Goal: Task Accomplishment & Management: Use online tool/utility

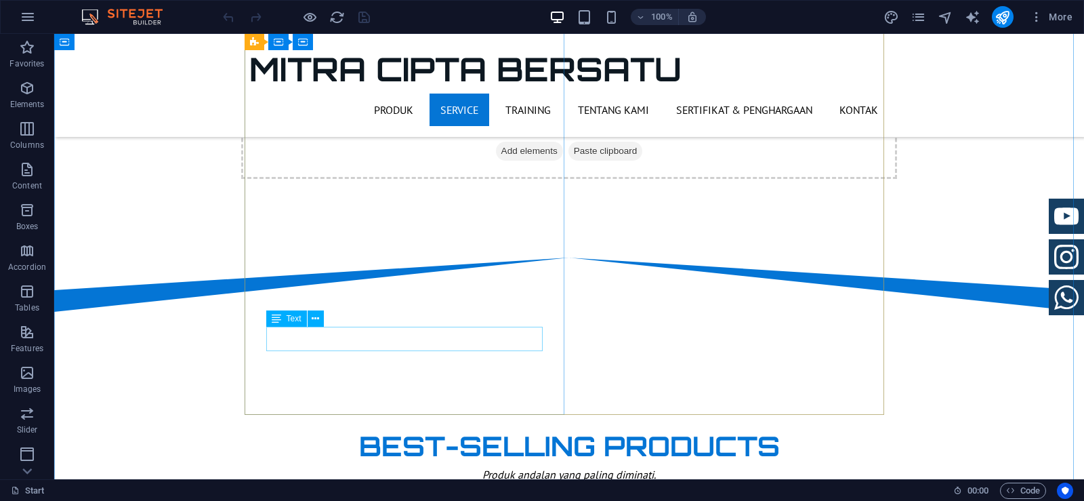
scroll to position [813, 0]
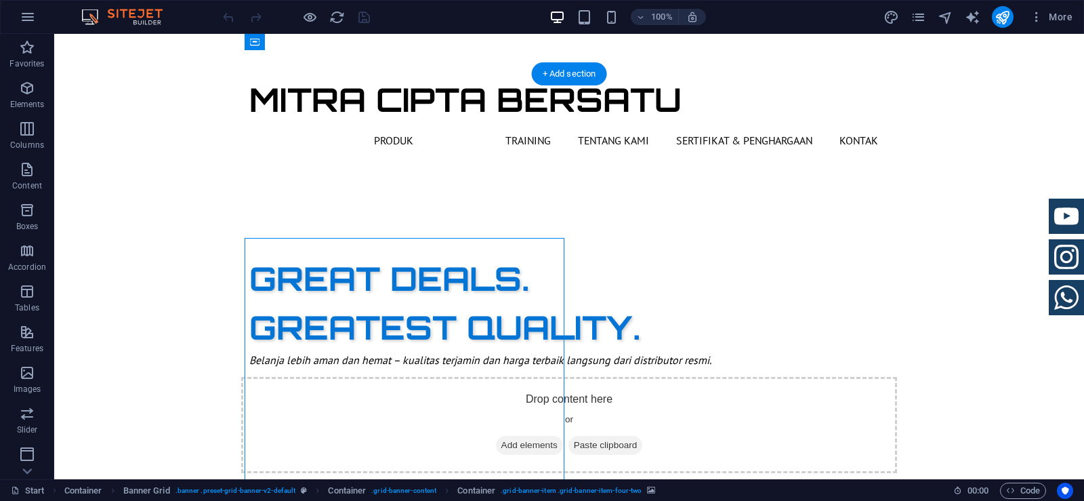
scroll to position [474, 0]
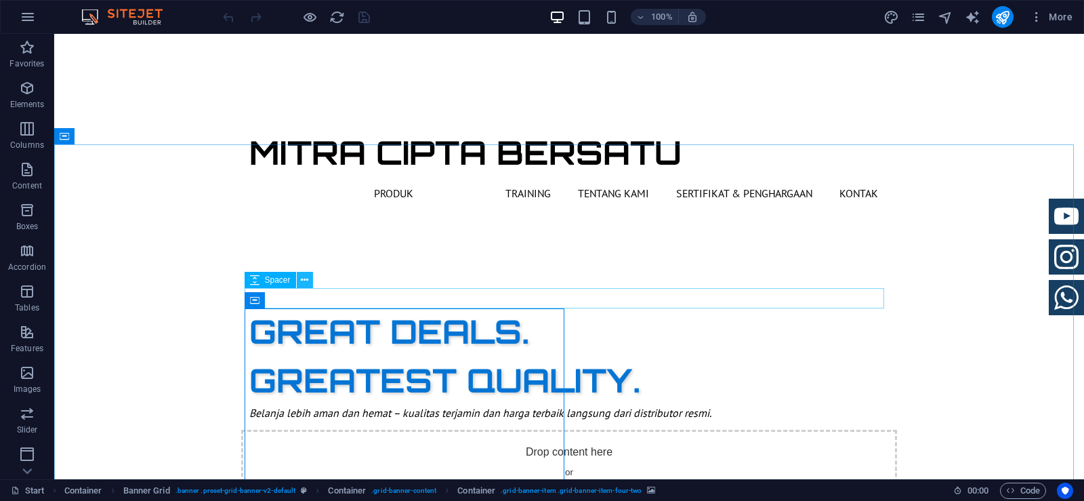
click at [303, 279] on icon at bounding box center [304, 280] width 7 height 14
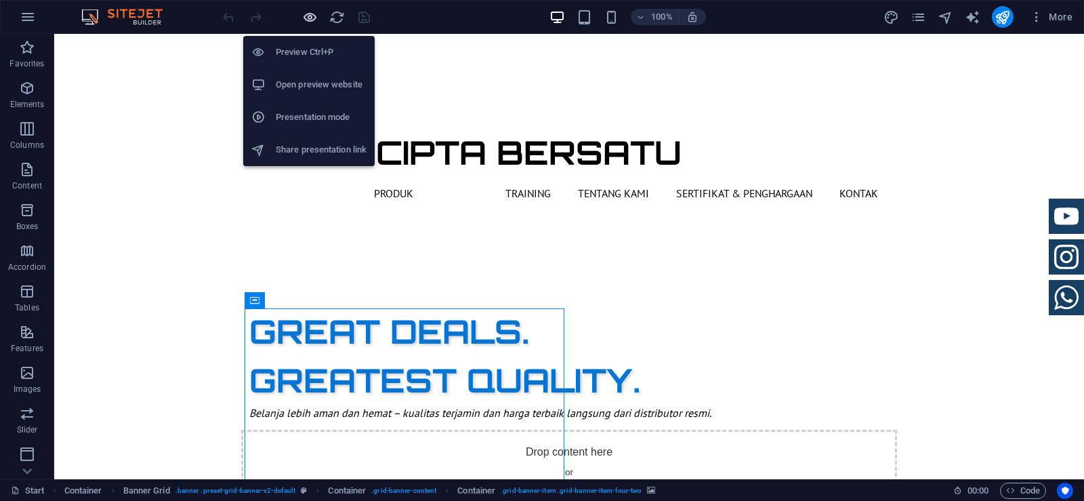
click at [309, 18] on icon "button" at bounding box center [310, 17] width 16 height 16
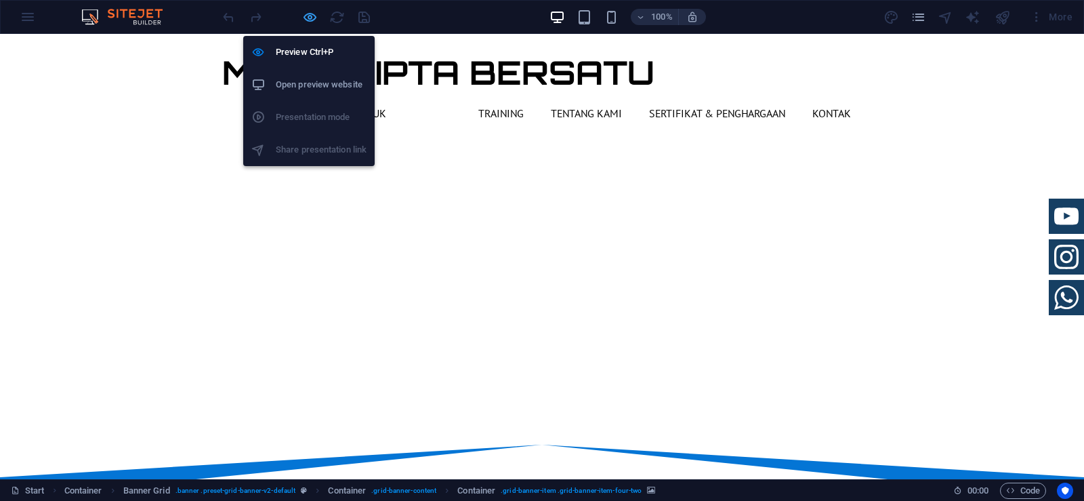
click at [309, 18] on icon "button" at bounding box center [310, 17] width 16 height 16
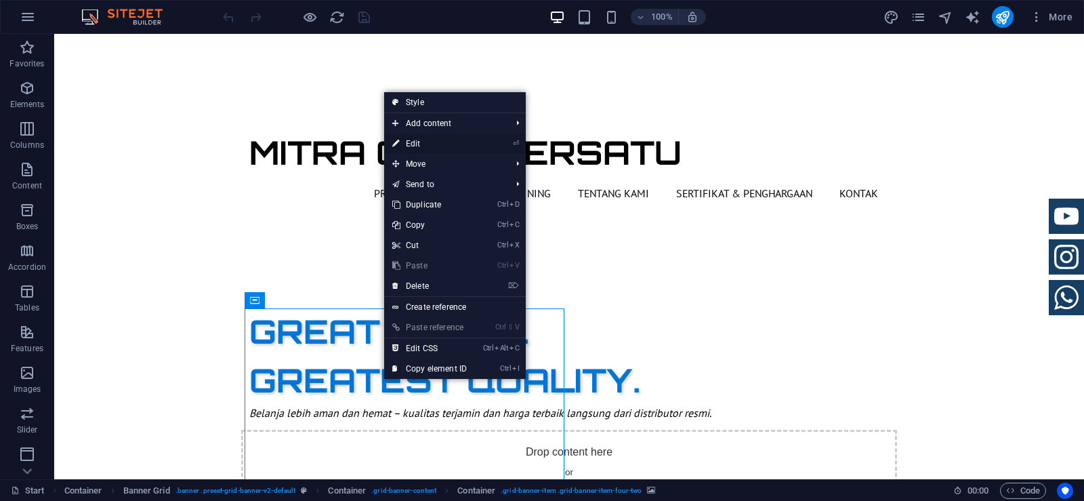
click at [447, 145] on link "⏎ Edit" at bounding box center [429, 143] width 91 height 20
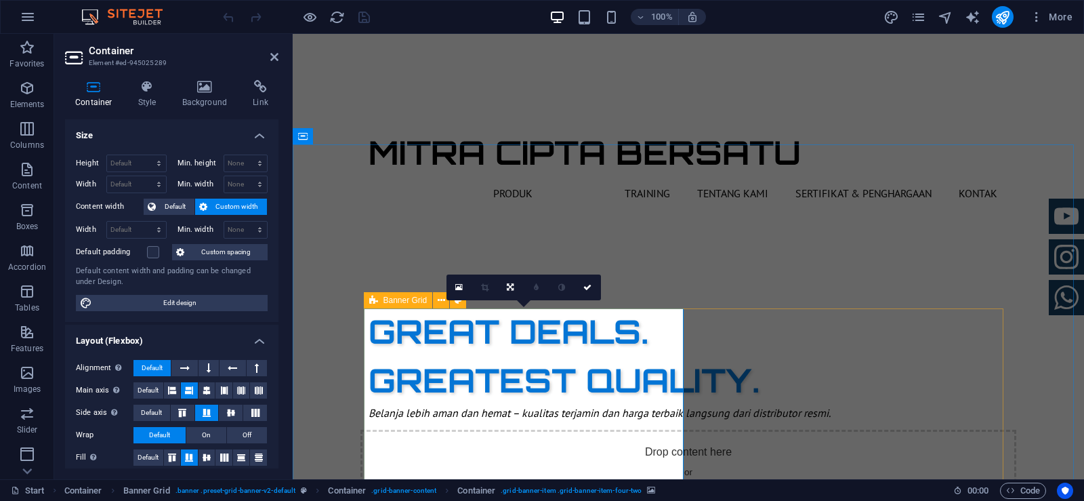
click at [371, 302] on icon at bounding box center [373, 300] width 9 height 16
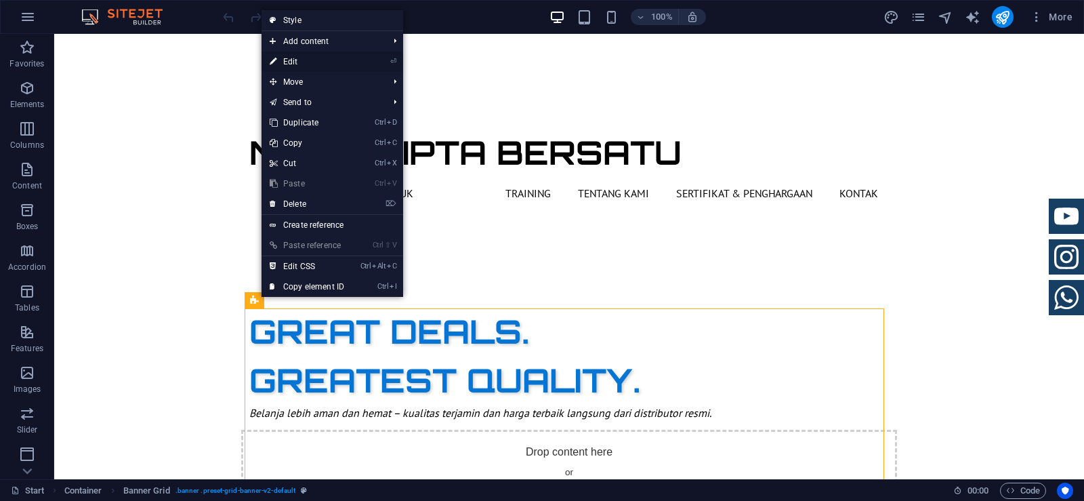
click at [335, 65] on link "⏎ Edit" at bounding box center [306, 61] width 91 height 20
select select "vh"
select select "rem"
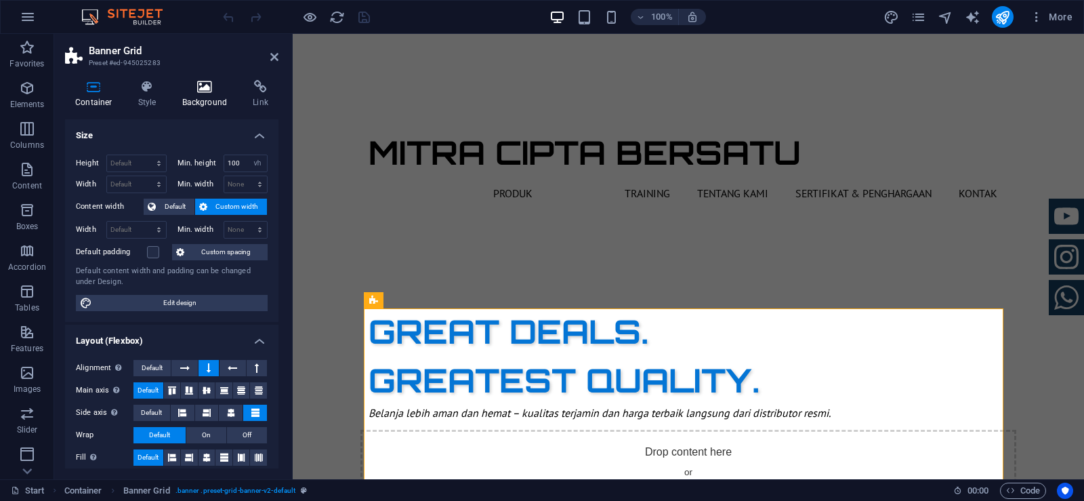
click at [191, 94] on h4 "Background" at bounding box center [207, 94] width 71 height 28
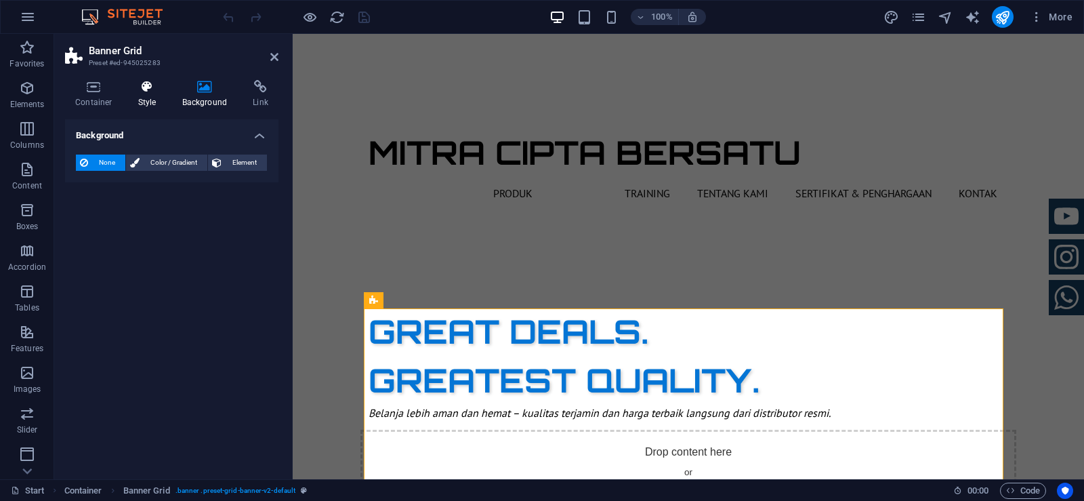
click at [144, 91] on icon at bounding box center [147, 87] width 39 height 14
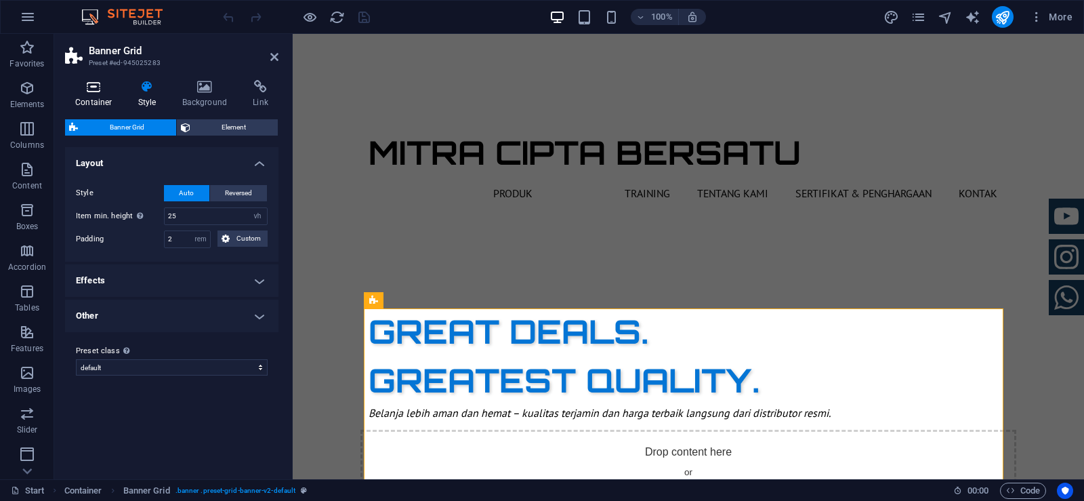
click at [93, 99] on h4 "Container" at bounding box center [96, 94] width 63 height 28
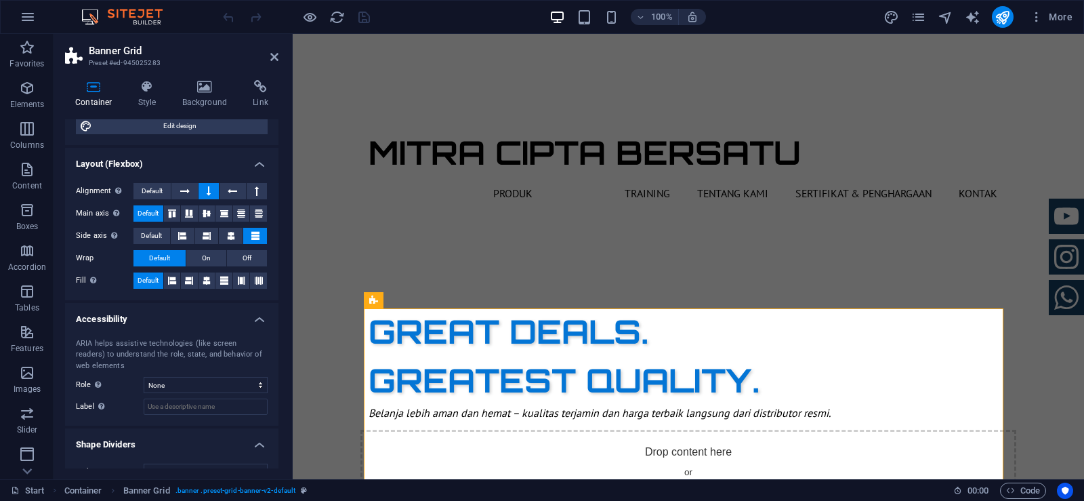
scroll to position [199, 0]
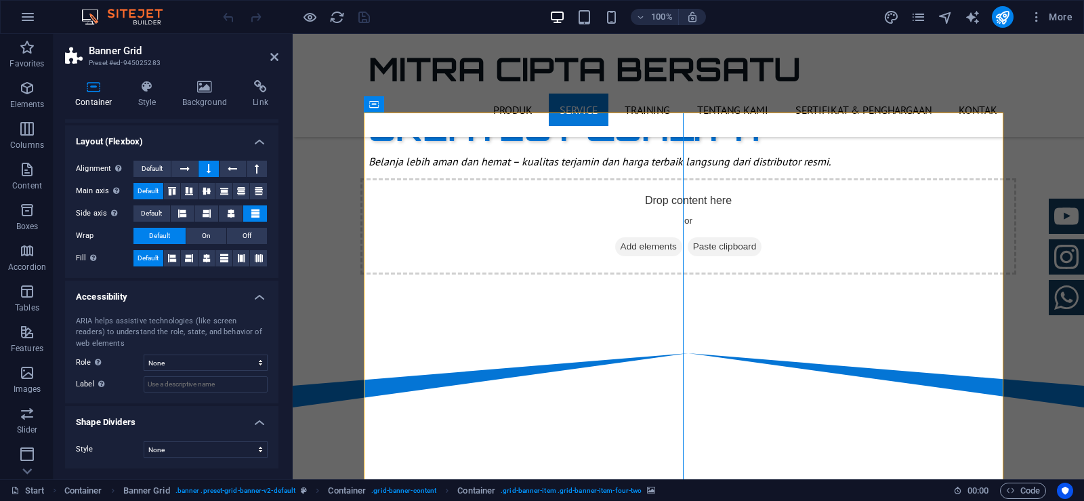
scroll to position [745, 0]
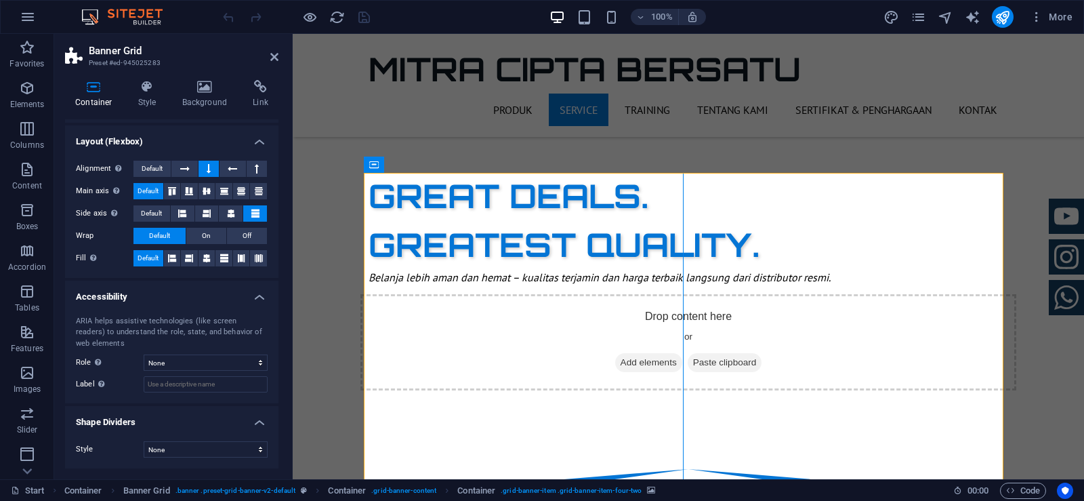
scroll to position [677, 0]
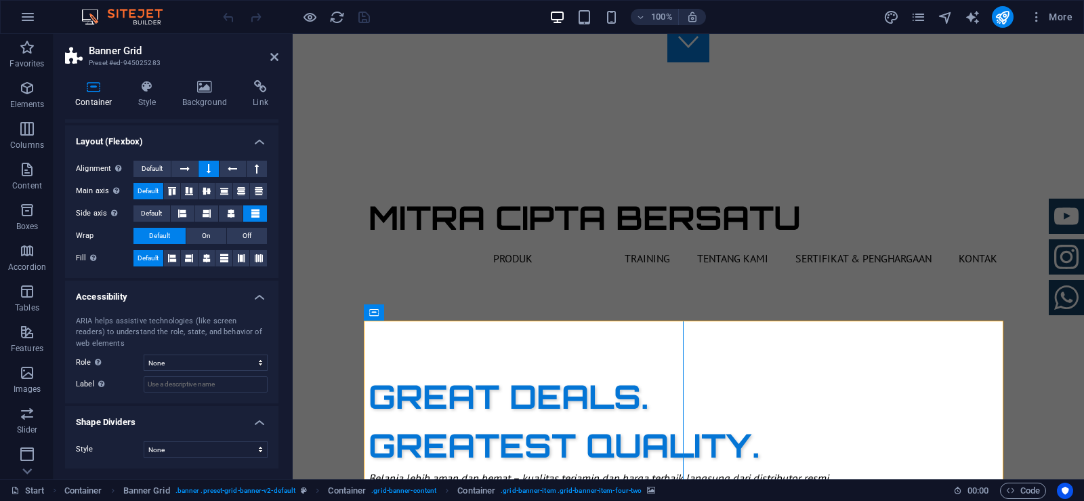
scroll to position [406, 0]
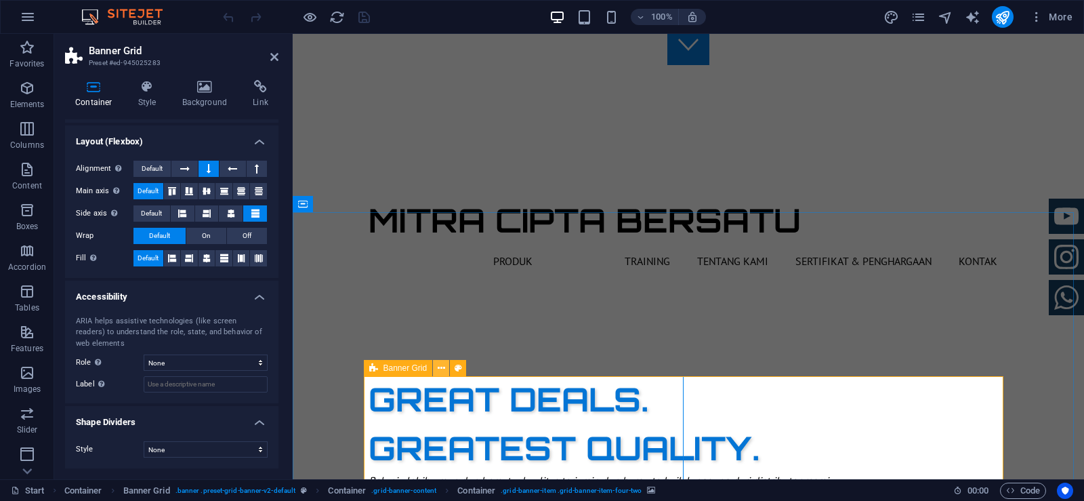
click at [436, 368] on button at bounding box center [441, 368] width 16 height 16
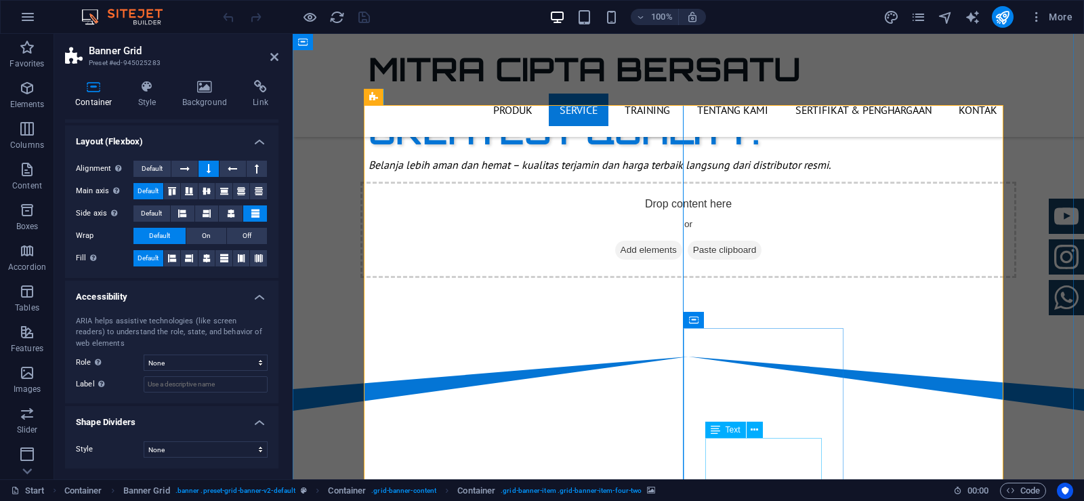
scroll to position [745, 0]
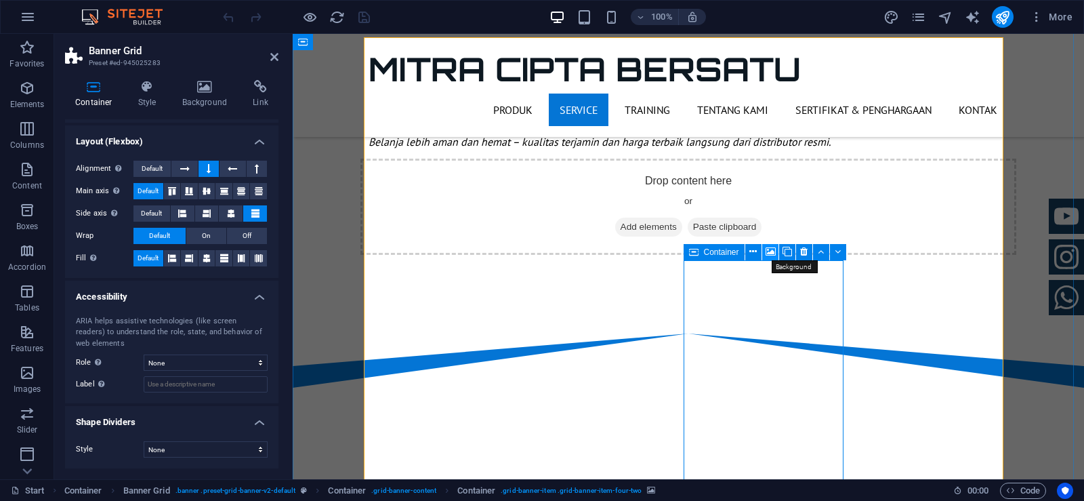
click at [769, 251] on icon at bounding box center [770, 252] width 10 height 14
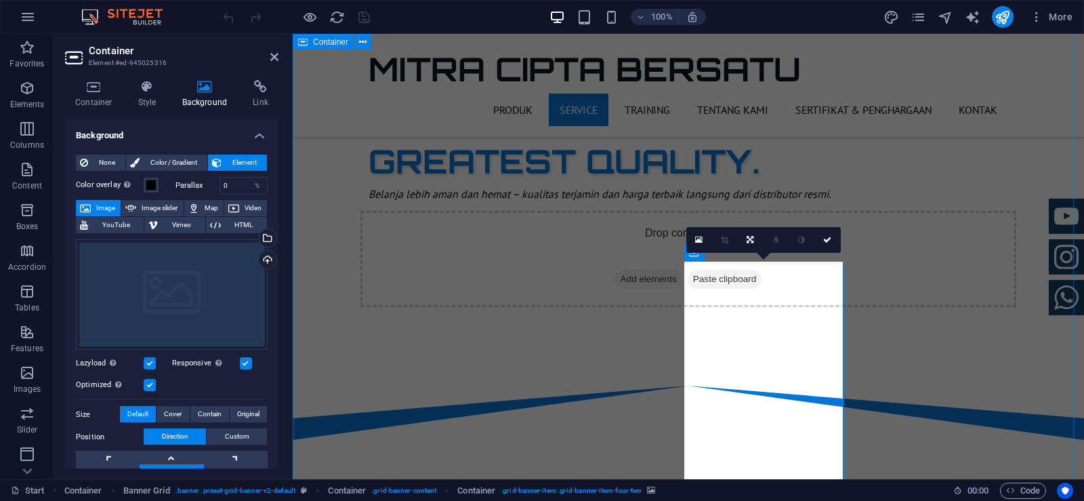
scroll to position [610, 0]
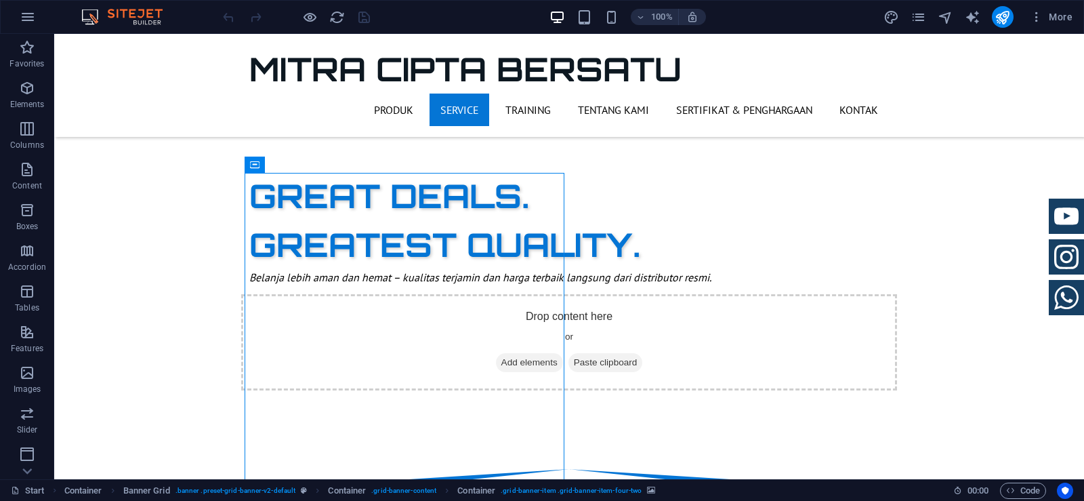
click at [264, 165] on span "Banner Grid" at bounding box center [286, 165] width 44 height 8
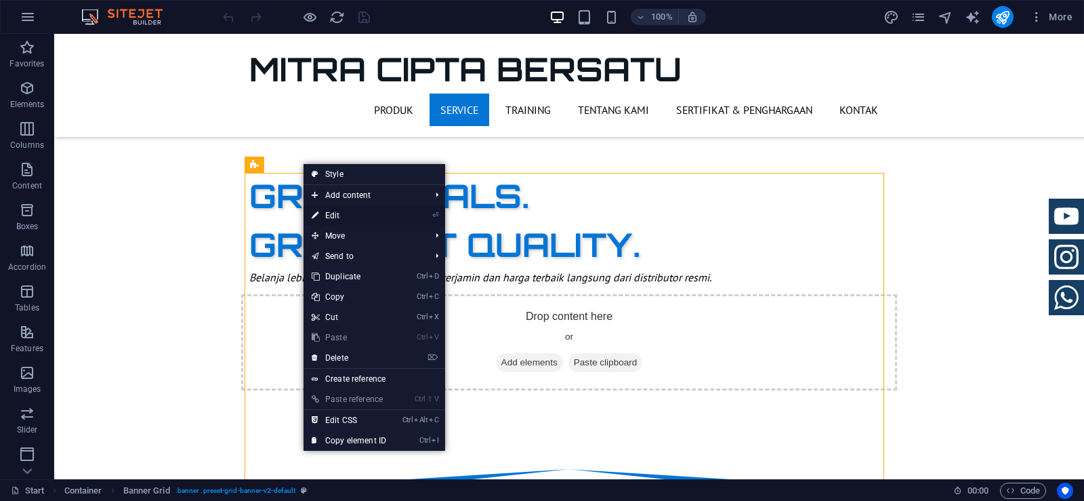
click at [329, 219] on link "⏎ Edit" at bounding box center [348, 215] width 91 height 20
select select "vh"
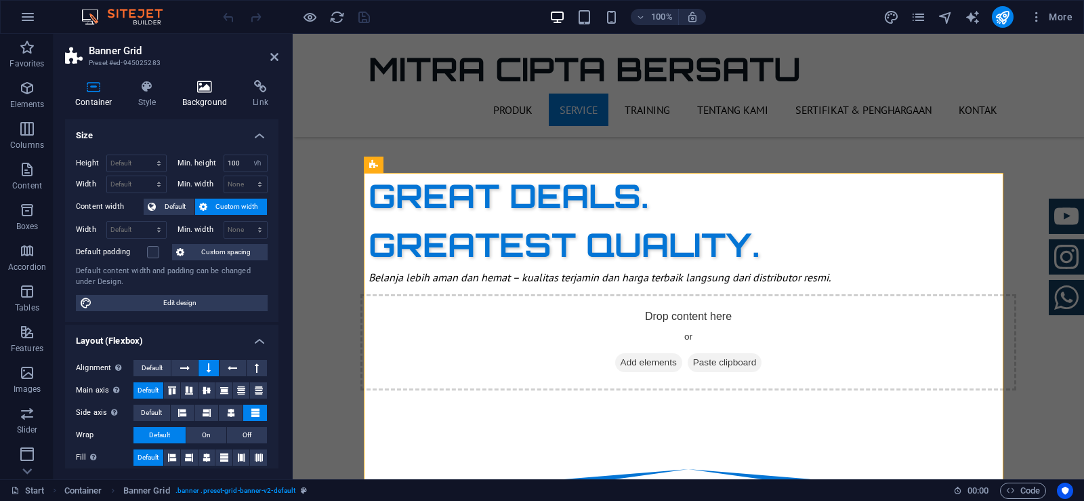
click at [207, 93] on h4 "Background" at bounding box center [207, 94] width 71 height 28
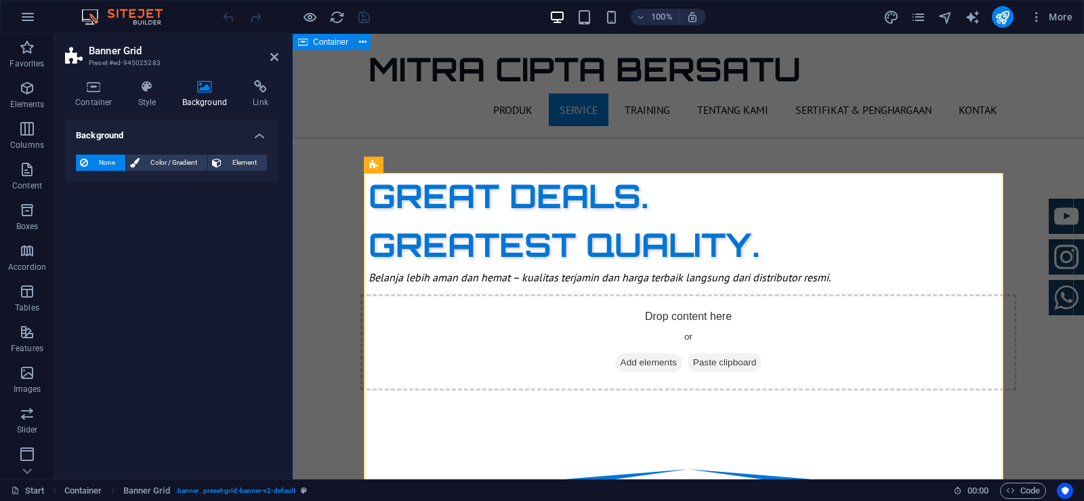
scroll to position [677, 0]
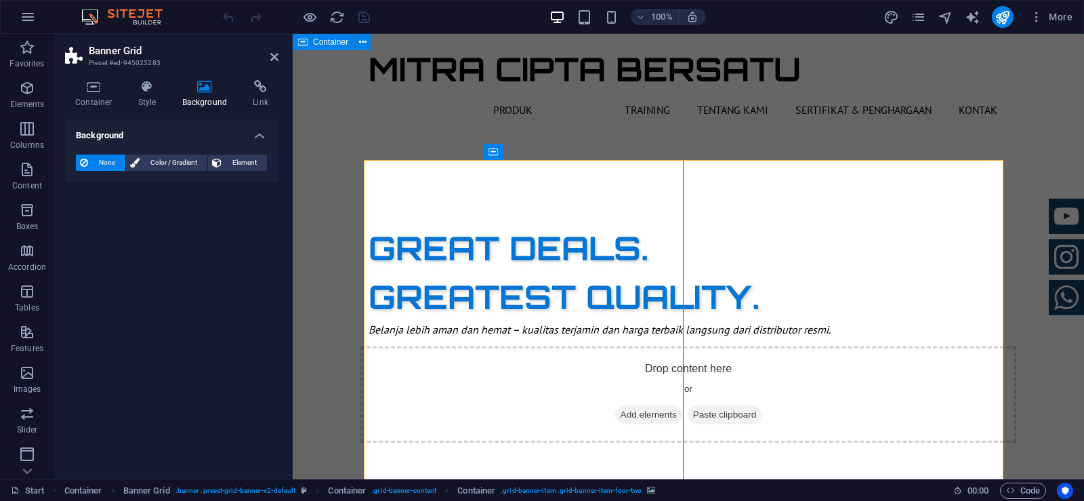
scroll to position [542, 0]
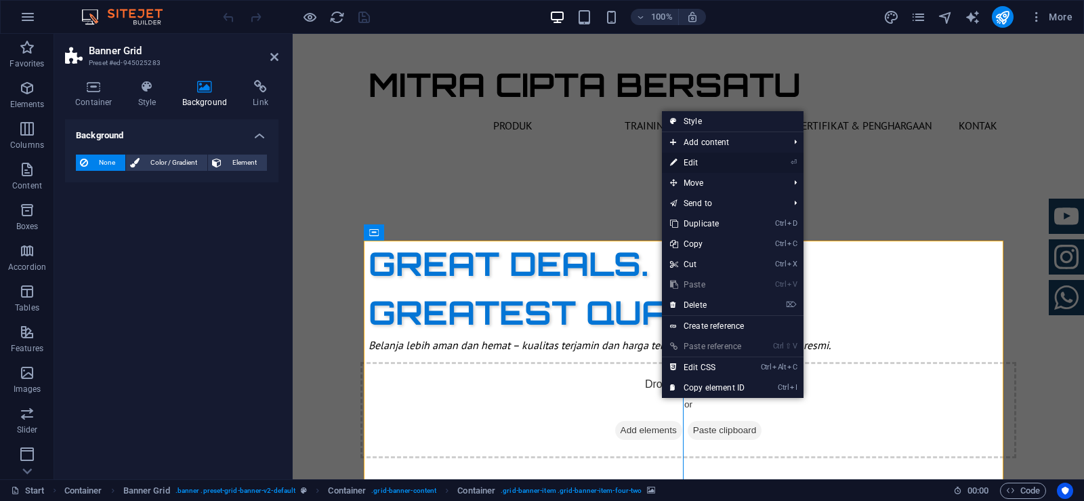
drag, startPoint x: 721, startPoint y: 164, endPoint x: 428, endPoint y: 130, distance: 294.6
click at [721, 164] on link "⏎ Edit" at bounding box center [707, 162] width 91 height 20
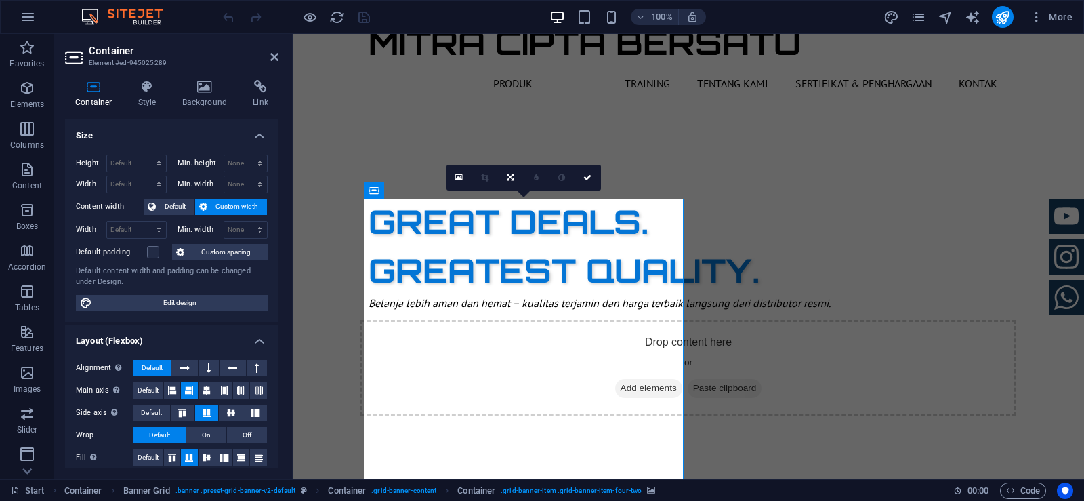
scroll to position [610, 0]
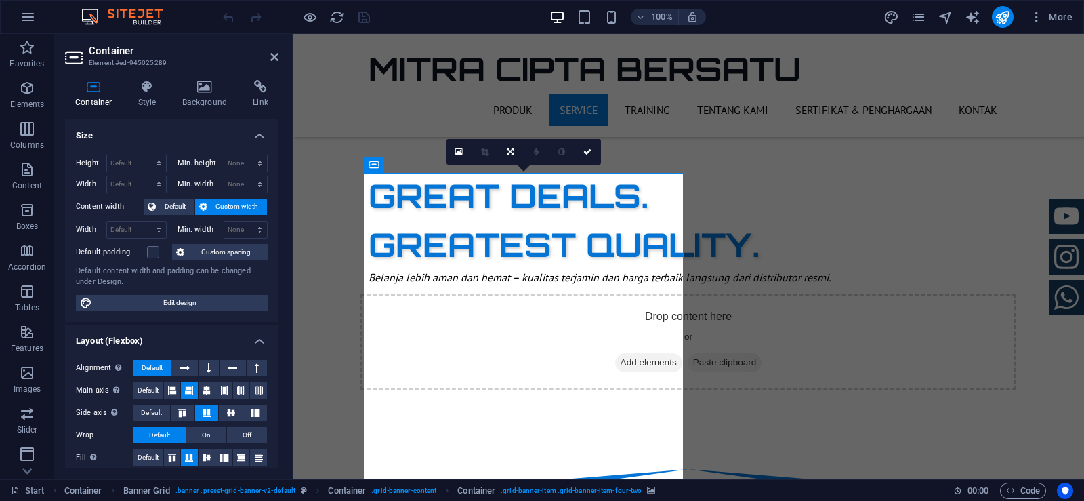
click at [503, 155] on link at bounding box center [511, 152] width 26 height 26
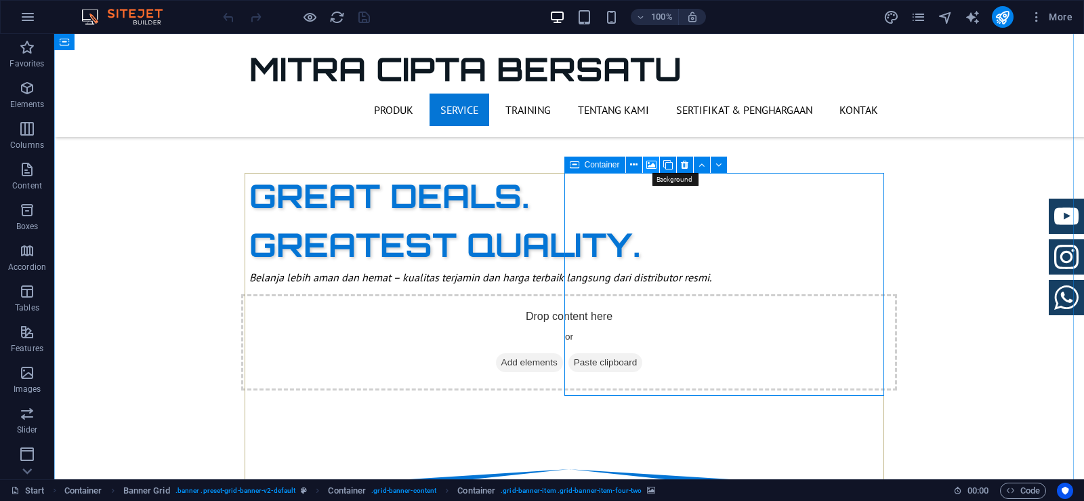
click at [648, 169] on icon at bounding box center [651, 165] width 10 height 14
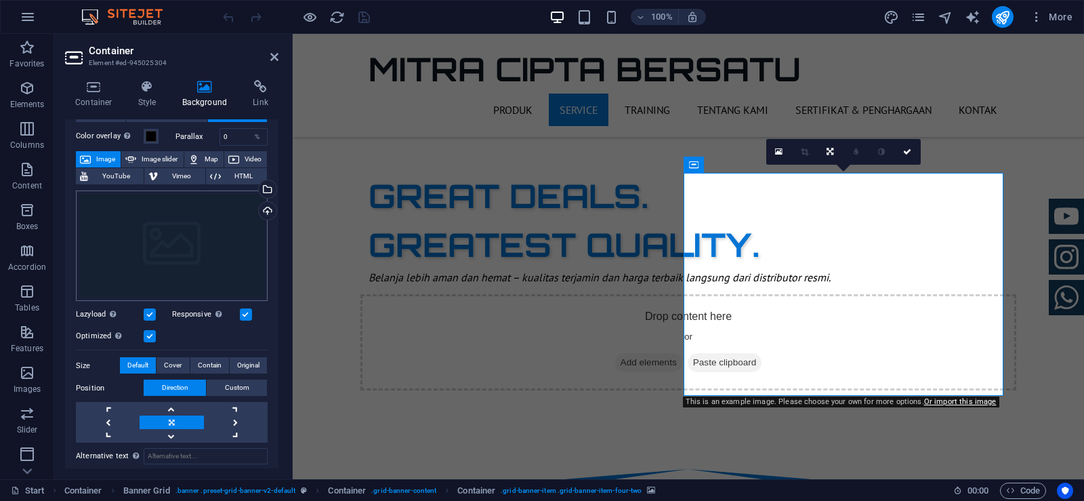
scroll to position [68, 0]
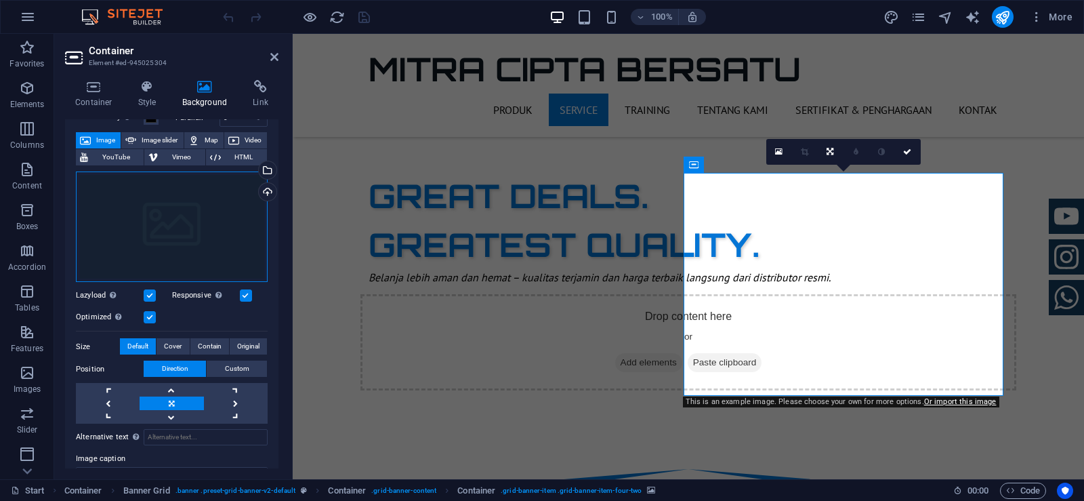
click at [143, 225] on div "Drag files here, click to choose files or select files from Files or our free s…" at bounding box center [172, 226] width 192 height 111
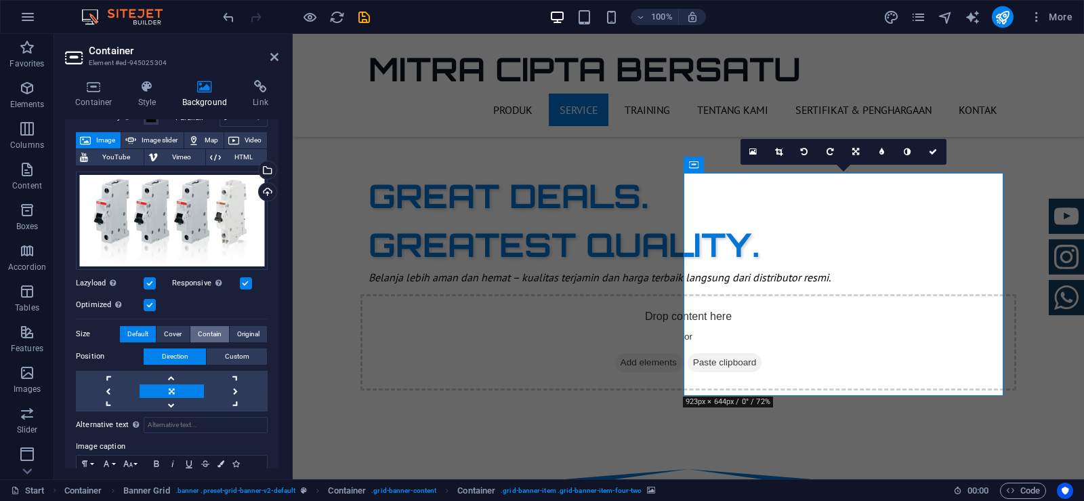
click at [208, 333] on span "Contain" at bounding box center [210, 334] width 24 height 16
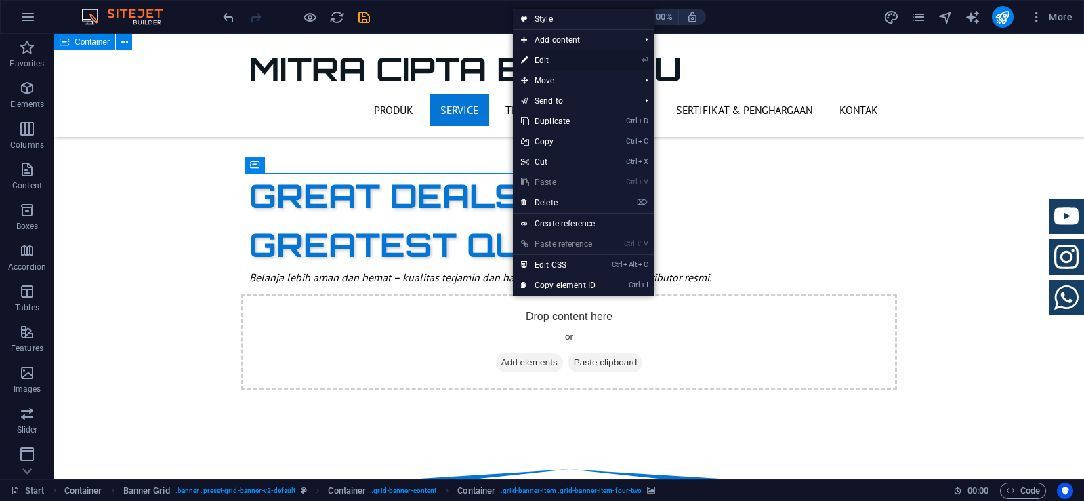
drag, startPoint x: 557, startPoint y: 58, endPoint x: 264, endPoint y: 24, distance: 294.5
click at [557, 58] on link "⏎ Edit" at bounding box center [558, 60] width 91 height 20
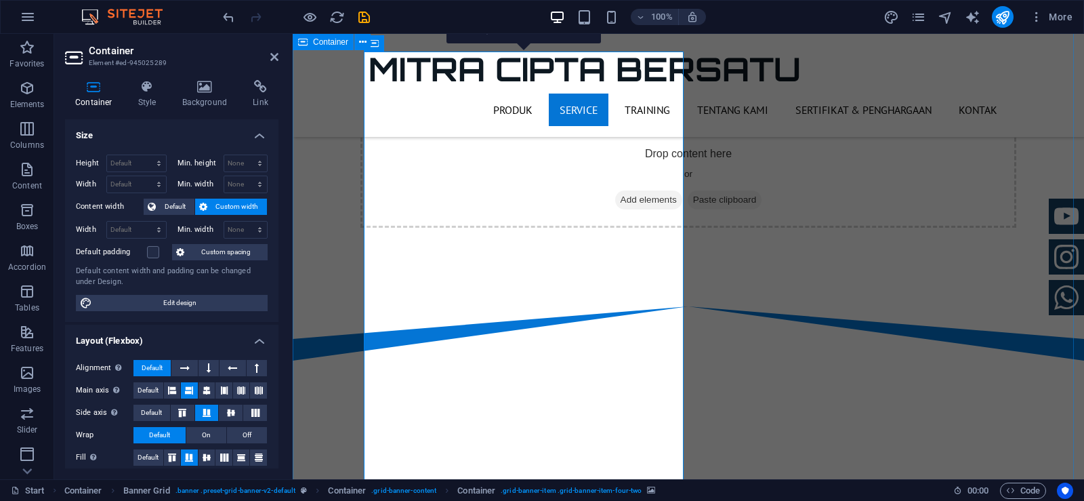
scroll to position [813, 0]
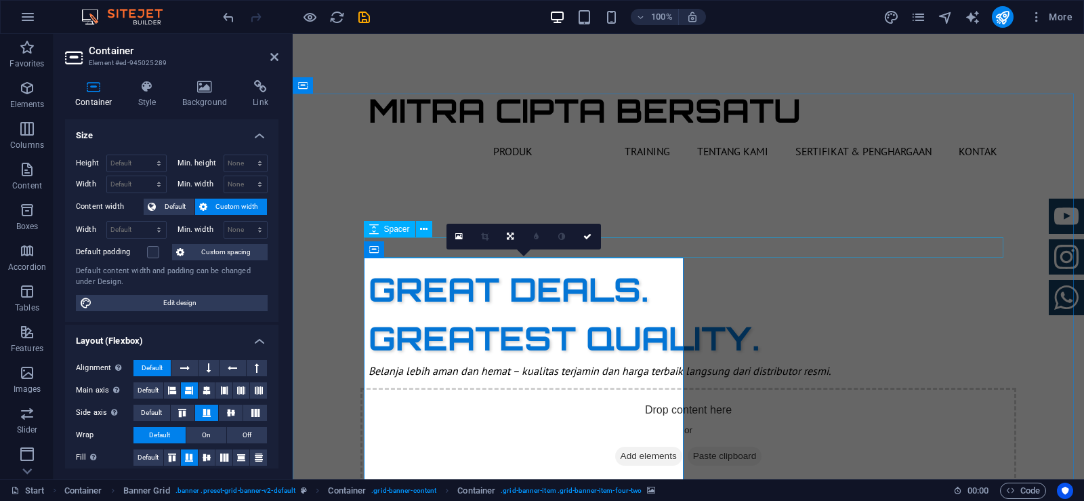
scroll to position [474, 0]
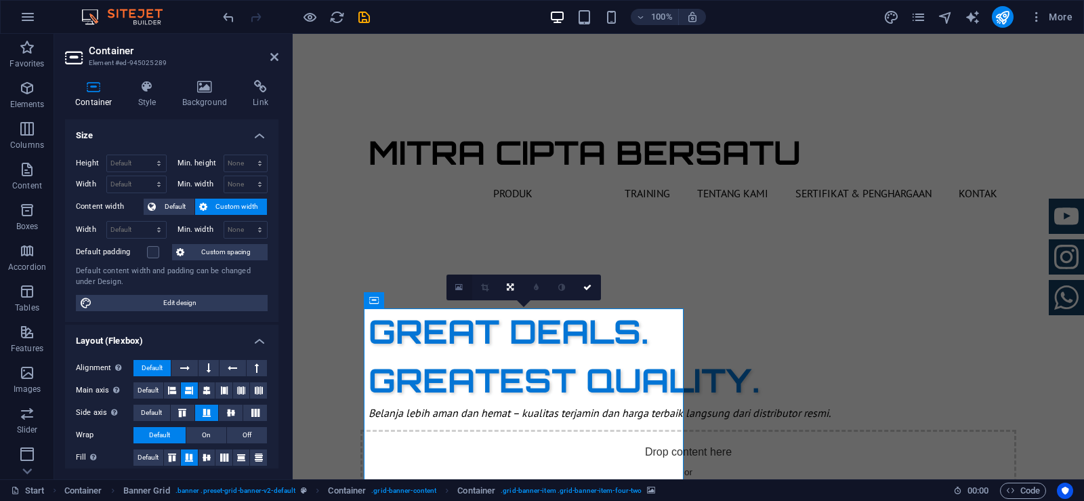
click at [459, 288] on icon at bounding box center [458, 286] width 7 height 9
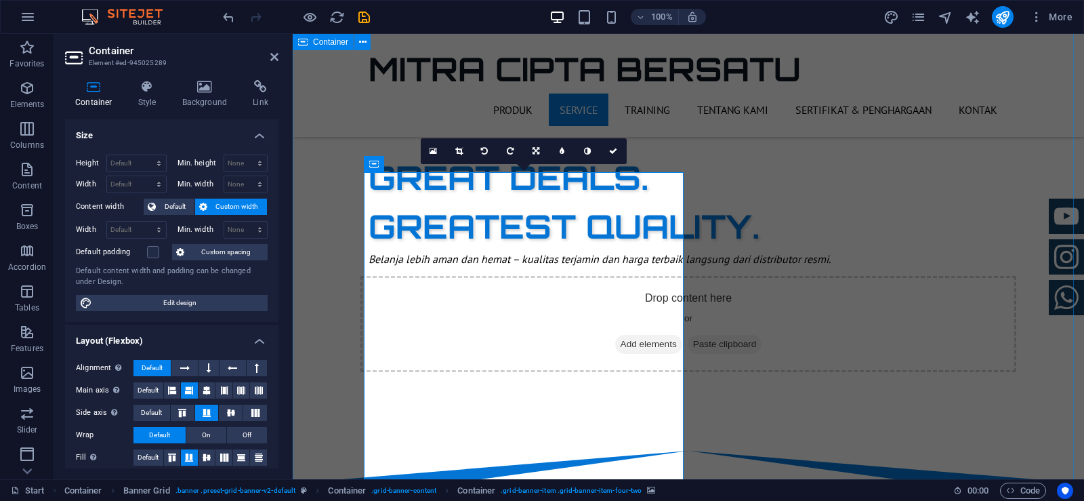
scroll to position [610, 0]
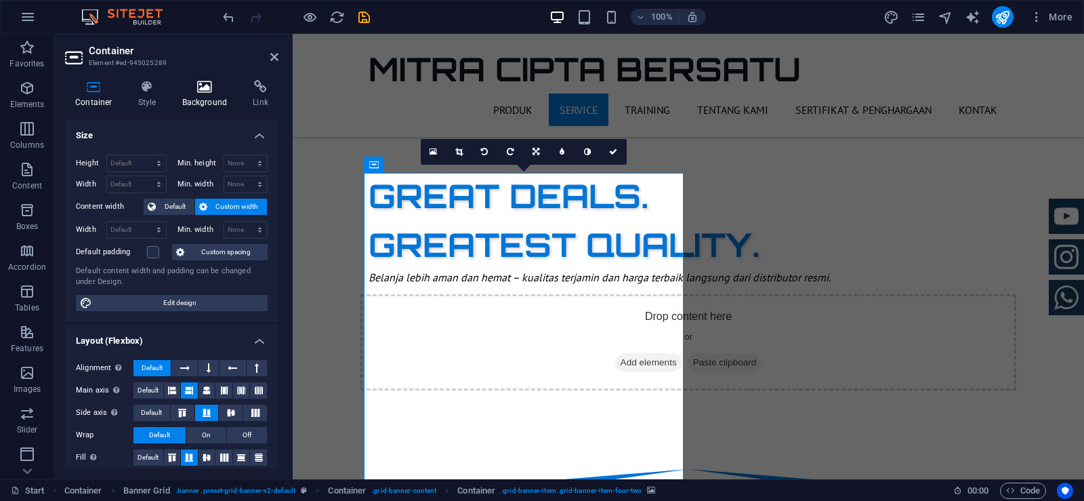
click at [200, 88] on icon at bounding box center [205, 87] width 66 height 14
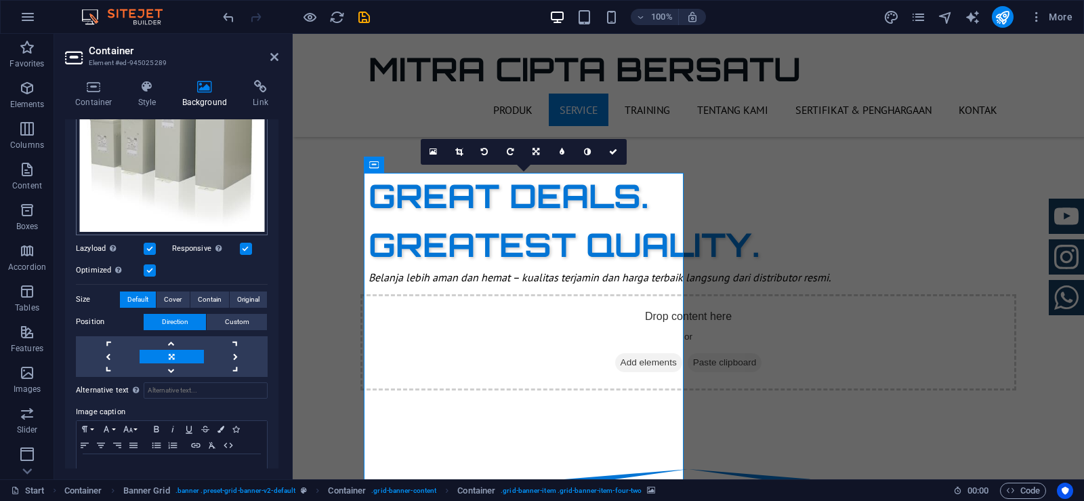
scroll to position [203, 0]
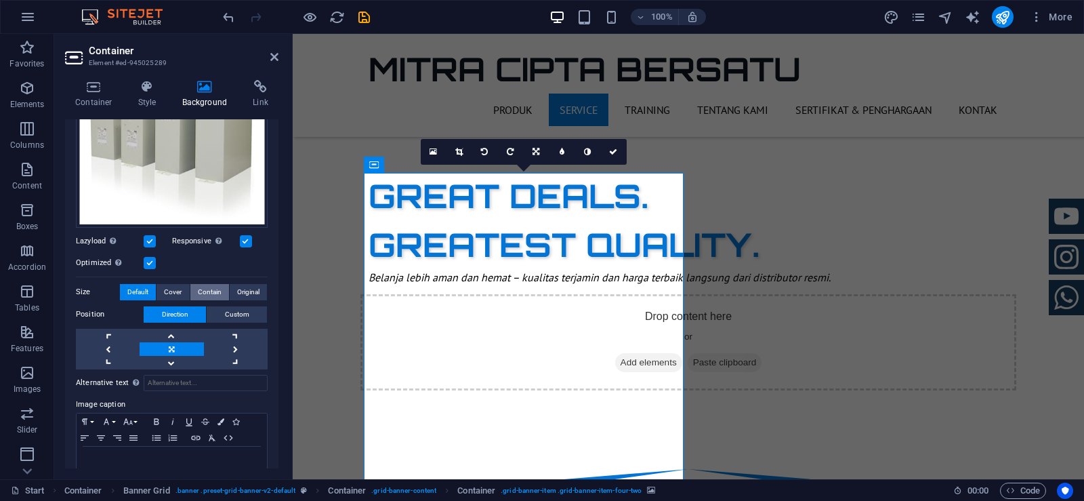
click at [214, 289] on span "Contain" at bounding box center [210, 292] width 24 height 16
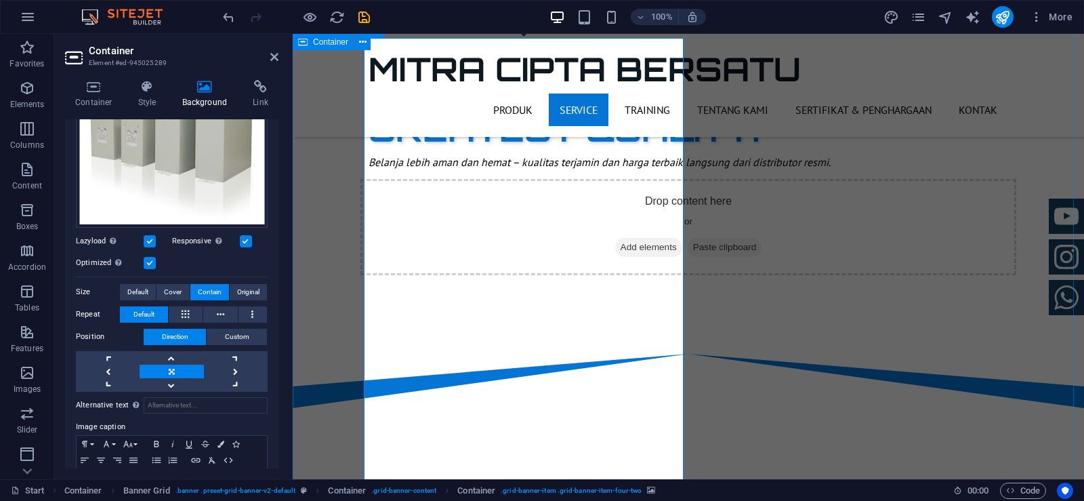
scroll to position [745, 0]
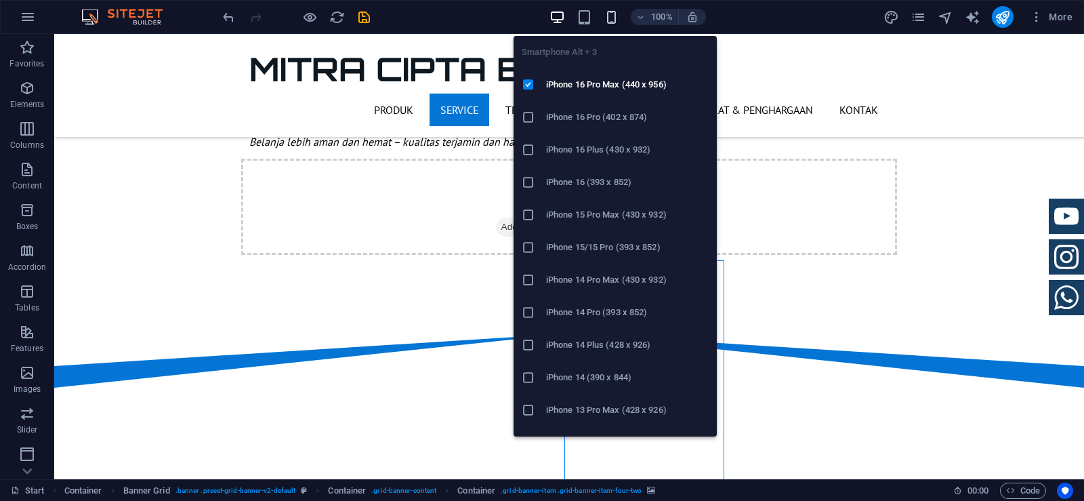
click at [608, 14] on icon "button" at bounding box center [612, 17] width 16 height 16
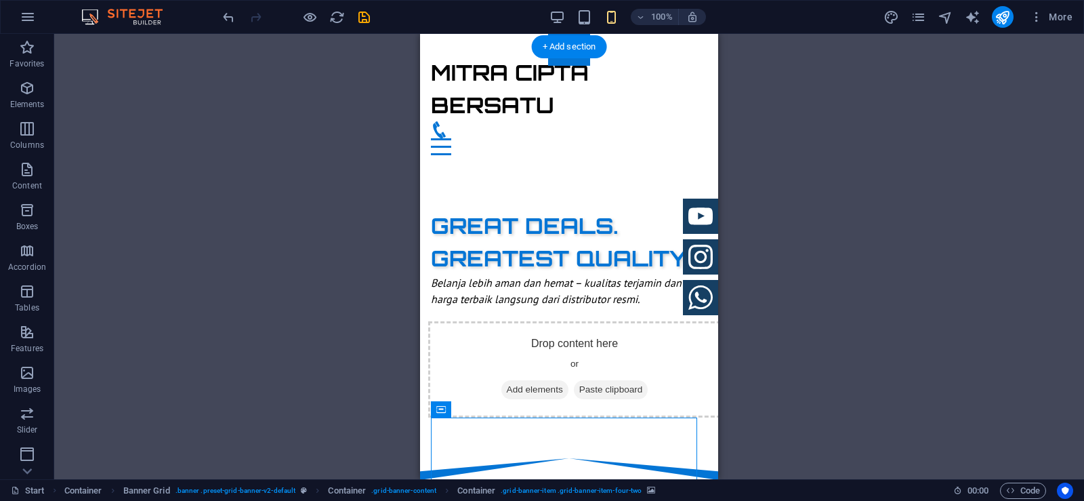
scroll to position [375, 0]
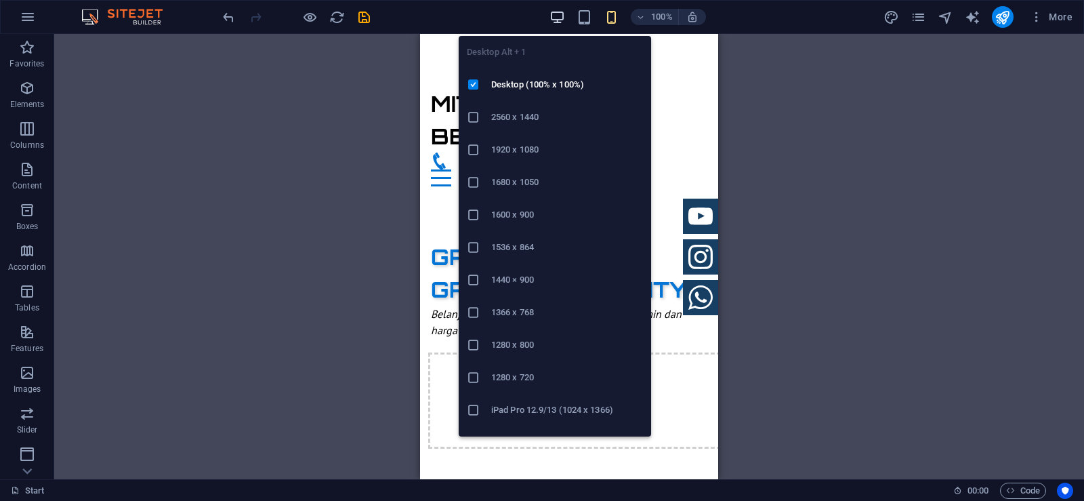
drag, startPoint x: 560, startPoint y: 16, endPoint x: 580, endPoint y: 58, distance: 45.8
click at [560, 18] on icon "button" at bounding box center [557, 17] width 16 height 16
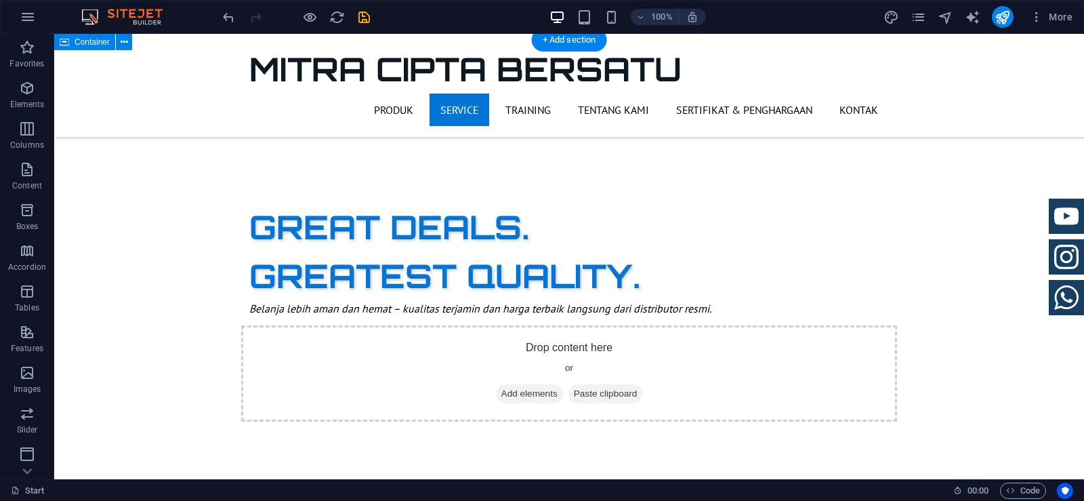
scroll to position [578, 0]
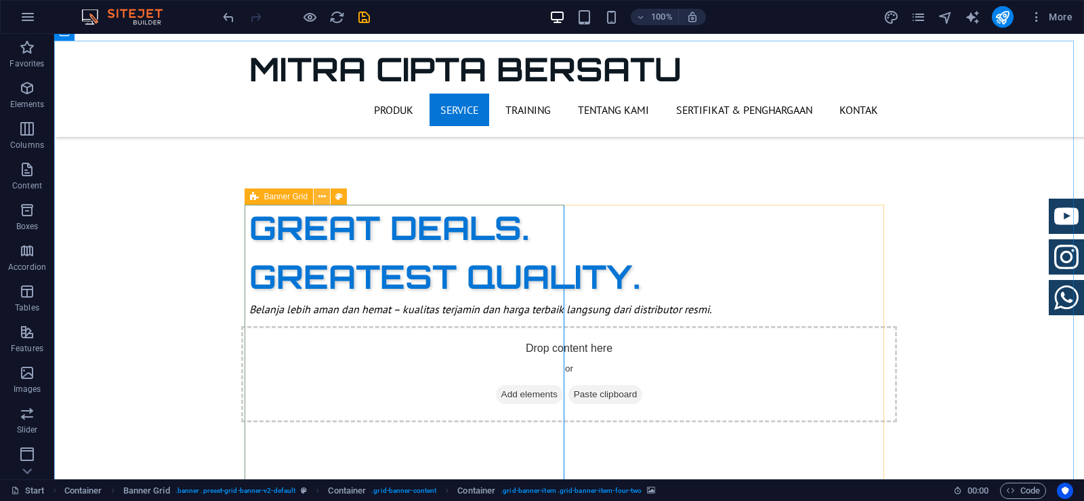
click at [324, 198] on icon at bounding box center [321, 197] width 7 height 14
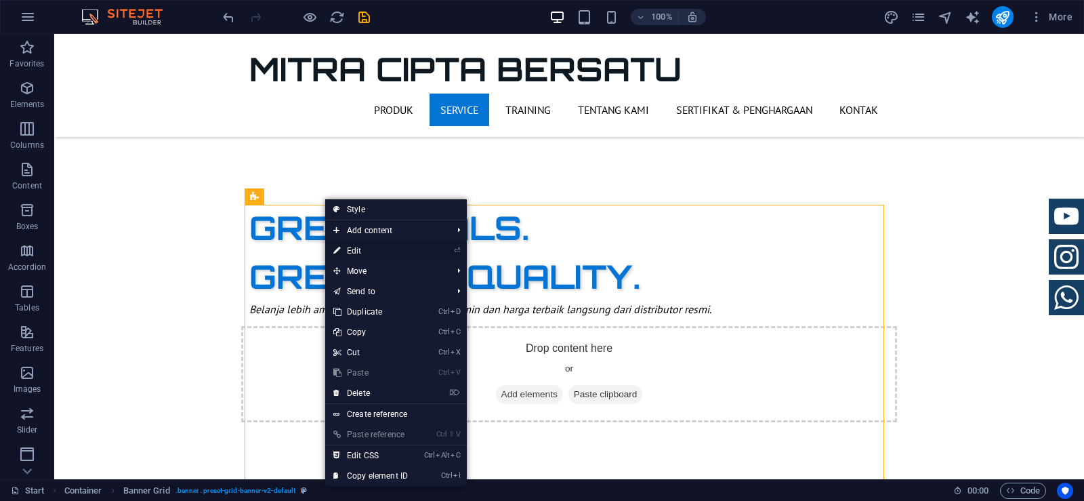
click at [350, 254] on link "⏎ Edit" at bounding box center [370, 250] width 91 height 20
select select "vh"
select select "rem"
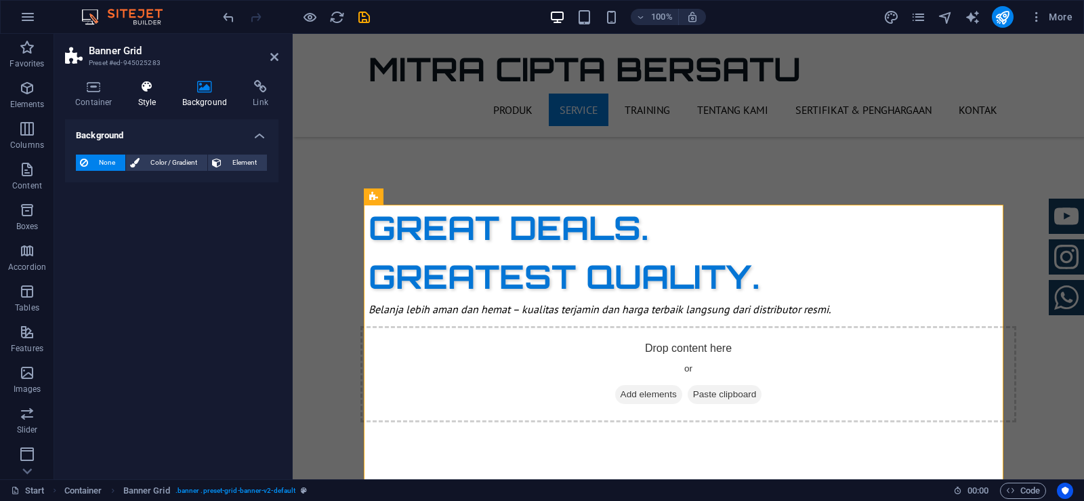
click at [146, 96] on h4 "Style" at bounding box center [150, 94] width 44 height 28
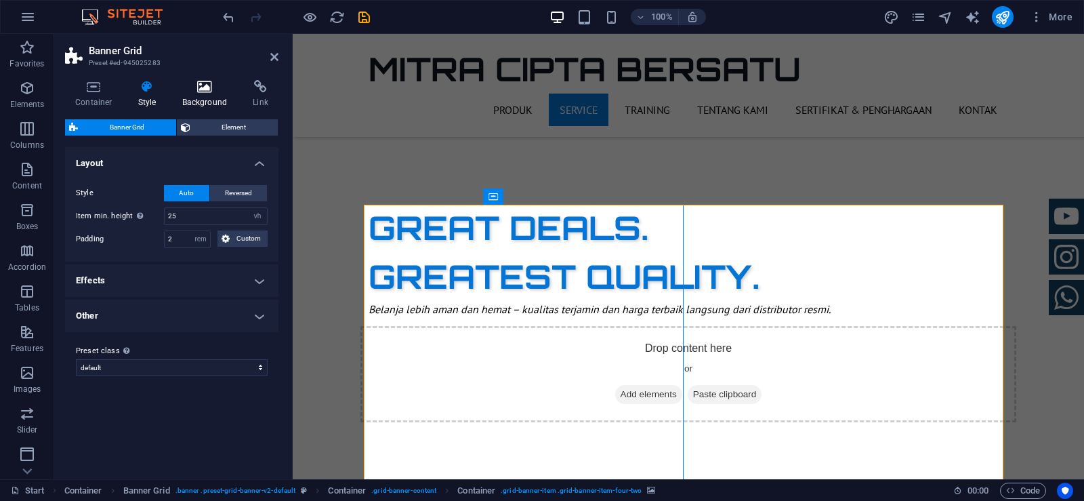
click at [192, 98] on h4 "Background" at bounding box center [207, 94] width 71 height 28
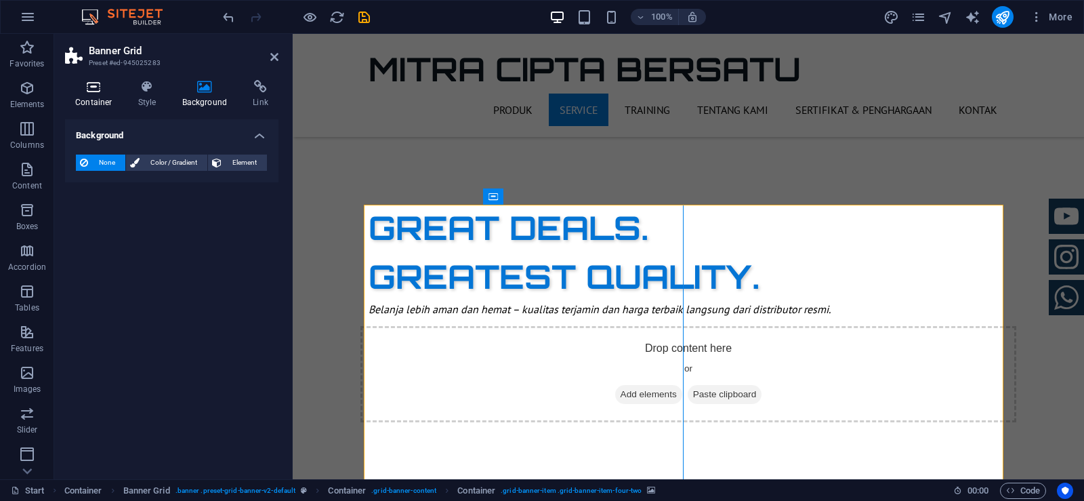
click at [99, 102] on h4 "Container" at bounding box center [96, 94] width 63 height 28
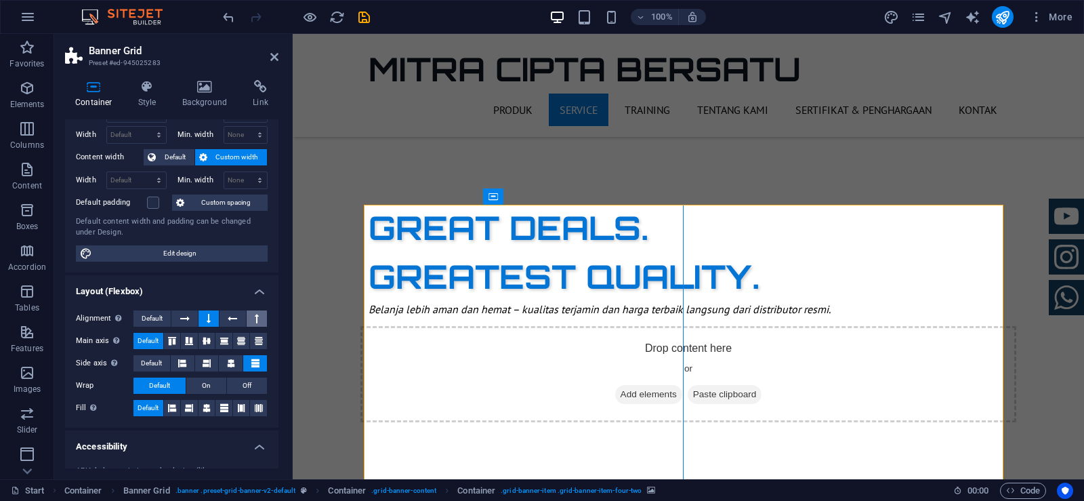
scroll to position [68, 0]
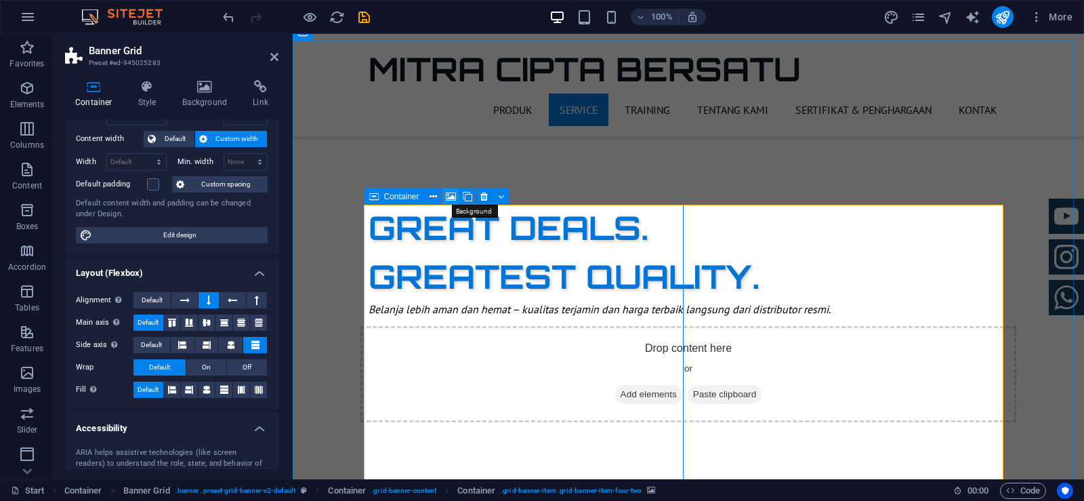
click at [452, 197] on icon at bounding box center [451, 197] width 10 height 14
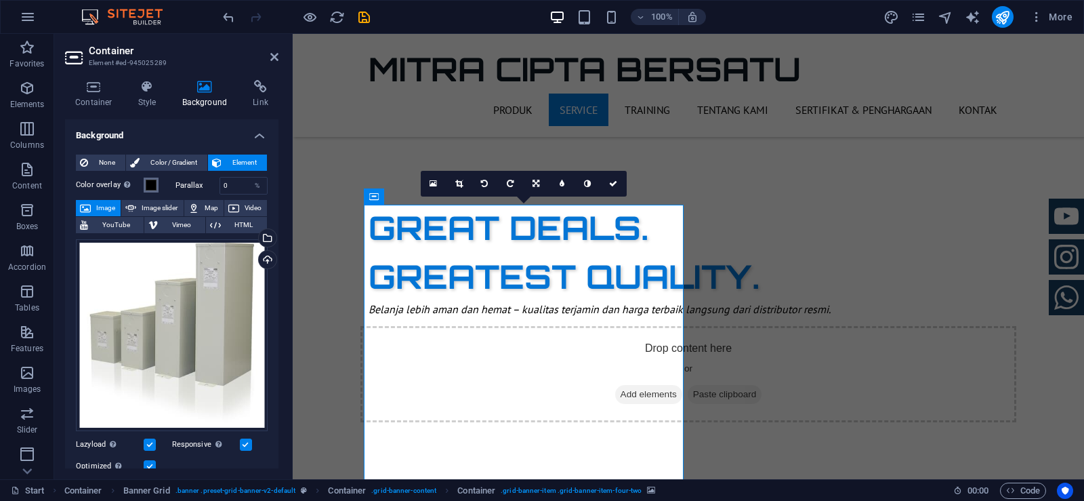
click at [150, 184] on span at bounding box center [151, 185] width 11 height 11
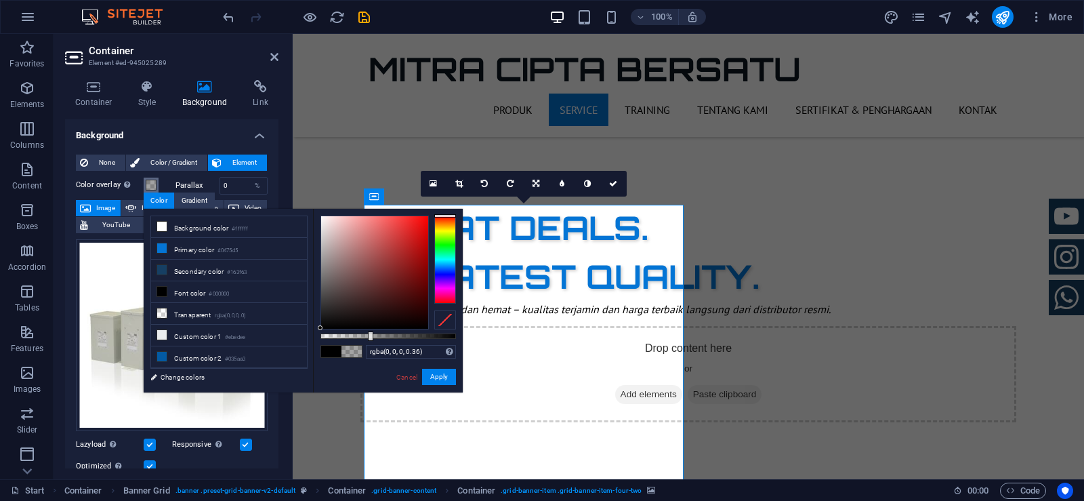
drag, startPoint x: 455, startPoint y: 335, endPoint x: 369, endPoint y: 341, distance: 85.6
click at [369, 341] on div "rgba(0, 0, 0, 0.36) Supported formats #0852ed rgb(8, 82, 237) rgba(8, 82, 237, …" at bounding box center [388, 399] width 150 height 380
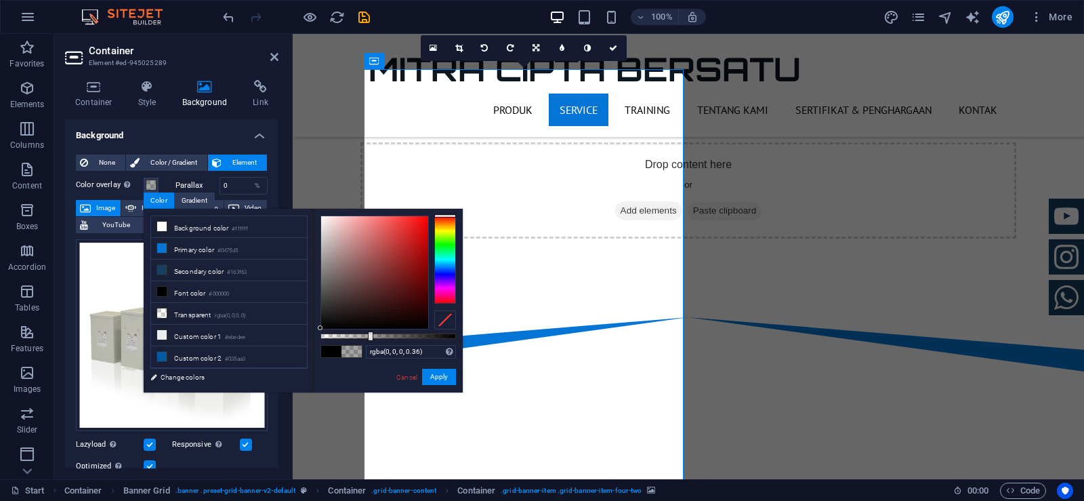
scroll to position [781, 0]
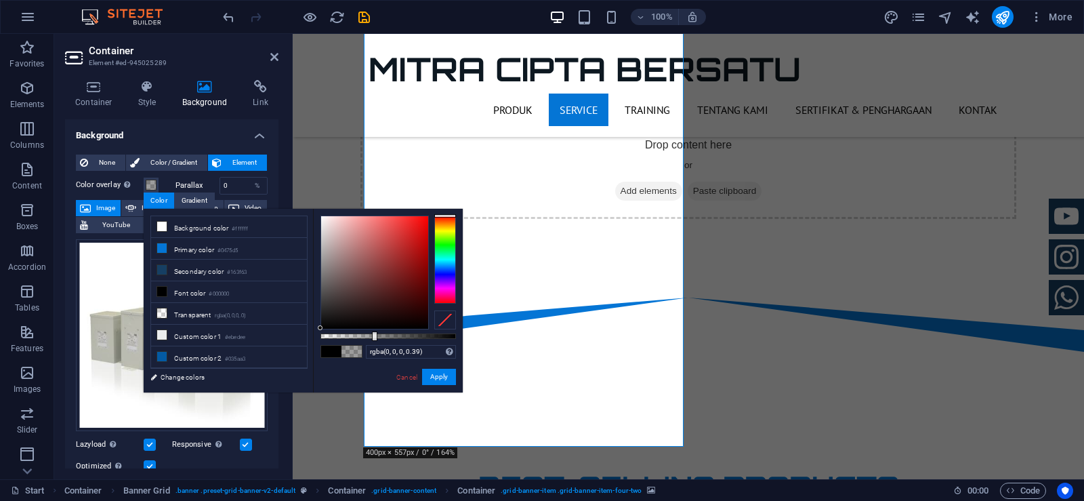
type input "rgba(0, 0, 0, 0.395)"
click at [374, 339] on div at bounding box center [375, 335] width 5 height 9
click at [428, 375] on button "Apply" at bounding box center [439, 376] width 34 height 16
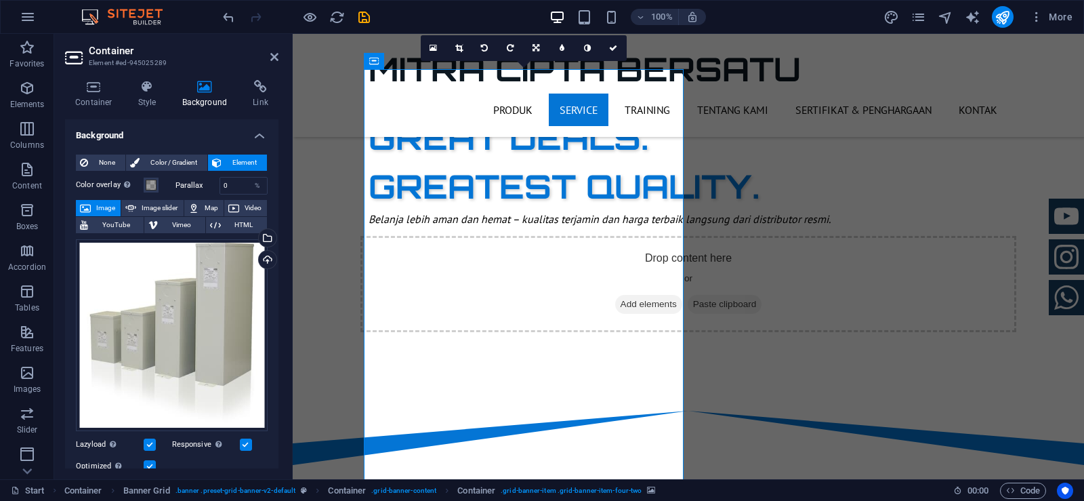
scroll to position [646, 0]
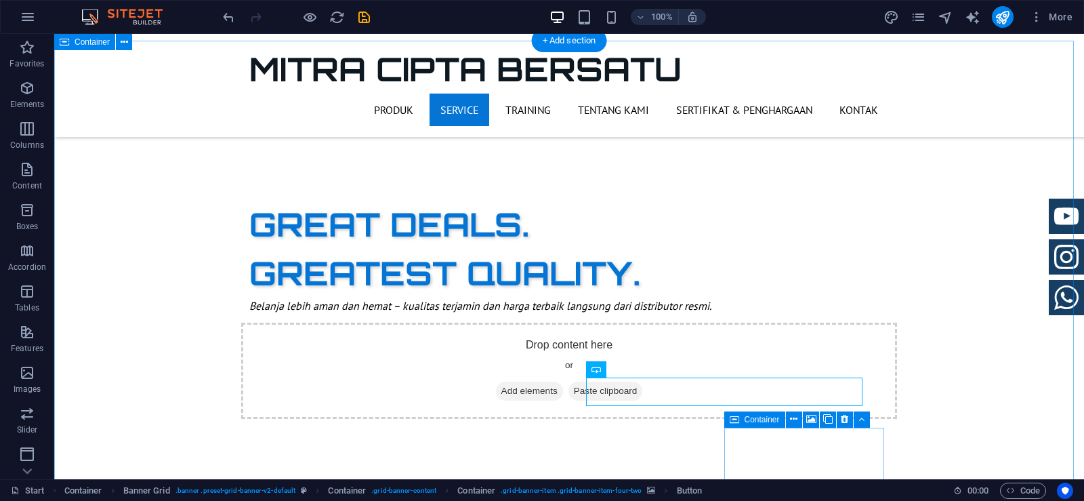
scroll to position [578, 0]
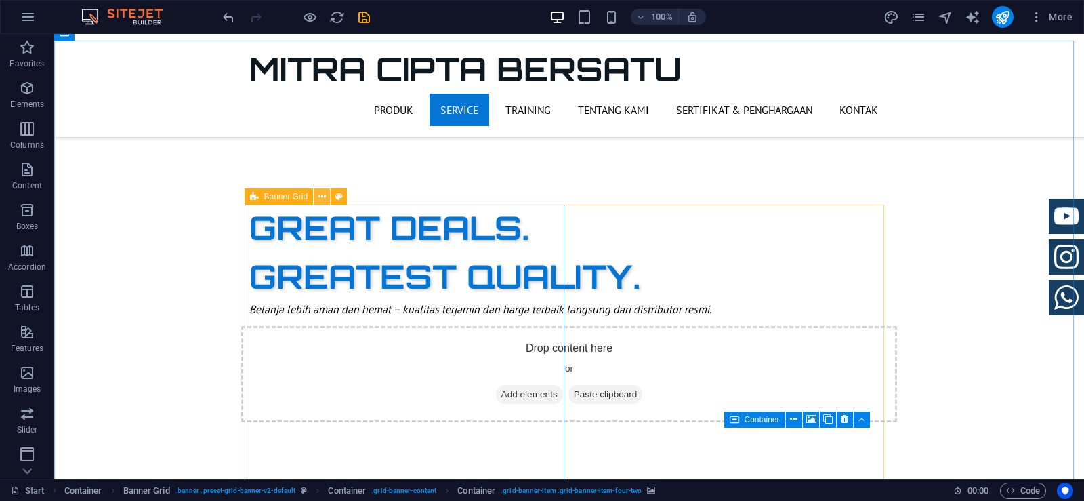
click at [320, 200] on icon at bounding box center [321, 197] width 7 height 14
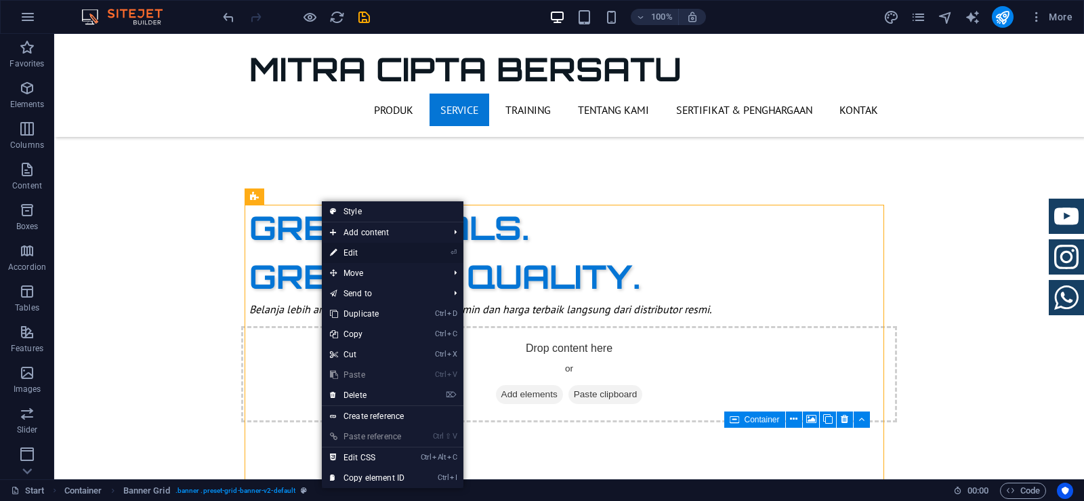
click at [360, 250] on link "⏎ Edit" at bounding box center [367, 253] width 91 height 20
select select "vh"
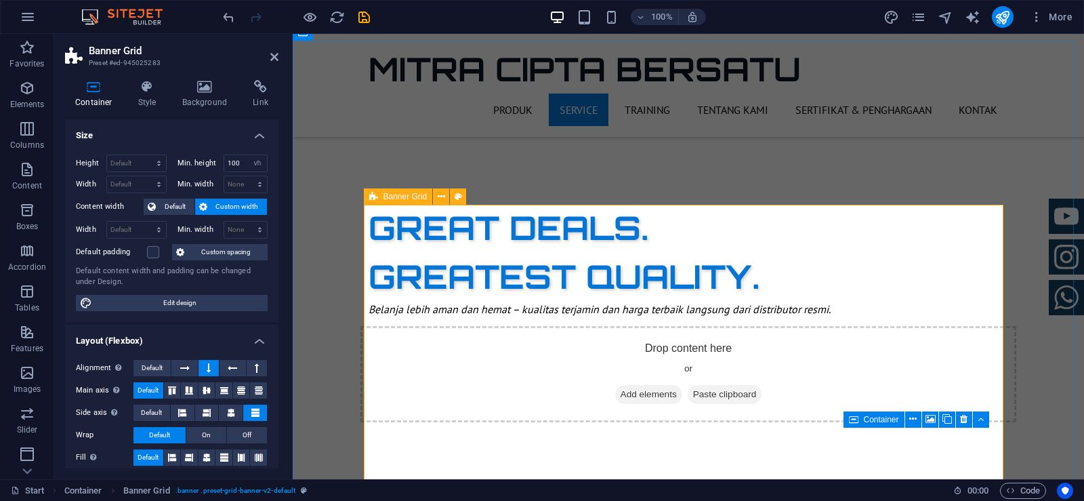
click at [371, 195] on icon at bounding box center [373, 196] width 9 height 16
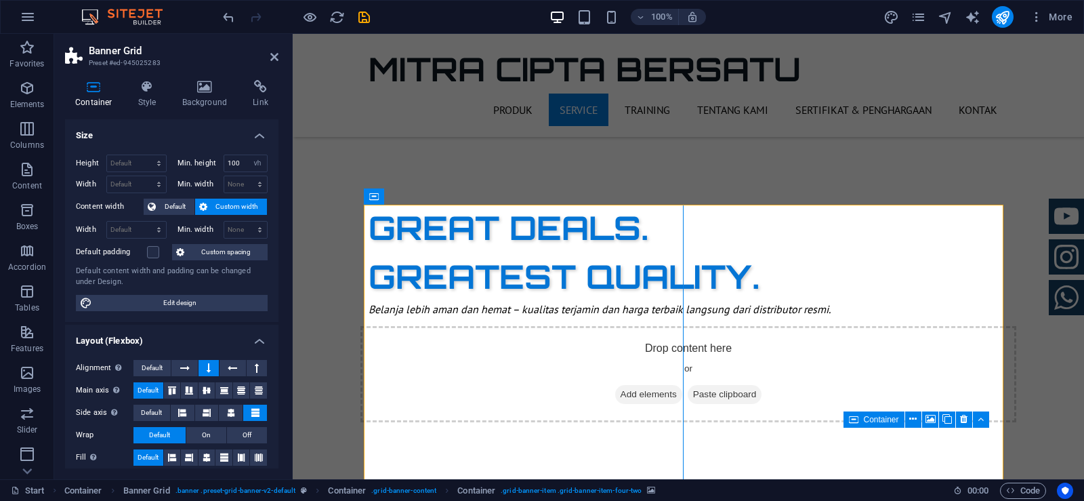
click at [439, 198] on icon at bounding box center [441, 197] width 7 height 14
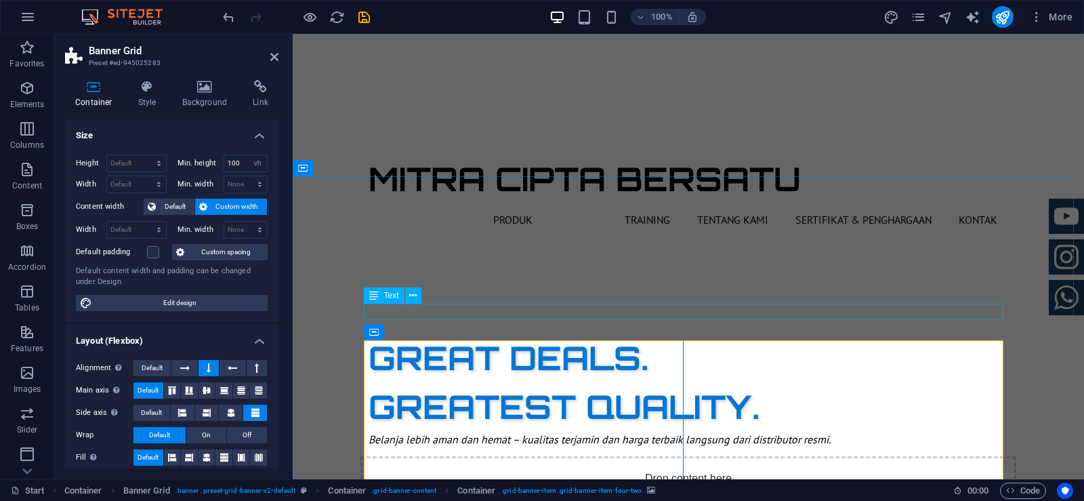
scroll to position [442, 0]
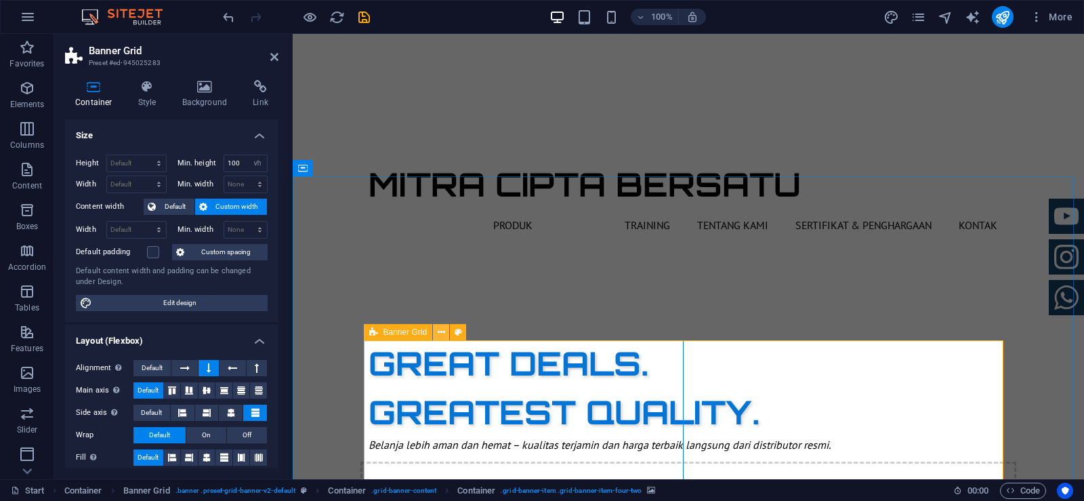
click at [442, 335] on icon at bounding box center [441, 332] width 7 height 14
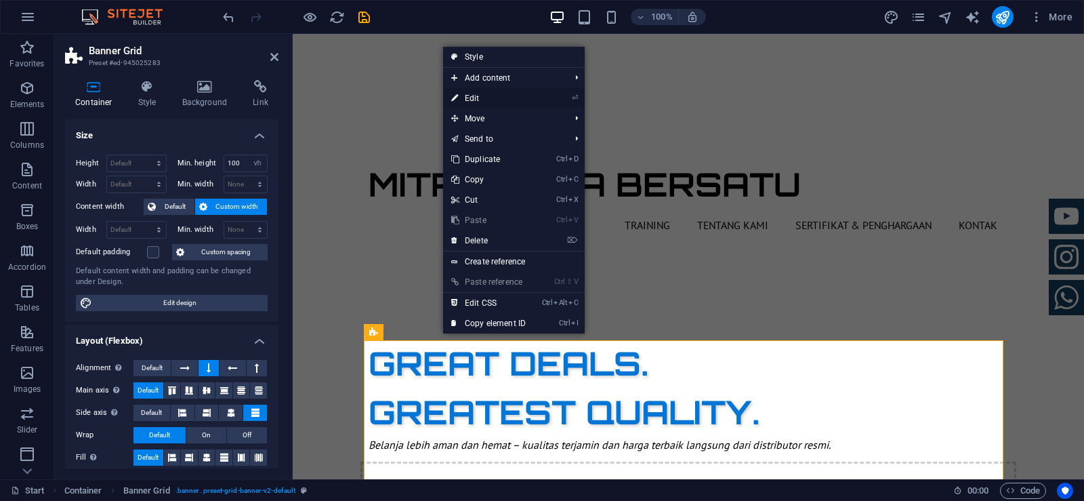
click at [474, 98] on link "⏎ Edit" at bounding box center [488, 98] width 91 height 20
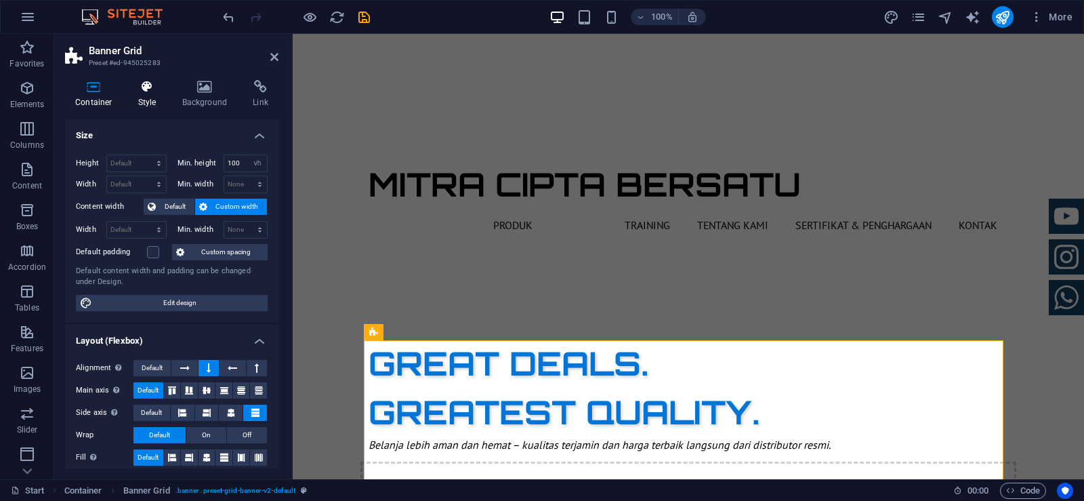
click at [150, 93] on icon at bounding box center [147, 87] width 39 height 14
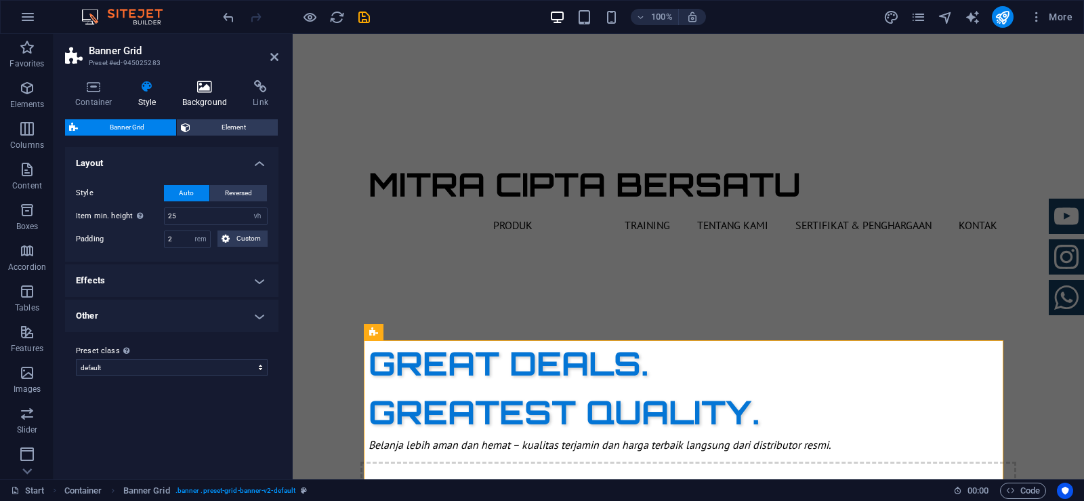
click at [196, 93] on h4 "Background" at bounding box center [207, 94] width 71 height 28
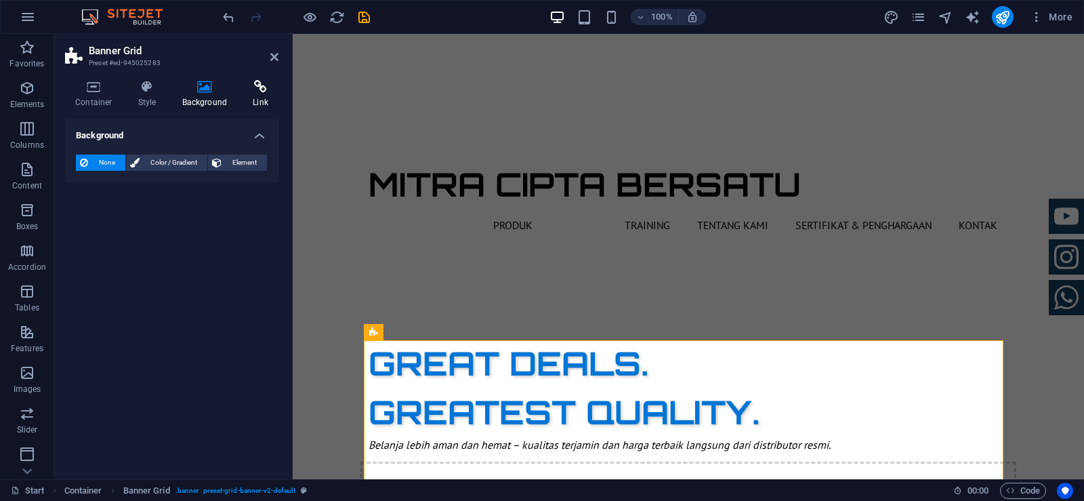
click at [259, 99] on h4 "Link" at bounding box center [261, 94] width 36 height 28
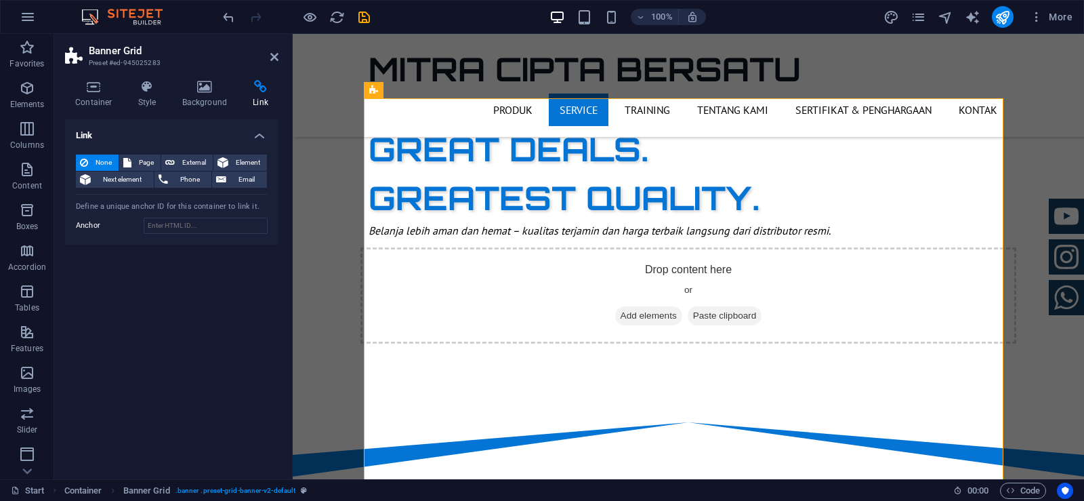
scroll to position [713, 0]
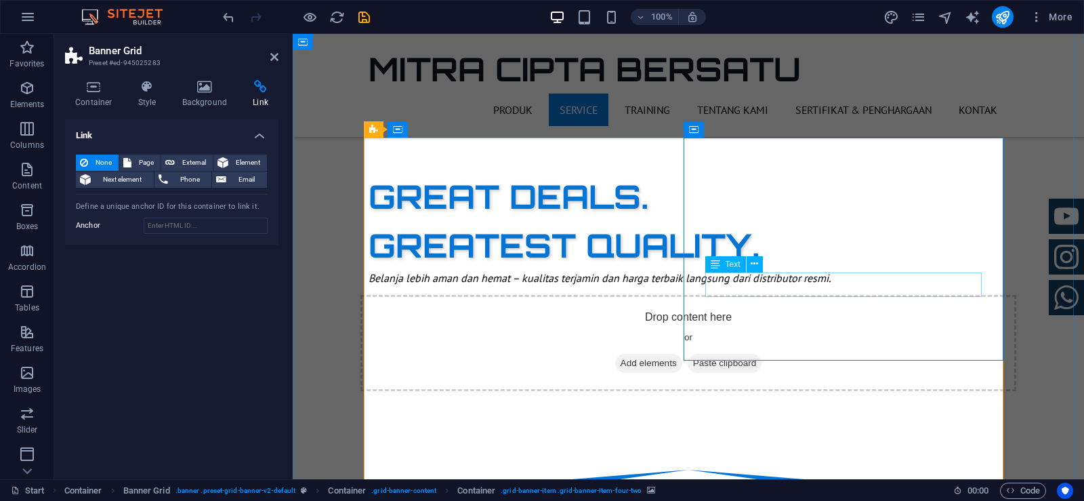
scroll to position [578, 0]
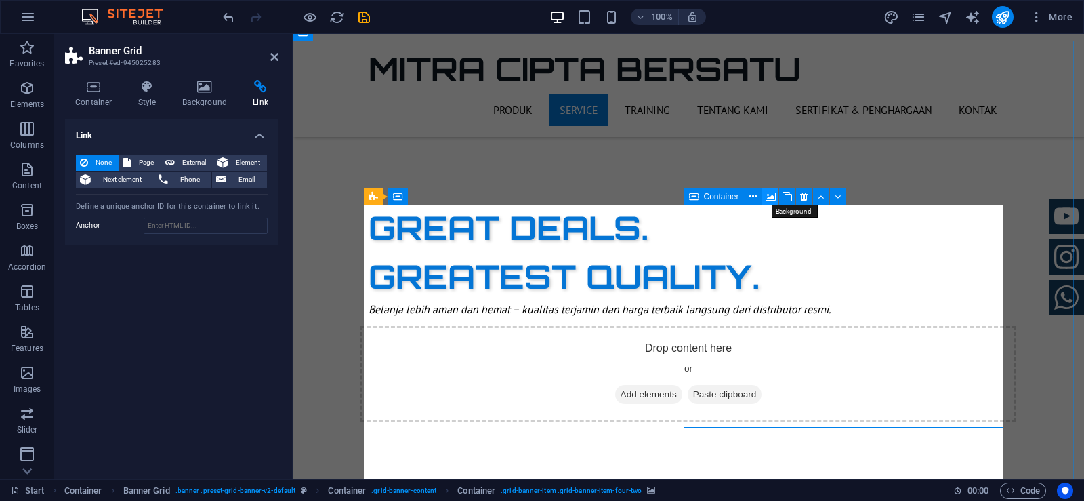
click at [770, 194] on icon at bounding box center [770, 197] width 10 height 14
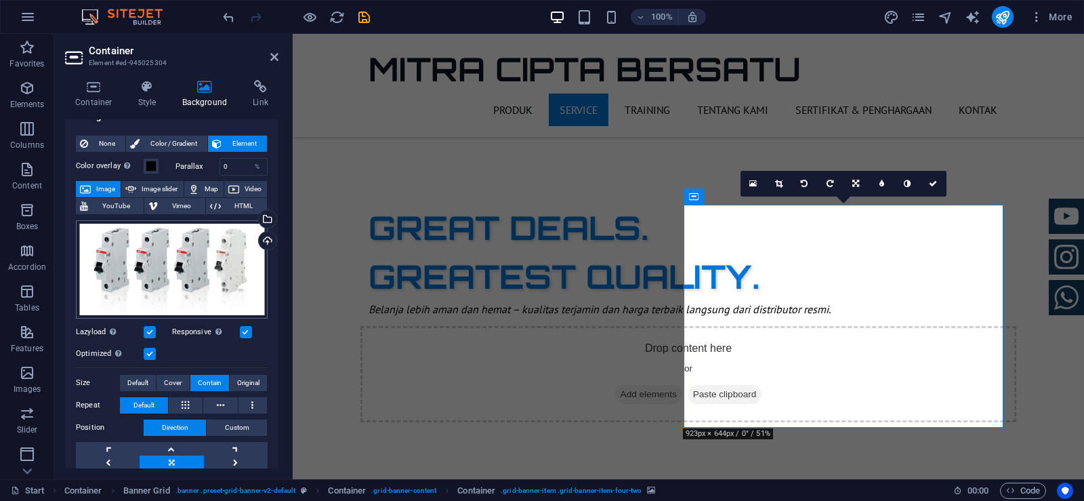
scroll to position [0, 0]
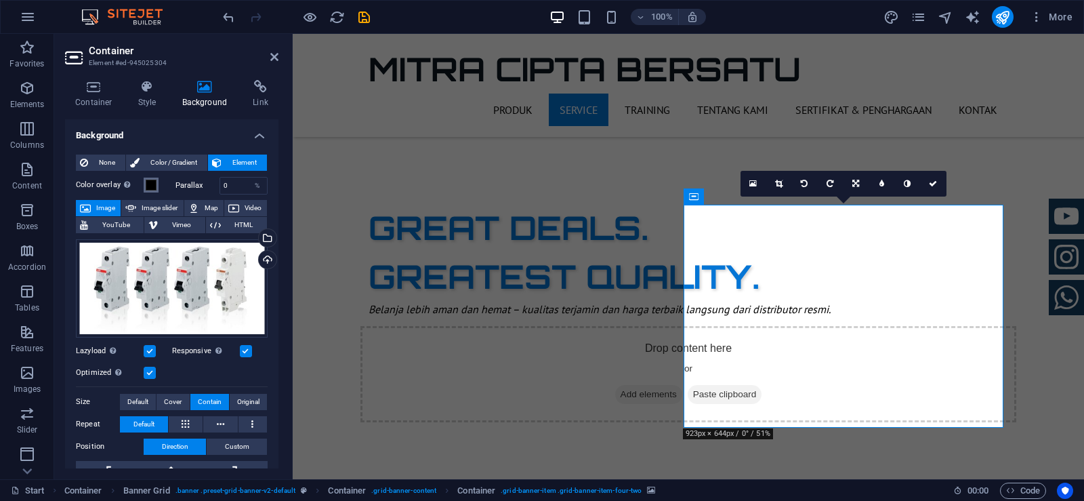
click at [146, 188] on span at bounding box center [151, 185] width 11 height 11
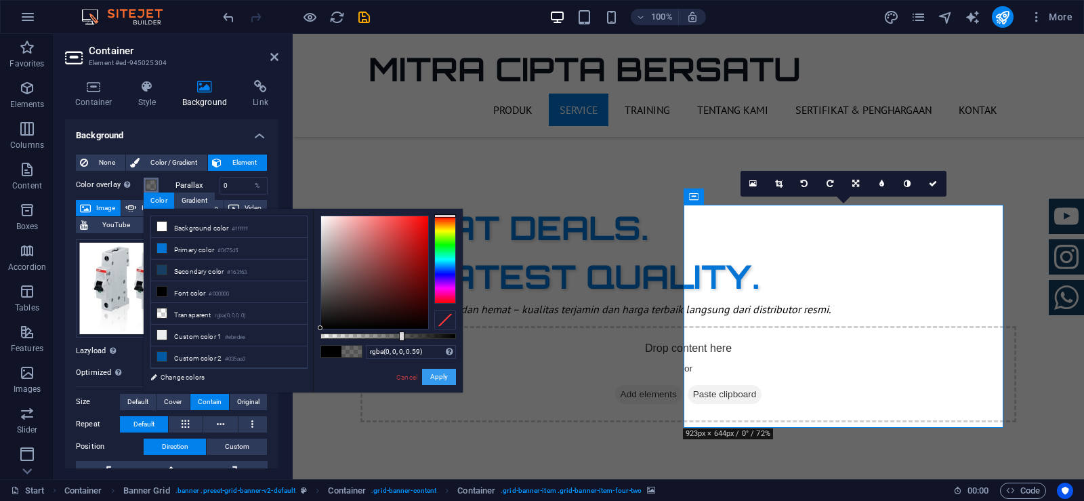
drag, startPoint x: 455, startPoint y: 337, endPoint x: 424, endPoint y: 382, distance: 54.5
click at [400, 339] on div at bounding box center [401, 335] width 5 height 9
click at [415, 356] on input "rgba(0, 0, 0, 0.59)" at bounding box center [411, 352] width 90 height 14
click at [438, 354] on input "rgba(0, 0, 0, 0.39)" at bounding box center [411, 352] width 90 height 14
type input "rgba(0, 0, 0, 0.39)"
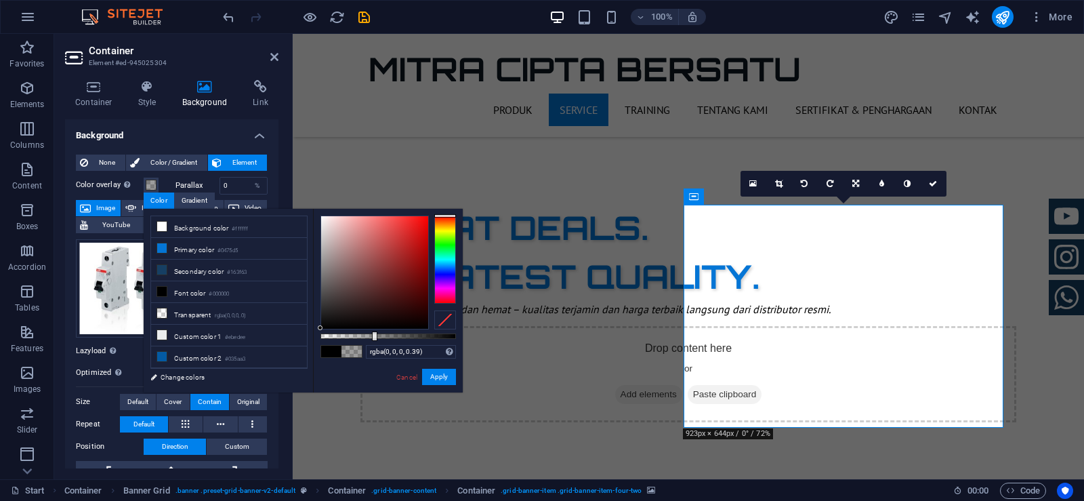
click at [348, 380] on div "rgba(0, 0, 0, 0.39) Supported formats #0852ed rgb(8, 82, 237) rgba(8, 82, 237, …" at bounding box center [388, 399] width 150 height 380
click at [449, 374] on button "Apply" at bounding box center [439, 376] width 34 height 16
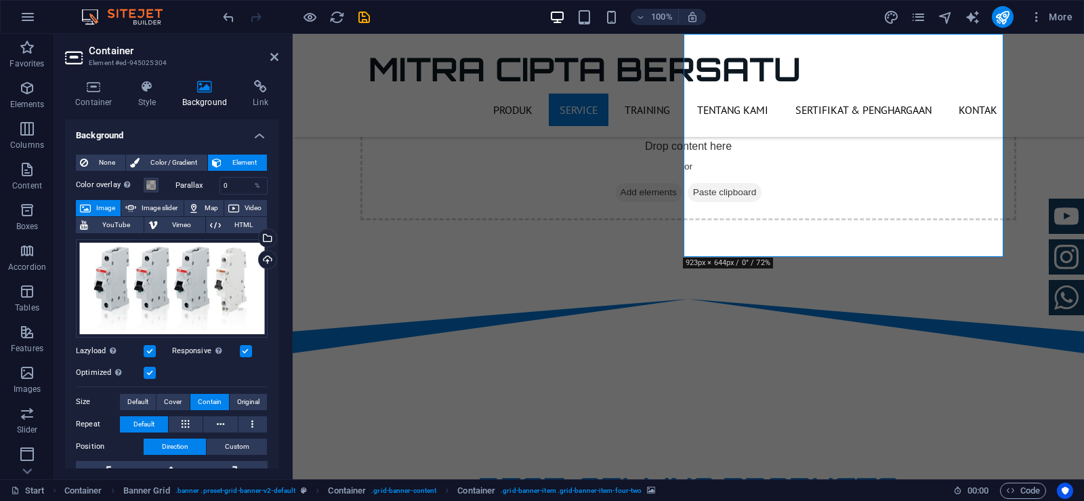
scroll to position [781, 0]
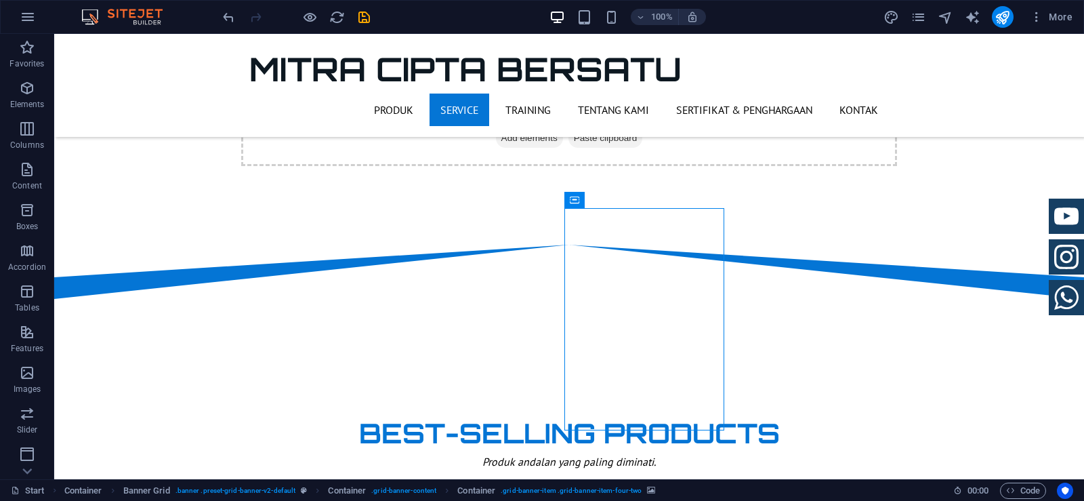
scroll to position [849, 0]
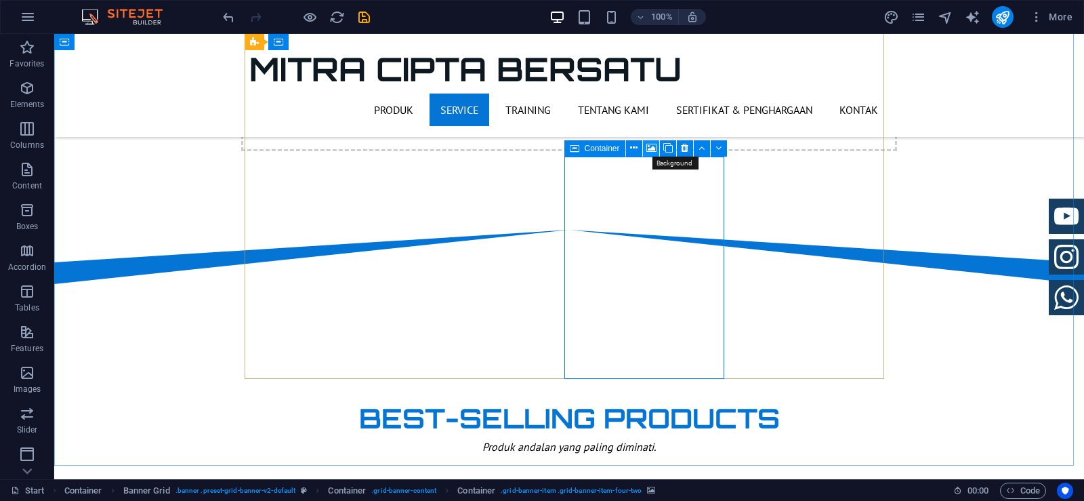
click at [650, 150] on icon at bounding box center [651, 148] width 10 height 14
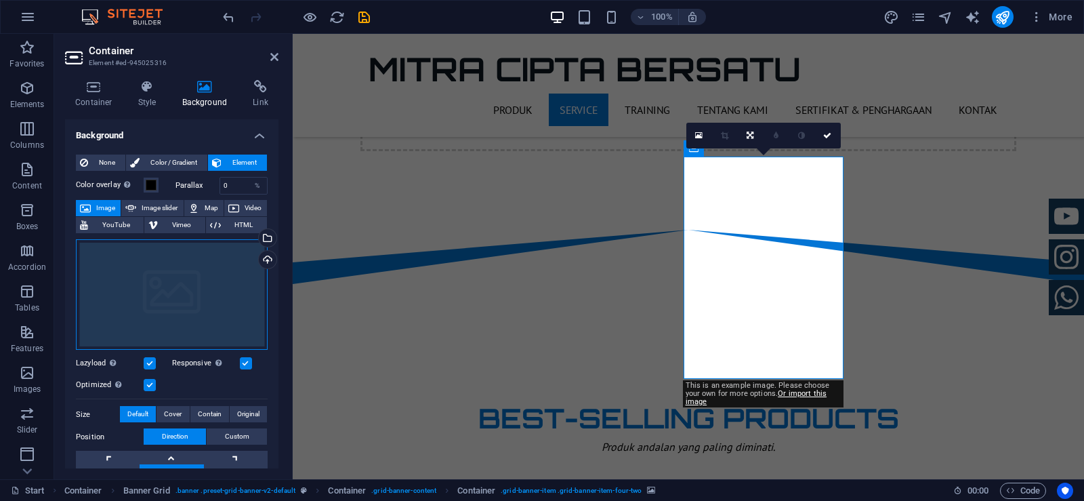
click at [125, 327] on div "Drag files here, click to choose files or select files from Files or our free s…" at bounding box center [172, 294] width 192 height 111
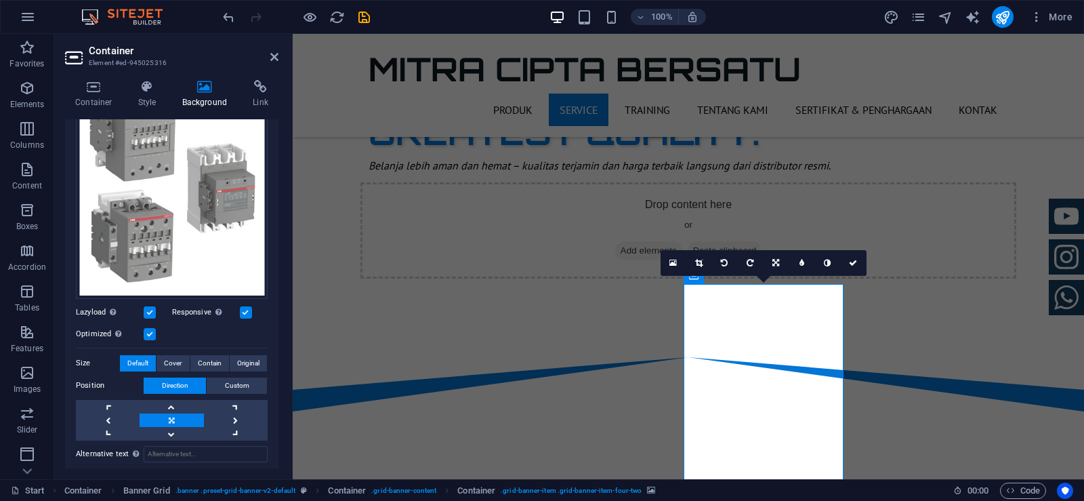
scroll to position [203, 0]
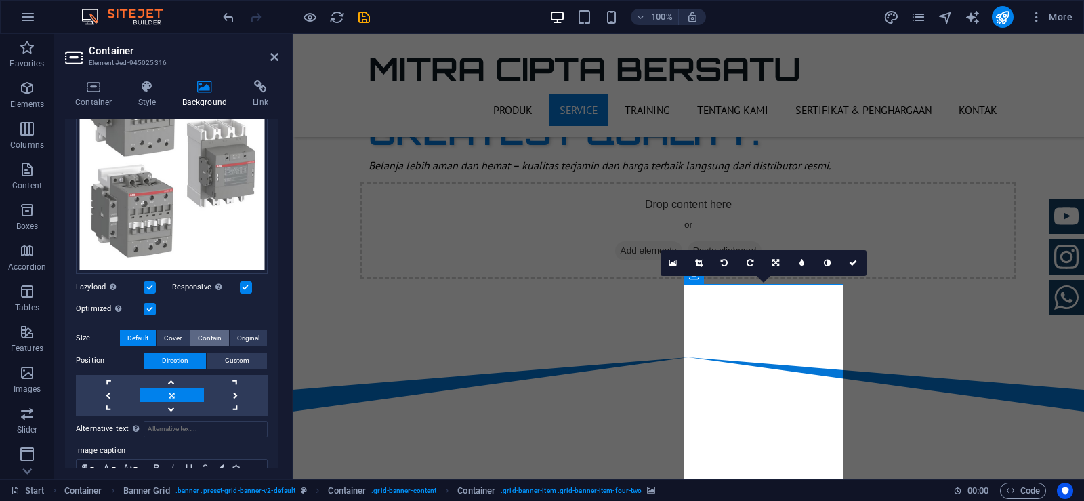
click at [215, 336] on span "Contain" at bounding box center [210, 338] width 24 height 16
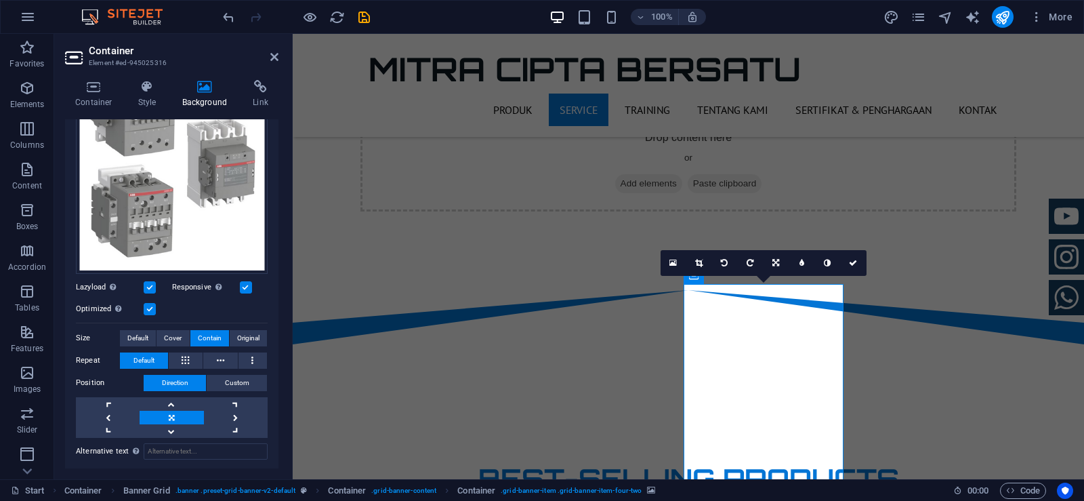
scroll to position [789, 0]
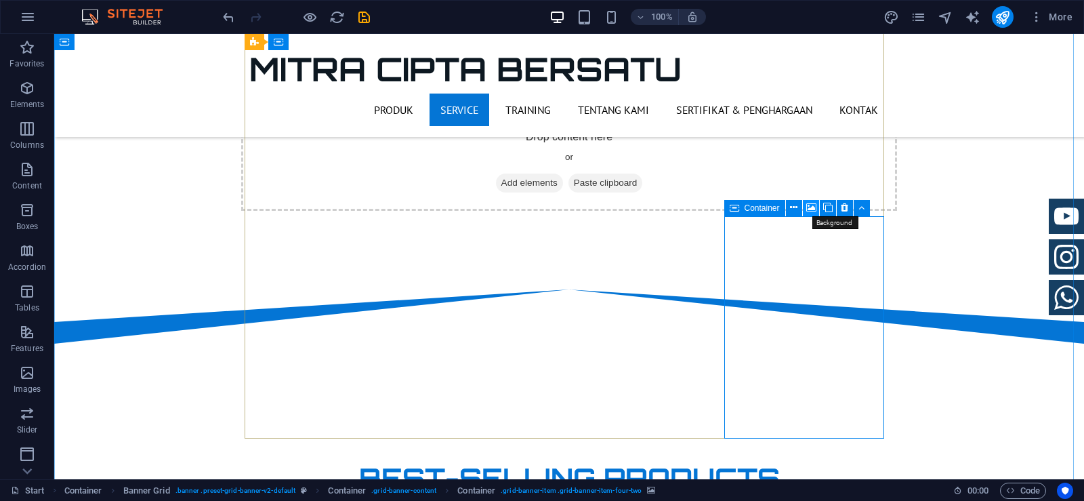
click at [812, 209] on icon at bounding box center [811, 208] width 10 height 14
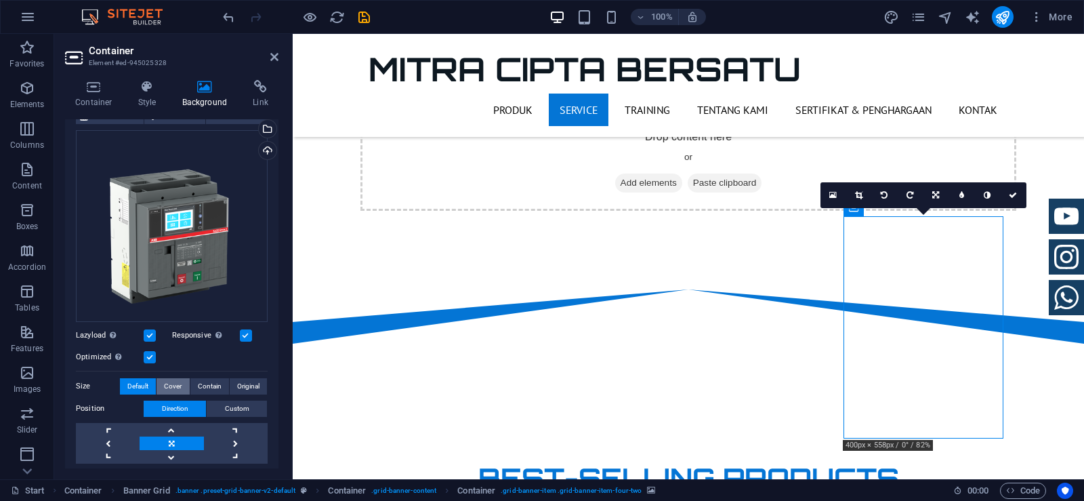
scroll to position [135, 0]
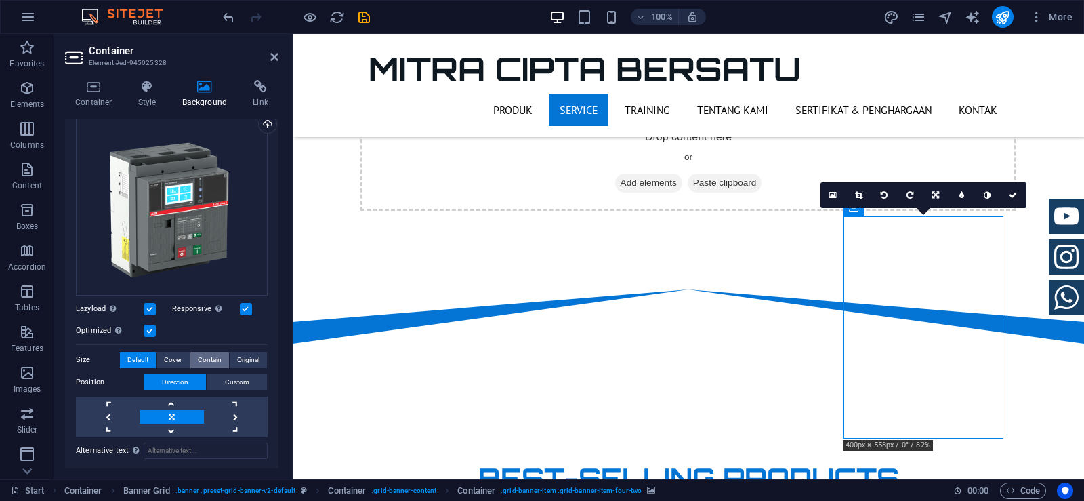
click at [200, 354] on span "Contain" at bounding box center [210, 360] width 24 height 16
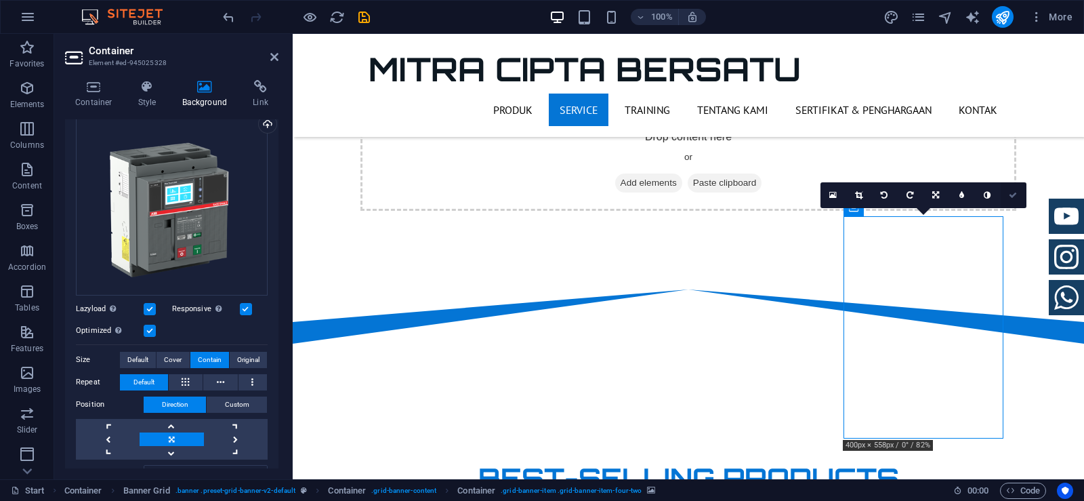
click at [1015, 194] on icon at bounding box center [1013, 195] width 8 height 8
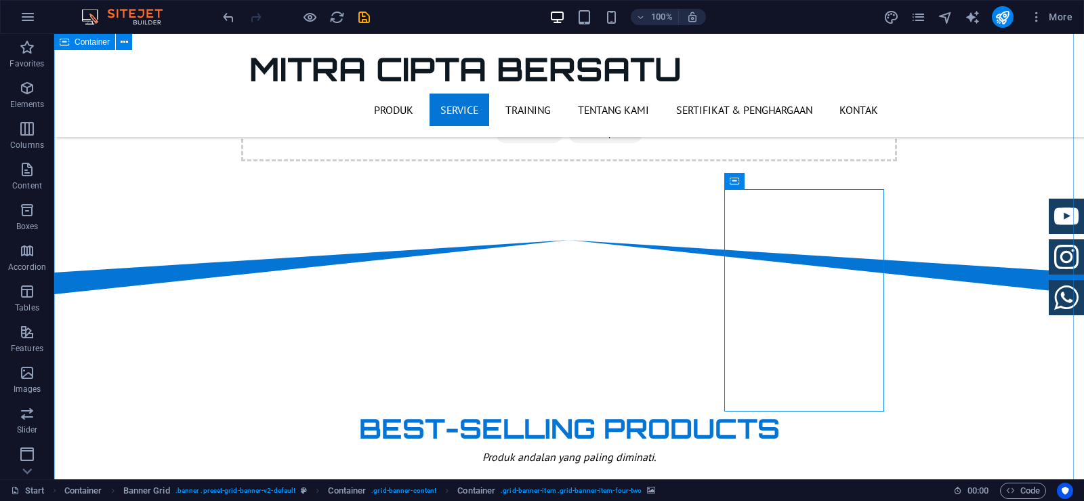
scroll to position [857, 0]
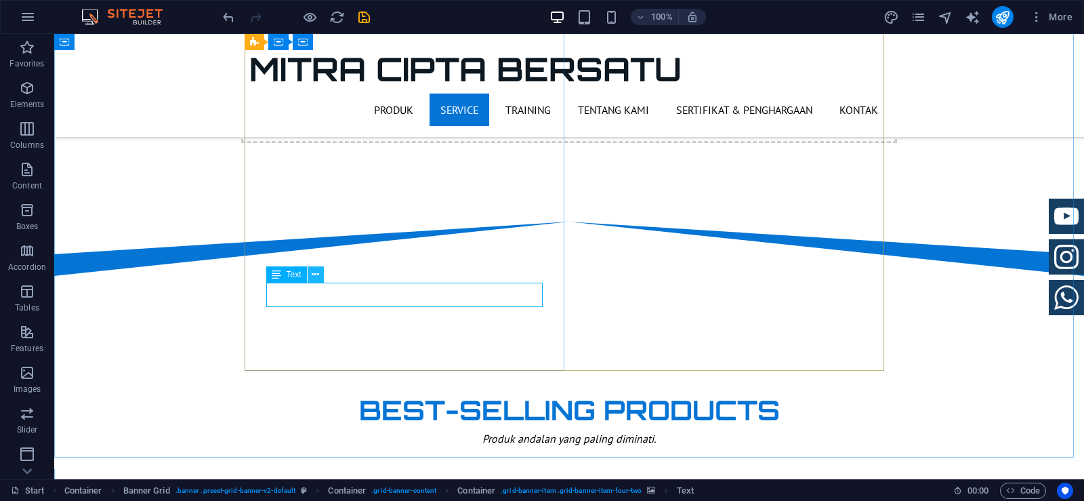
click at [316, 276] on icon at bounding box center [315, 275] width 7 height 14
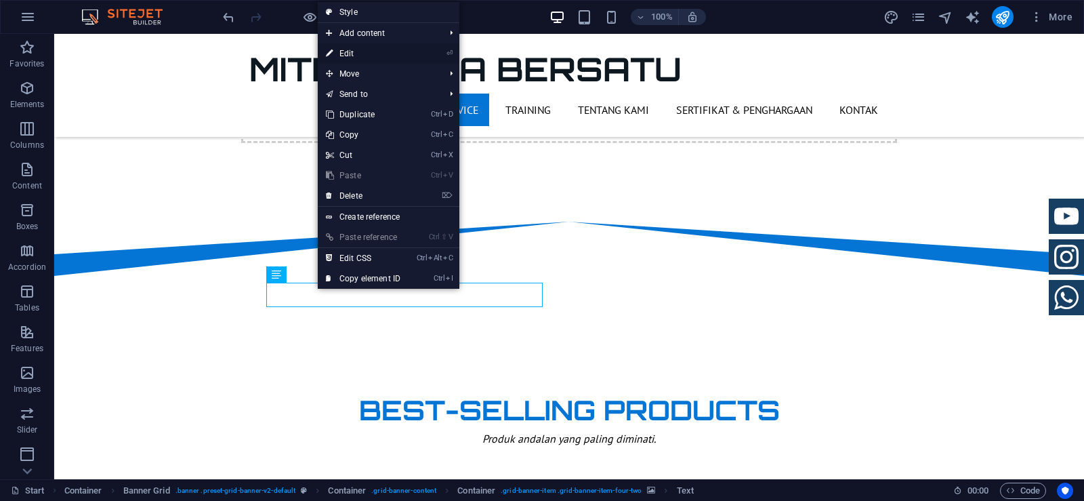
drag, startPoint x: 356, startPoint y: 55, endPoint x: 63, endPoint y: 28, distance: 293.9
click at [356, 55] on link "⏎ Edit" at bounding box center [363, 53] width 91 height 20
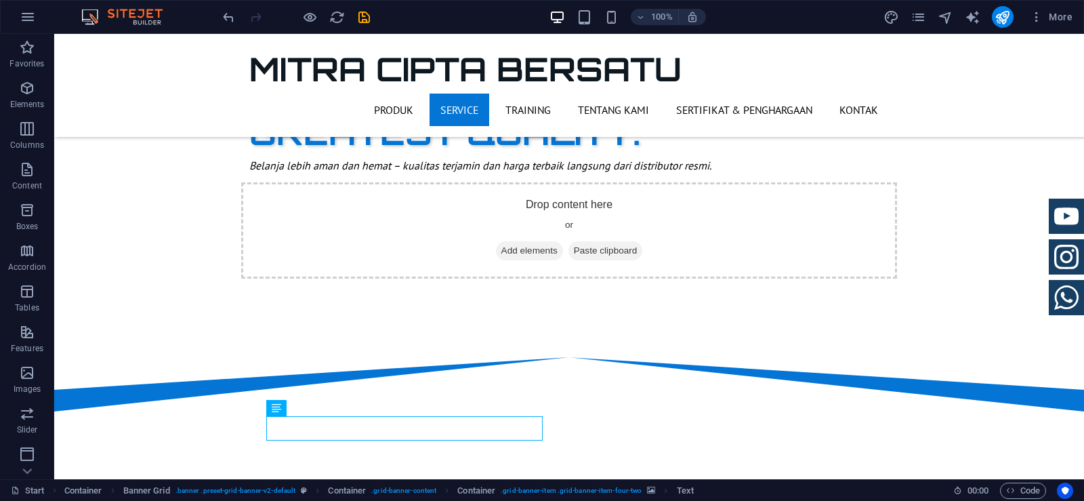
scroll to position [654, 0]
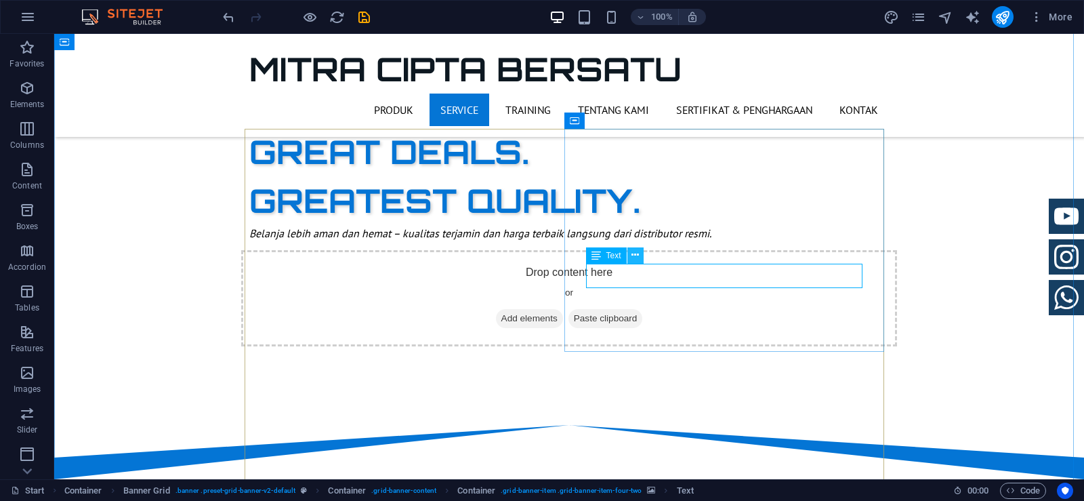
click at [639, 253] on button at bounding box center [635, 255] width 16 height 16
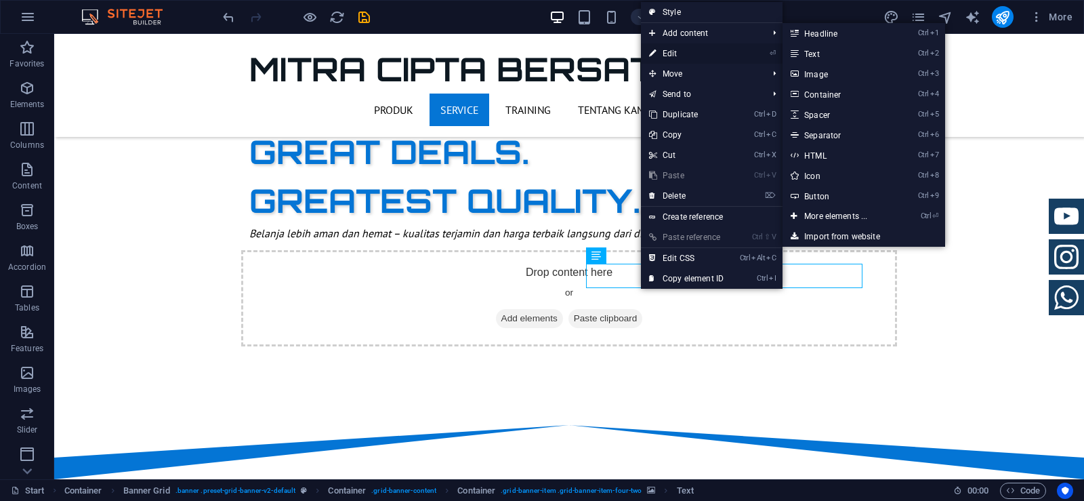
click at [662, 54] on link "⏎ Edit" at bounding box center [686, 53] width 91 height 20
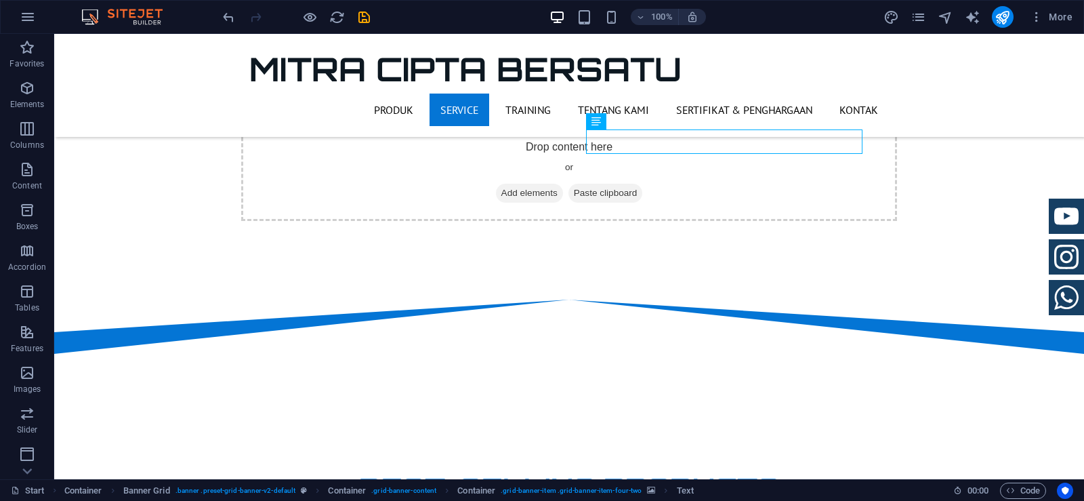
scroll to position [789, 0]
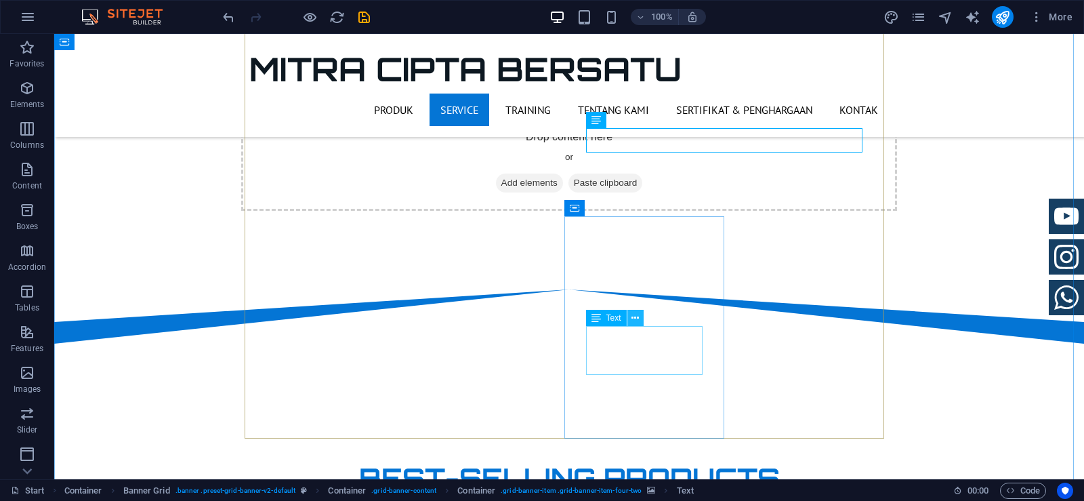
click at [632, 312] on icon at bounding box center [634, 318] width 7 height 14
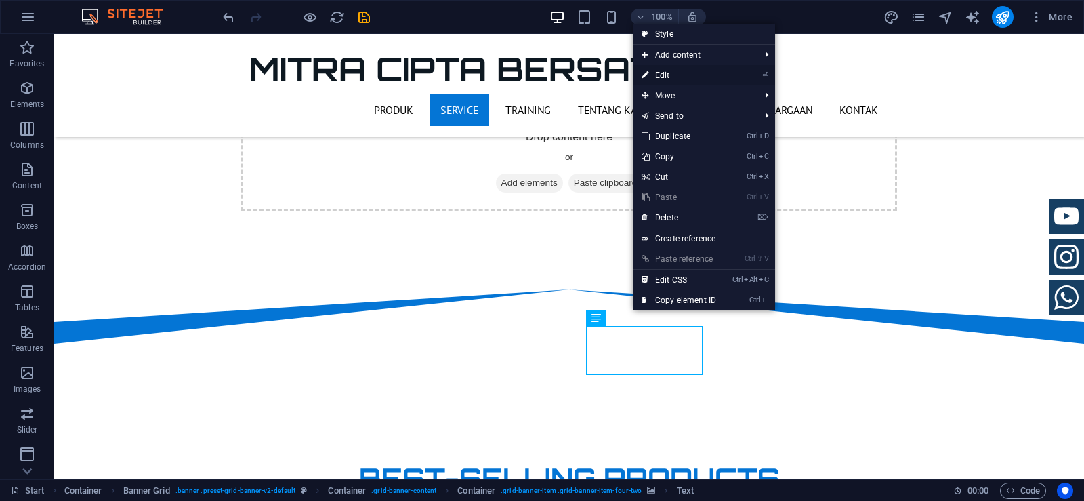
click at [658, 71] on link "⏎ Edit" at bounding box center [678, 75] width 91 height 20
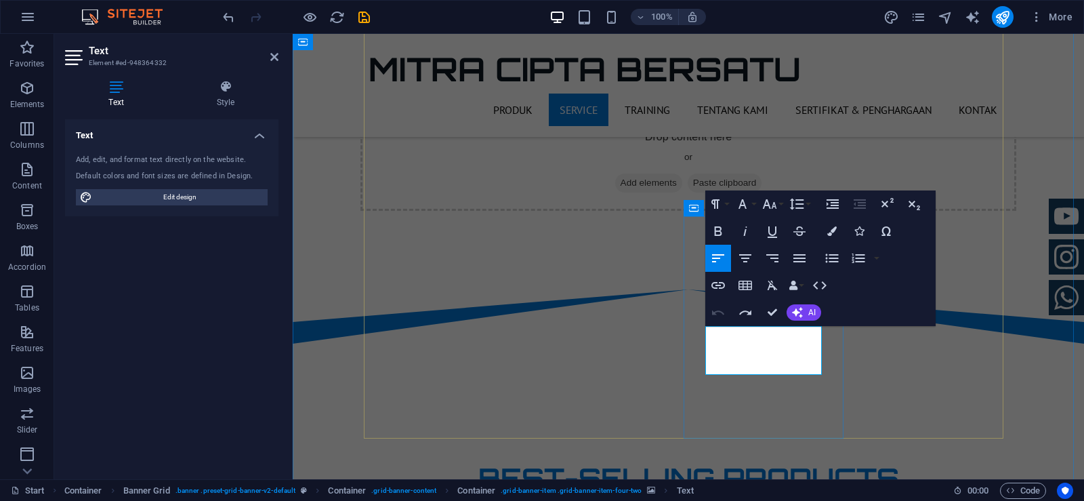
drag, startPoint x: 723, startPoint y: 361, endPoint x: 703, endPoint y: 333, distance: 34.4
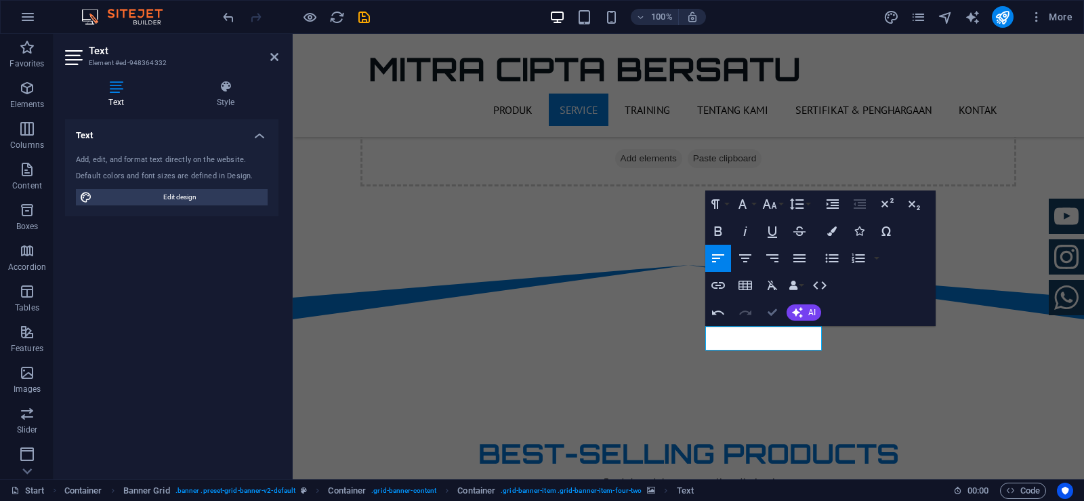
drag, startPoint x: 766, startPoint y: 313, endPoint x: 712, endPoint y: 280, distance: 63.5
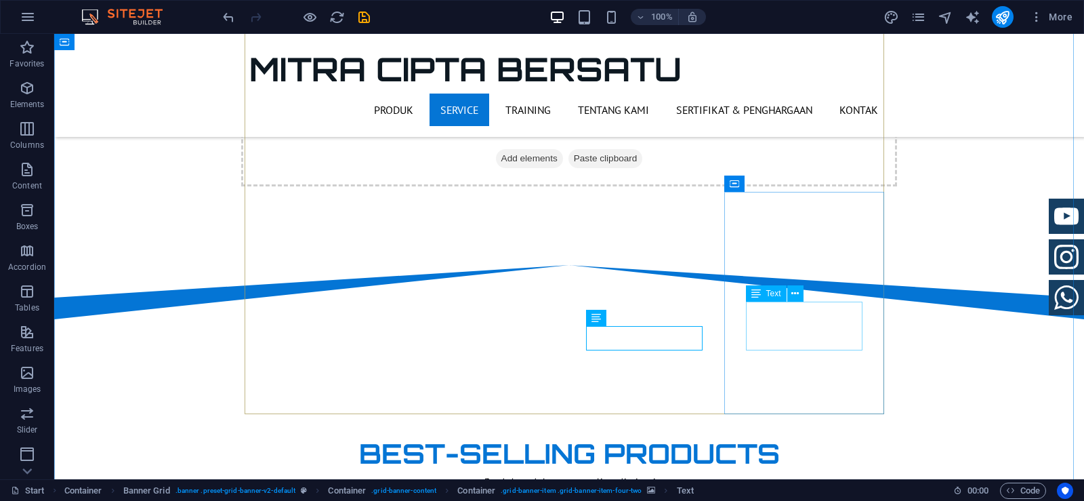
scroll to position [678, 0]
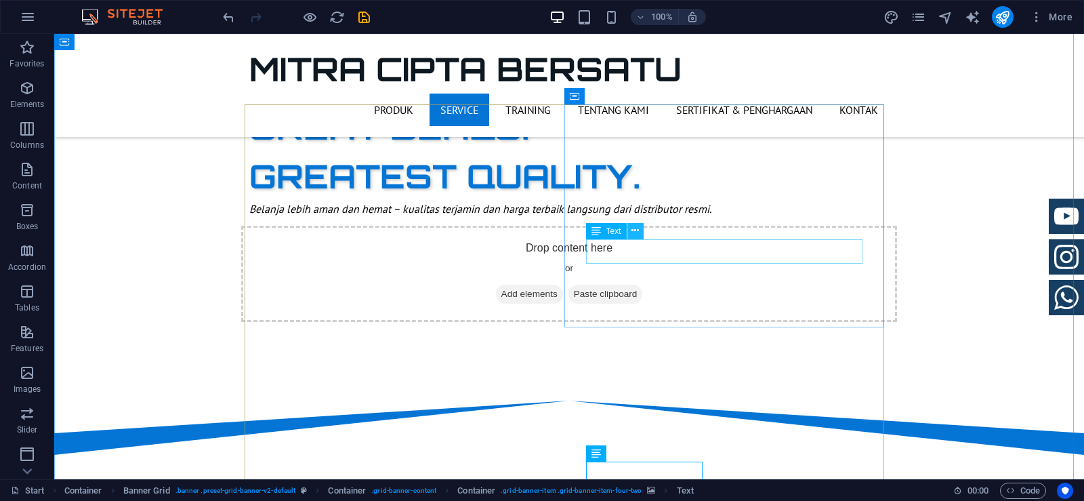
click at [631, 232] on button at bounding box center [635, 231] width 16 height 16
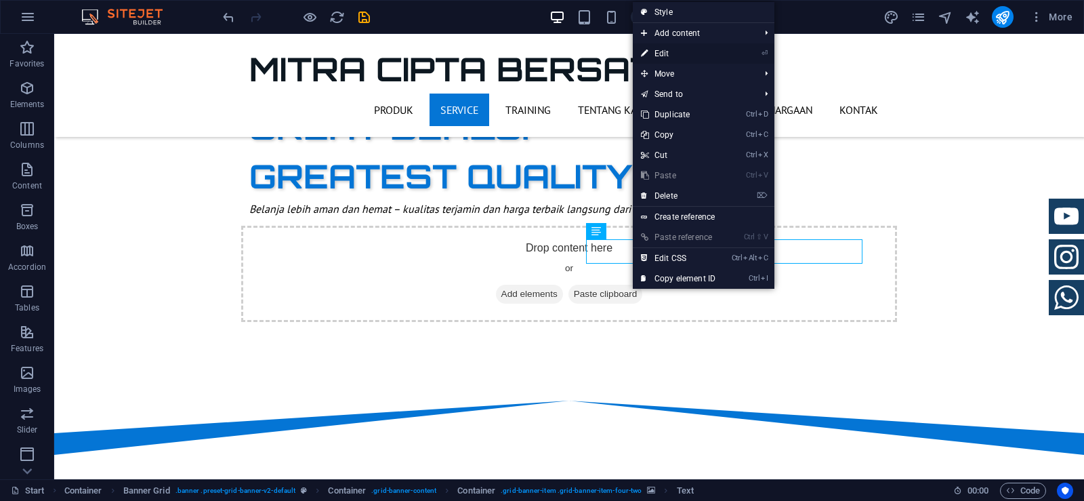
click at [648, 56] on link "⏎ Edit" at bounding box center [678, 53] width 91 height 20
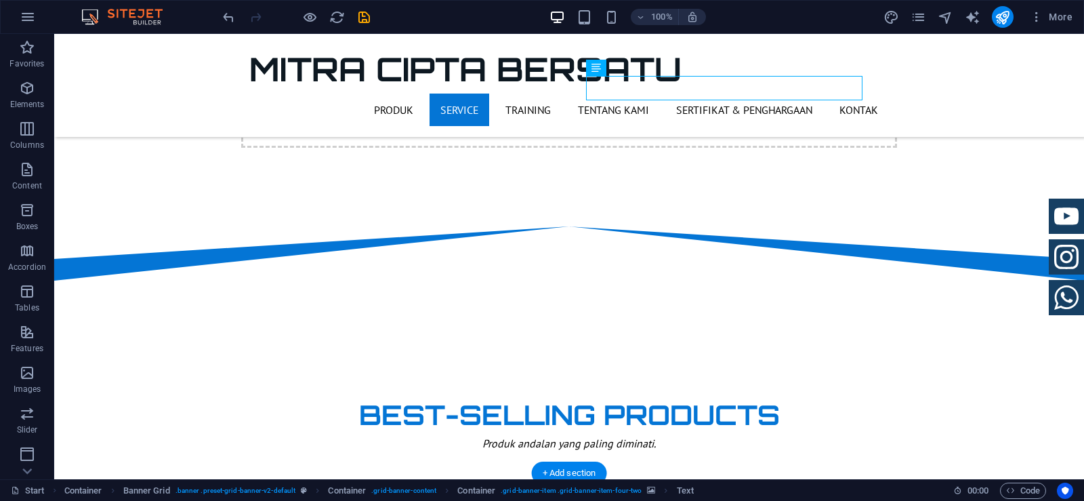
scroll to position [881, 0]
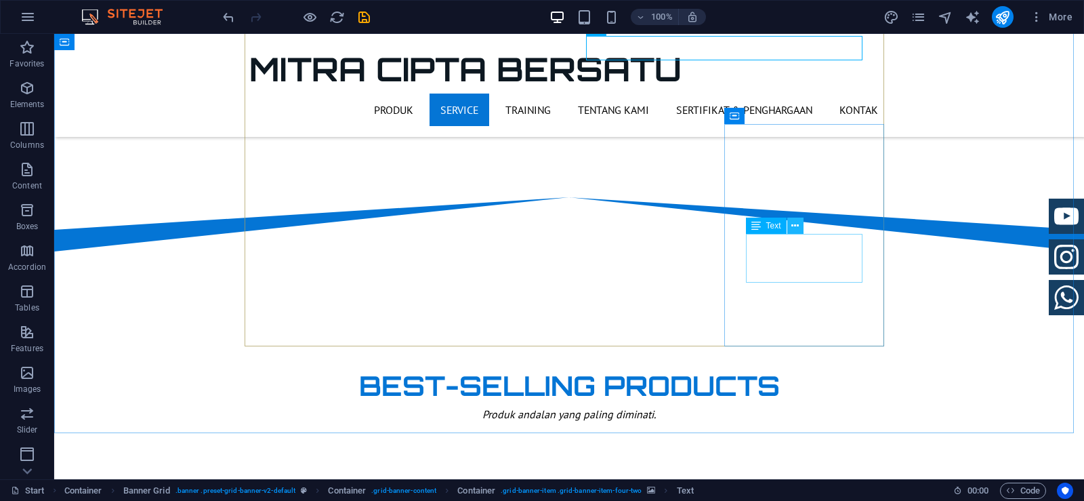
click at [795, 228] on icon at bounding box center [794, 226] width 7 height 14
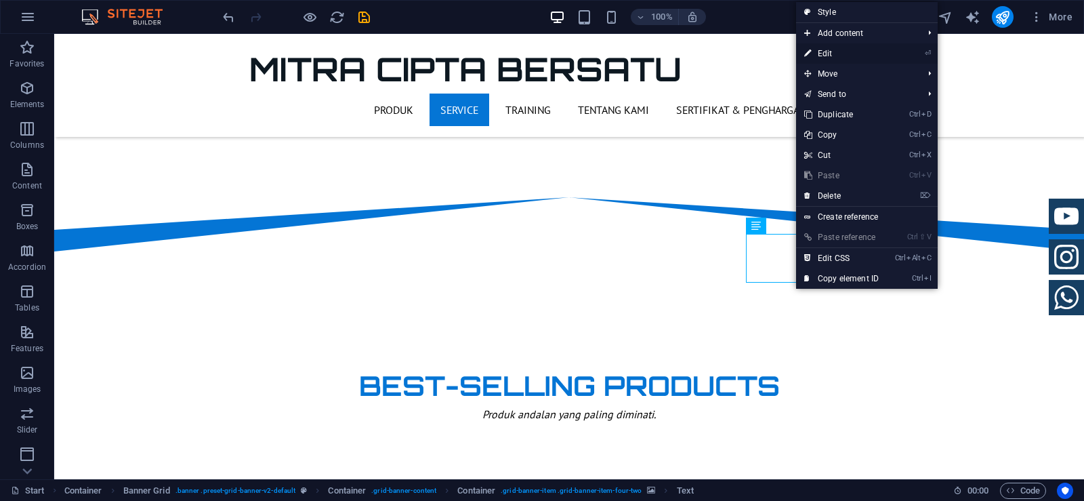
click at [846, 47] on link "⏎ Edit" at bounding box center [841, 53] width 91 height 20
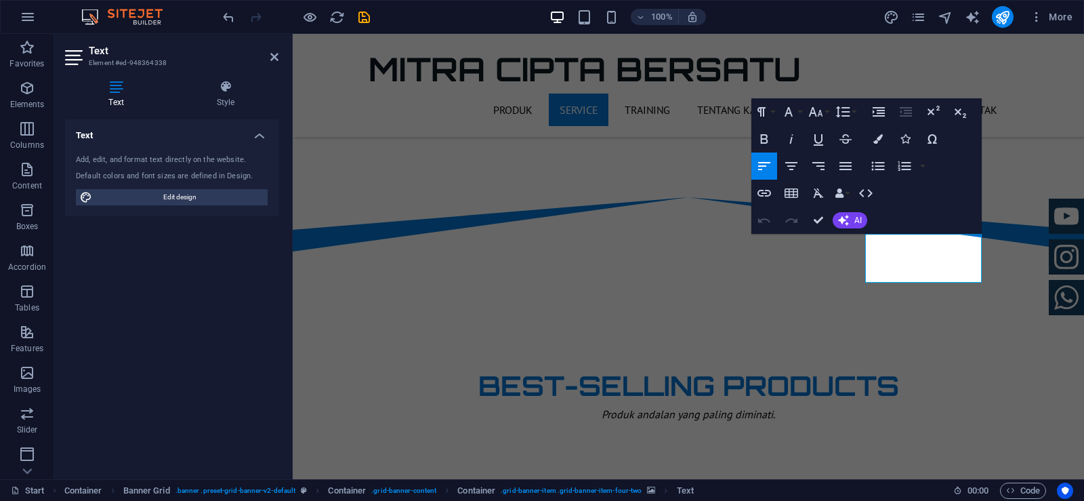
drag, startPoint x: 895, startPoint y: 264, endPoint x: 849, endPoint y: 237, distance: 53.1
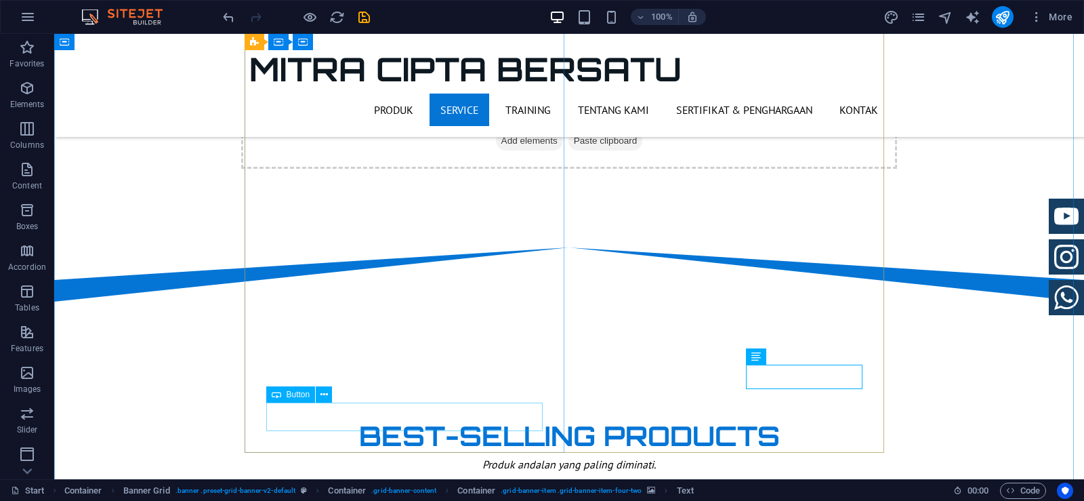
scroll to position [838, 0]
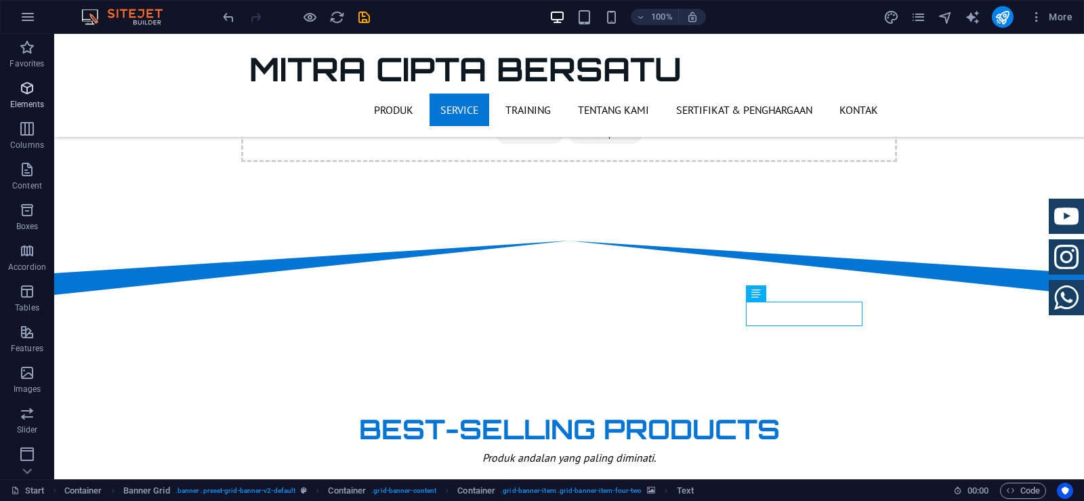
click at [28, 91] on icon "button" at bounding box center [27, 88] width 16 height 16
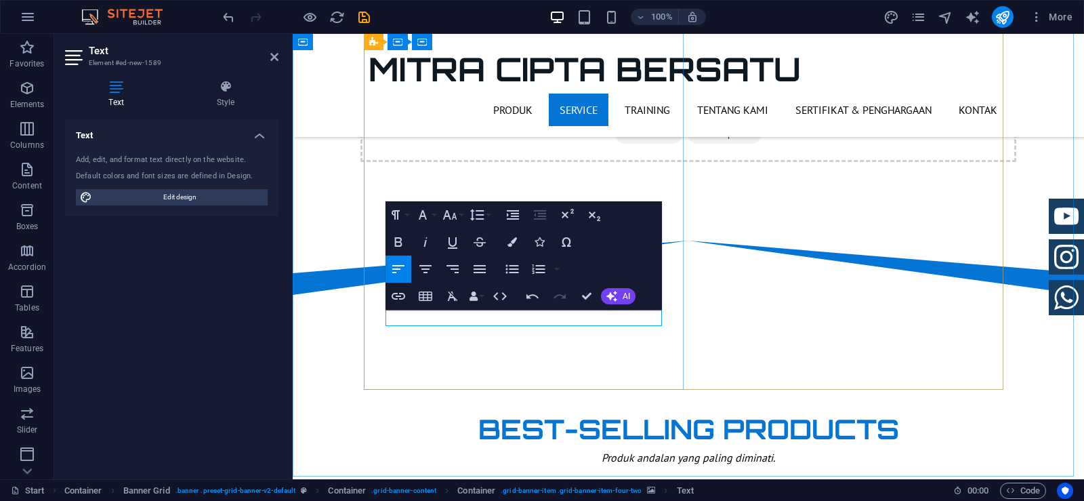
scroll to position [0, 5]
click at [509, 245] on icon "button" at bounding box center [511, 241] width 9 height 9
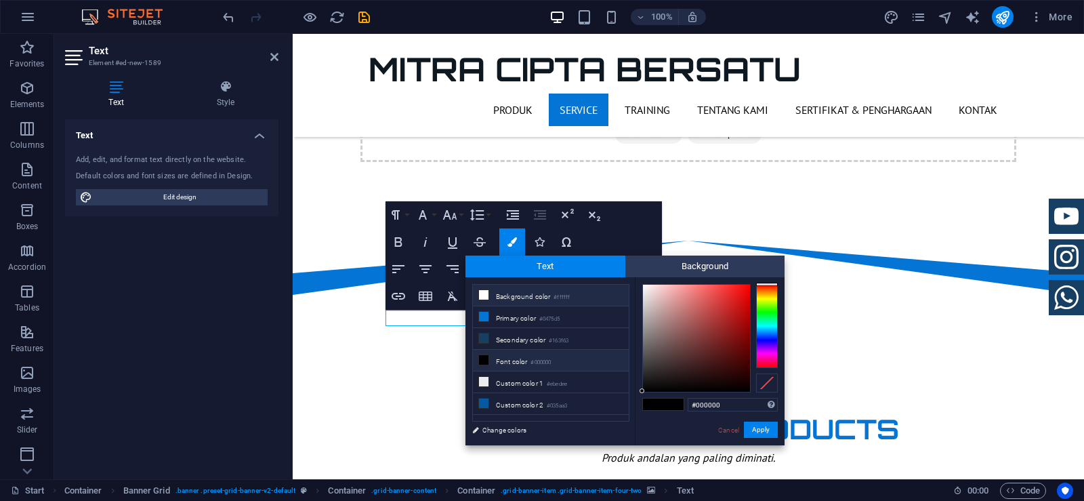
click at [522, 295] on li "Background color #ffffff" at bounding box center [551, 296] width 156 height 22
type input "#ffffff"
drag, startPoint x: 765, startPoint y: 431, endPoint x: 472, endPoint y: 397, distance: 294.6
click at [765, 431] on button "Apply" at bounding box center [761, 429] width 34 height 16
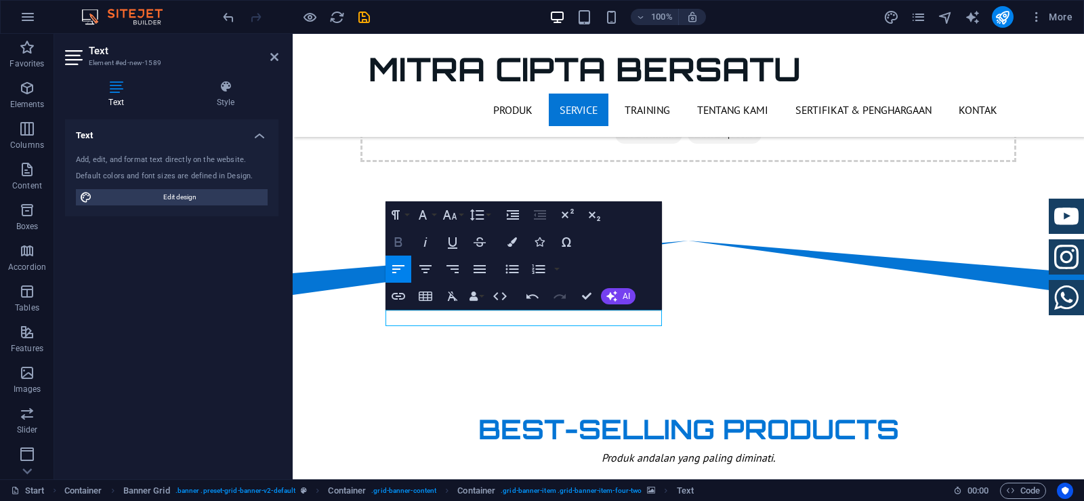
click at [401, 240] on icon "button" at bounding box center [397, 241] width 7 height 9
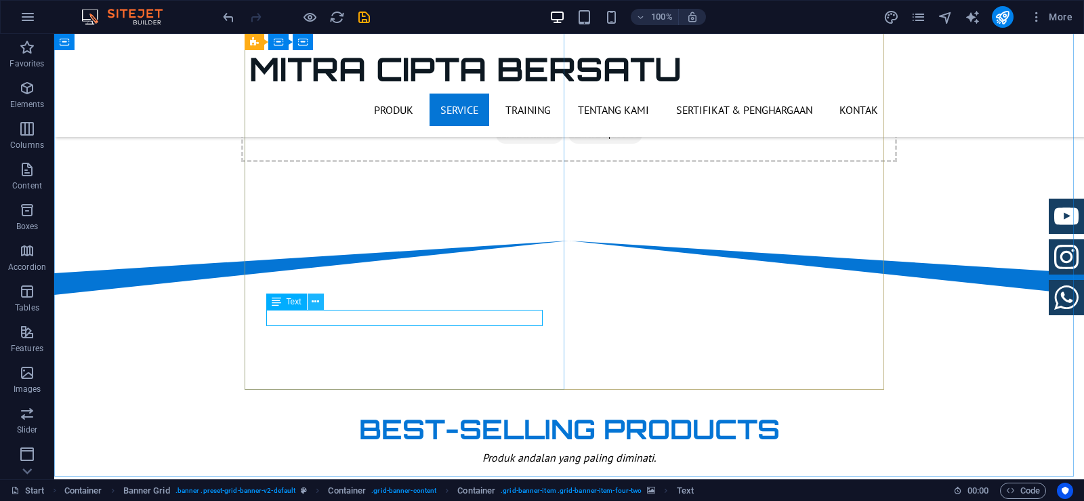
click at [314, 303] on icon at bounding box center [315, 302] width 7 height 14
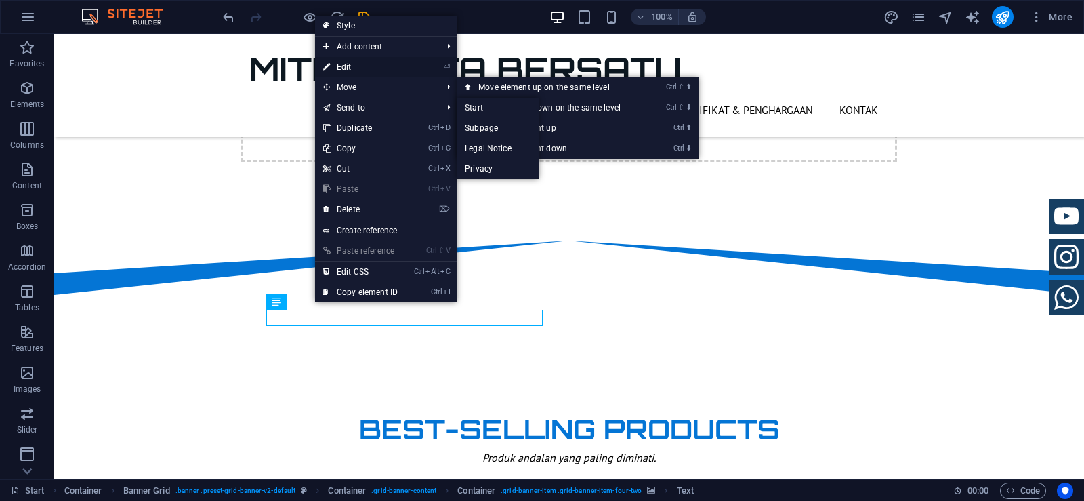
click at [354, 65] on link "⏎ Edit" at bounding box center [360, 67] width 91 height 20
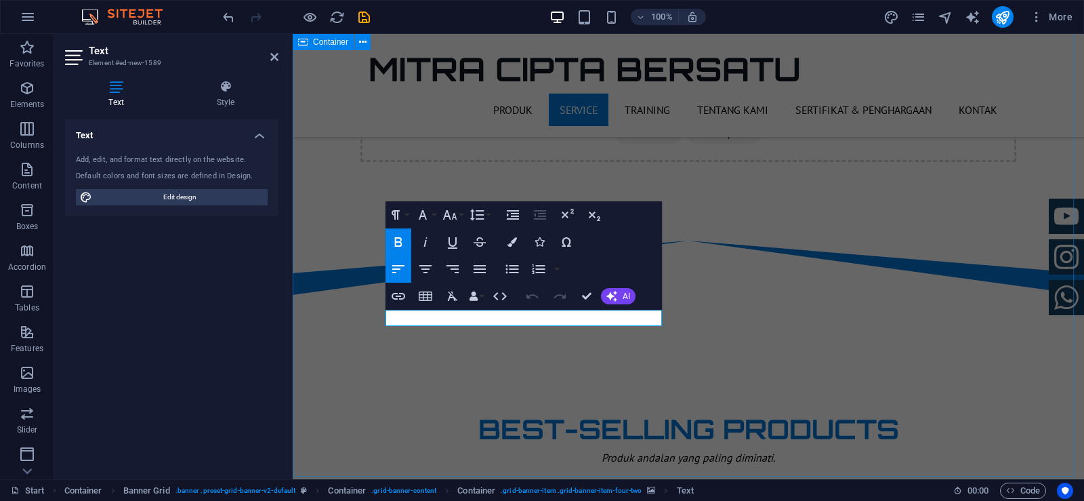
click at [405, 243] on icon "button" at bounding box center [398, 242] width 16 height 16
drag, startPoint x: 478, startPoint y: 315, endPoint x: 357, endPoint y: 312, distance: 121.3
click at [398, 239] on icon "button" at bounding box center [398, 242] width 16 height 16
click at [398, 238] on icon "button" at bounding box center [398, 242] width 16 height 16
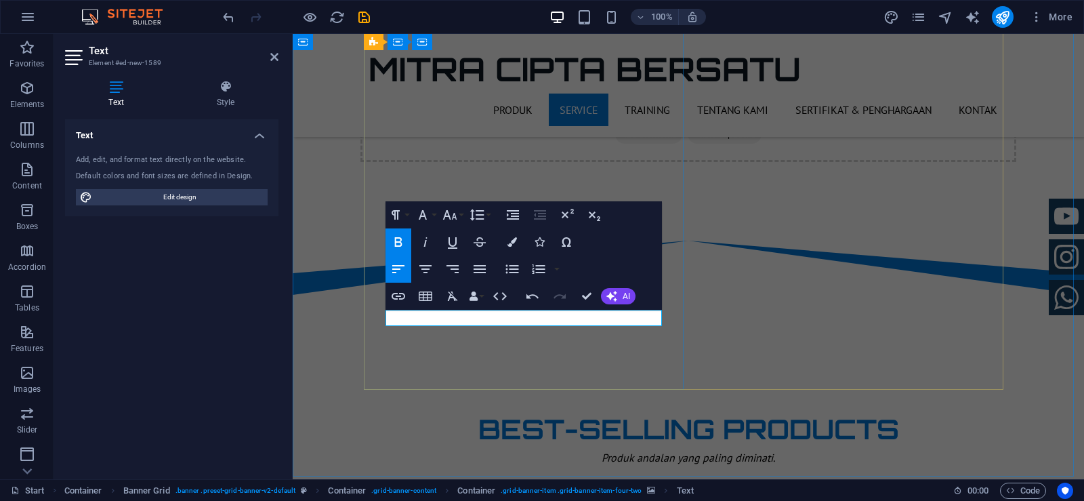
drag, startPoint x: 479, startPoint y: 318, endPoint x: 358, endPoint y: 314, distance: 120.6
click at [226, 16] on icon "undo" at bounding box center [229, 17] width 16 height 16
click at [227, 16] on icon "undo" at bounding box center [229, 17] width 16 height 16
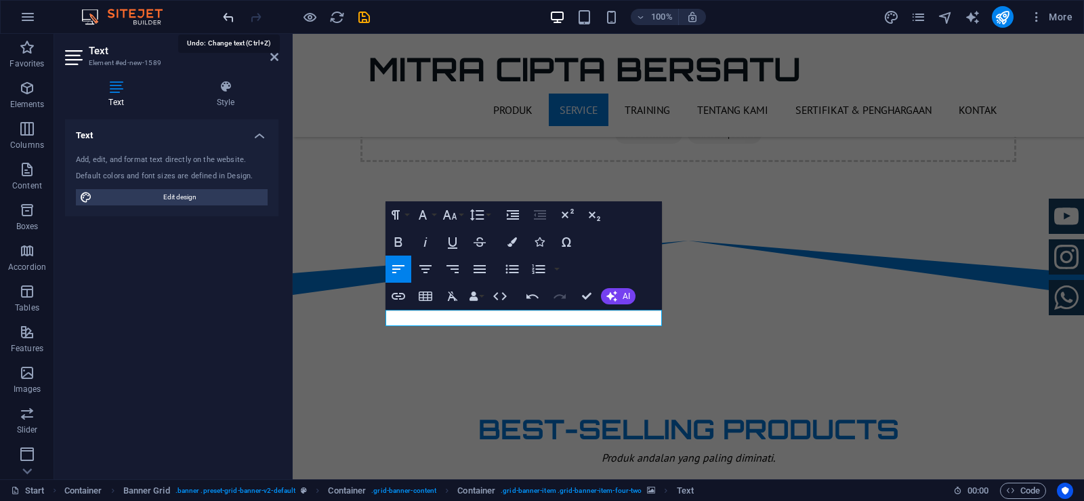
click at [227, 16] on icon "undo" at bounding box center [229, 17] width 16 height 16
drag, startPoint x: 227, startPoint y: 16, endPoint x: 432, endPoint y: 224, distance: 292.7
click at [228, 17] on icon "undo" at bounding box center [229, 17] width 16 height 16
click at [406, 241] on button "Bold" at bounding box center [398, 241] width 26 height 27
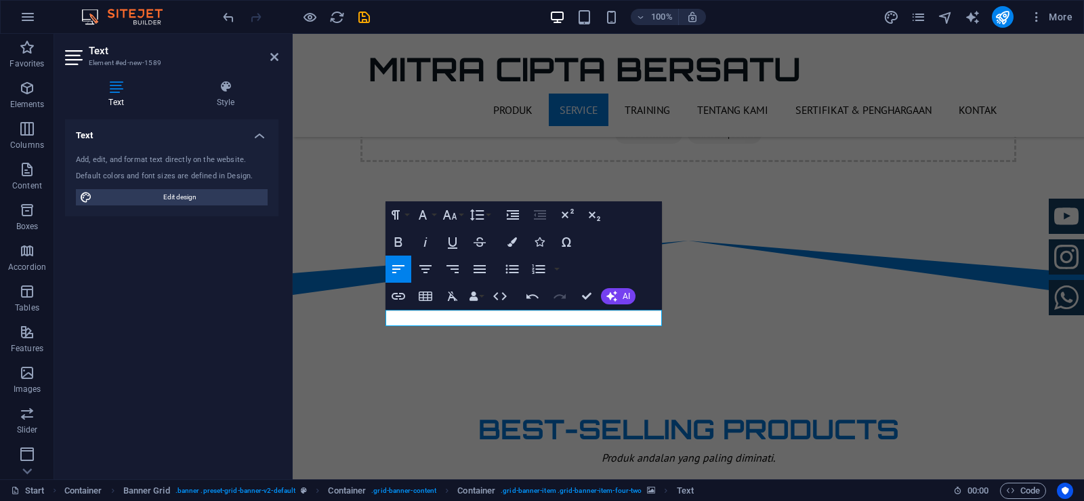
drag, startPoint x: 475, startPoint y: 316, endPoint x: 360, endPoint y: 318, distance: 114.5
click at [518, 245] on button "Colors" at bounding box center [512, 241] width 26 height 27
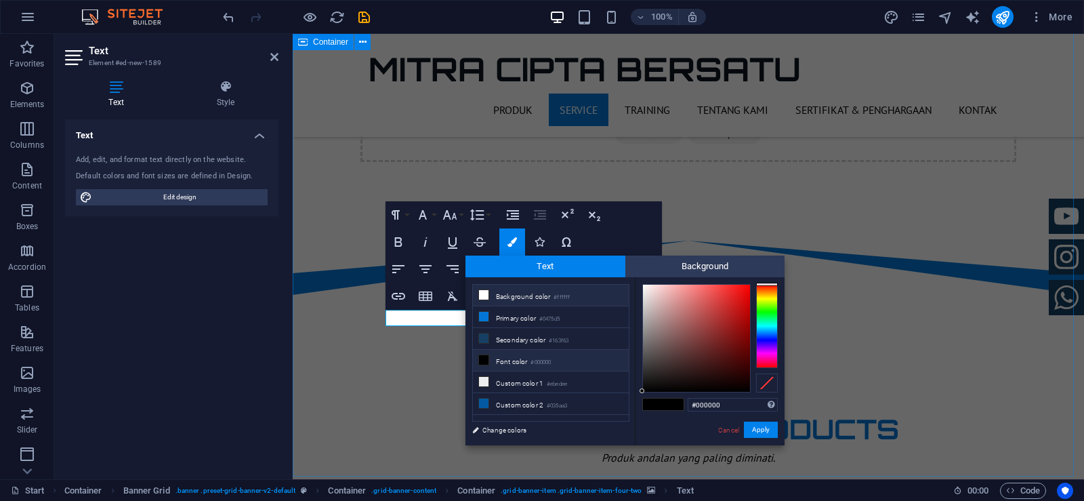
click at [524, 291] on li "Background color #ffffff" at bounding box center [551, 296] width 156 height 22
type input "#ffffff"
click at [775, 426] on button "Apply" at bounding box center [761, 429] width 34 height 16
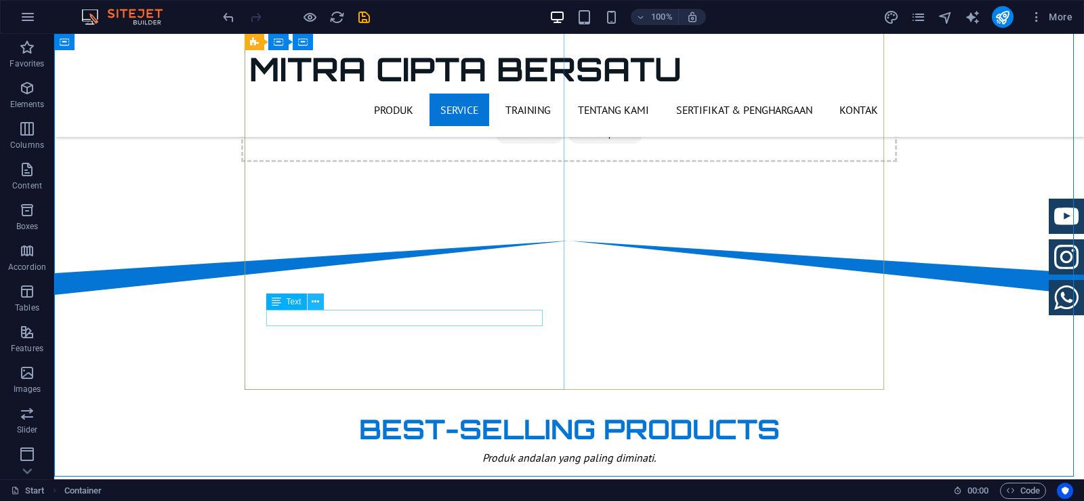
click at [316, 301] on icon at bounding box center [315, 302] width 7 height 14
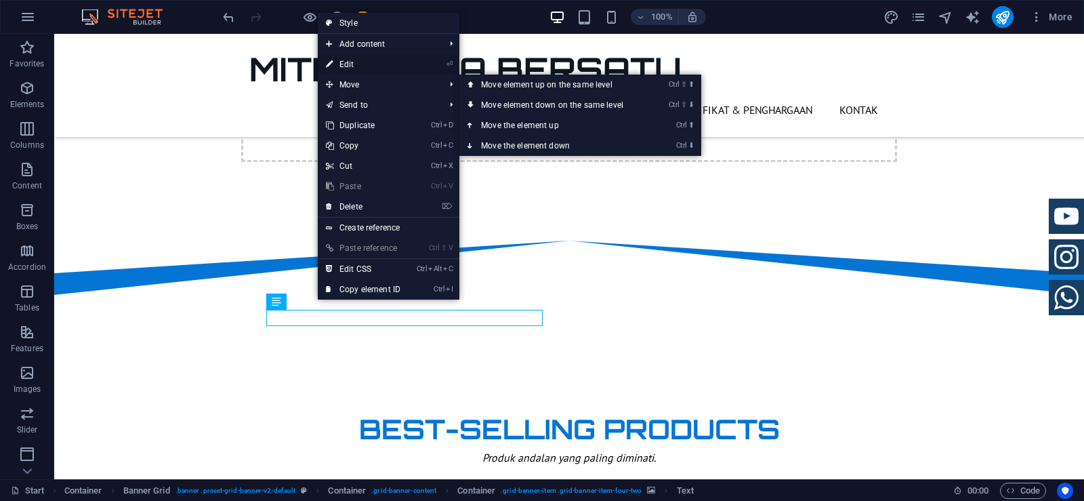
click at [345, 62] on link "⏎ Edit" at bounding box center [363, 64] width 91 height 20
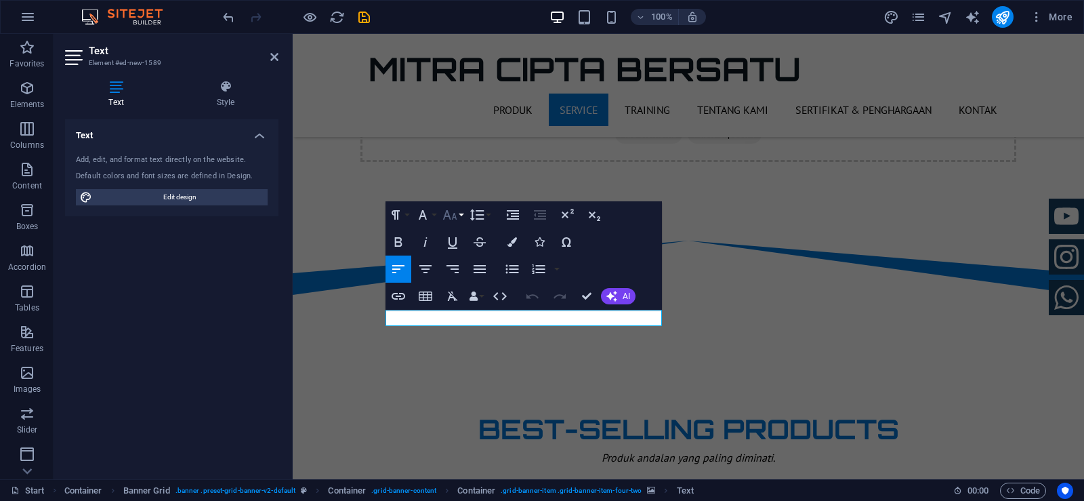
click at [452, 220] on icon "button" at bounding box center [450, 215] width 16 height 16
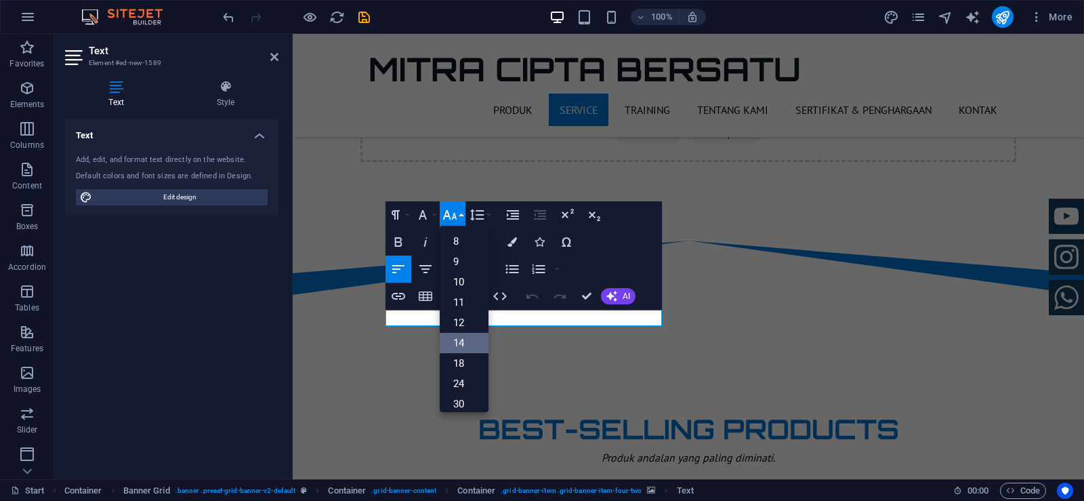
click at [468, 347] on link "14" at bounding box center [464, 343] width 49 height 20
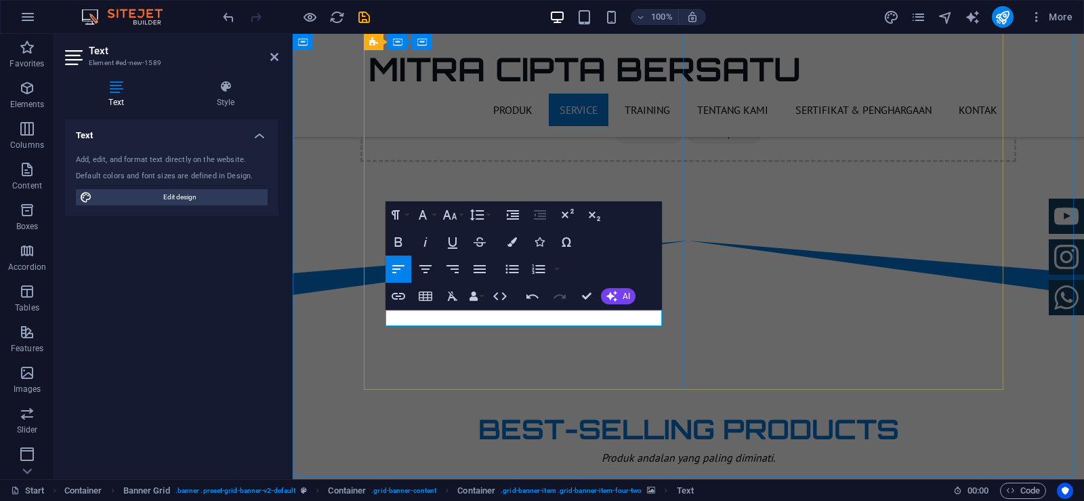
drag, startPoint x: 431, startPoint y: 317, endPoint x: 386, endPoint y: 316, distance: 45.4
click at [448, 215] on icon "button" at bounding box center [449, 214] width 14 height 9
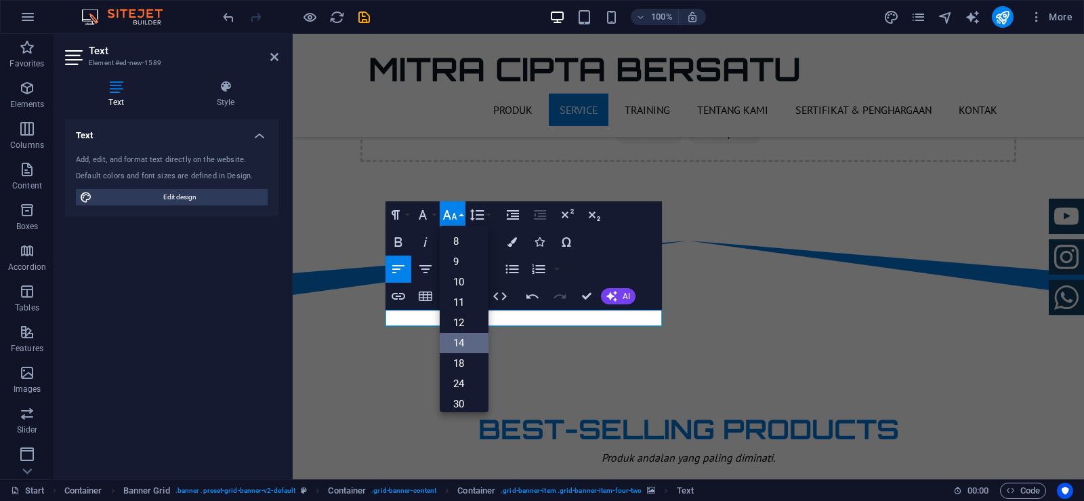
click at [475, 335] on link "14" at bounding box center [464, 343] width 49 height 20
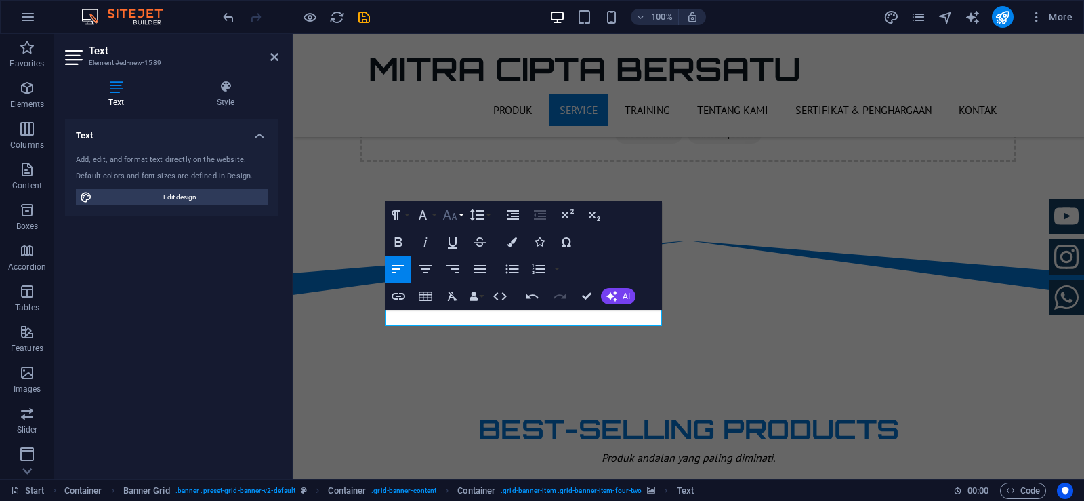
click at [456, 215] on icon "button" at bounding box center [450, 215] width 16 height 16
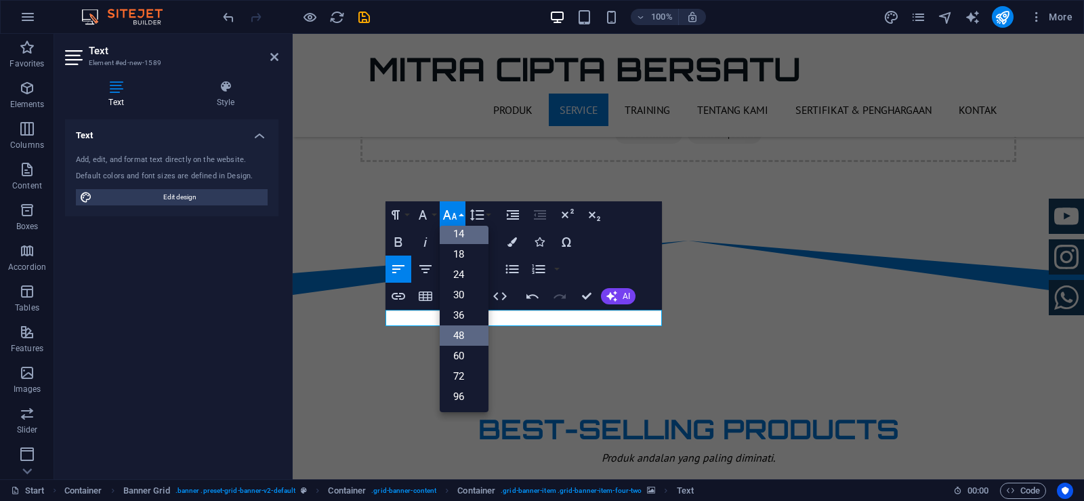
scroll to position [109, 0]
click at [470, 278] on link "24" at bounding box center [464, 274] width 49 height 20
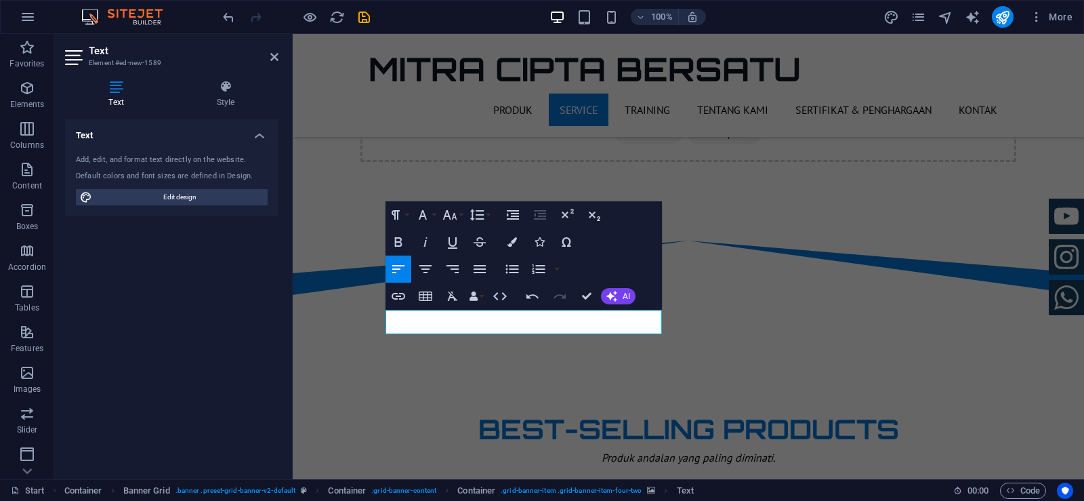
scroll to position [830, 0]
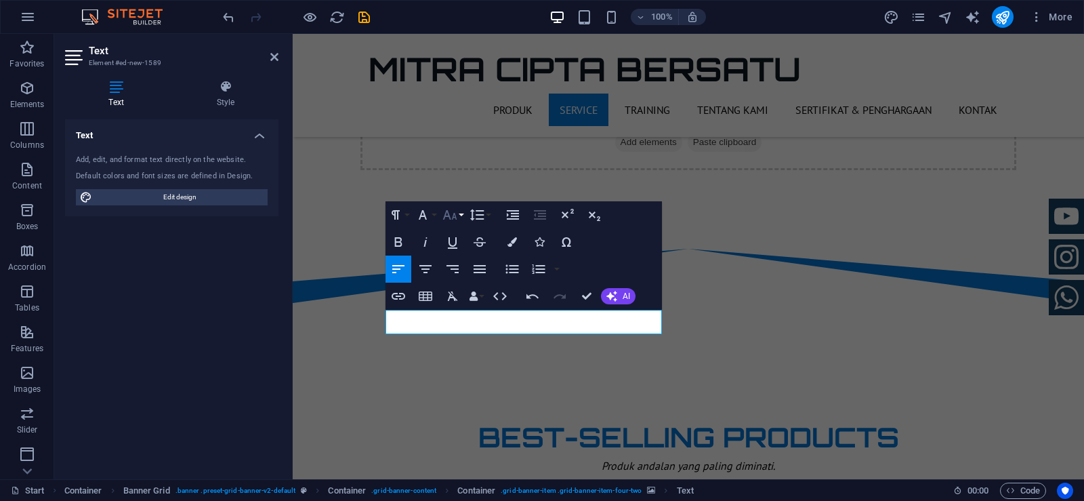
click at [461, 215] on button "Font Size" at bounding box center [453, 214] width 26 height 27
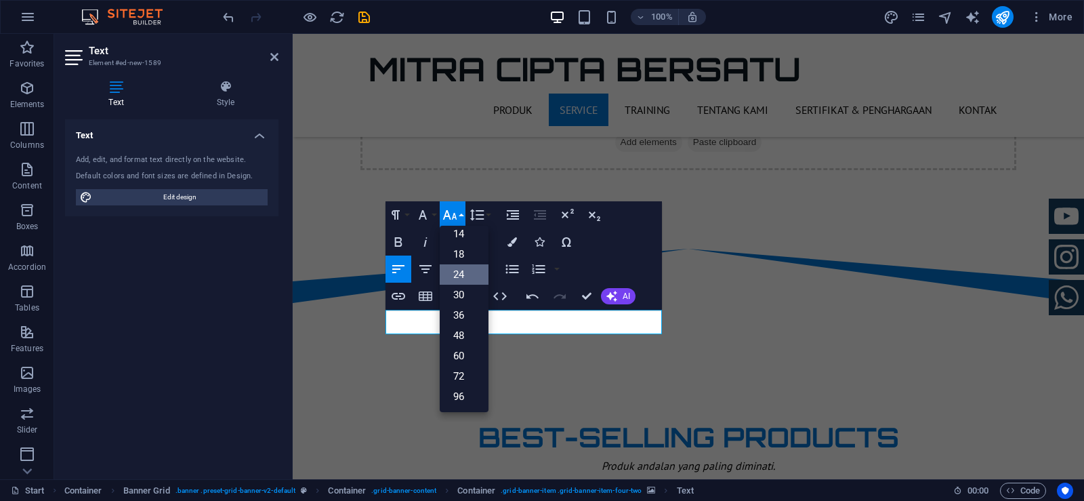
scroll to position [109, 0]
click at [466, 253] on link "18" at bounding box center [464, 254] width 49 height 20
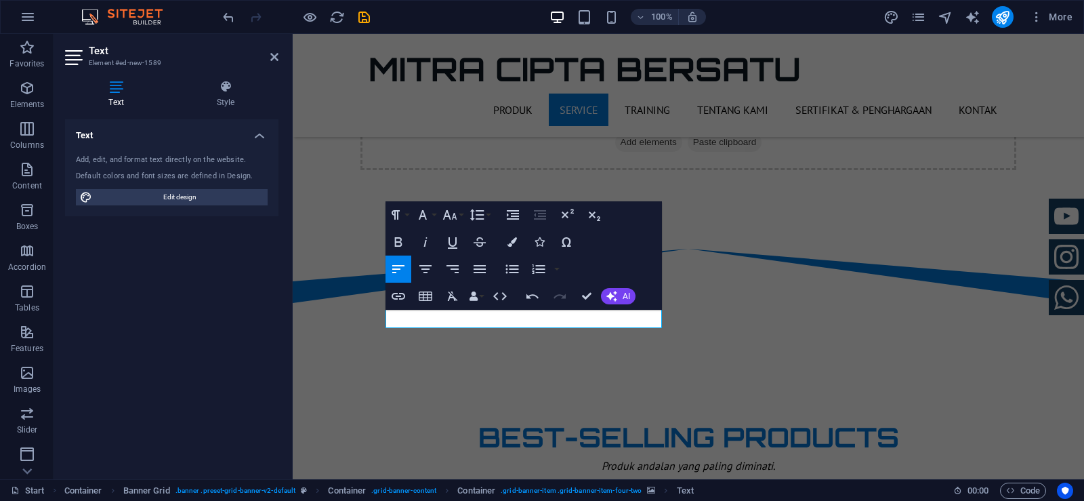
scroll to position [836, 0]
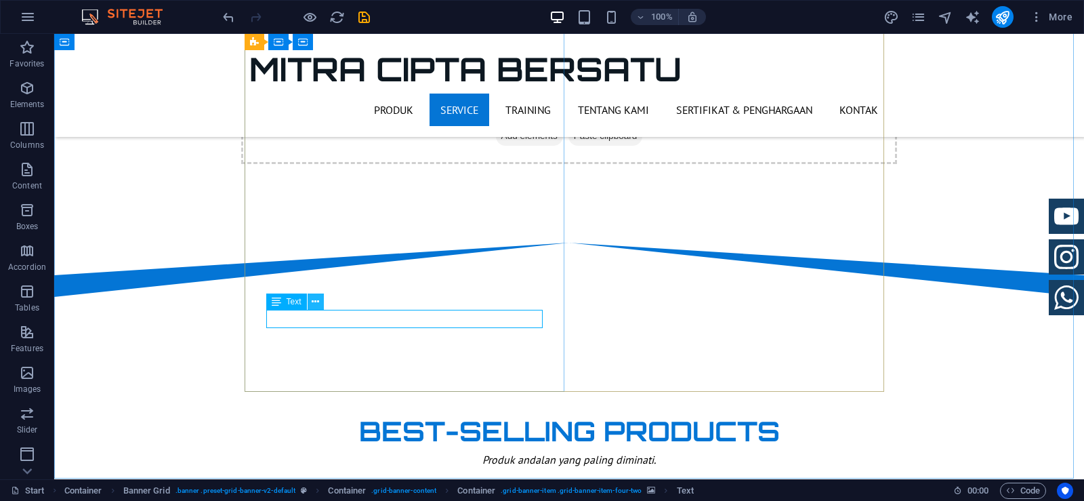
click at [320, 301] on button at bounding box center [316, 301] width 16 height 16
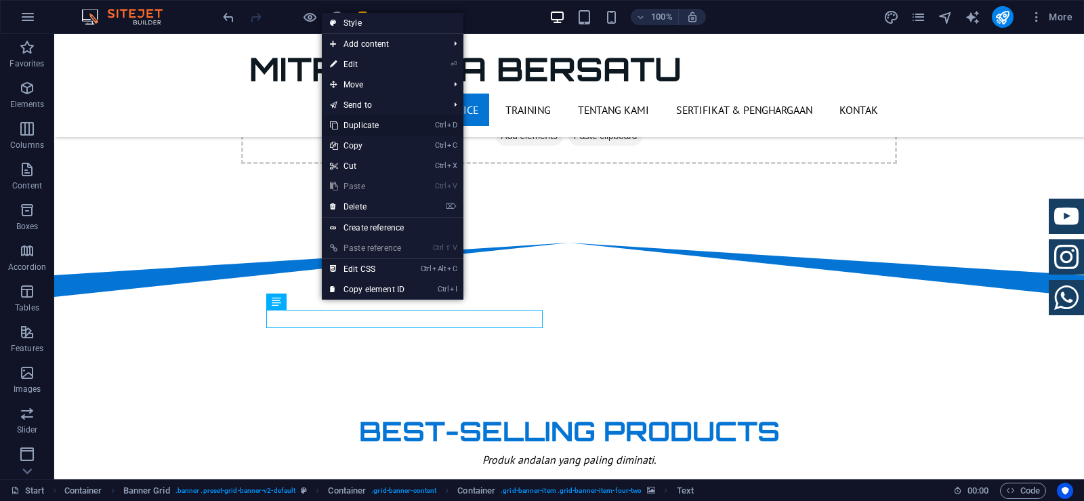
click at [379, 125] on link "Ctrl D Duplicate" at bounding box center [367, 125] width 91 height 20
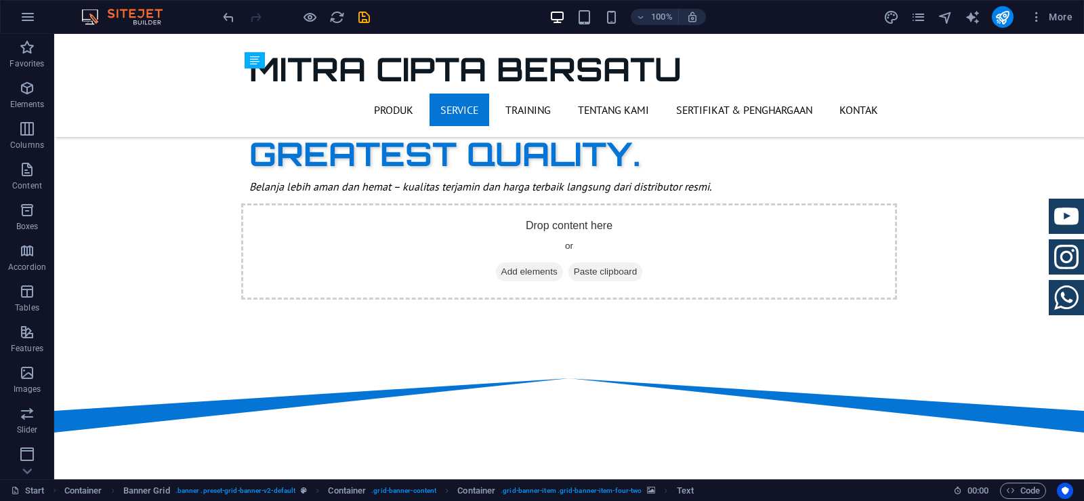
scroll to position [719, 0]
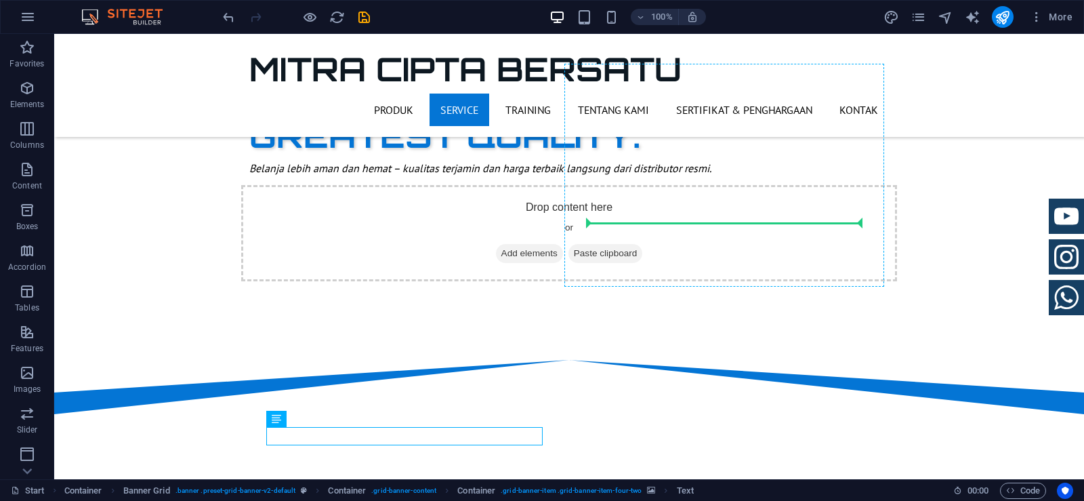
drag, startPoint x: 364, startPoint y: 455, endPoint x: 652, endPoint y: 224, distance: 368.6
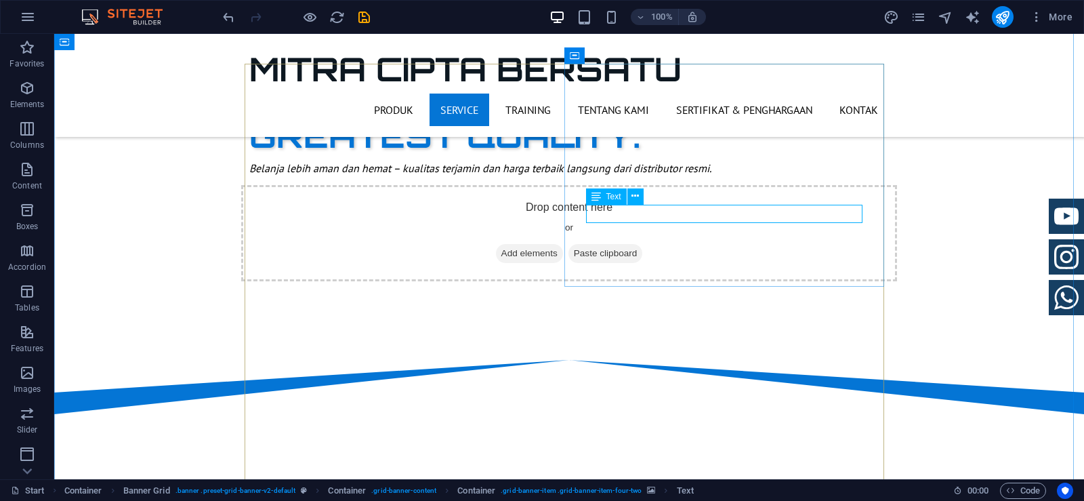
click at [637, 191] on icon at bounding box center [634, 196] width 7 height 14
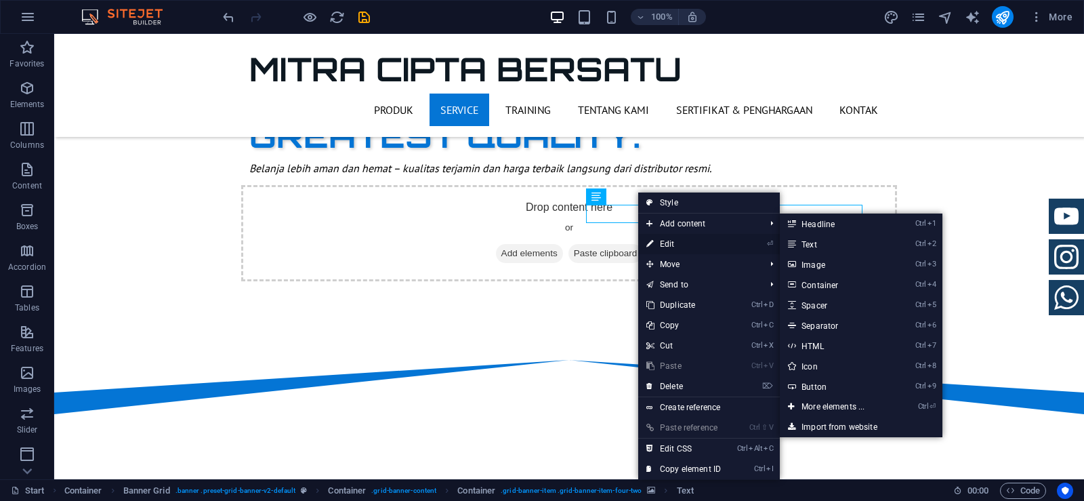
click at [675, 238] on link "⏎ Edit" at bounding box center [683, 244] width 91 height 20
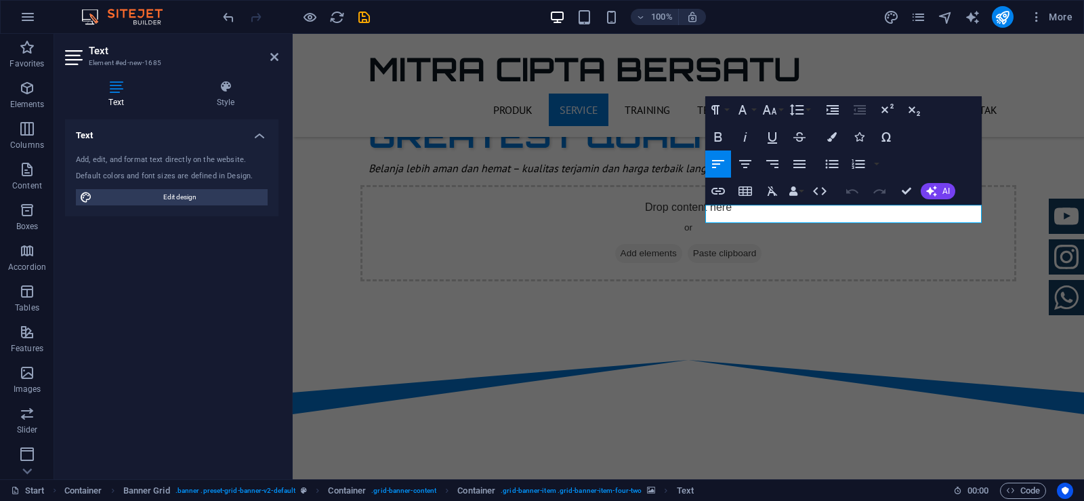
drag, startPoint x: 801, startPoint y: 212, endPoint x: 690, endPoint y: 215, distance: 111.1
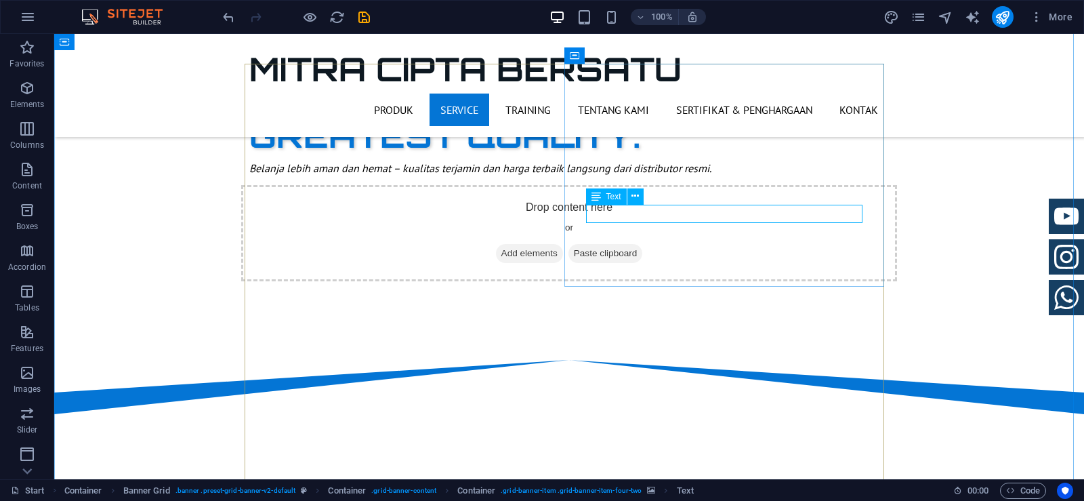
click at [640, 195] on button at bounding box center [635, 196] width 16 height 16
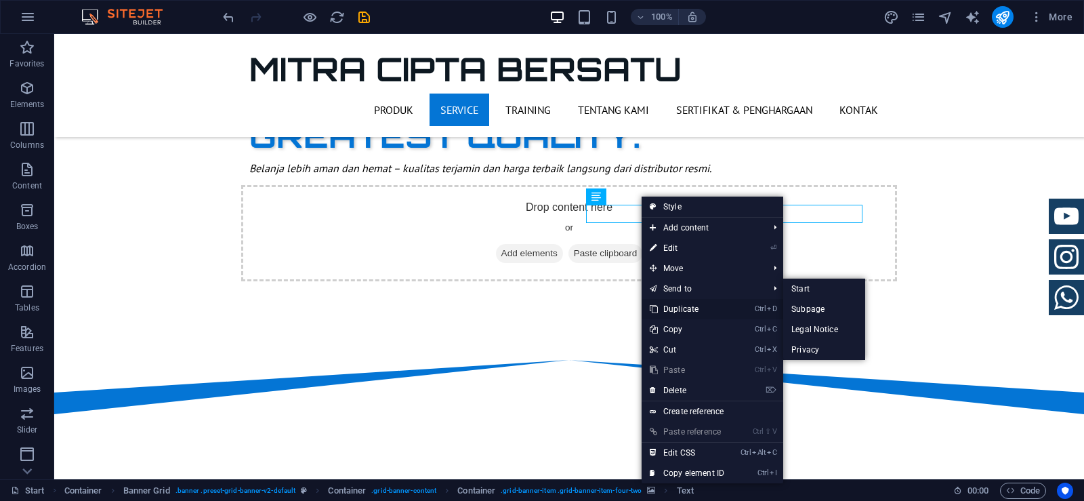
click at [686, 308] on link "Ctrl D Duplicate" at bounding box center [686, 309] width 91 height 20
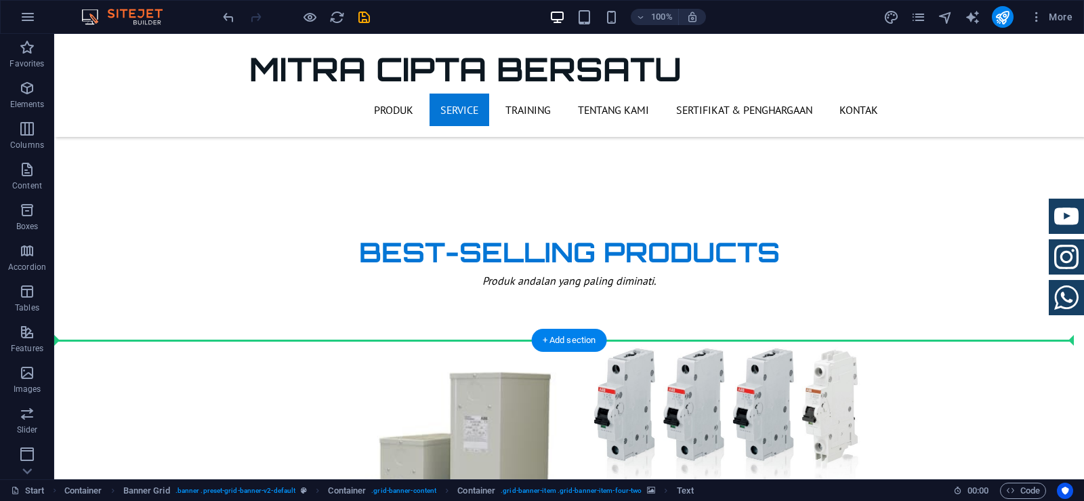
scroll to position [1062, 0]
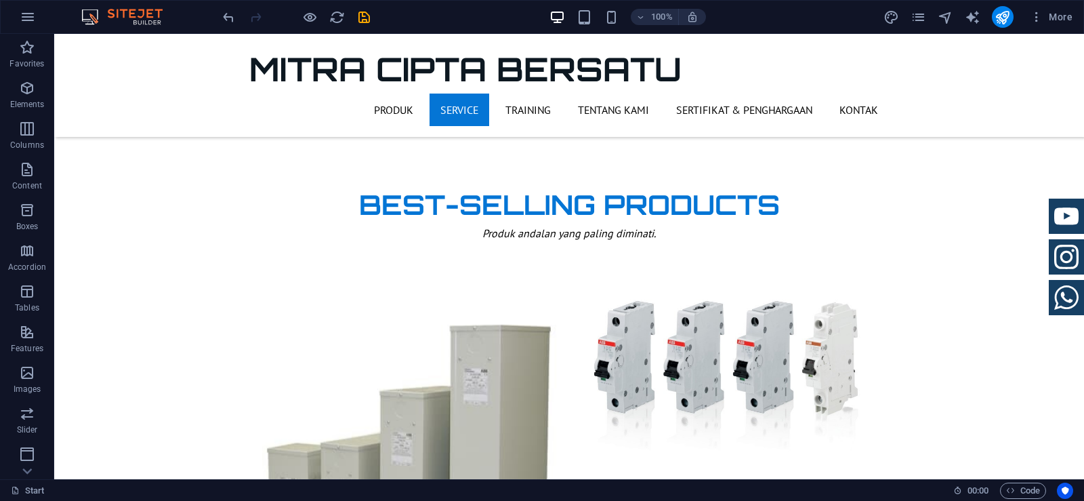
drag, startPoint x: 663, startPoint y: 216, endPoint x: 653, endPoint y: 127, distance: 89.3
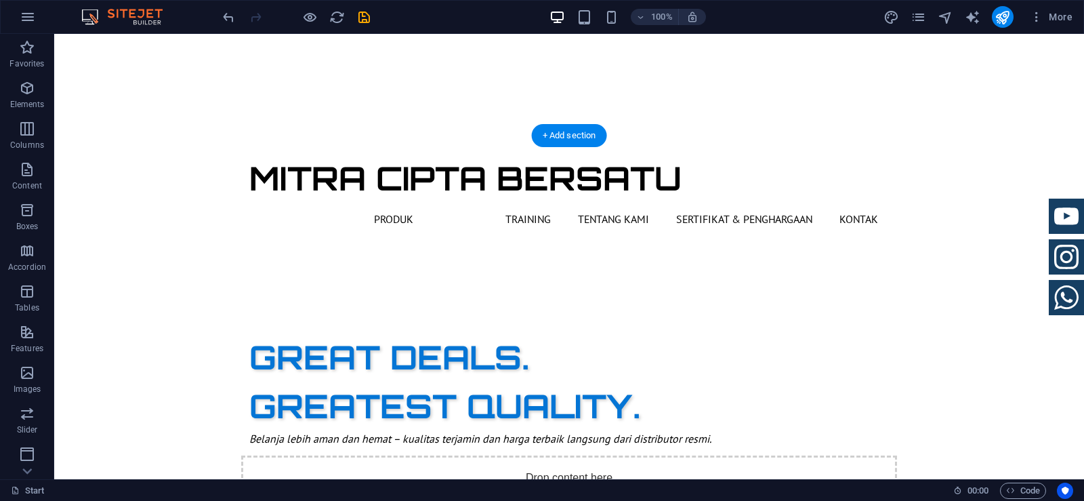
scroll to position [412, 0]
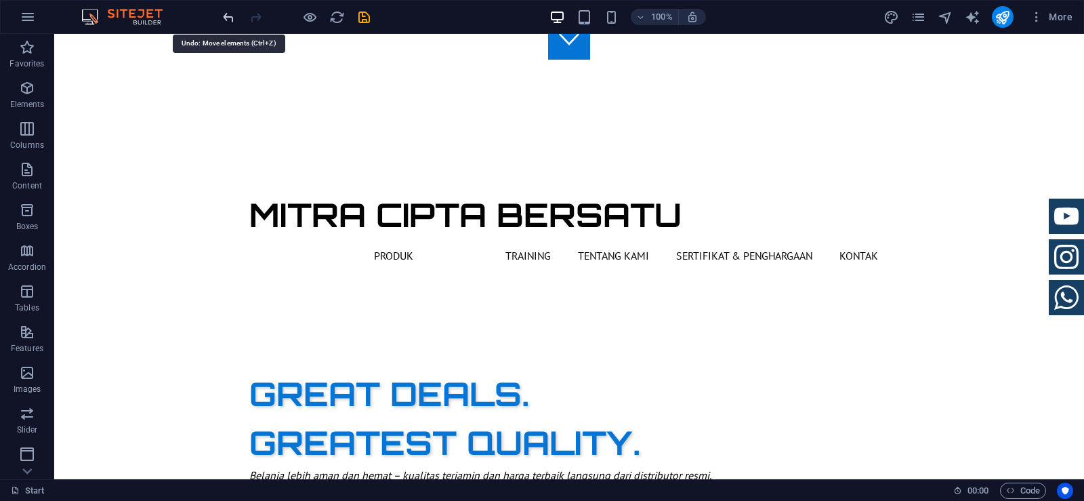
click at [229, 22] on icon "undo" at bounding box center [229, 17] width 16 height 16
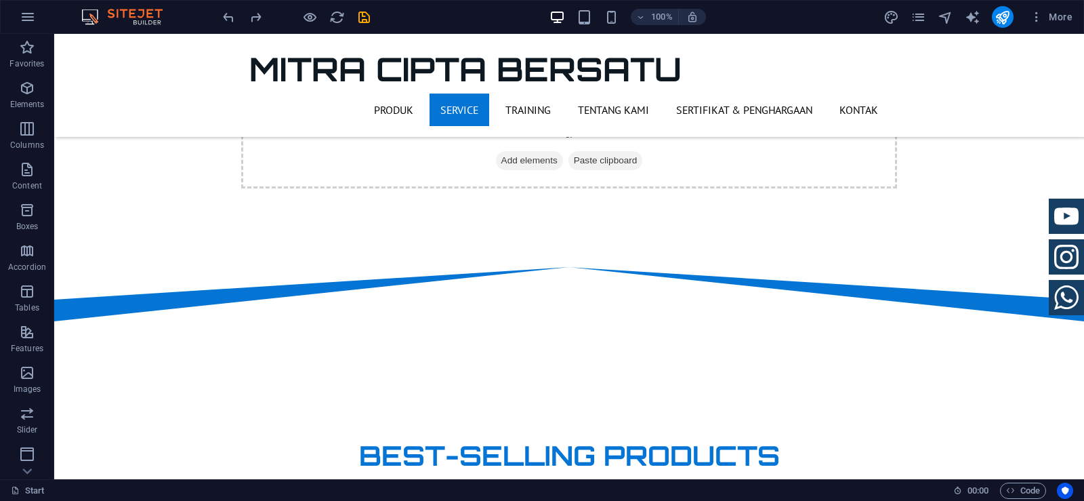
scroll to position [744, 0]
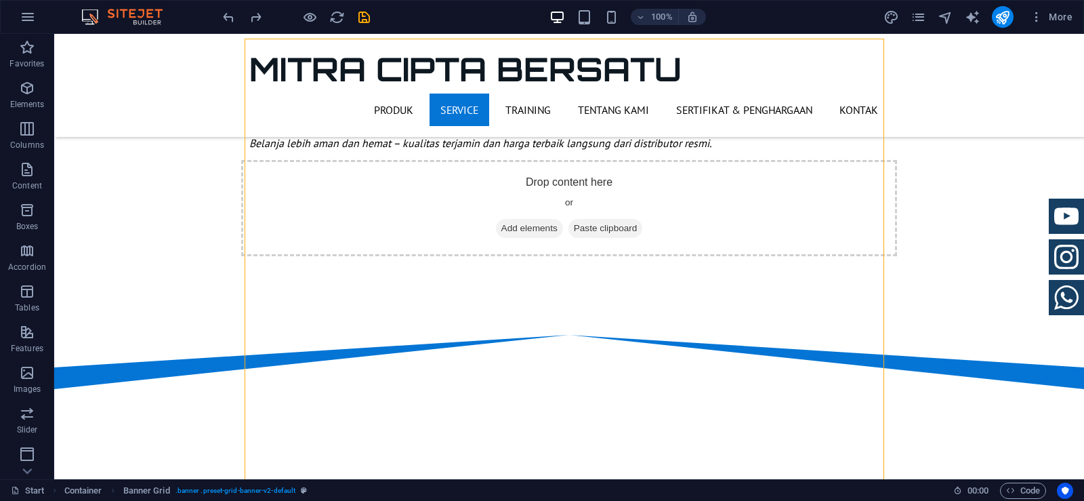
drag, startPoint x: 652, startPoint y: 186, endPoint x: 662, endPoint y: 184, distance: 10.4
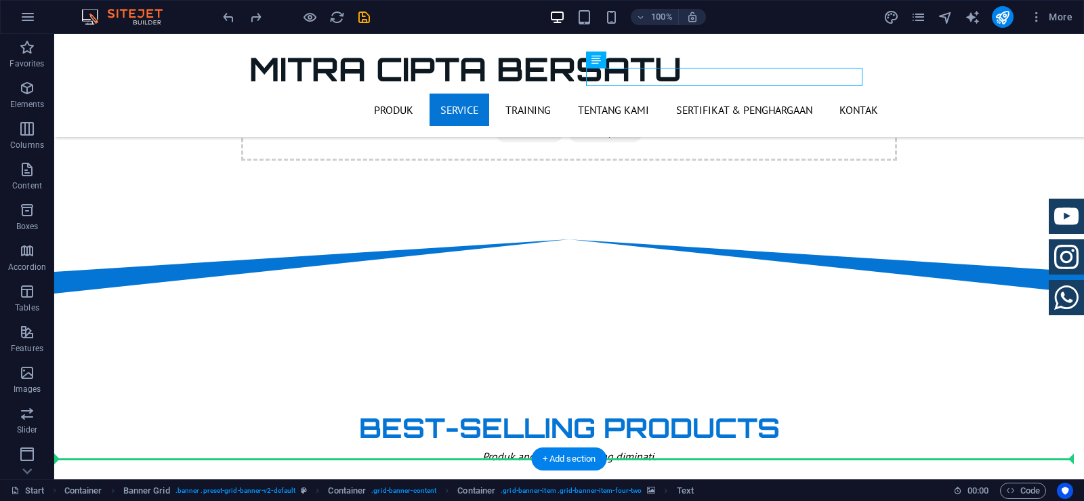
scroll to position [858, 0]
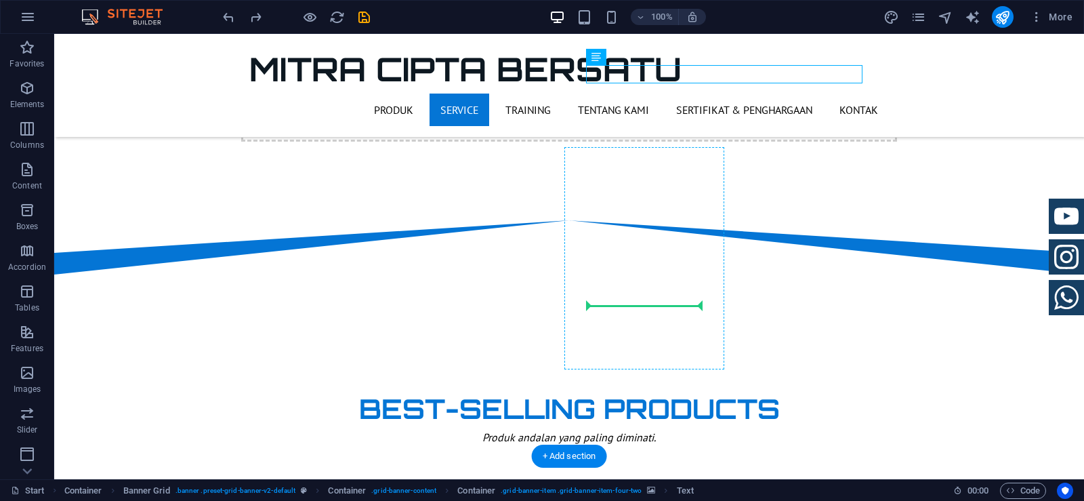
drag, startPoint x: 665, startPoint y: 191, endPoint x: 640, endPoint y: 304, distance: 115.7
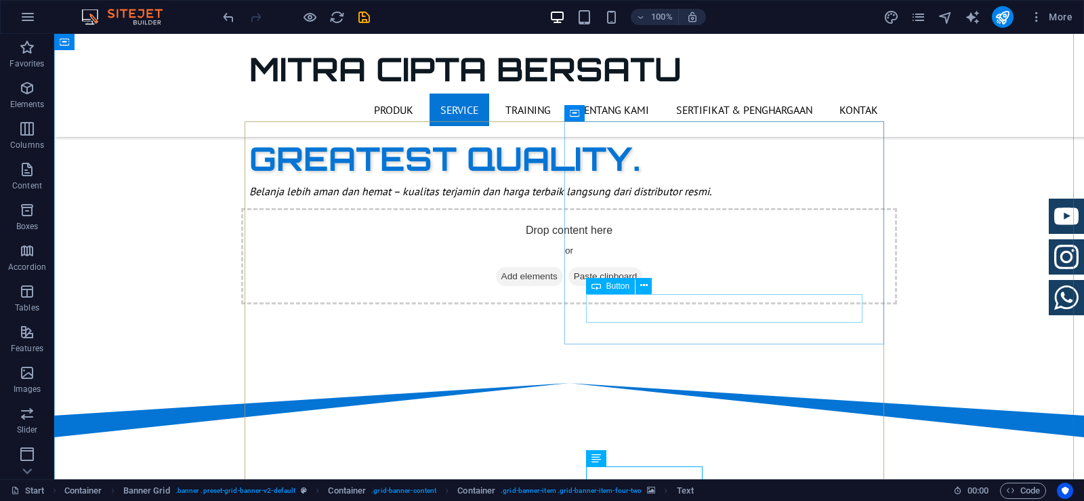
scroll to position [655, 0]
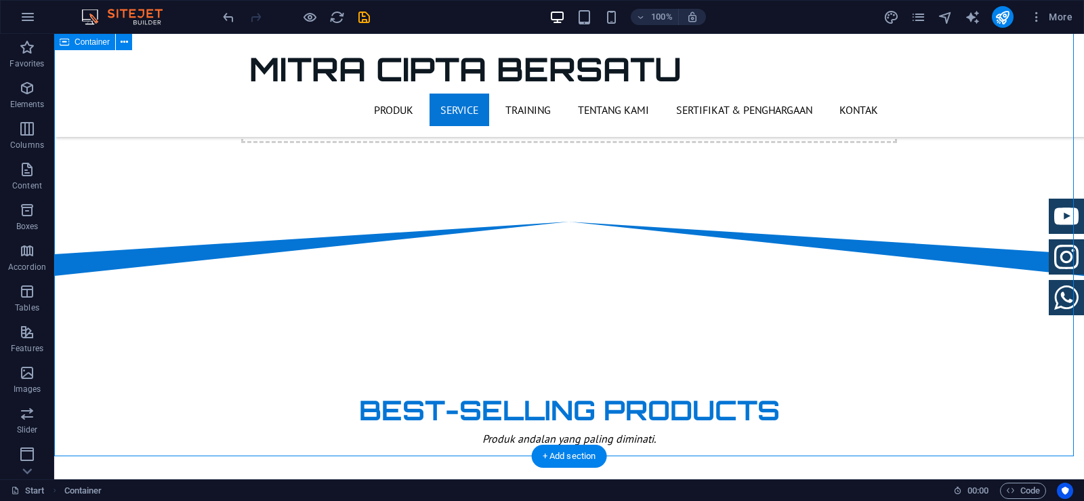
scroll to position [858, 0]
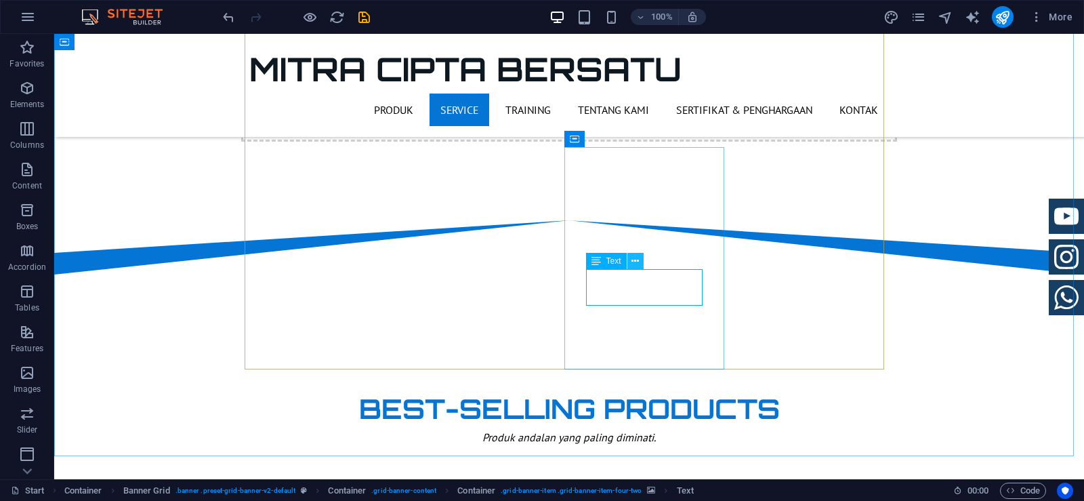
click at [635, 263] on icon at bounding box center [634, 261] width 7 height 14
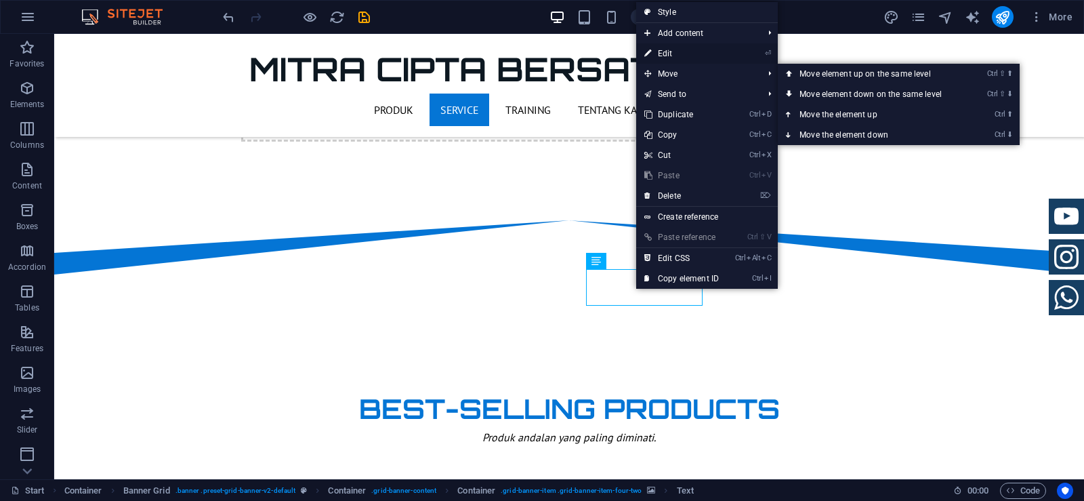
click at [663, 50] on link "⏎ Edit" at bounding box center [681, 53] width 91 height 20
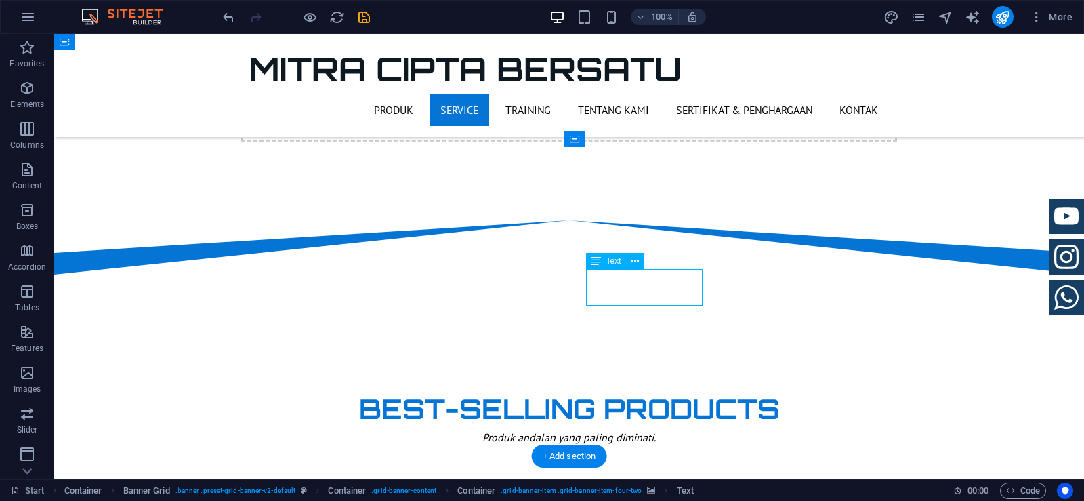
scroll to position [791, 0]
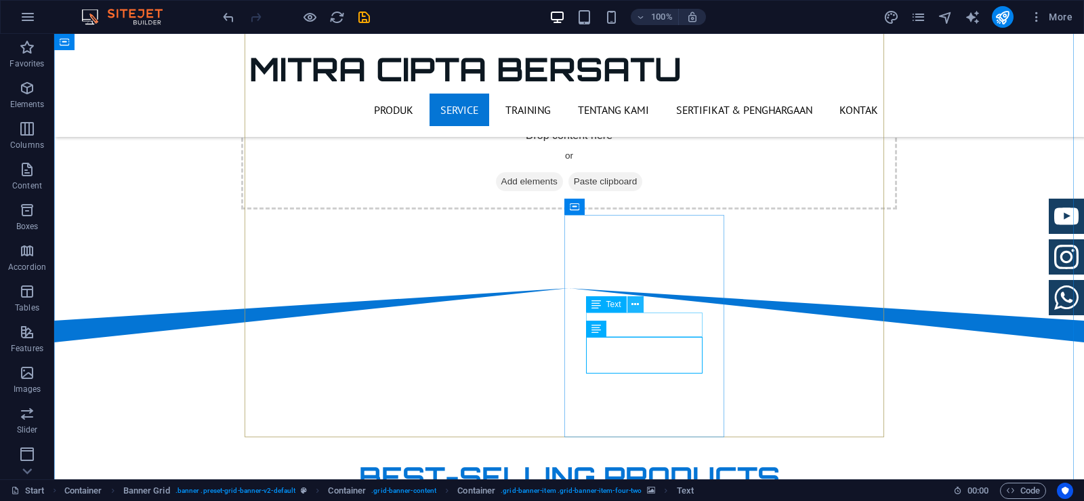
click at [635, 307] on icon at bounding box center [634, 304] width 7 height 14
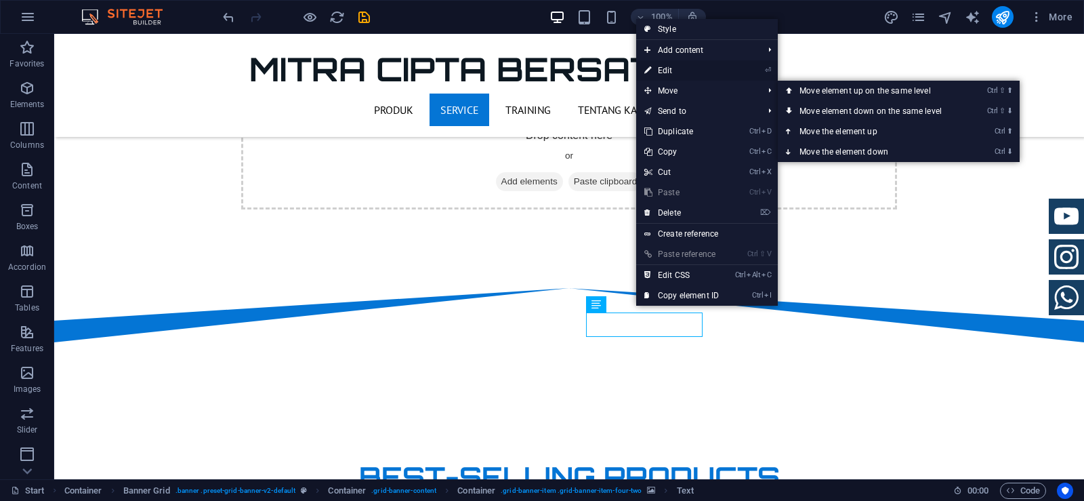
drag, startPoint x: 679, startPoint y: 69, endPoint x: 387, endPoint y: 37, distance: 293.7
click at [679, 69] on link "⏎ Edit" at bounding box center [681, 70] width 91 height 20
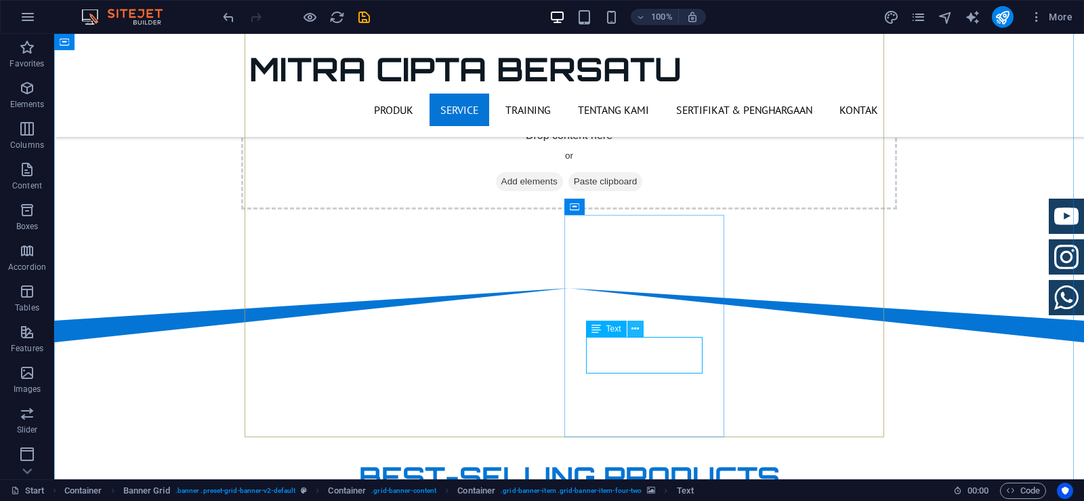
click at [635, 329] on icon at bounding box center [634, 329] width 7 height 14
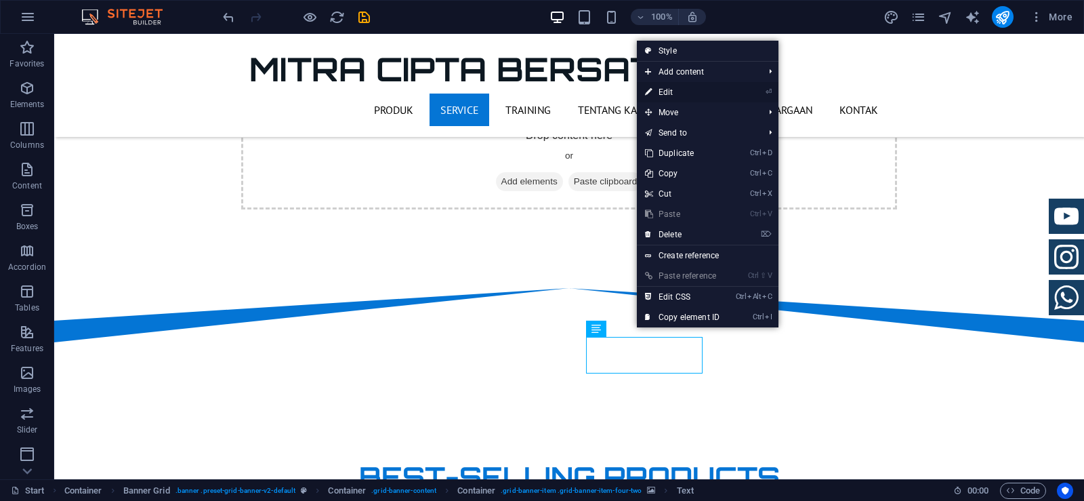
drag, startPoint x: 679, startPoint y: 91, endPoint x: 389, endPoint y: 190, distance: 306.5
click at [679, 91] on link "⏎ Edit" at bounding box center [682, 92] width 91 height 20
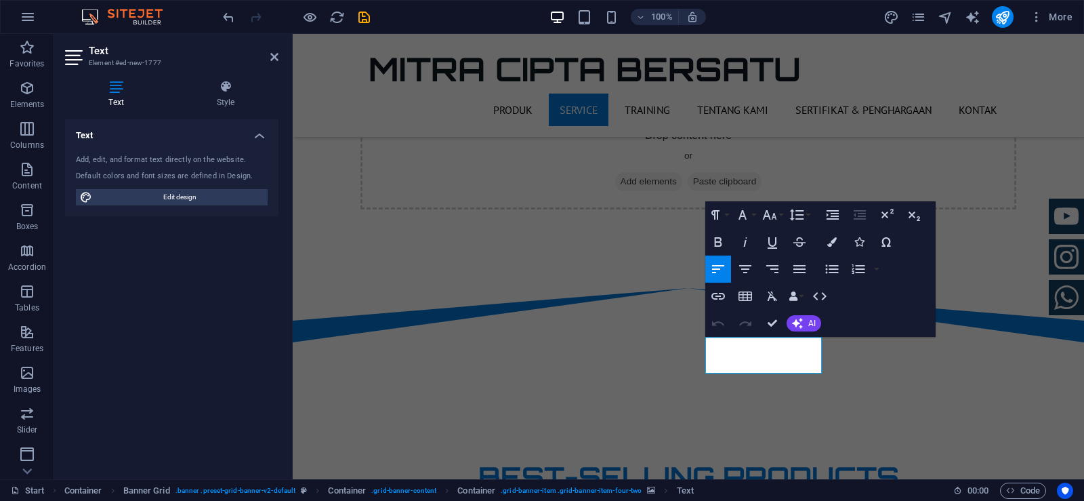
drag, startPoint x: 738, startPoint y: 347, endPoint x: 822, endPoint y: 372, distance: 87.7
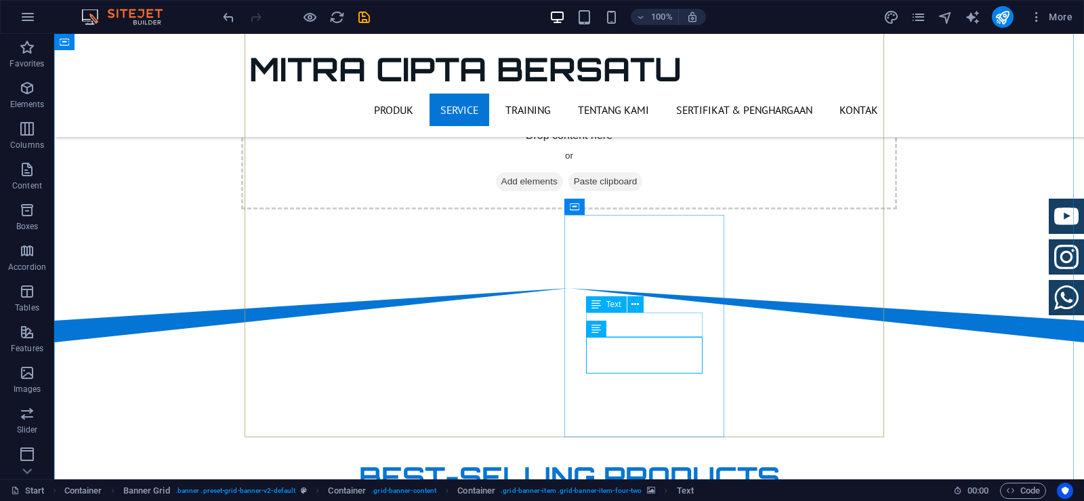
click at [634, 306] on icon at bounding box center [634, 304] width 7 height 14
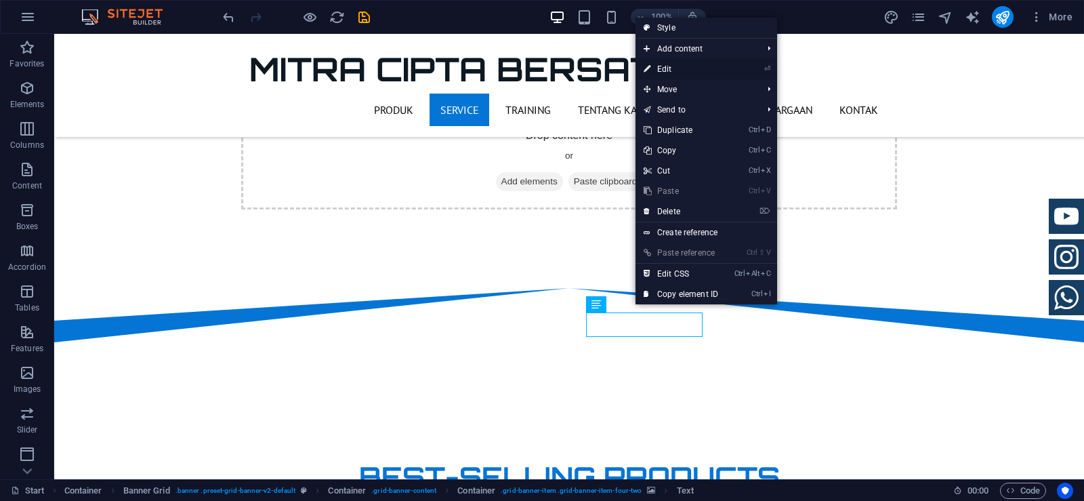
drag, startPoint x: 667, startPoint y: 70, endPoint x: 374, endPoint y: 38, distance: 294.4
click at [667, 70] on link "⏎ Edit" at bounding box center [680, 69] width 91 height 20
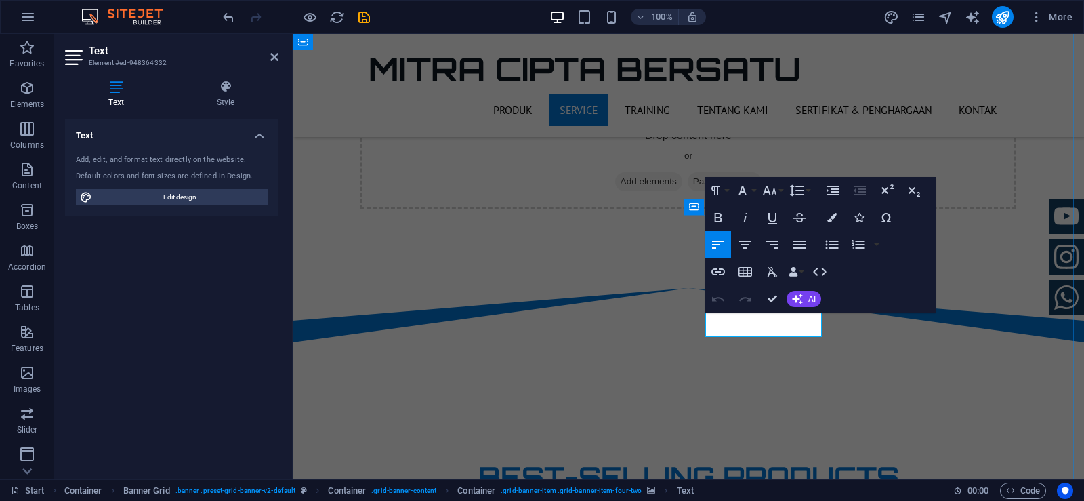
drag, startPoint x: 770, startPoint y: 299, endPoint x: 715, endPoint y: 266, distance: 63.5
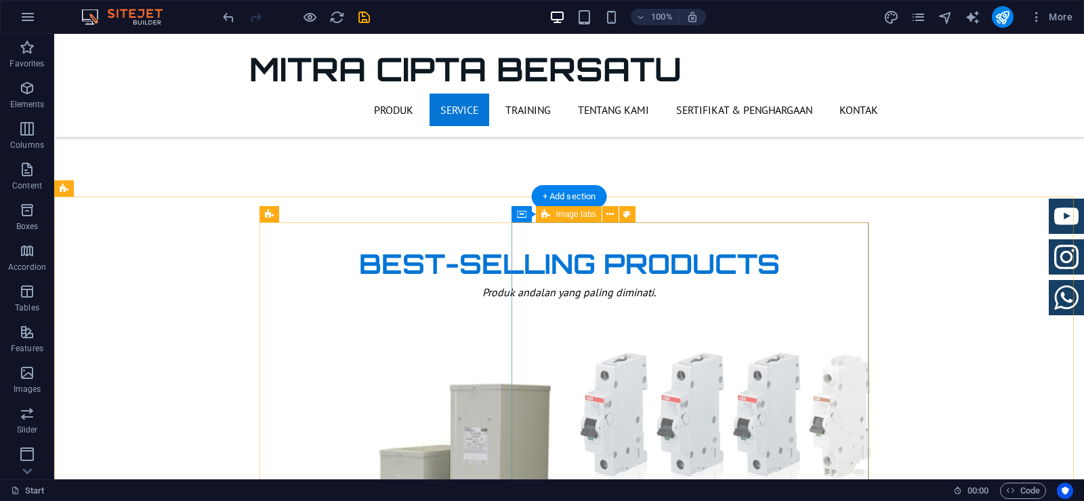
scroll to position [926, 0]
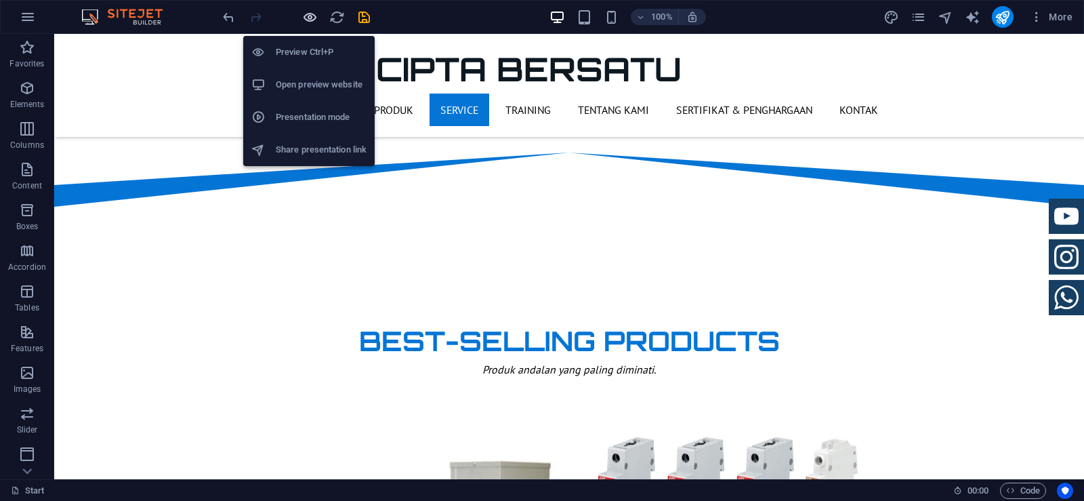
click at [309, 13] on icon "button" at bounding box center [310, 17] width 16 height 16
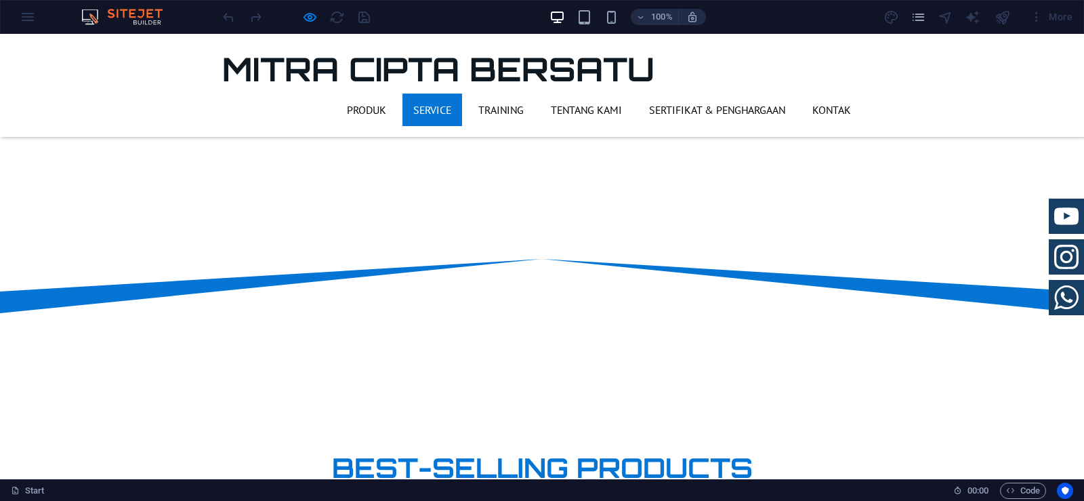
scroll to position [595, 0]
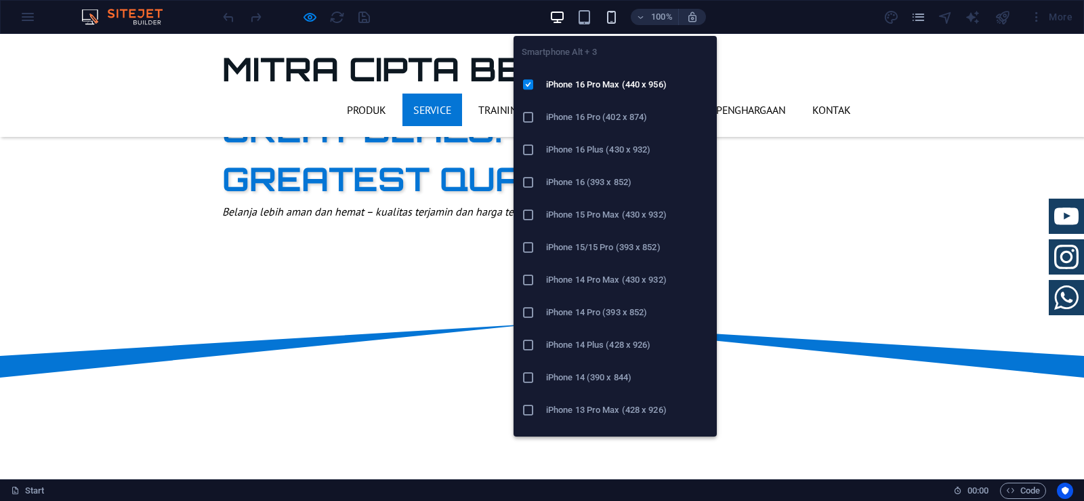
click at [604, 19] on icon "button" at bounding box center [612, 17] width 16 height 16
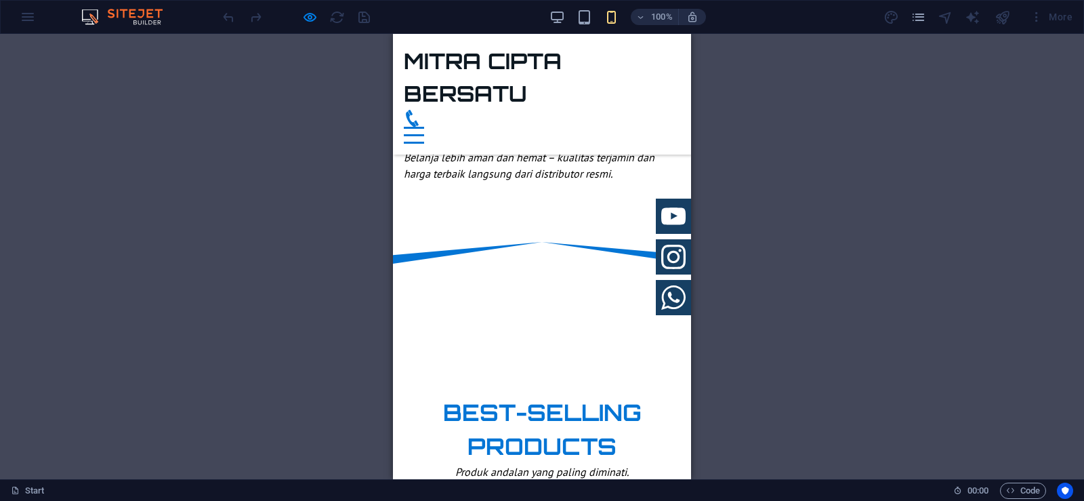
scroll to position [360, 0]
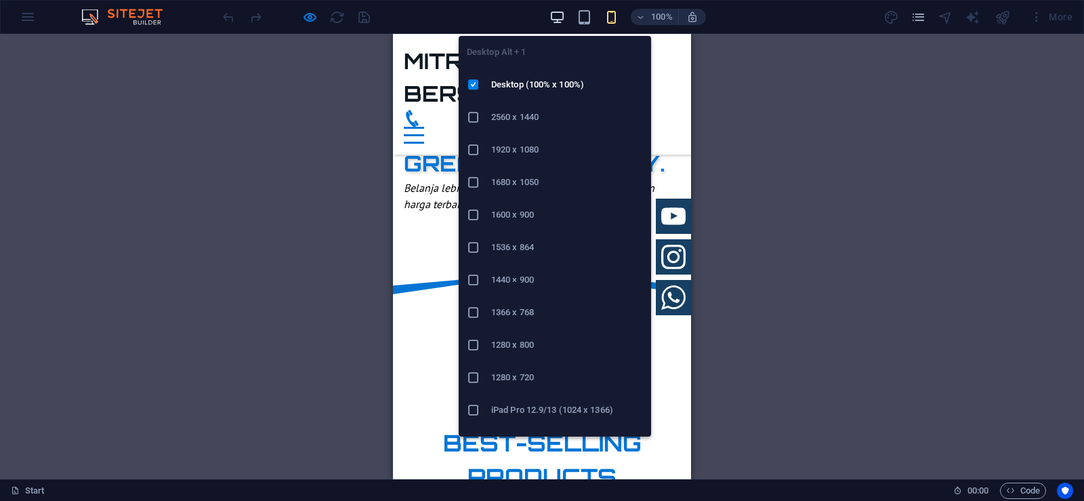
click at [555, 20] on icon "button" at bounding box center [557, 17] width 16 height 16
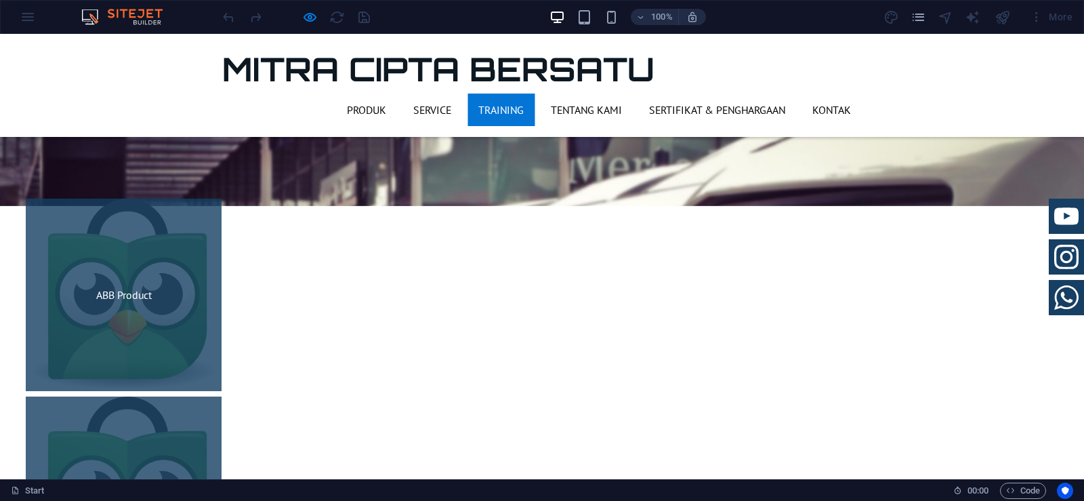
scroll to position [1918, 0]
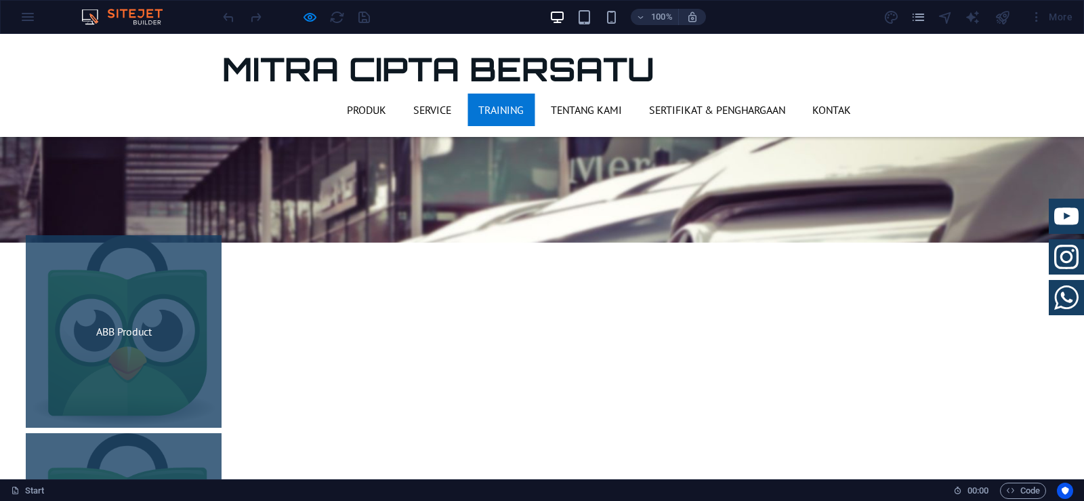
click at [310, 14] on icon "button" at bounding box center [310, 17] width 16 height 16
click at [308, 22] on icon "button" at bounding box center [310, 17] width 16 height 16
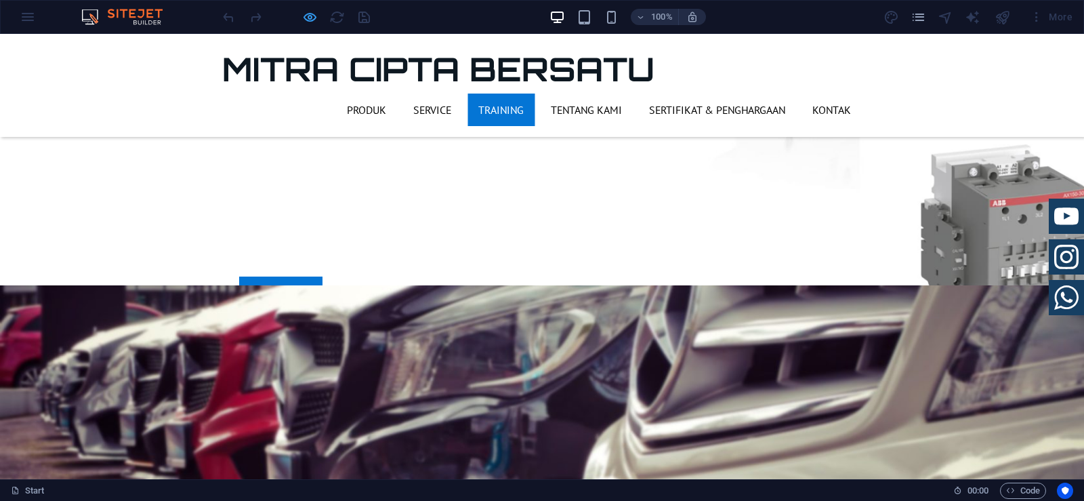
scroll to position [1851, 0]
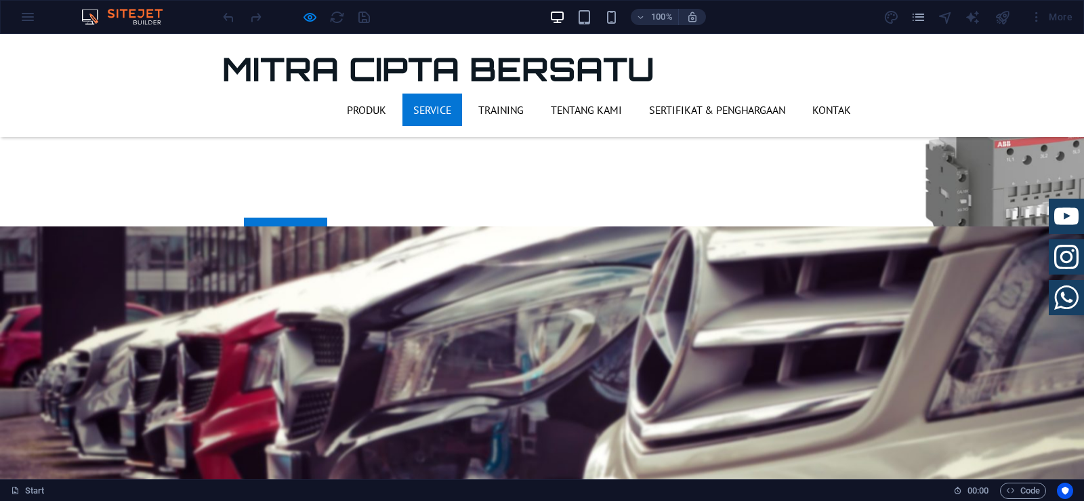
scroll to position [1459, 0]
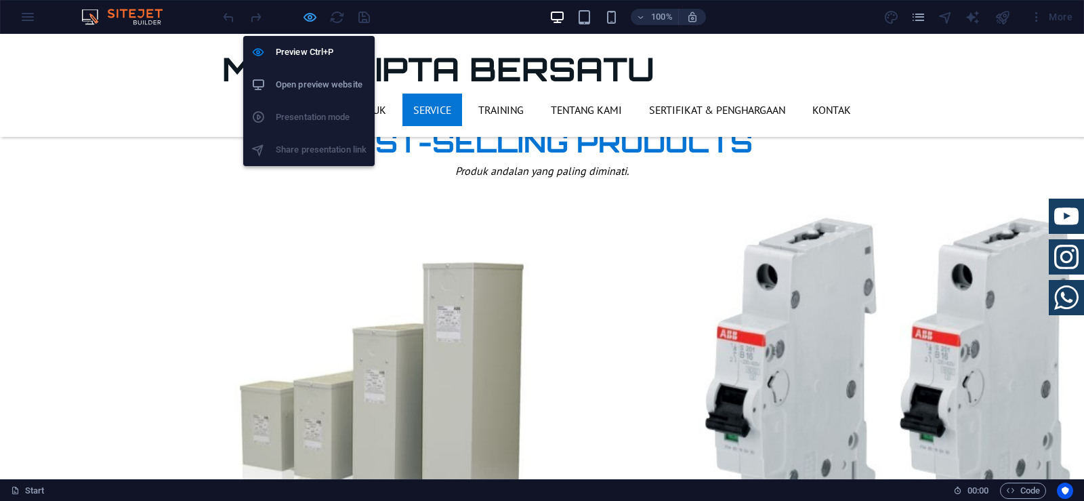
click at [309, 20] on icon "button" at bounding box center [310, 17] width 16 height 16
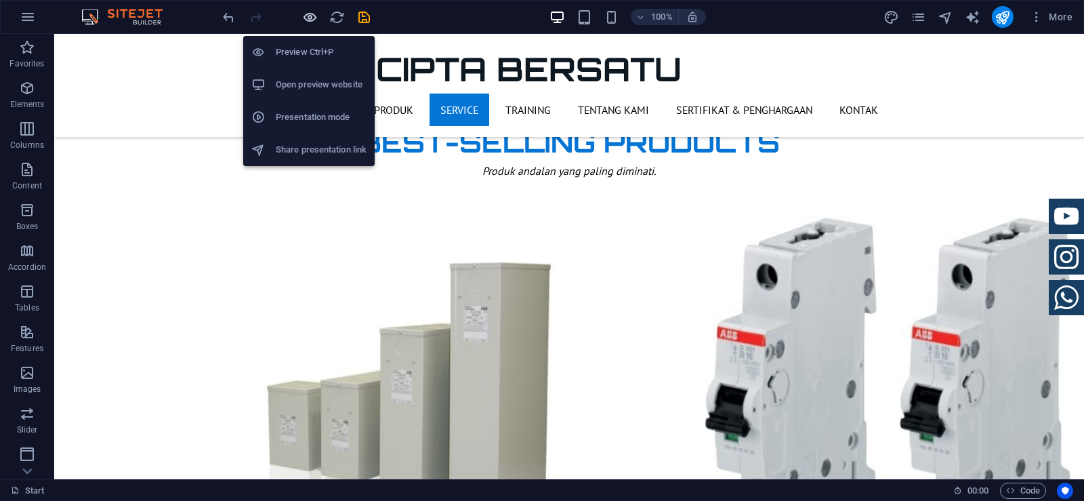
scroll to position [965, 0]
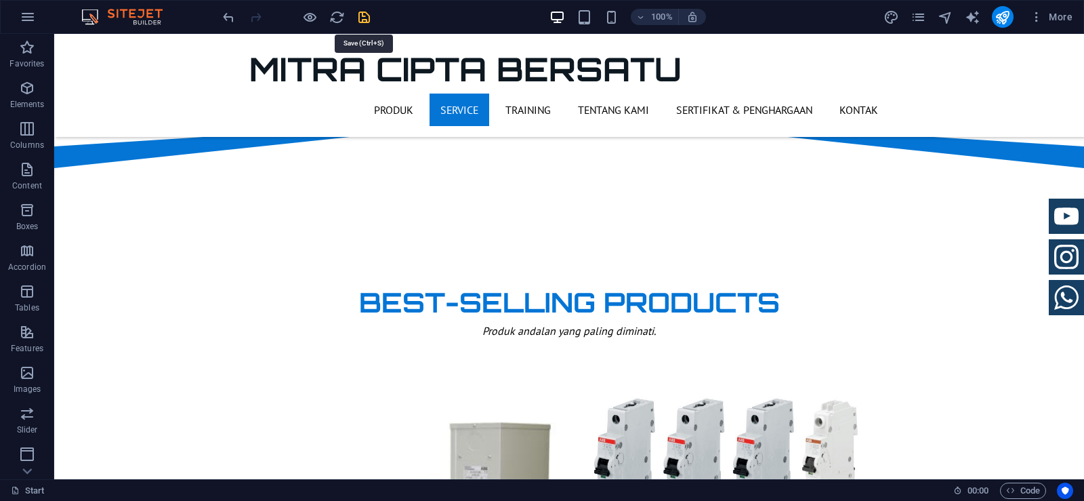
click at [364, 19] on icon "save" at bounding box center [364, 17] width 16 height 16
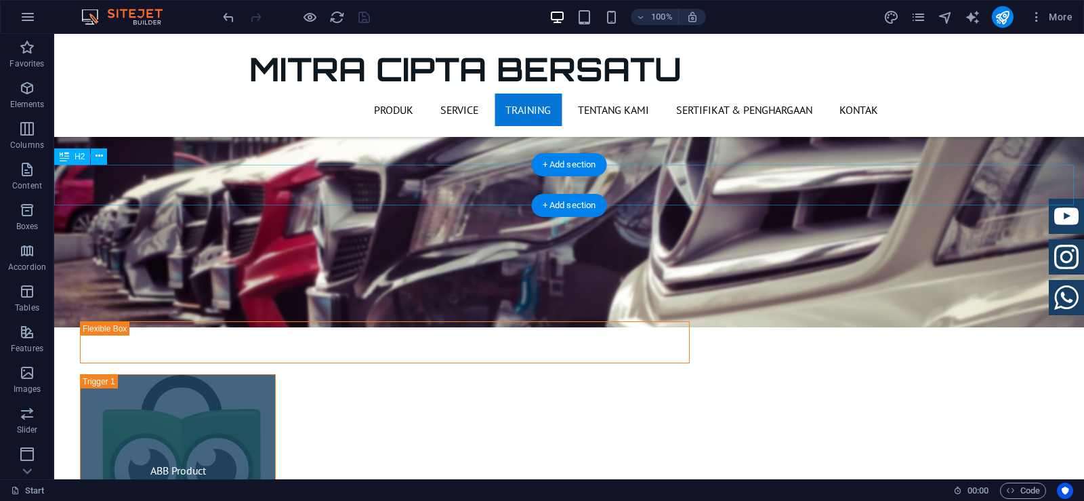
scroll to position [2048, 0]
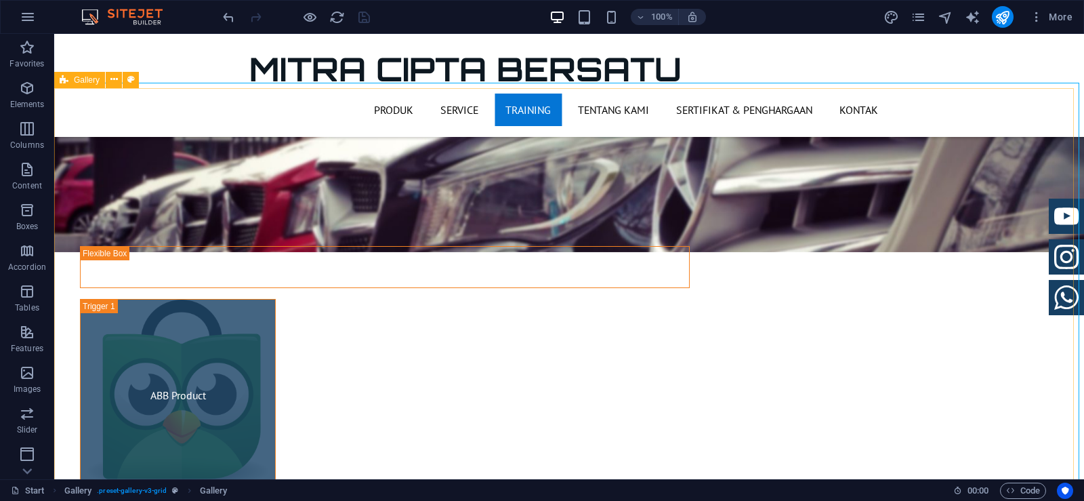
click at [89, 84] on span "Gallery" at bounding box center [87, 80] width 26 height 8
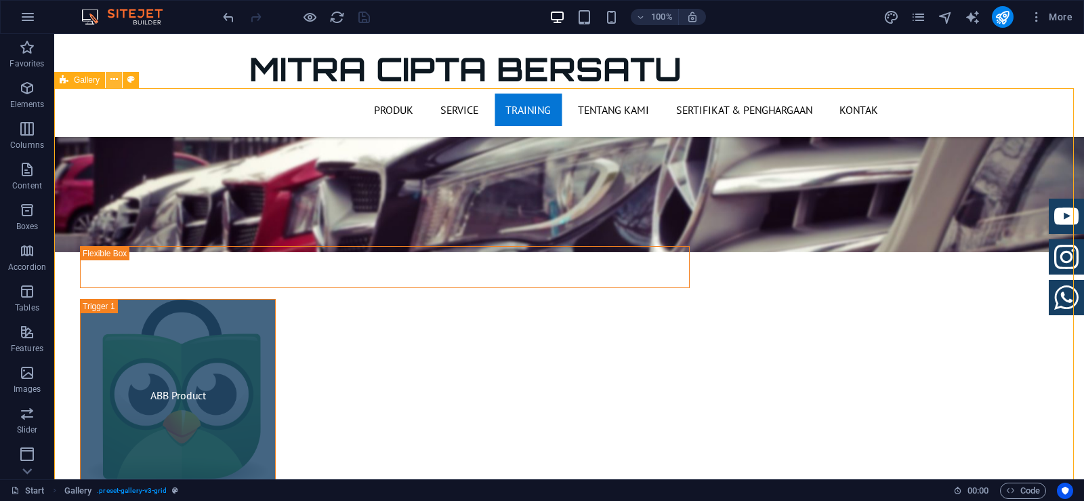
click at [113, 83] on icon at bounding box center [113, 79] width 7 height 14
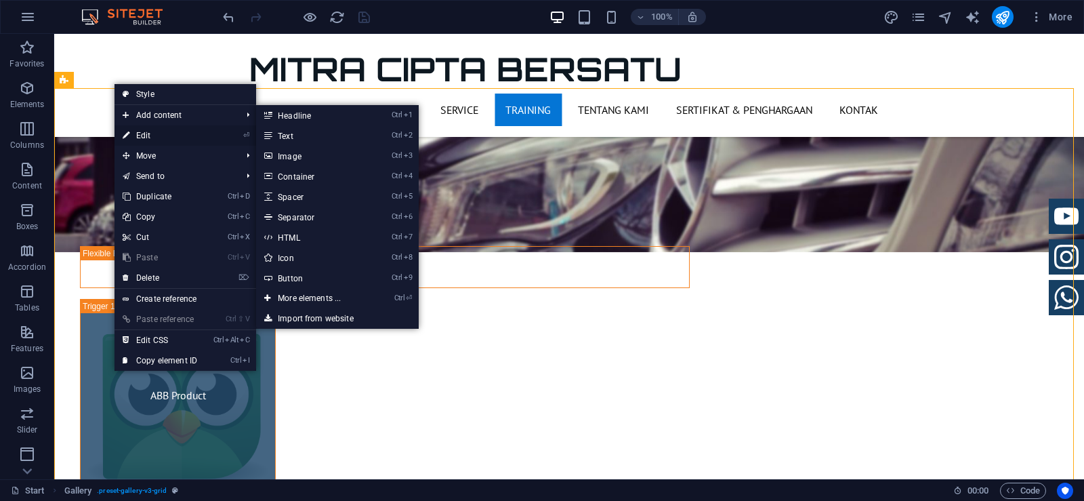
click at [140, 135] on link "⏎ Edit" at bounding box center [159, 135] width 91 height 20
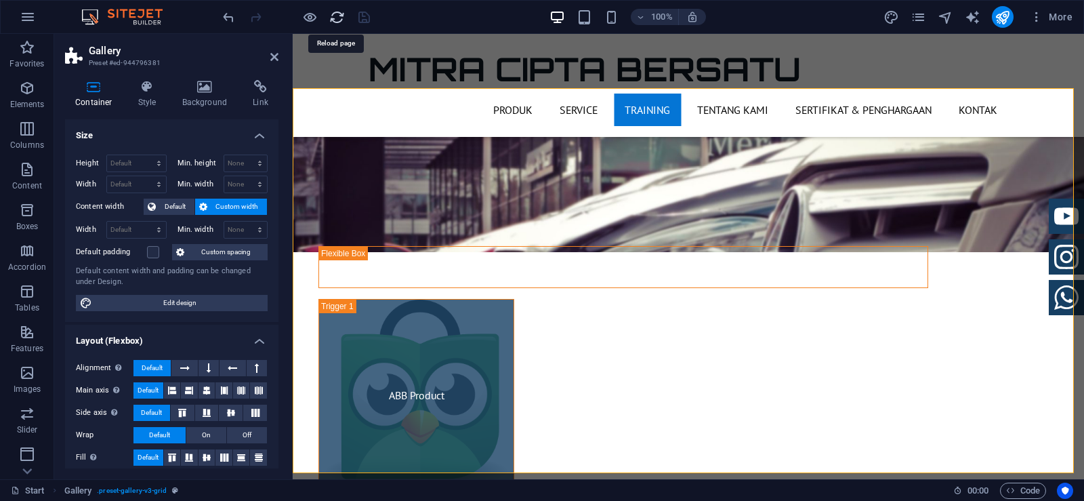
click at [341, 19] on icon "reload" at bounding box center [337, 17] width 16 height 16
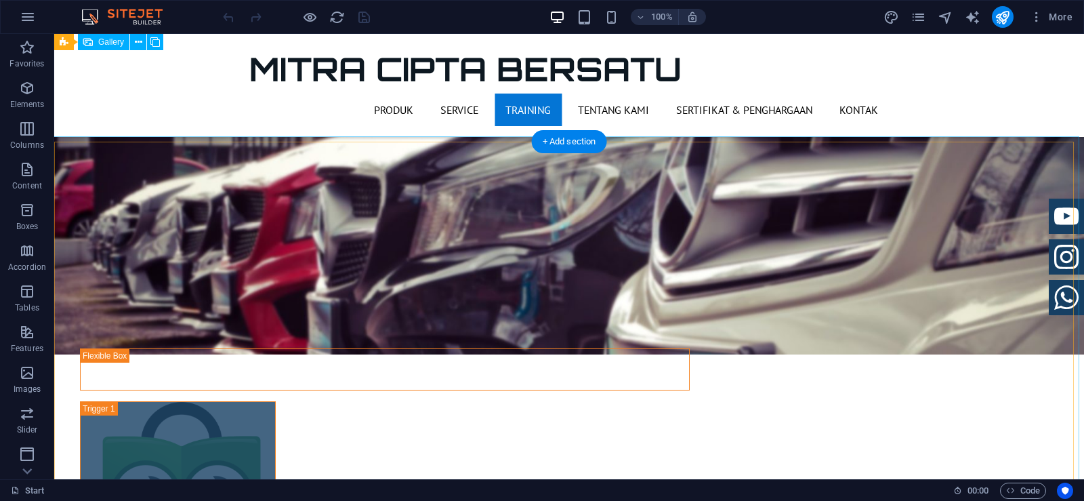
scroll to position [1897, 0]
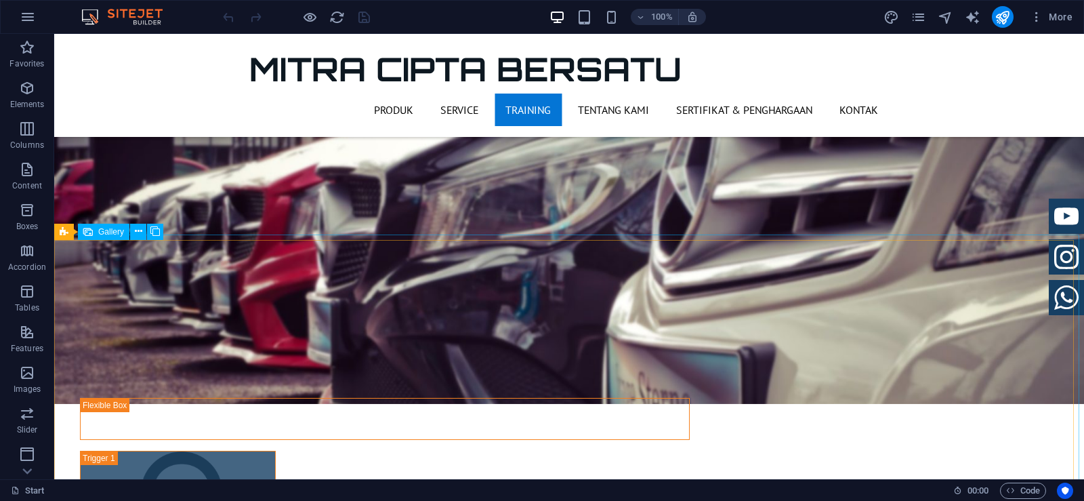
click at [118, 232] on span "Gallery" at bounding box center [111, 232] width 26 height 8
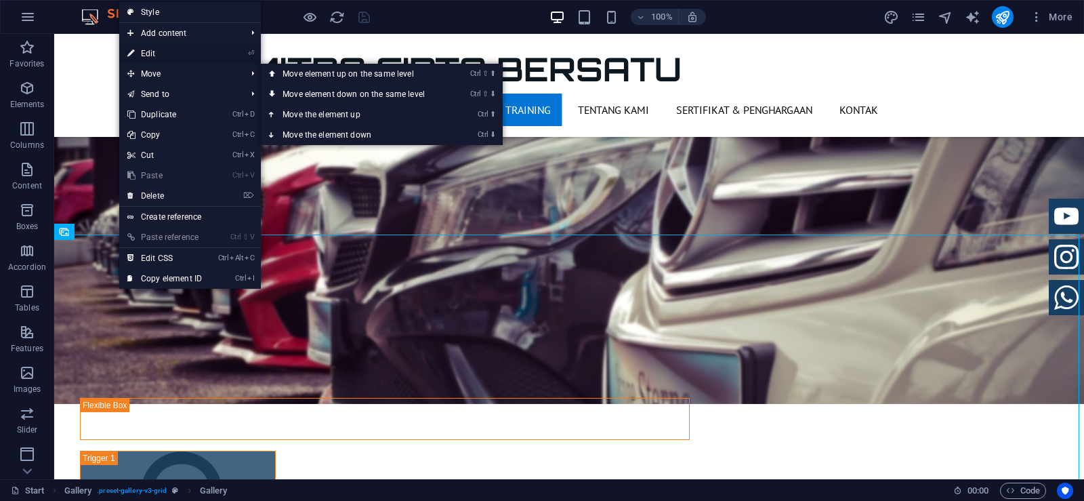
click at [158, 54] on link "⏎ Edit" at bounding box center [164, 53] width 91 height 20
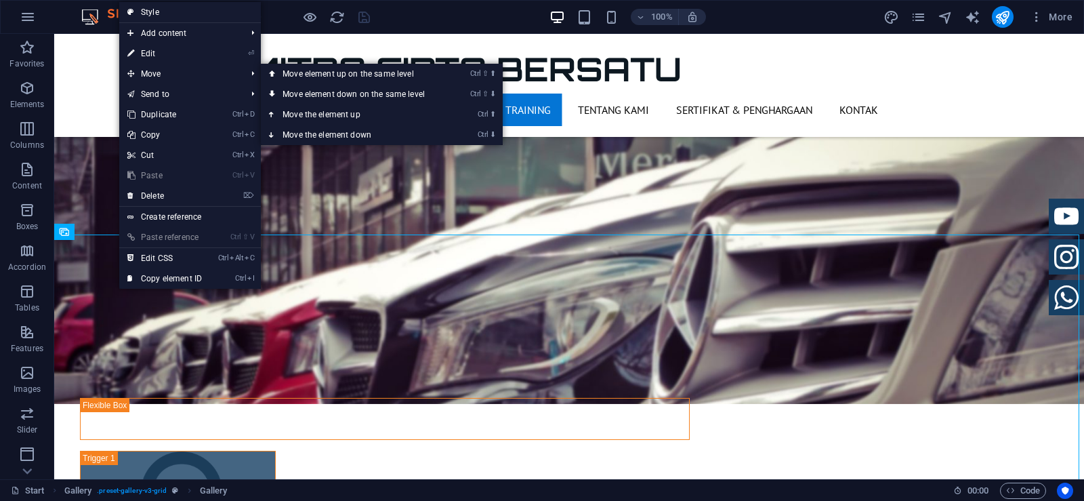
select select "4"
select select "px"
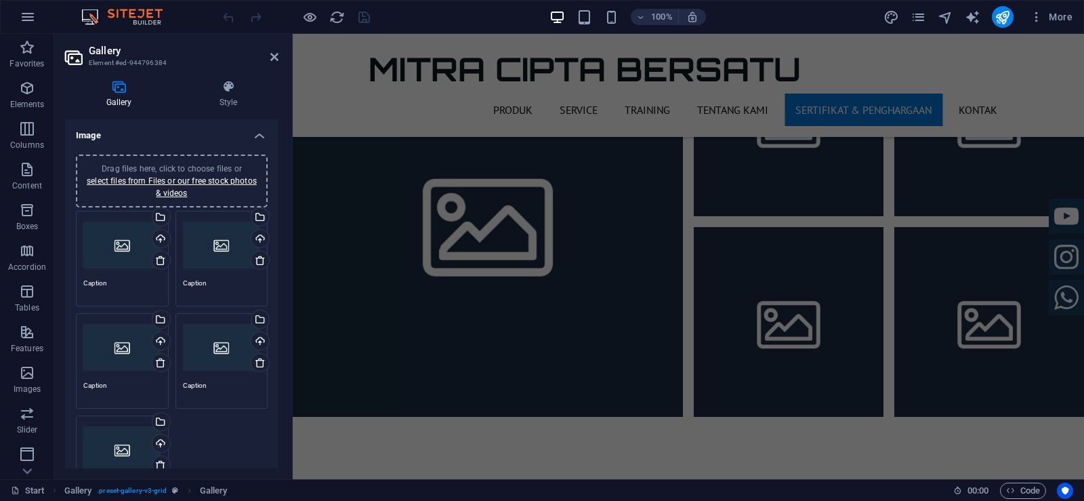
scroll to position [3333, 0]
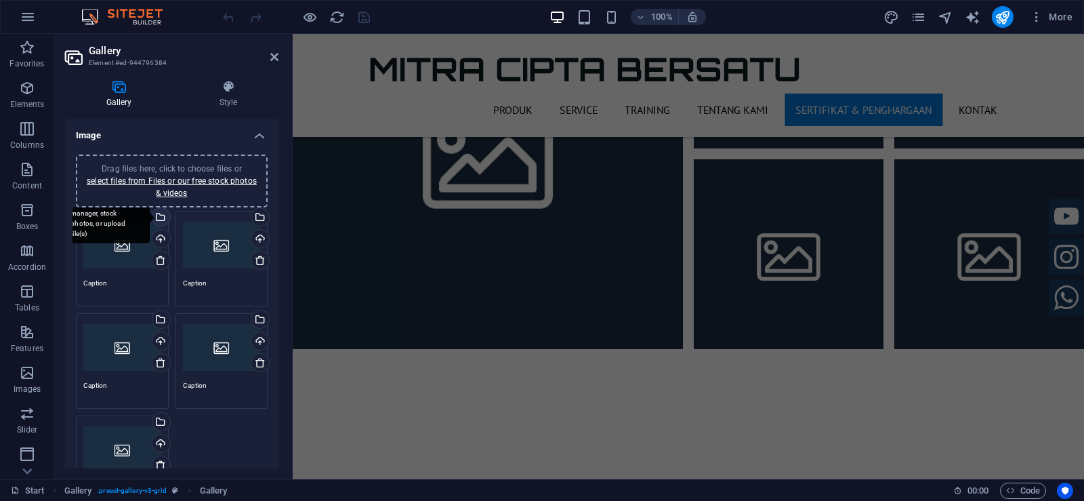
click at [159, 215] on div "Select files from the file manager, stock photos, or upload file(s)" at bounding box center [160, 218] width 20 height 20
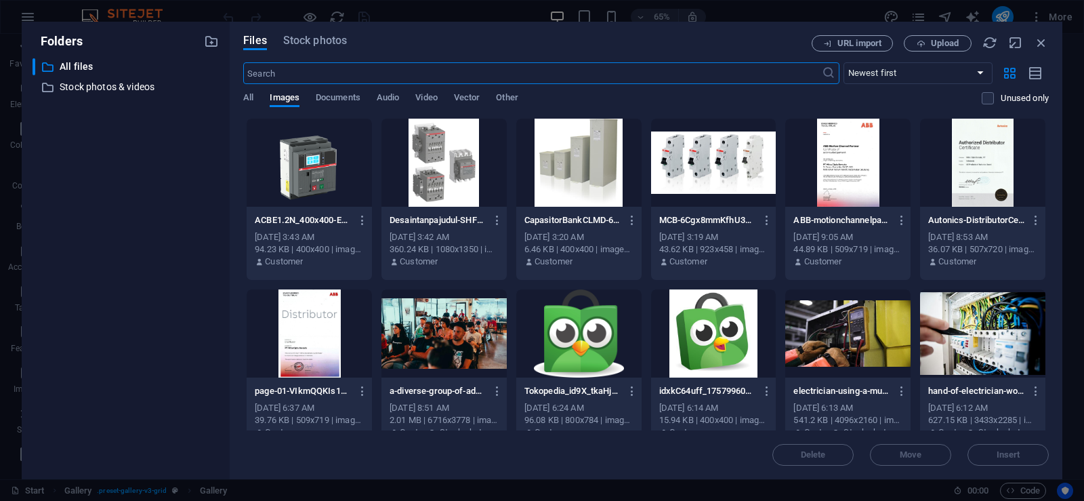
scroll to position [2298, 0]
click at [903, 223] on icon "button" at bounding box center [902, 220] width 13 height 12
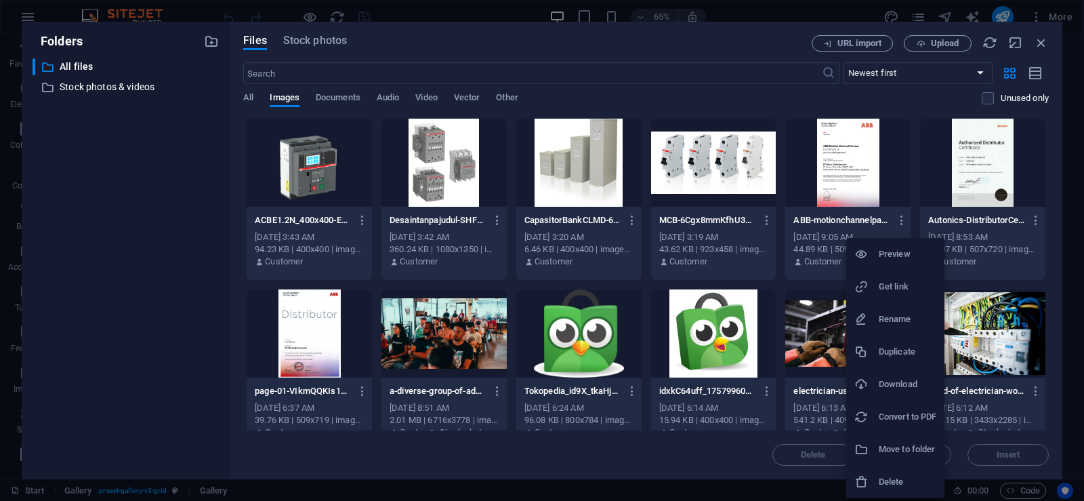
click at [909, 387] on h6 "Download" at bounding box center [908, 384] width 58 height 16
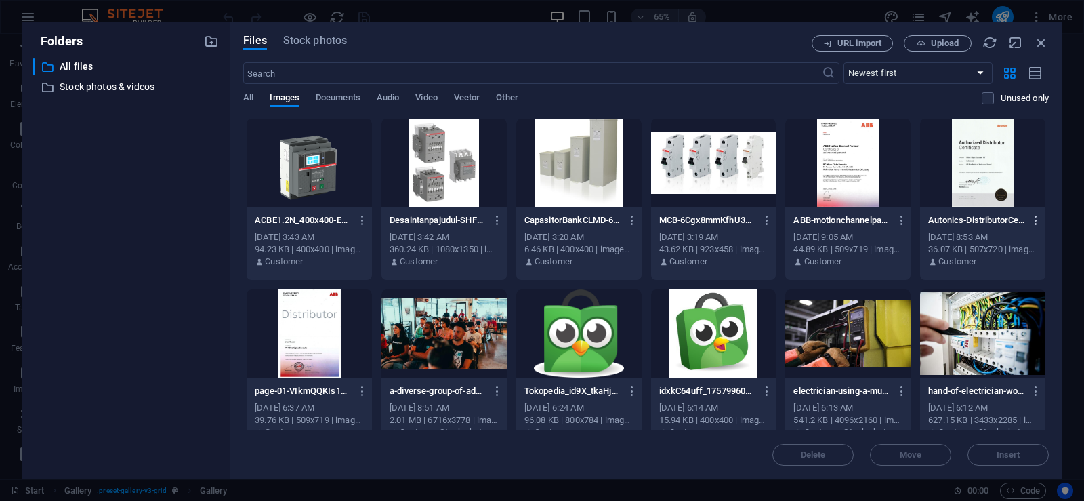
click at [1033, 218] on icon "button" at bounding box center [1036, 220] width 13 height 12
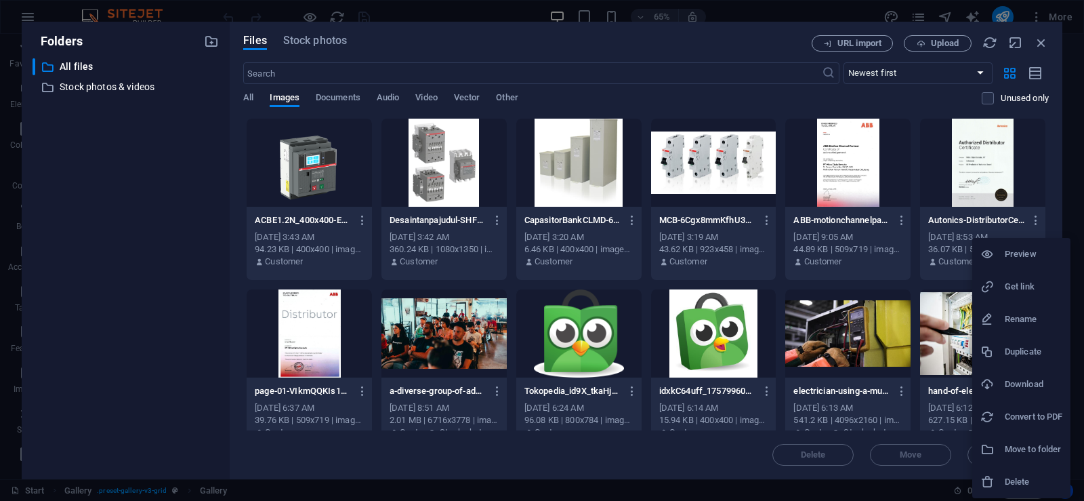
click at [1024, 382] on h6 "Download" at bounding box center [1034, 384] width 58 height 16
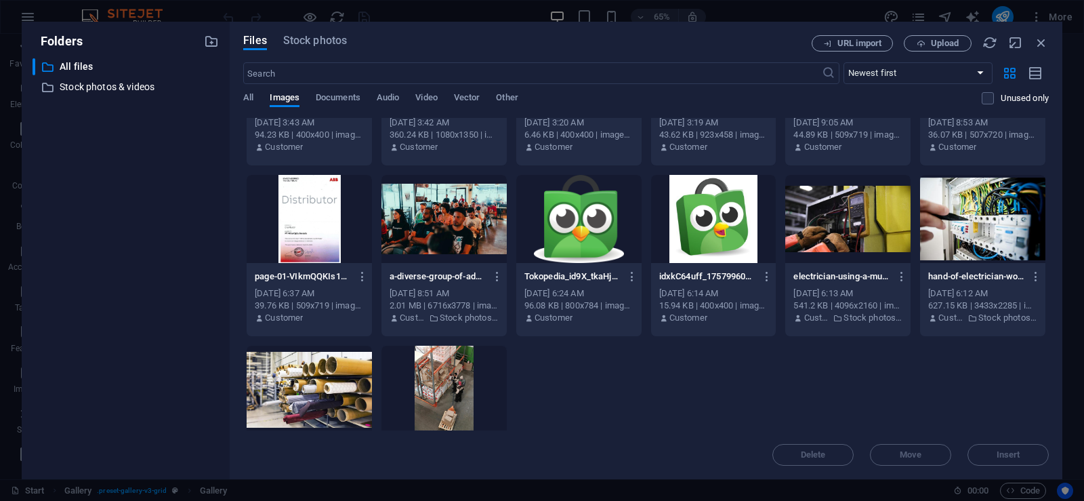
scroll to position [135, 0]
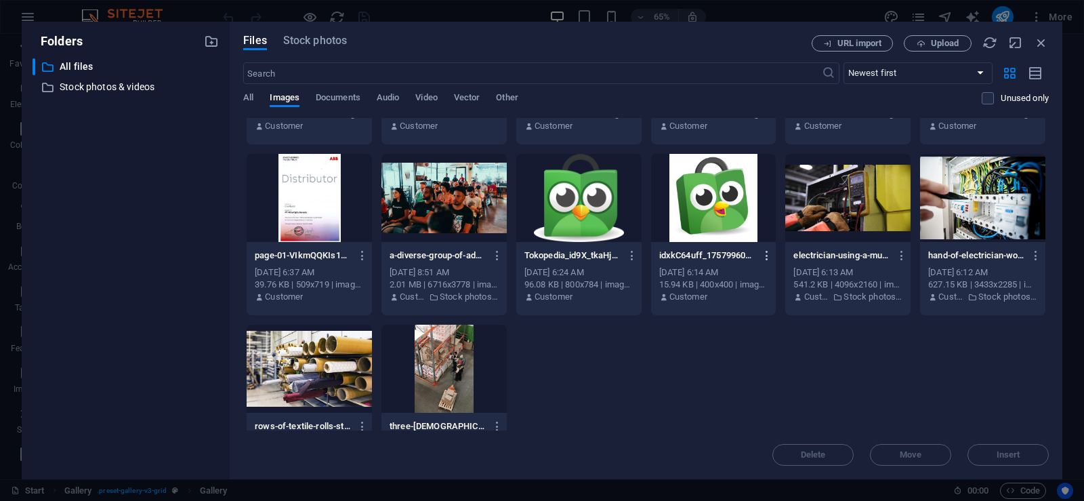
click at [767, 255] on icon "button" at bounding box center [767, 255] width 13 height 12
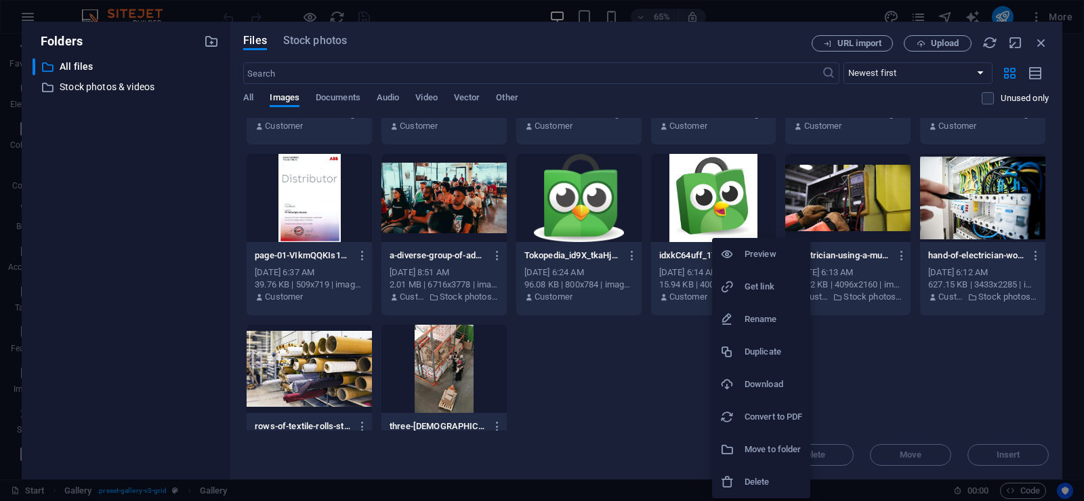
click at [780, 483] on h6 "Delete" at bounding box center [773, 481] width 58 height 16
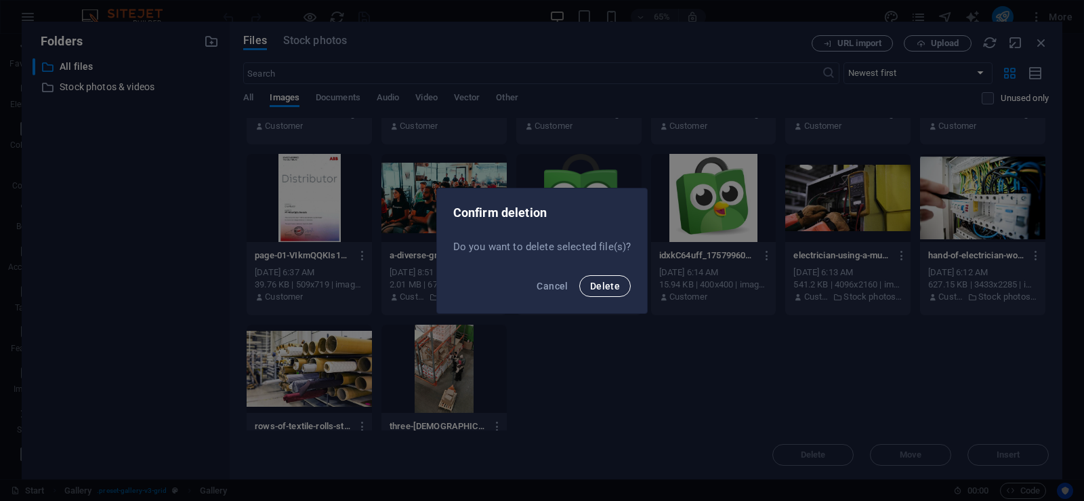
click at [611, 283] on span "Delete" at bounding box center [605, 285] width 30 height 11
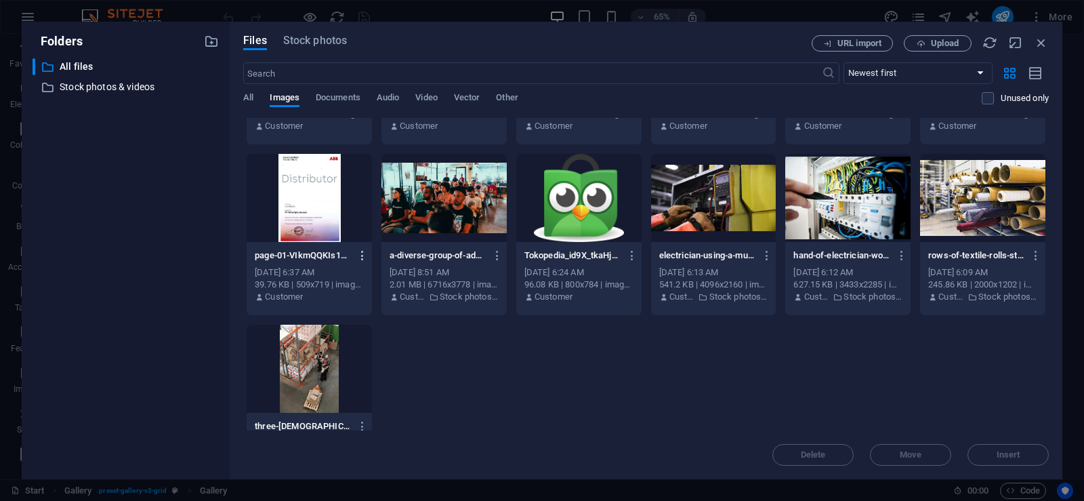
click at [362, 255] on icon "button" at bounding box center [362, 255] width 13 height 12
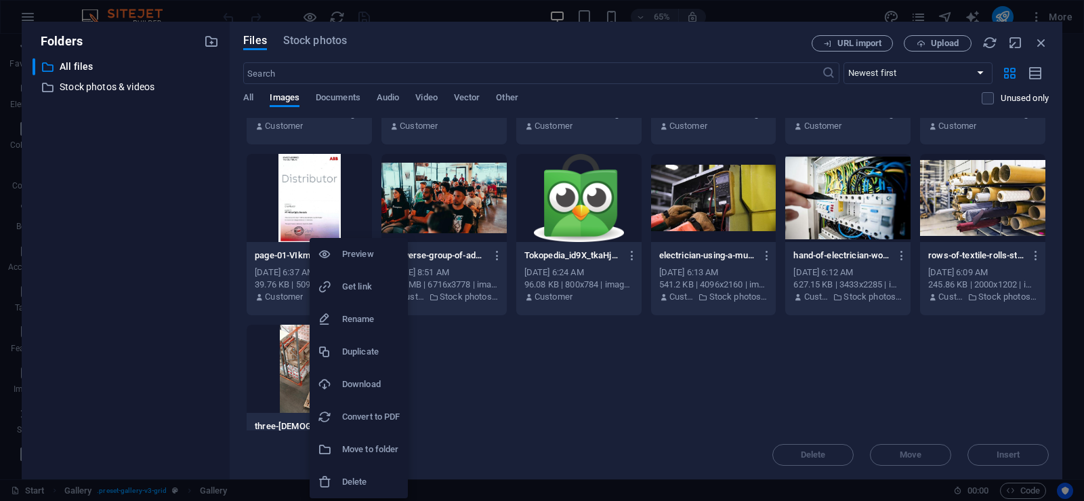
click at [384, 390] on h6 "Download" at bounding box center [371, 384] width 58 height 16
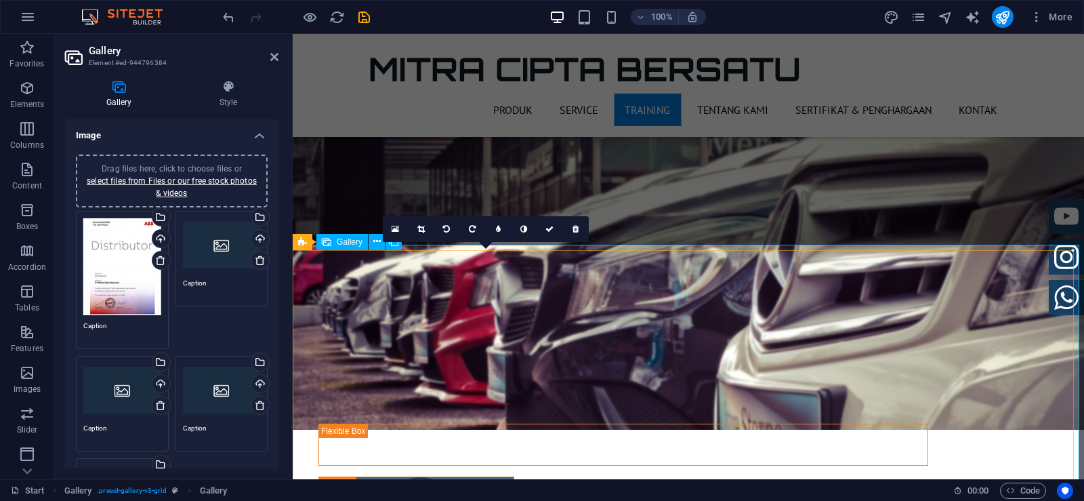
scroll to position [1863, 0]
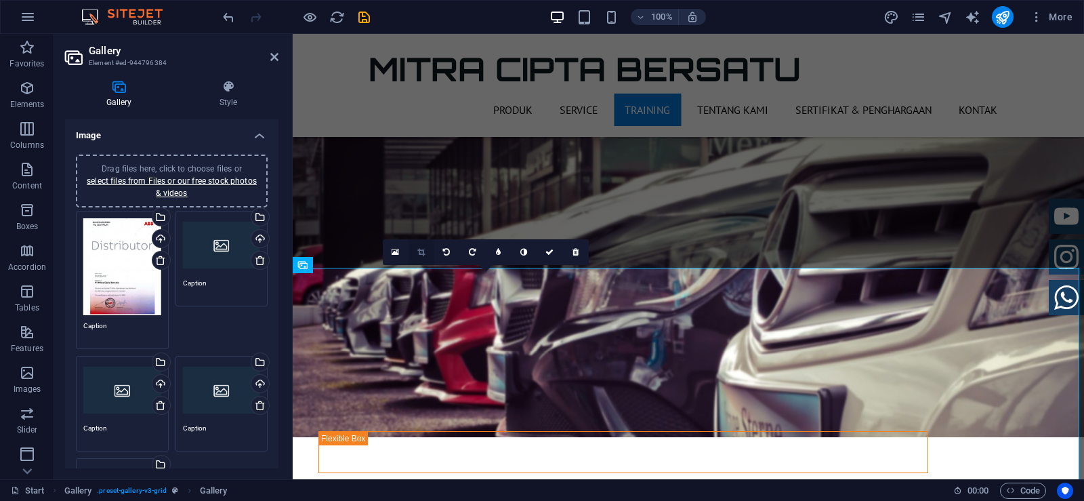
click at [420, 251] on icon at bounding box center [420, 252] width 7 height 8
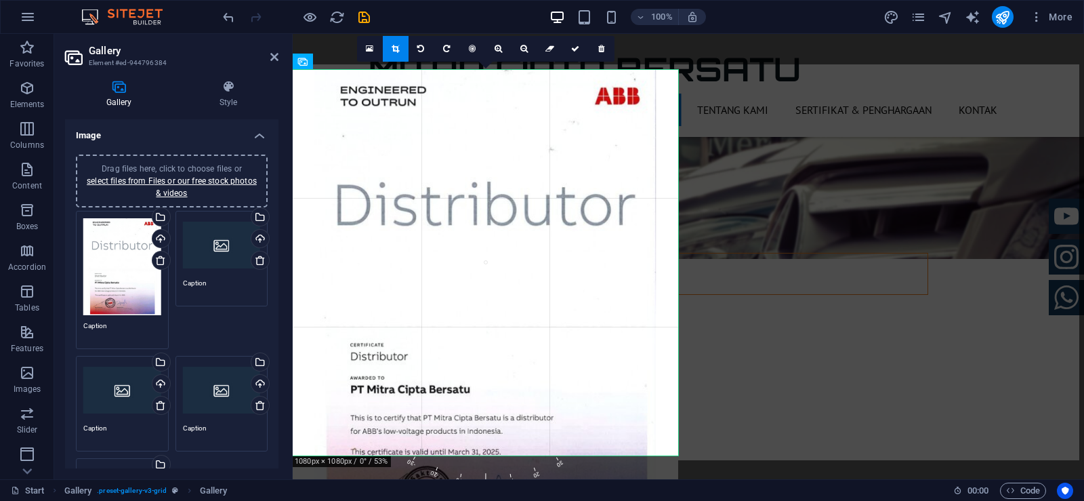
scroll to position [2067, 0]
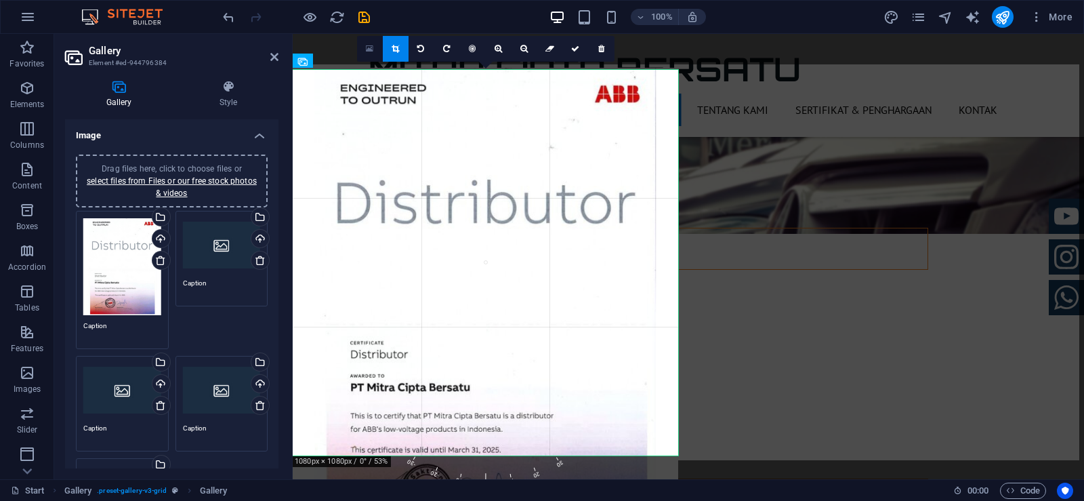
click at [371, 49] on icon at bounding box center [369, 48] width 7 height 9
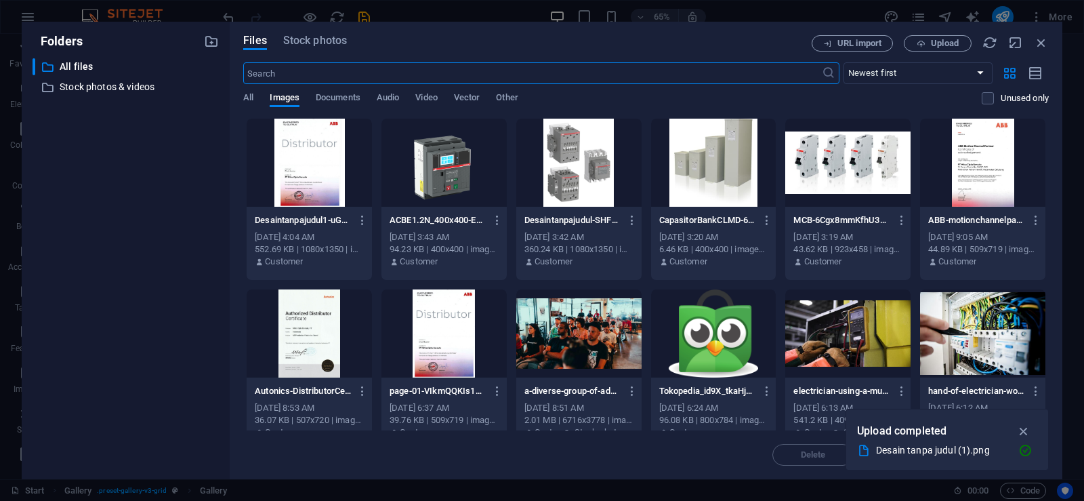
scroll to position [2434, 0]
click at [1026, 428] on icon "button" at bounding box center [1024, 430] width 16 height 15
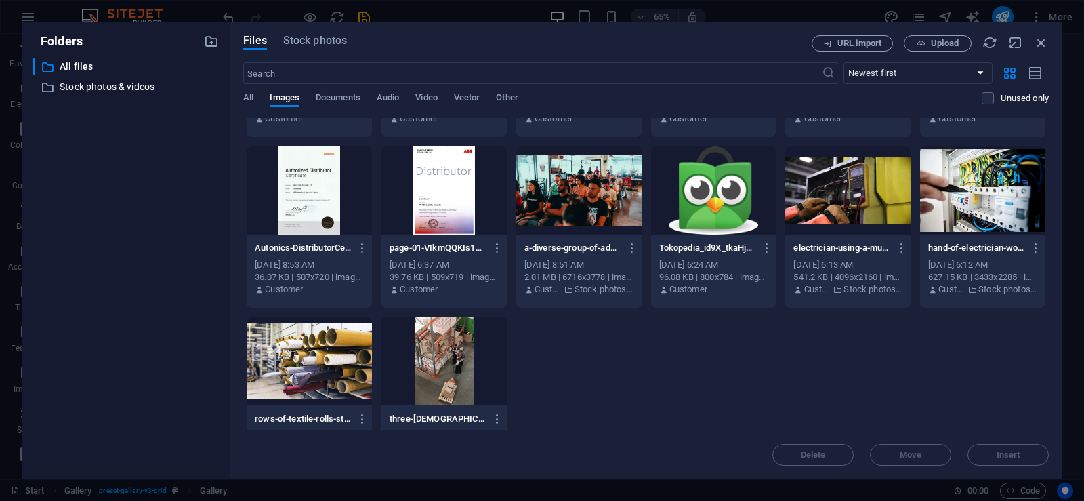
scroll to position [192, 0]
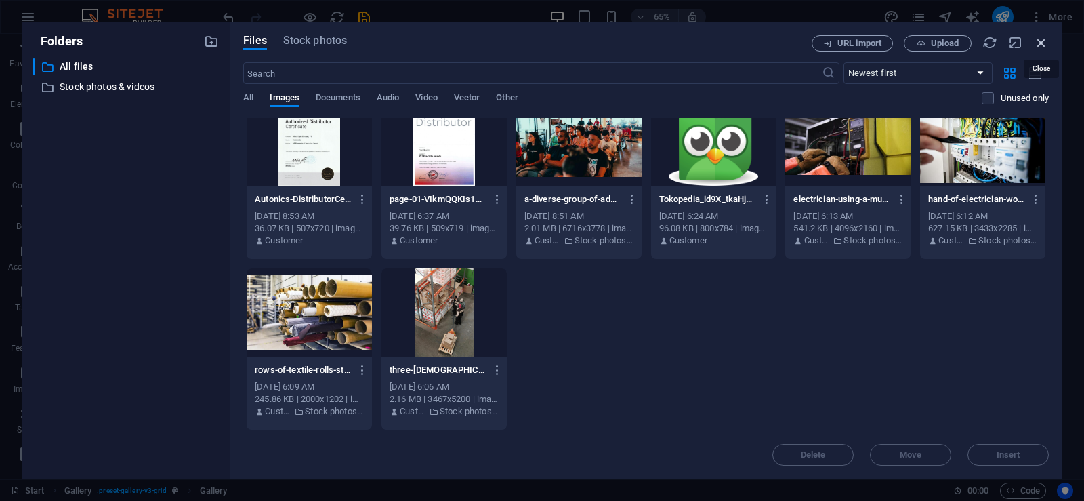
drag, startPoint x: 1040, startPoint y: 40, endPoint x: 747, endPoint y: 7, distance: 294.5
click at [1040, 40] on icon "button" at bounding box center [1041, 42] width 15 height 15
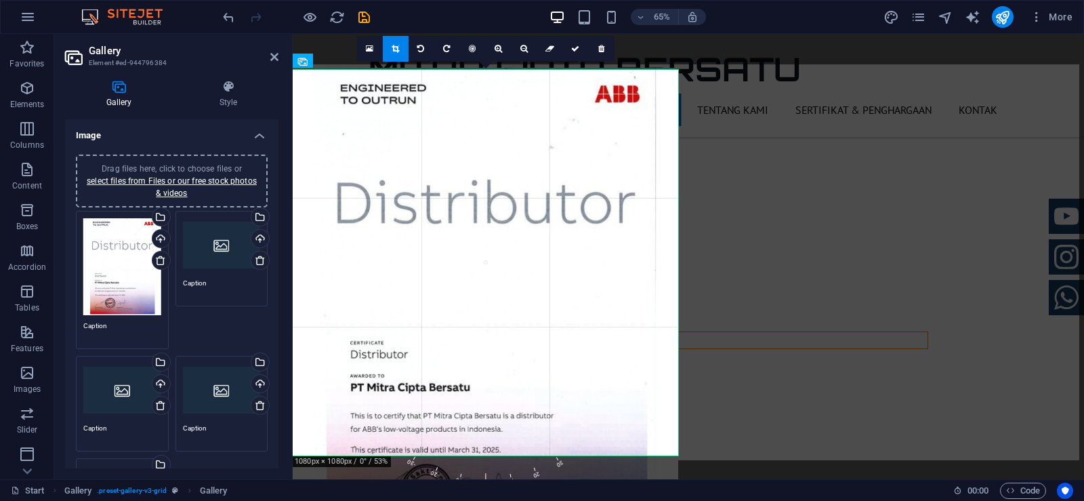
scroll to position [2067, 0]
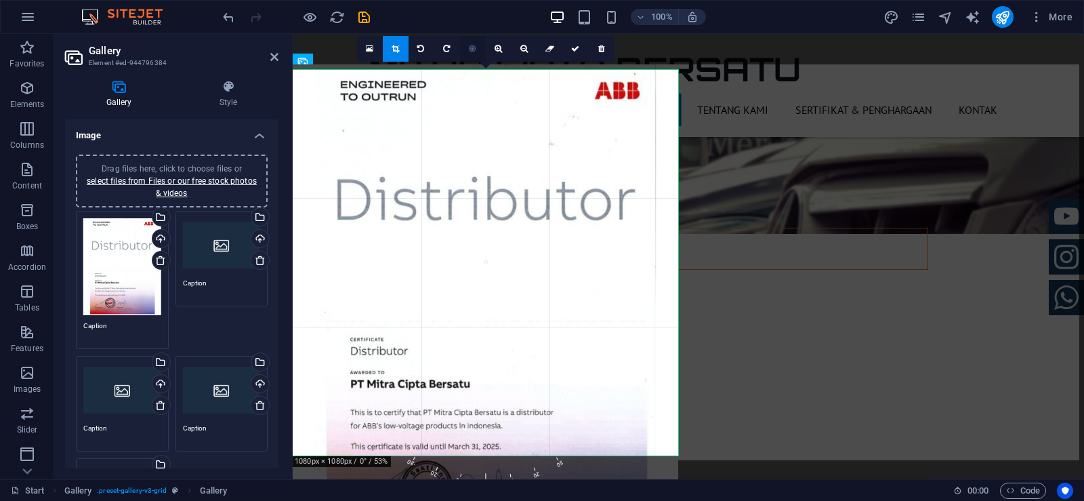
click at [468, 49] on link at bounding box center [473, 49] width 26 height 26
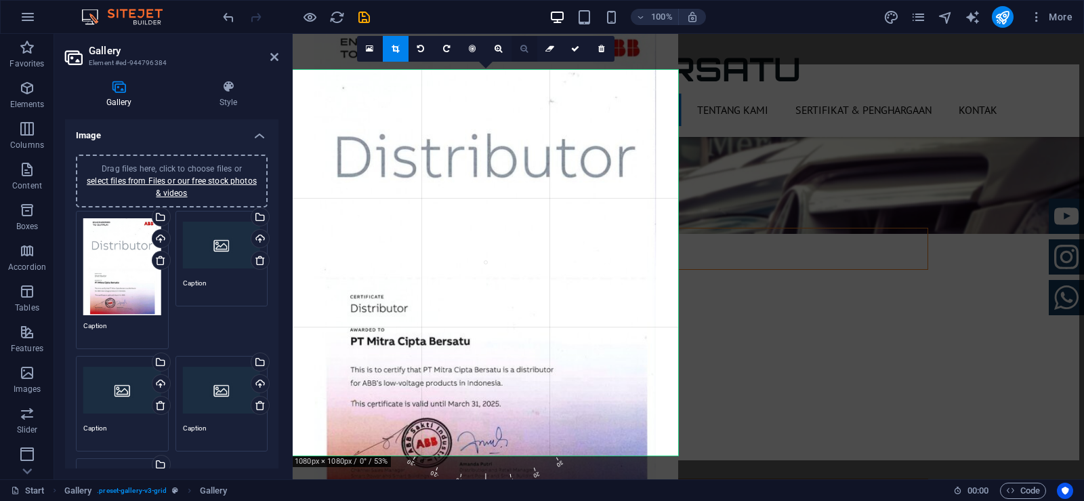
click at [523, 50] on icon at bounding box center [523, 49] width 7 height 8
click at [503, 50] on link at bounding box center [499, 49] width 26 height 26
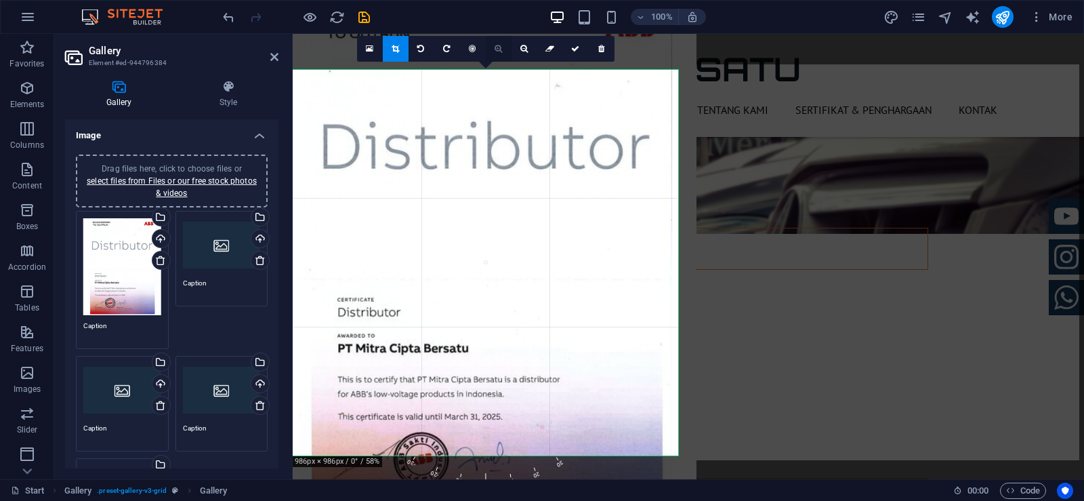
click at [503, 50] on link at bounding box center [499, 49] width 26 height 26
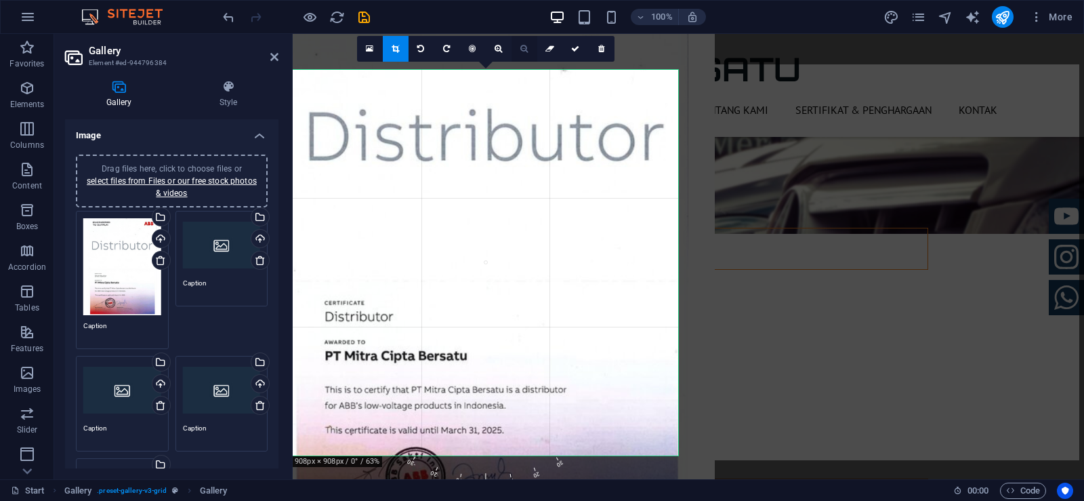
click at [524, 53] on link at bounding box center [524, 49] width 26 height 26
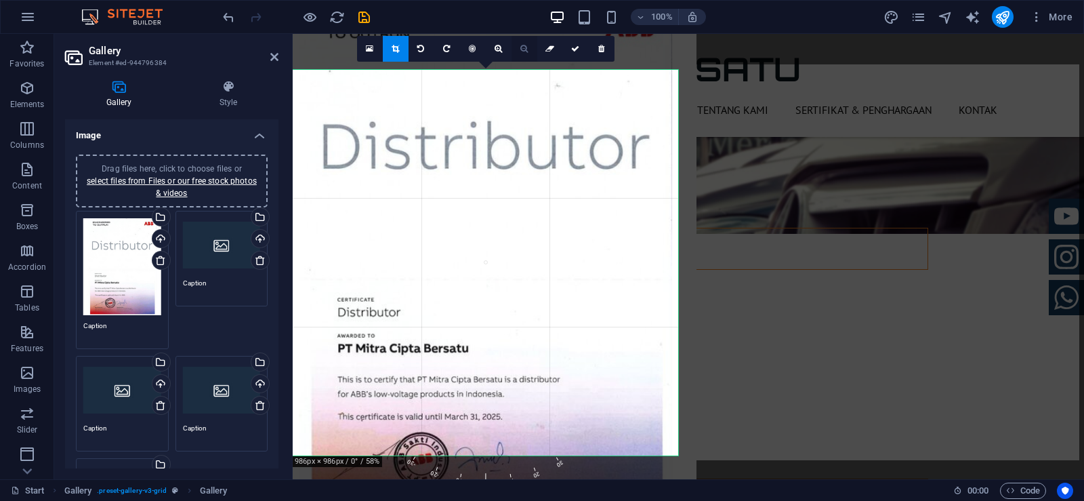
click at [524, 53] on link at bounding box center [524, 49] width 26 height 26
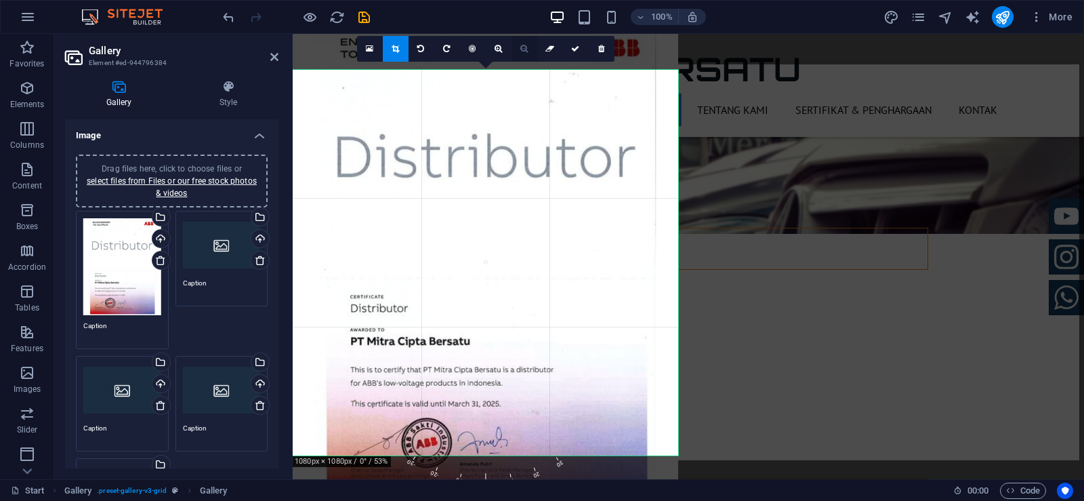
click at [524, 53] on link at bounding box center [524, 49] width 26 height 26
click at [549, 50] on icon at bounding box center [549, 49] width 9 height 8
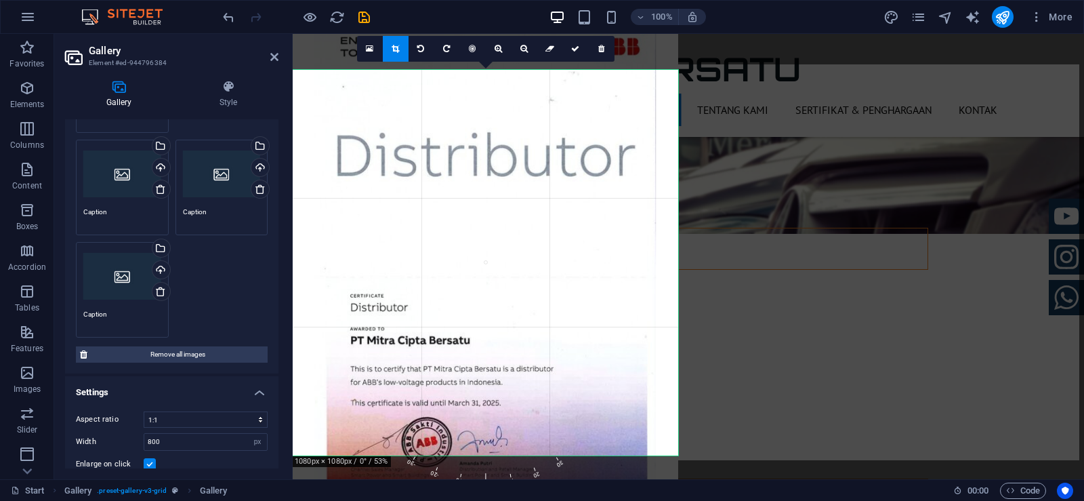
scroll to position [318, 0]
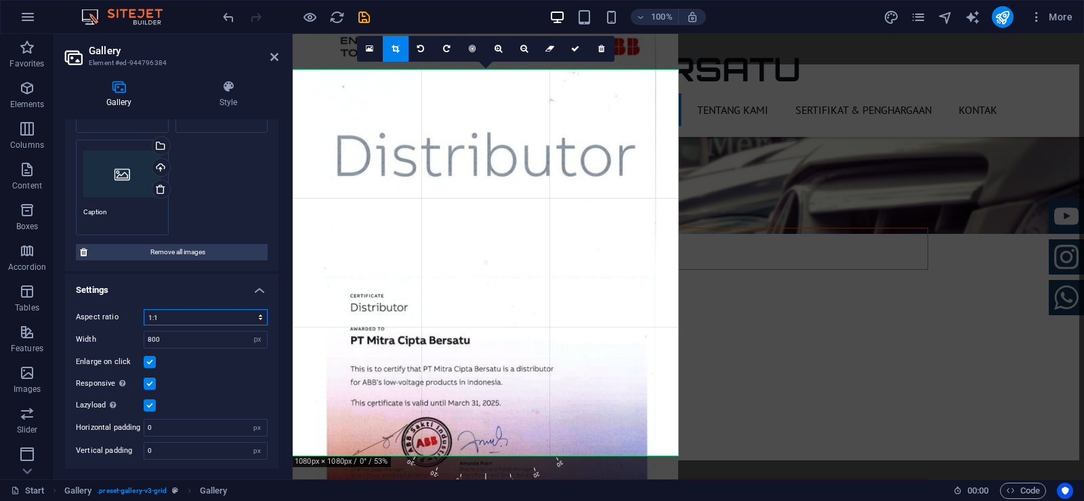
click at [259, 316] on select "No fixed aspect ratio 16:9 16:10 4:3 1:1 1:2 2:1" at bounding box center [206, 317] width 124 height 16
click at [144, 309] on select "No fixed aspect ratio 16:9 16:10 4:3 1:1 1:2 2:1" at bounding box center [206, 317] width 124 height 16
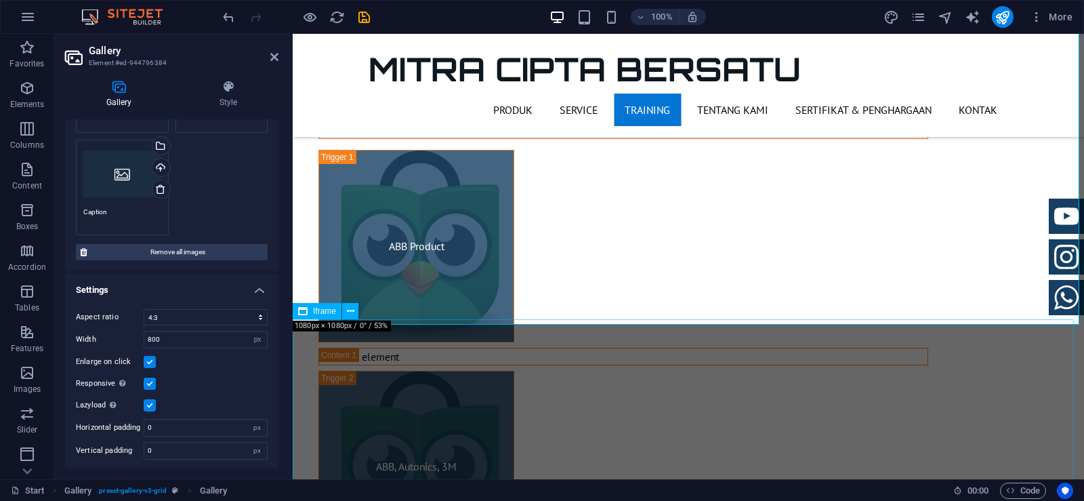
scroll to position [2202, 0]
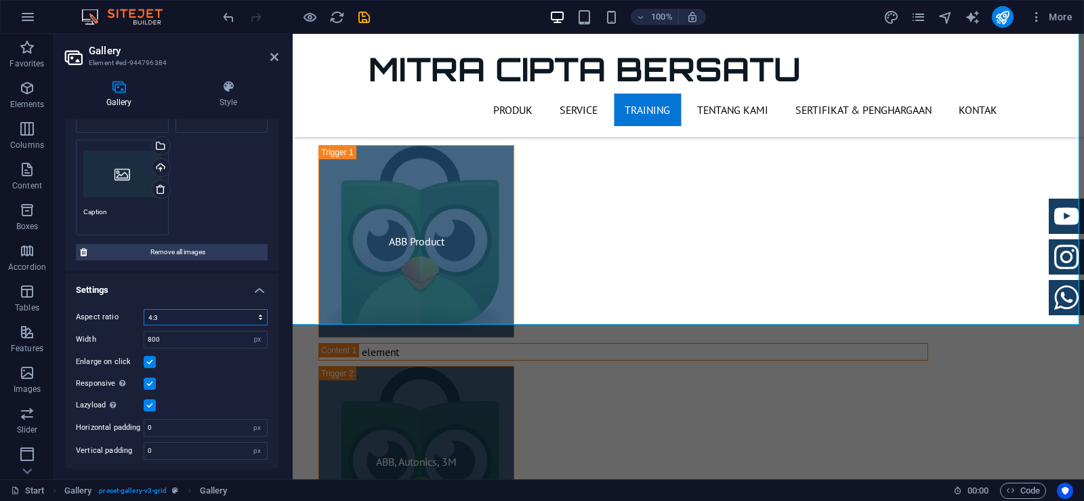
click at [249, 315] on select "No fixed aspect ratio 16:9 16:10 4:3 1:1 1:2 2:1" at bounding box center [206, 317] width 124 height 16
click at [144, 309] on select "No fixed aspect ratio 16:9 16:10 4:3 1:1 1:2 2:1" at bounding box center [206, 317] width 124 height 16
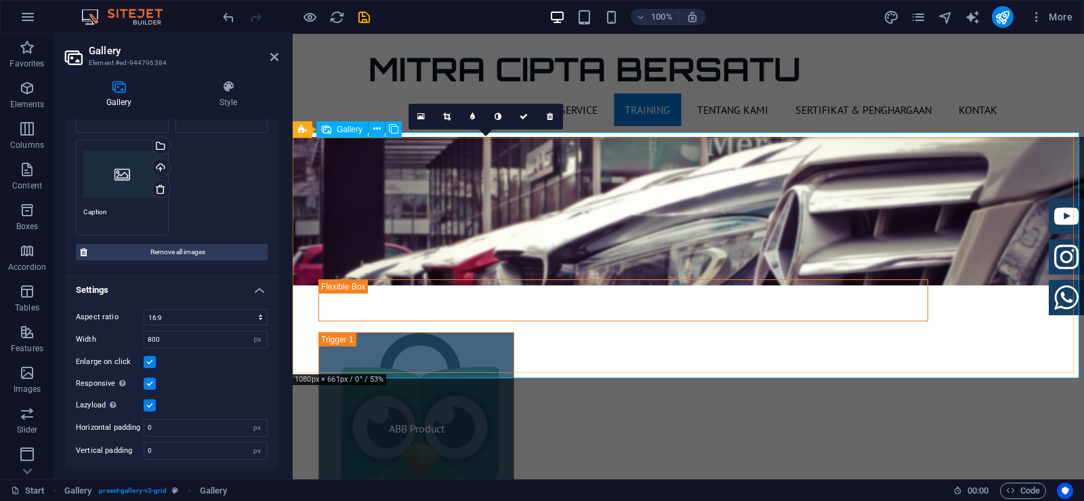
scroll to position [2065, 0]
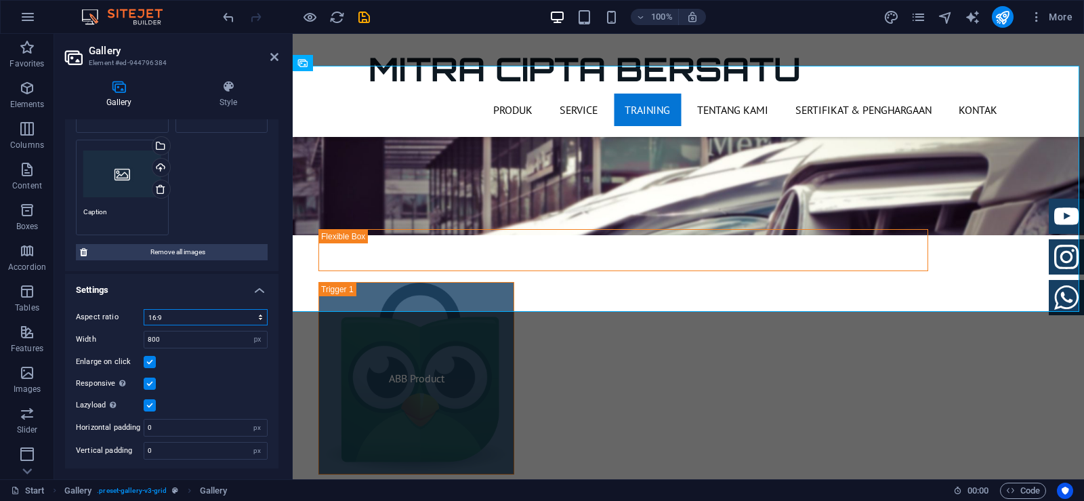
click at [257, 315] on select "No fixed aspect ratio 16:9 16:10 4:3 1:1 1:2 2:1" at bounding box center [206, 317] width 124 height 16
click at [144, 309] on select "No fixed aspect ratio 16:9 16:10 4:3 1:1 1:2 2:1" at bounding box center [206, 317] width 124 height 16
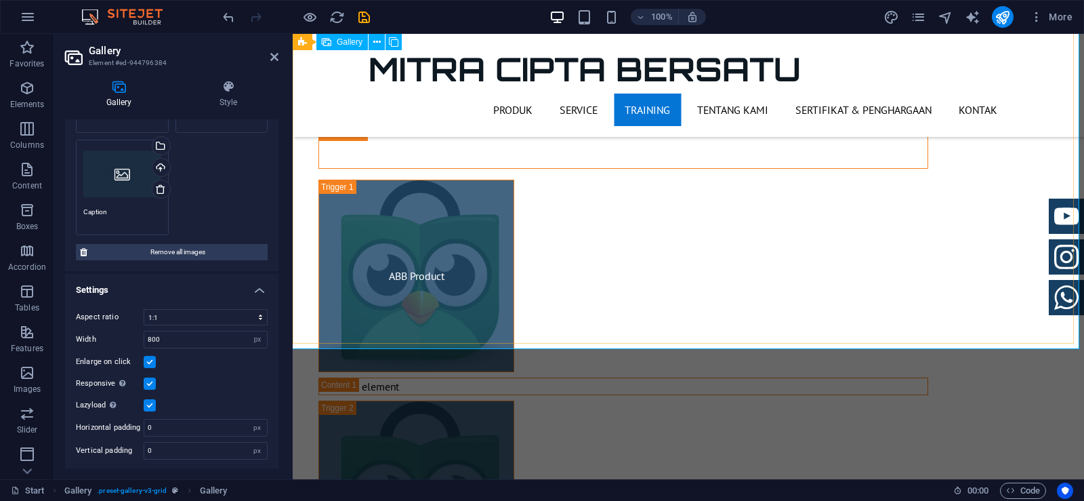
scroll to position [2201, 0]
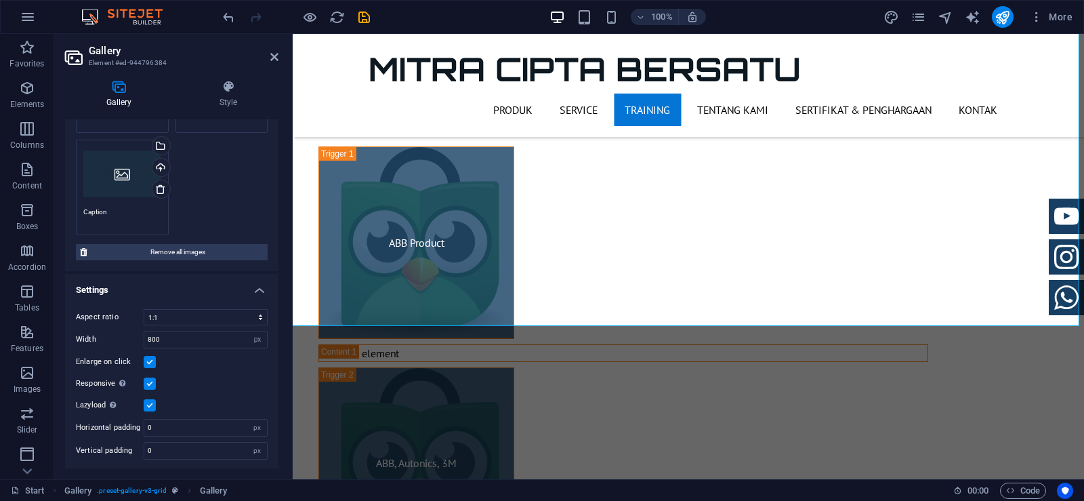
click at [236, 375] on div "Responsive Automatically load retina image and smartphone optimized sizes." at bounding box center [172, 383] width 192 height 16
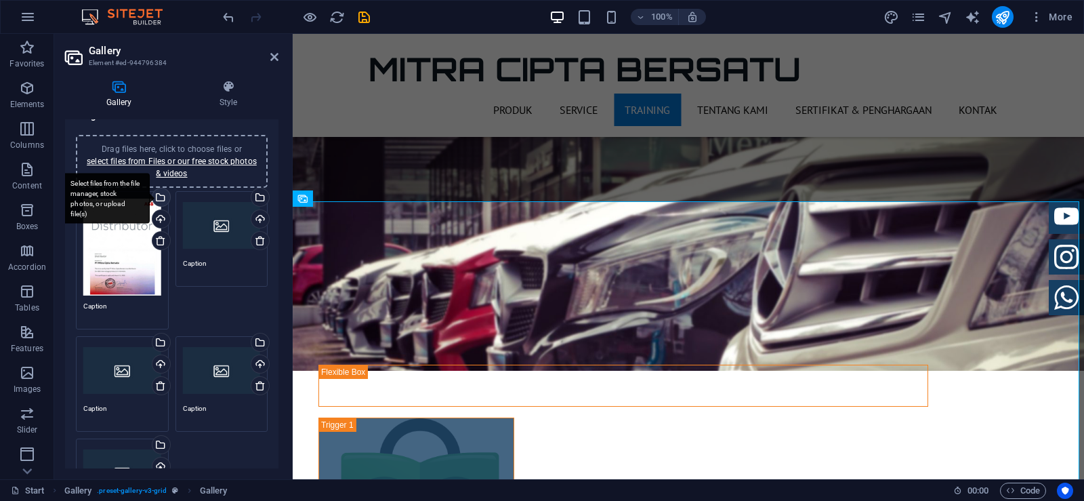
scroll to position [0, 0]
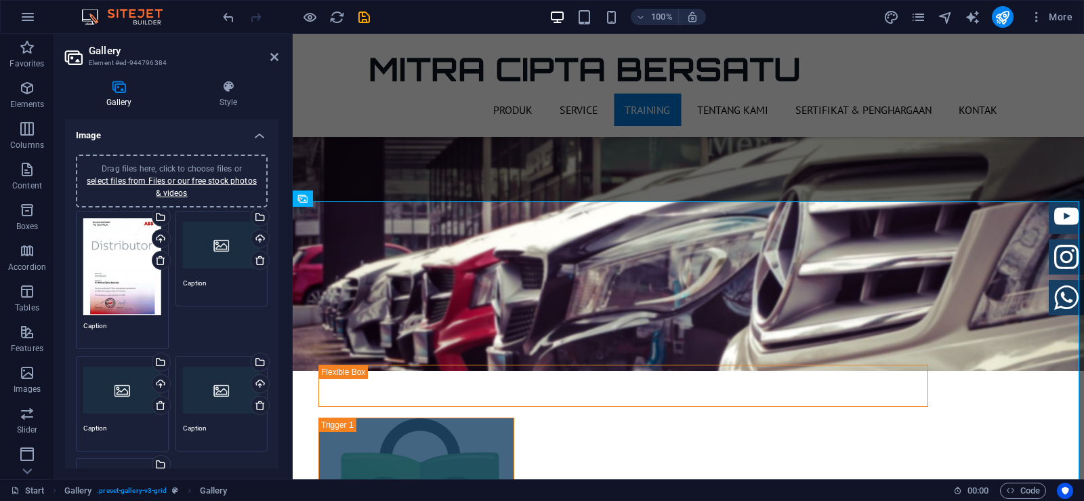
click at [132, 278] on div "Drag files here, click to choose files or select files from Files or our free s…" at bounding box center [122, 266] width 78 height 97
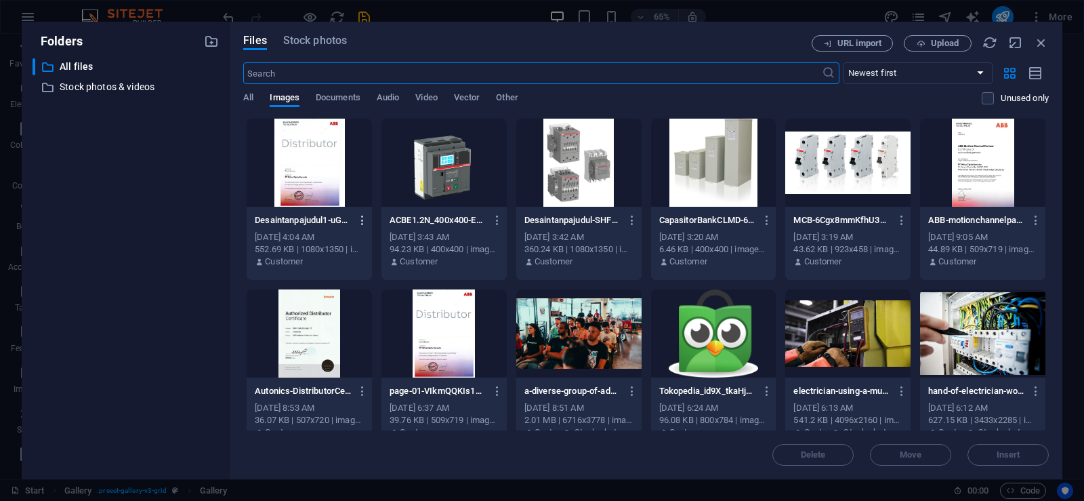
click at [362, 217] on icon "button" at bounding box center [362, 220] width 13 height 12
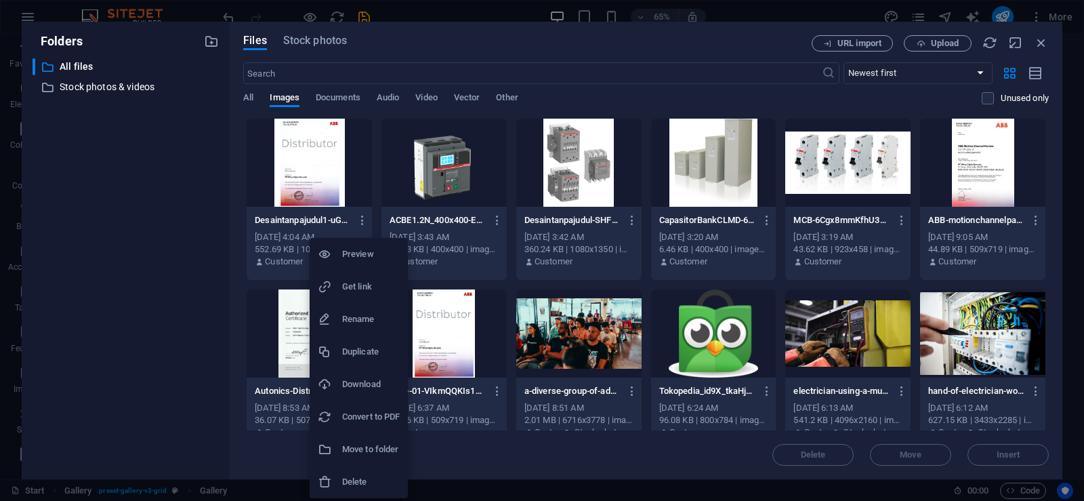
click at [381, 485] on h6 "Delete" at bounding box center [371, 481] width 58 height 16
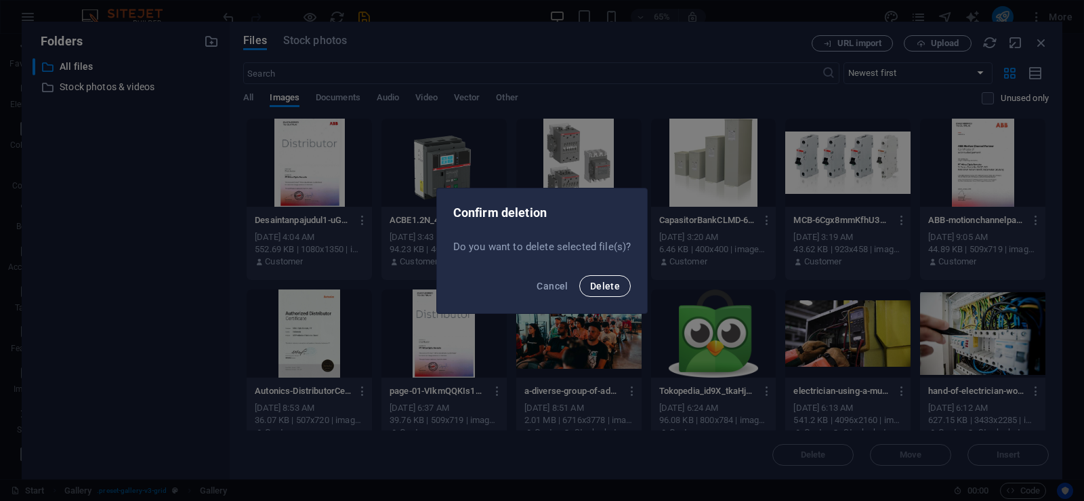
click at [609, 289] on span "Delete" at bounding box center [605, 285] width 30 height 11
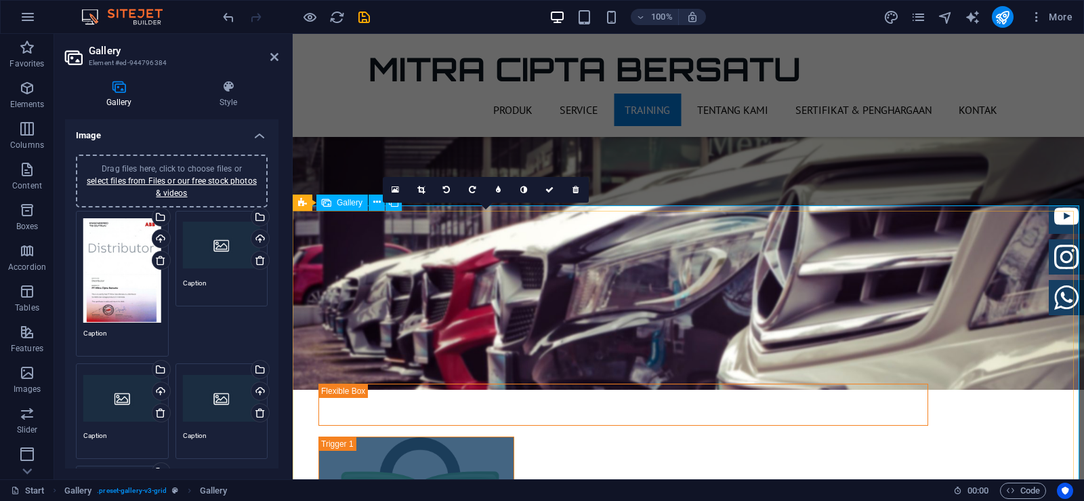
scroll to position [1862, 0]
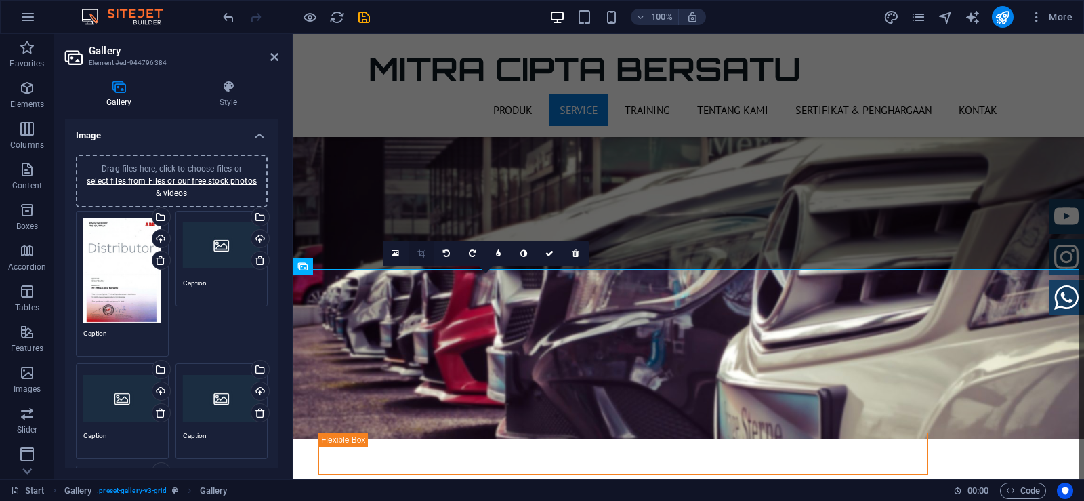
click at [424, 253] on icon at bounding box center [420, 253] width 7 height 8
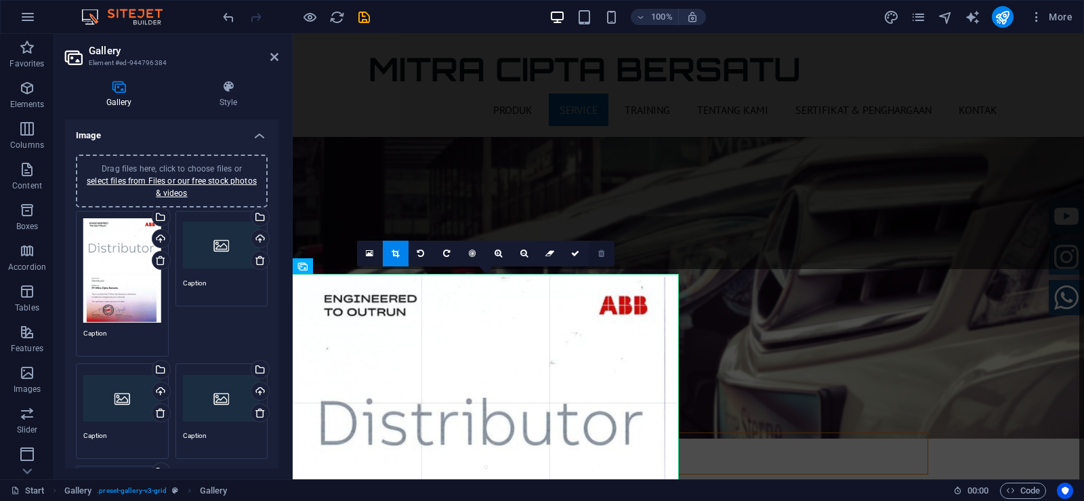
click at [601, 259] on link at bounding box center [602, 253] width 26 height 26
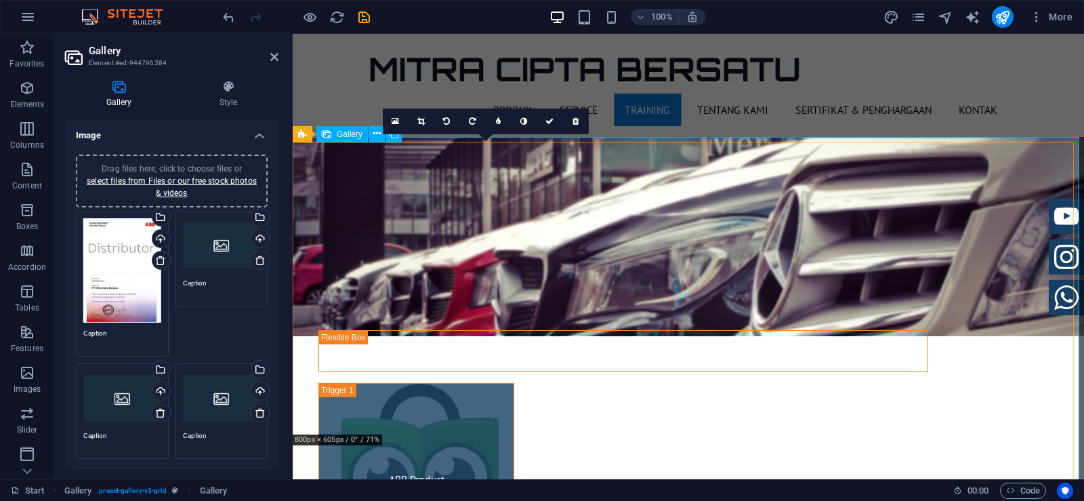
scroll to position [1998, 0]
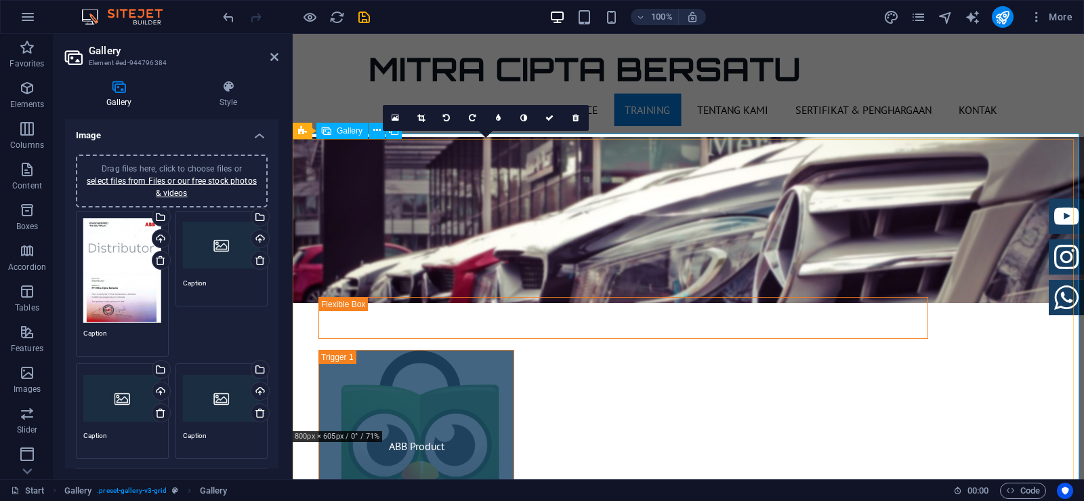
click at [582, 120] on link at bounding box center [576, 118] width 26 height 26
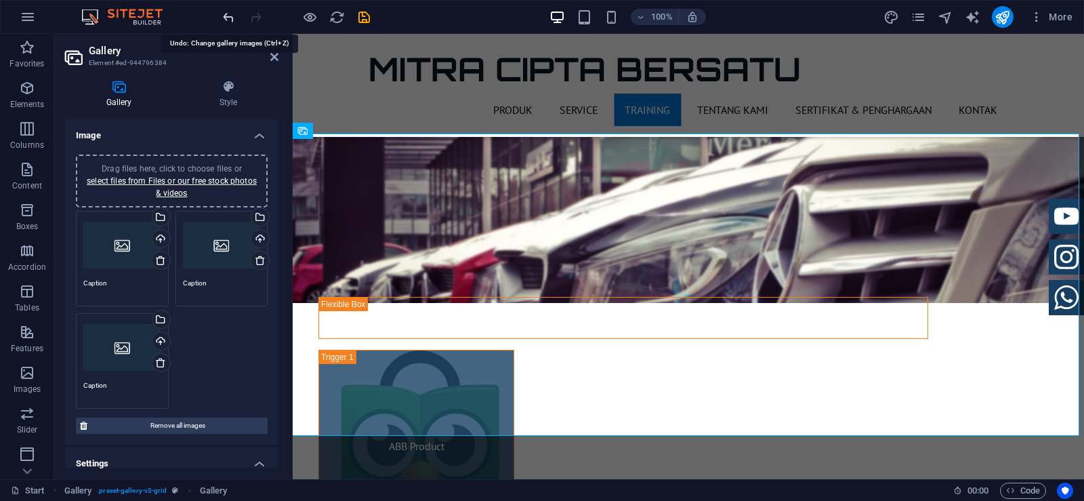
click at [225, 19] on icon "undo" at bounding box center [229, 17] width 16 height 16
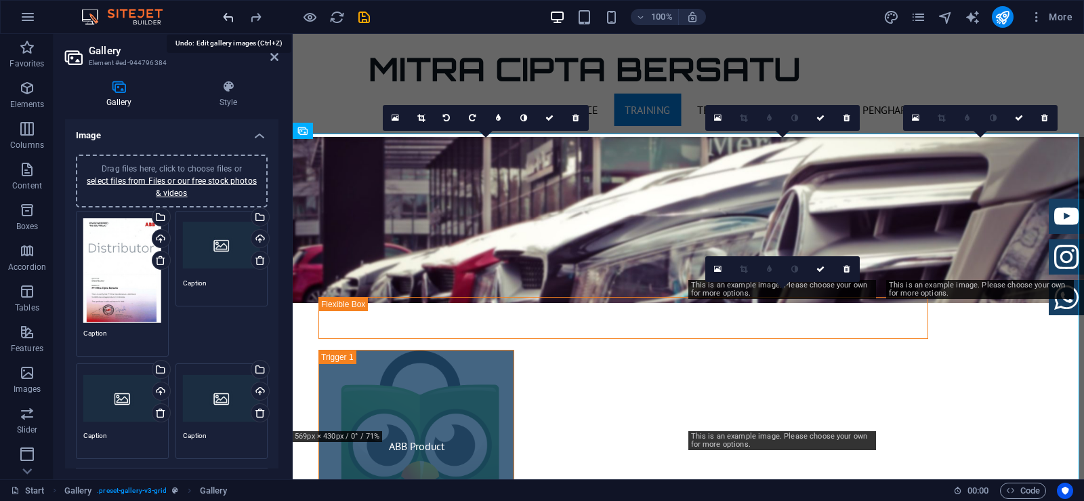
click at [225, 19] on icon "undo" at bounding box center [229, 17] width 16 height 16
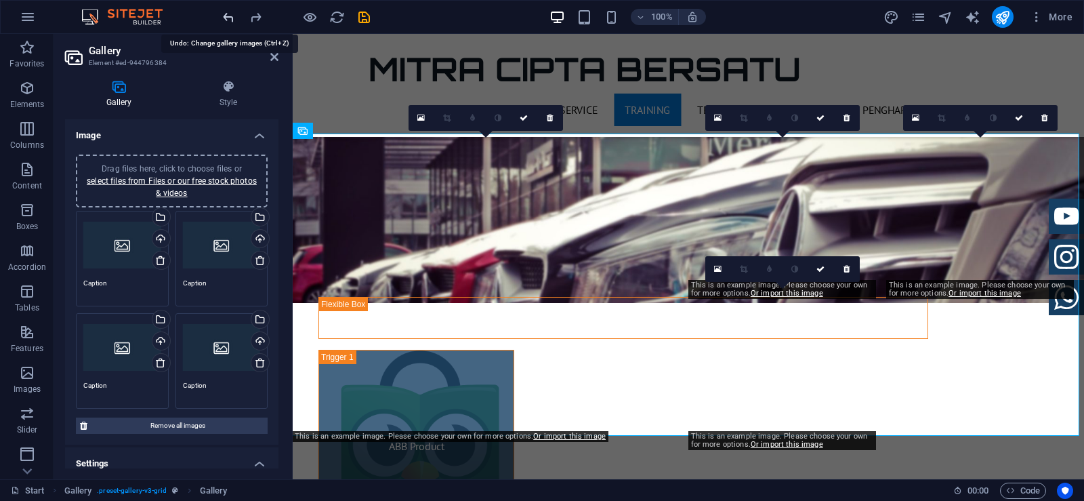
click at [225, 19] on icon "undo" at bounding box center [229, 17] width 16 height 16
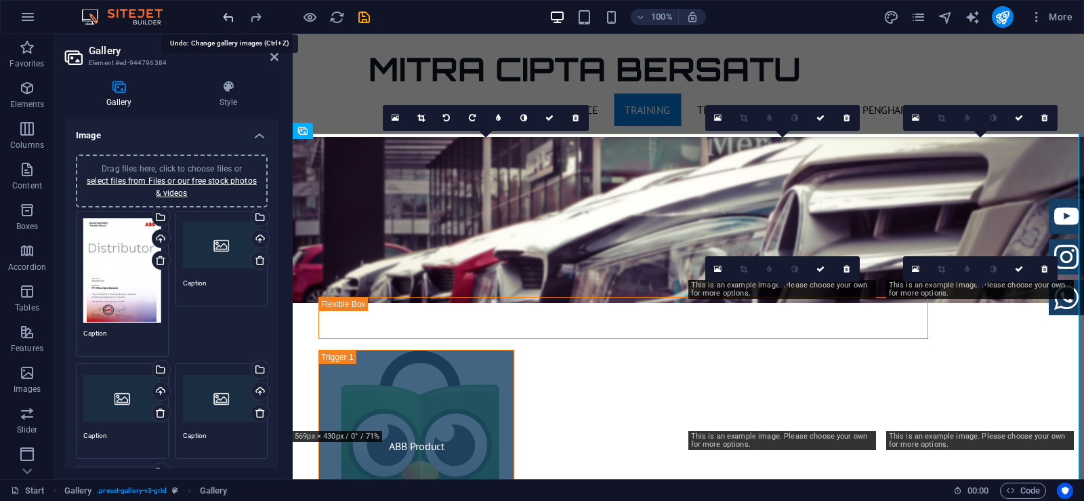
click at [225, 19] on icon "undo" at bounding box center [229, 17] width 16 height 16
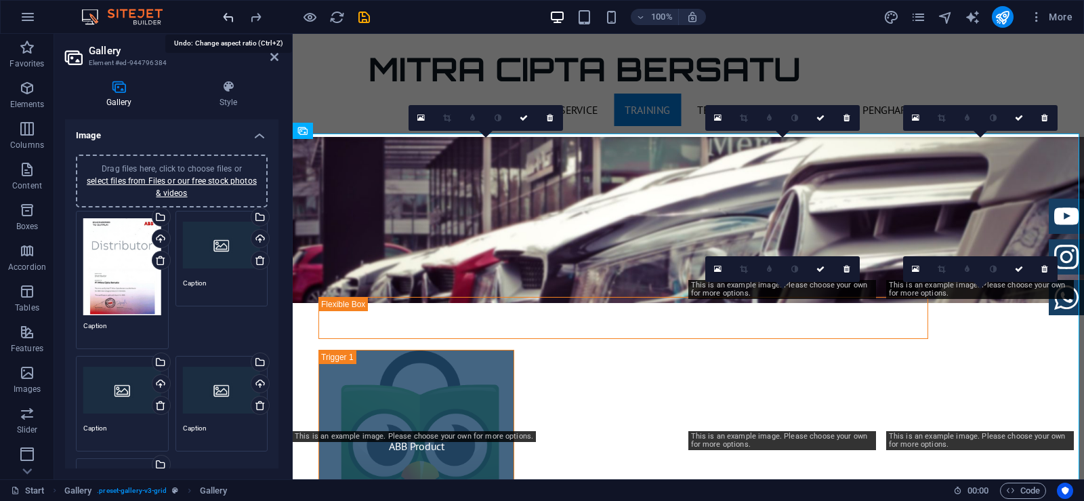
click at [225, 19] on icon "undo" at bounding box center [229, 17] width 16 height 16
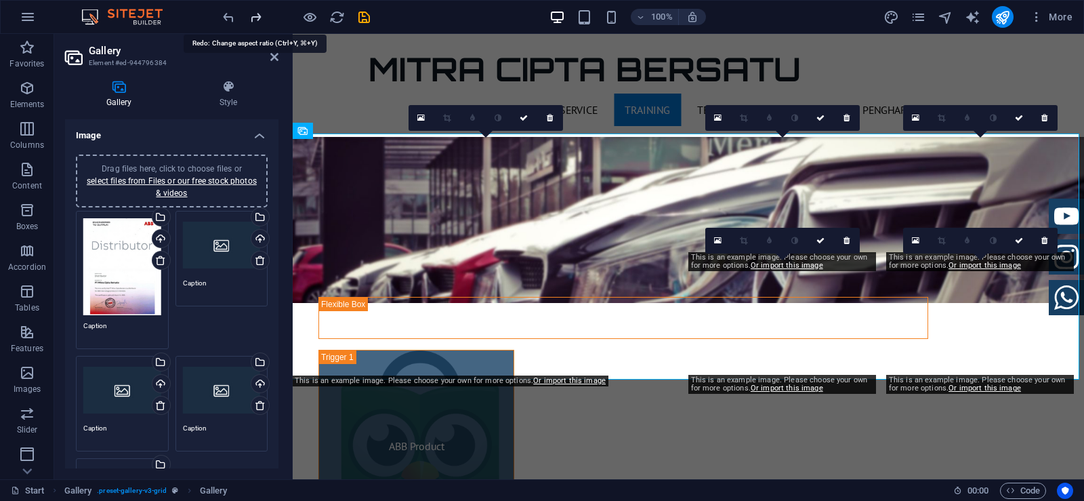
click at [253, 18] on icon "redo" at bounding box center [256, 17] width 16 height 16
select select "4"
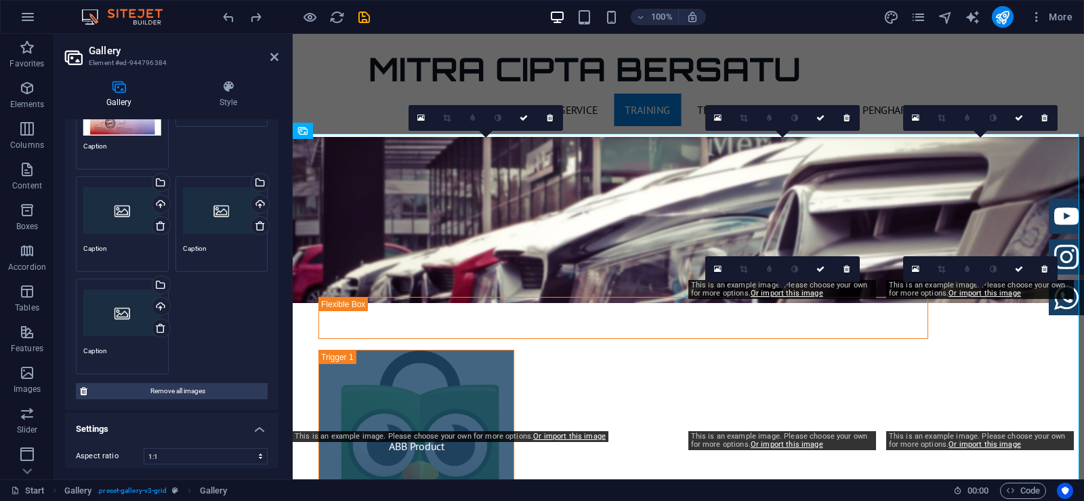
scroll to position [115, 0]
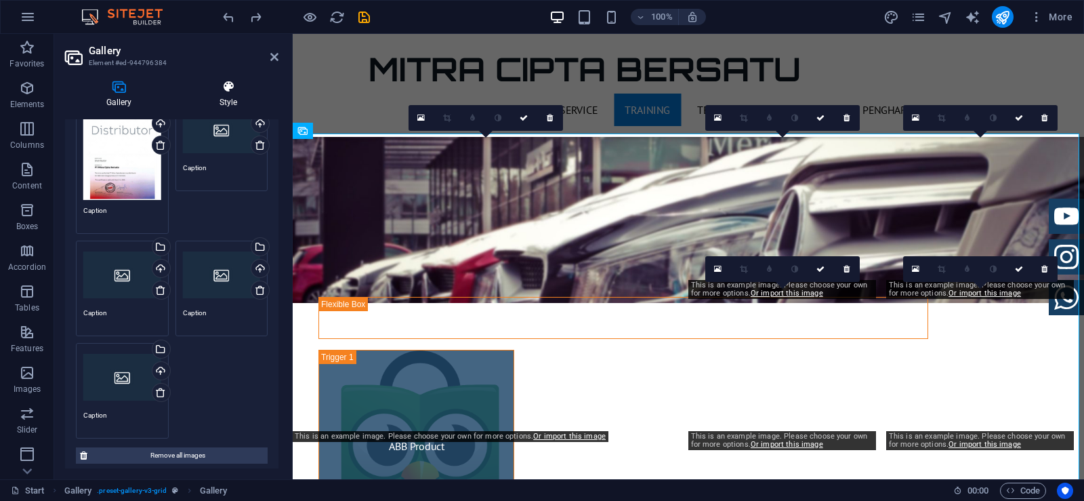
click at [230, 92] on icon at bounding box center [228, 87] width 100 height 14
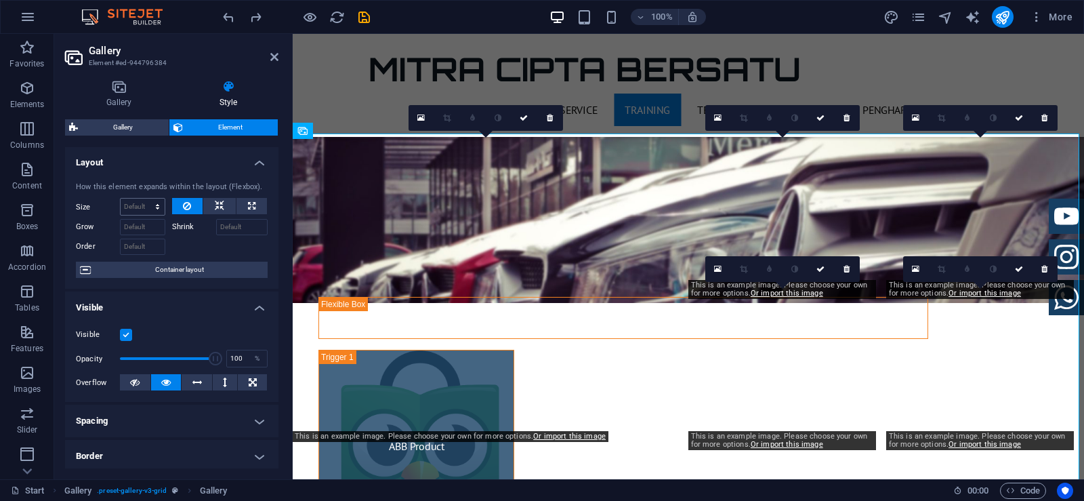
scroll to position [0, 0]
click at [220, 204] on icon at bounding box center [219, 206] width 9 height 16
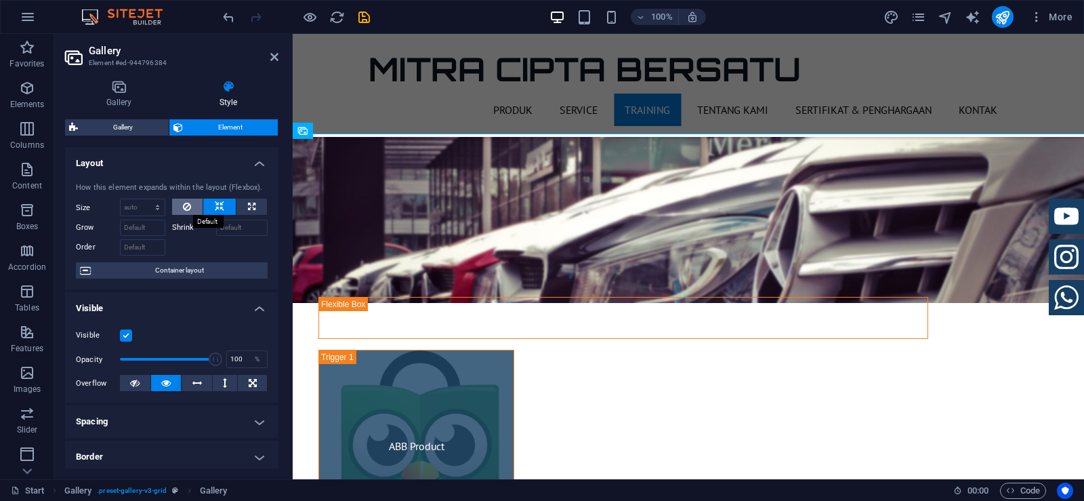
click at [192, 207] on button at bounding box center [187, 206] width 31 height 16
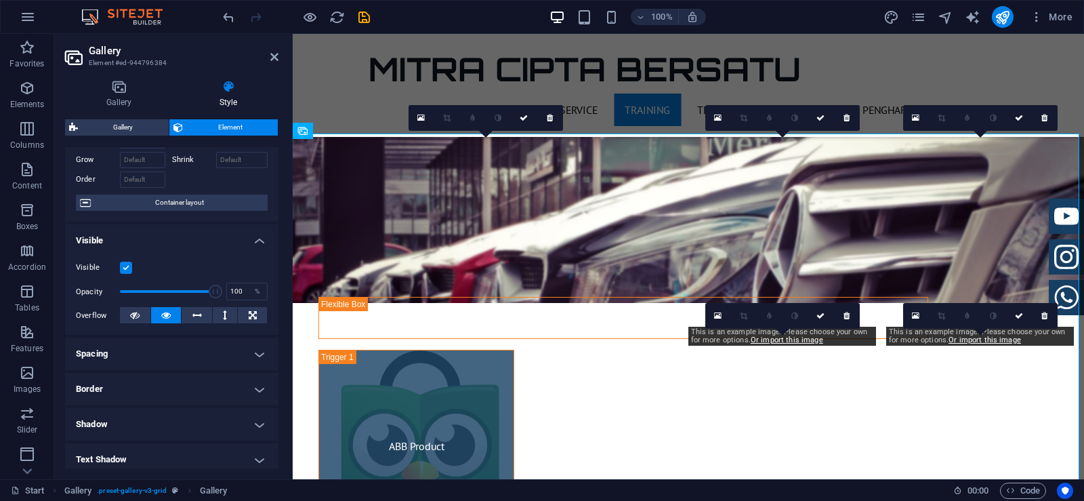
scroll to position [135, 0]
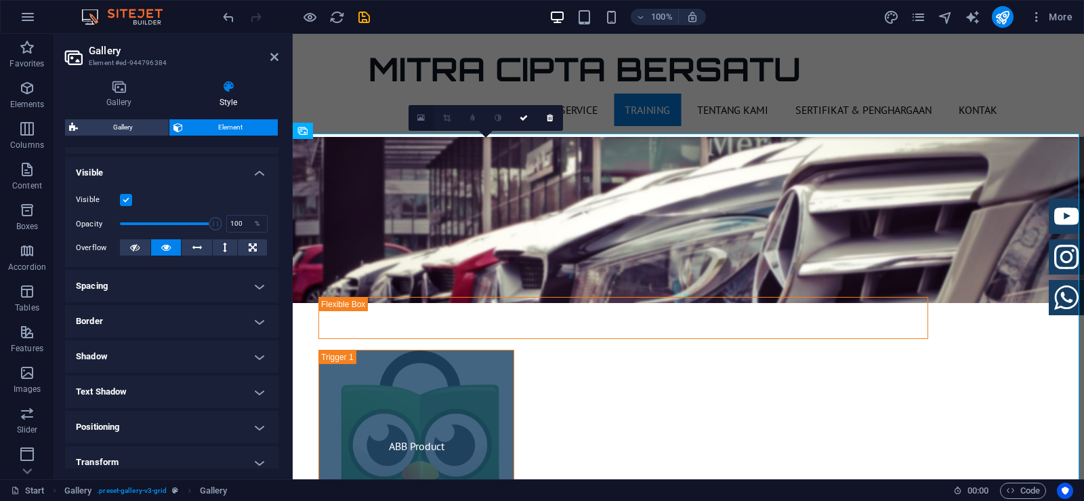
click at [421, 119] on icon at bounding box center [420, 117] width 7 height 9
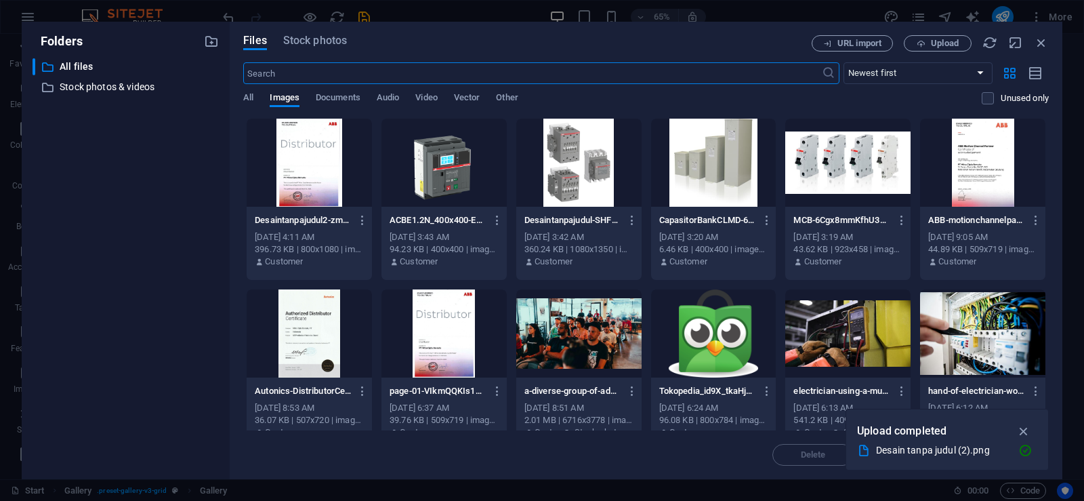
scroll to position [2365, 0]
click at [1045, 37] on icon "button" at bounding box center [1041, 42] width 15 height 15
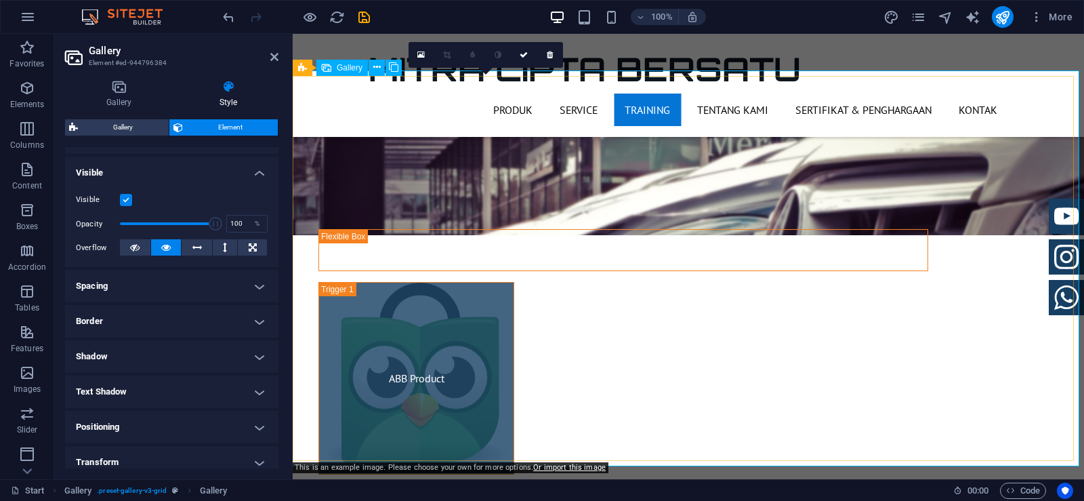
scroll to position [1998, 0]
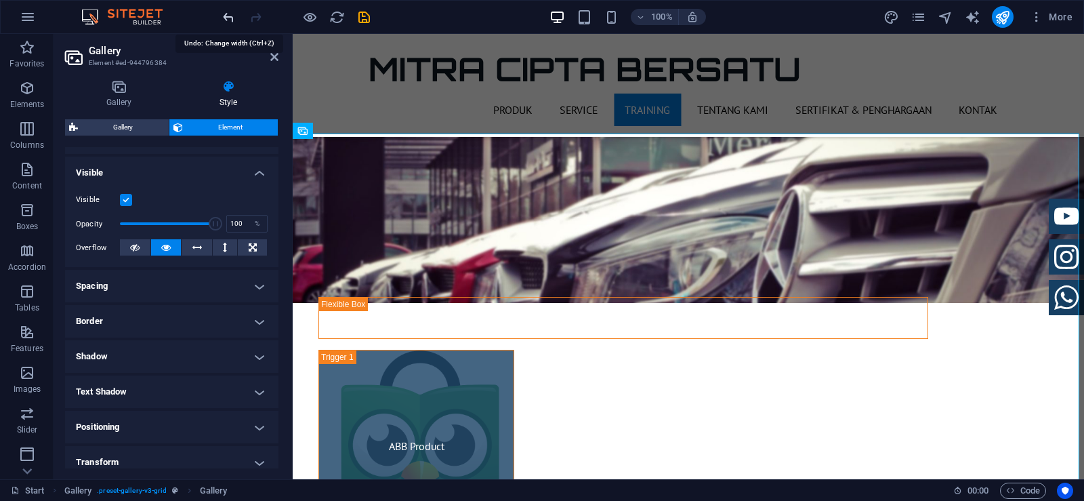
click at [228, 16] on icon "undo" at bounding box center [229, 17] width 16 height 16
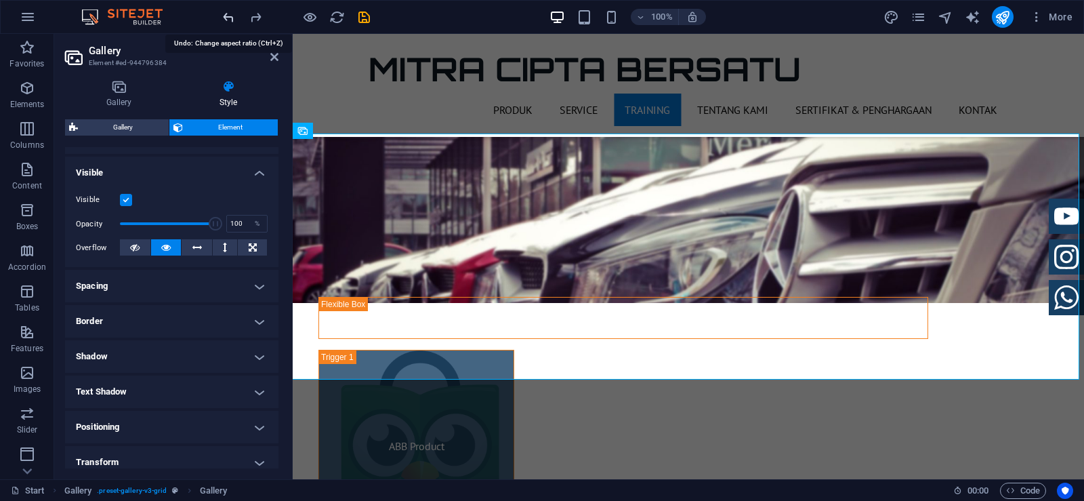
click at [222, 17] on icon "undo" at bounding box center [229, 17] width 16 height 16
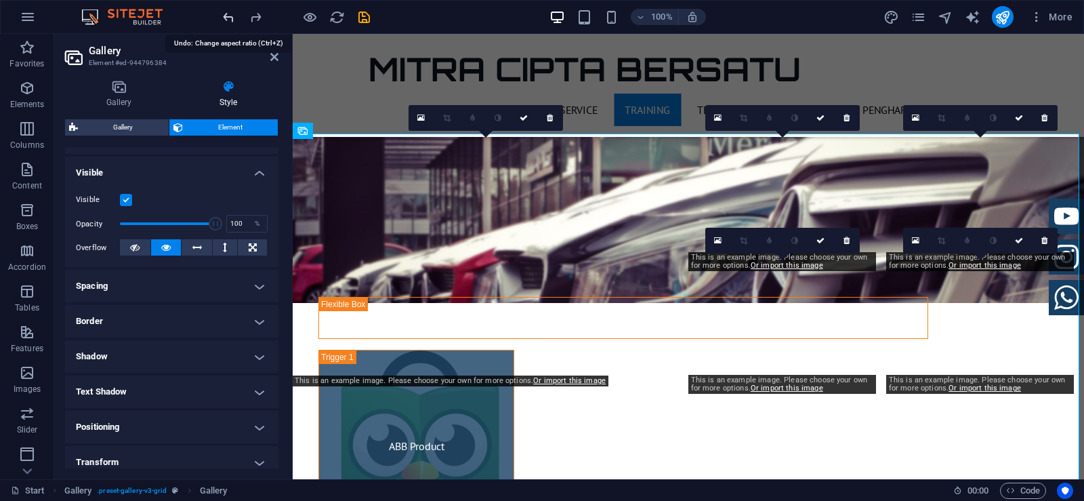
click at [223, 18] on icon "undo" at bounding box center [229, 17] width 16 height 16
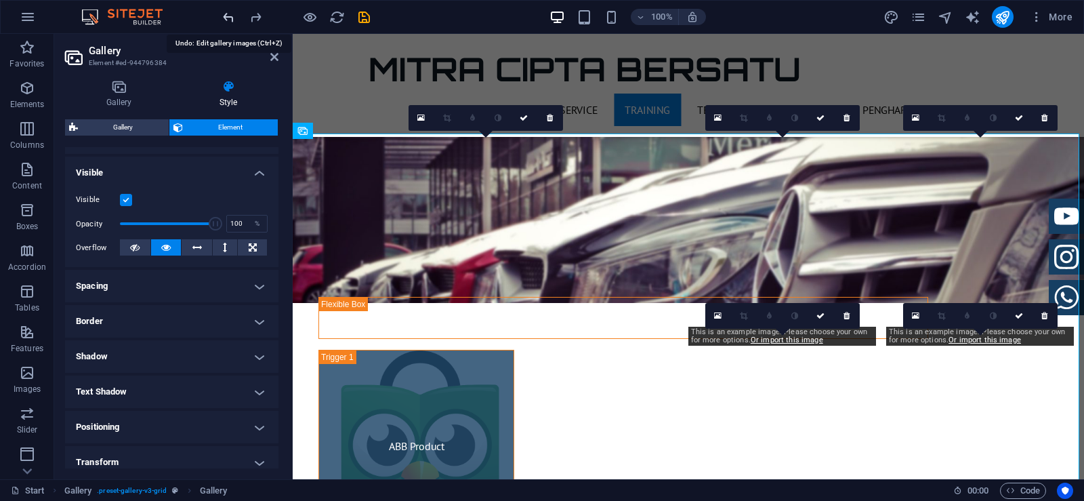
click at [223, 18] on icon "undo" at bounding box center [229, 17] width 16 height 16
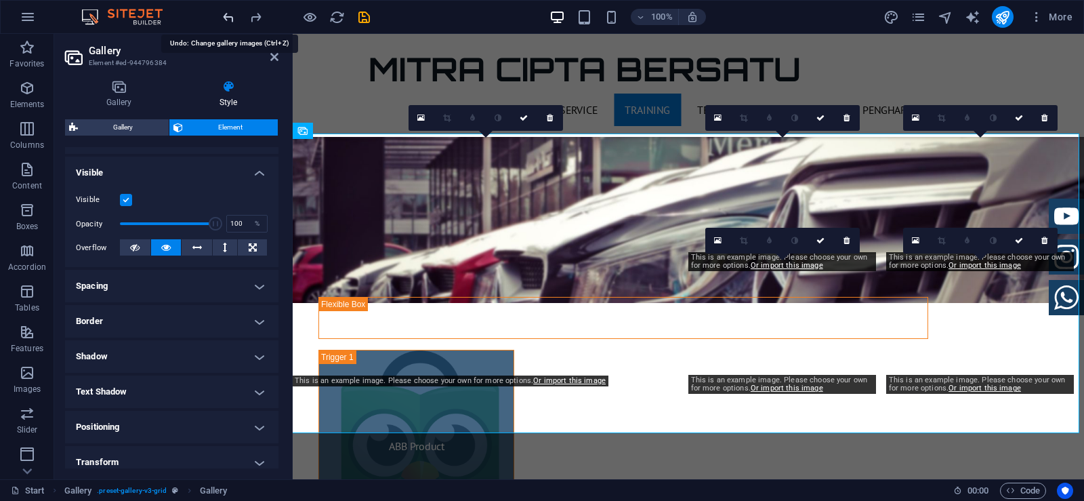
click at [223, 18] on icon "undo" at bounding box center [229, 17] width 16 height 16
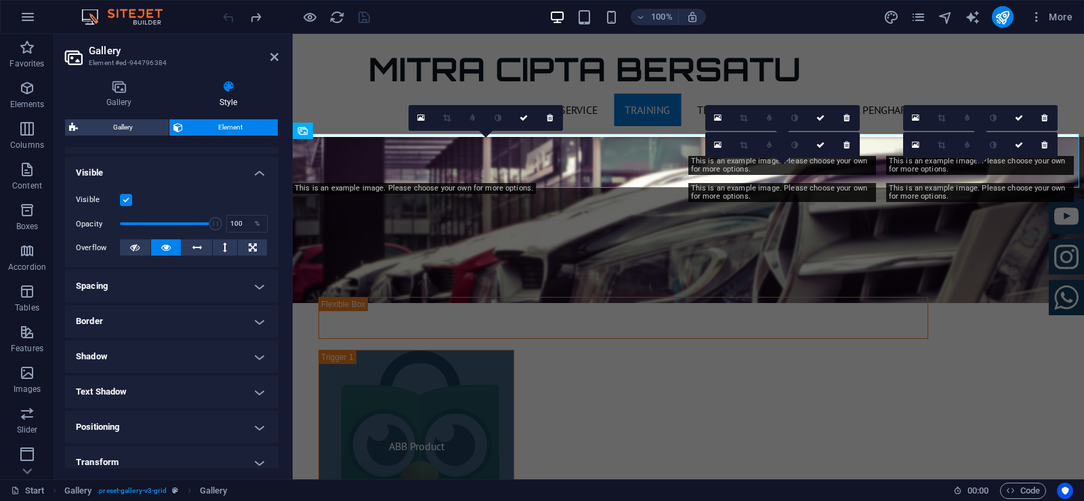
click at [223, 18] on div at bounding box center [296, 17] width 152 height 22
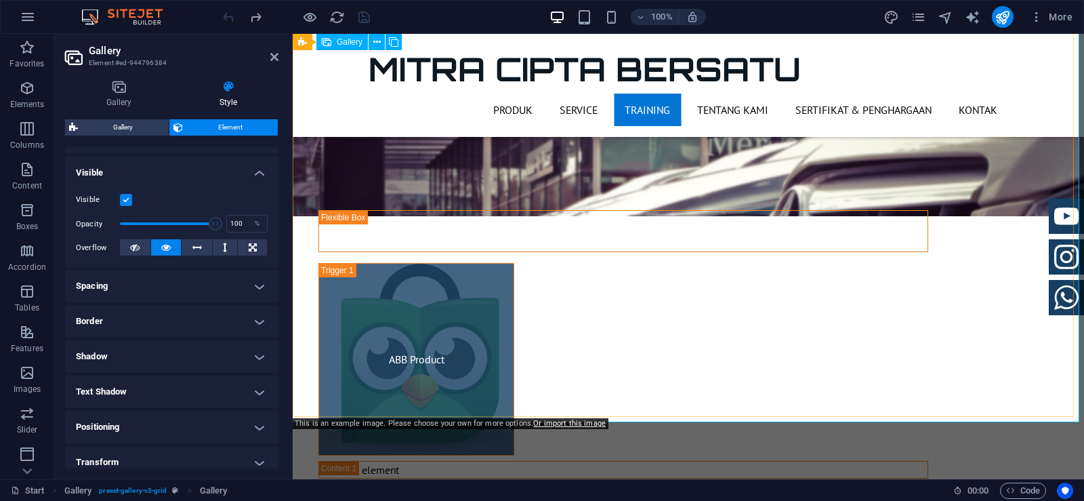
scroll to position [2065, 0]
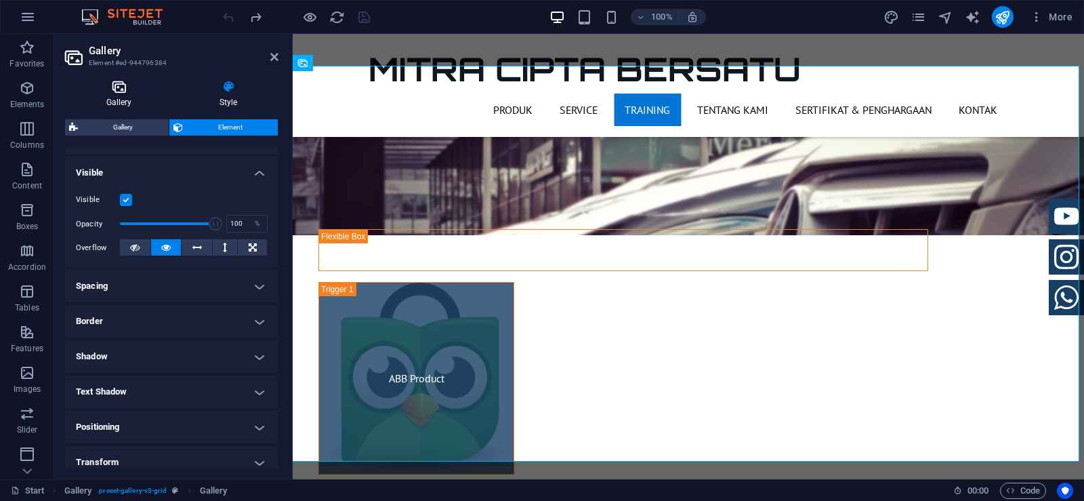
click at [109, 96] on h4 "Gallery" at bounding box center [121, 94] width 113 height 28
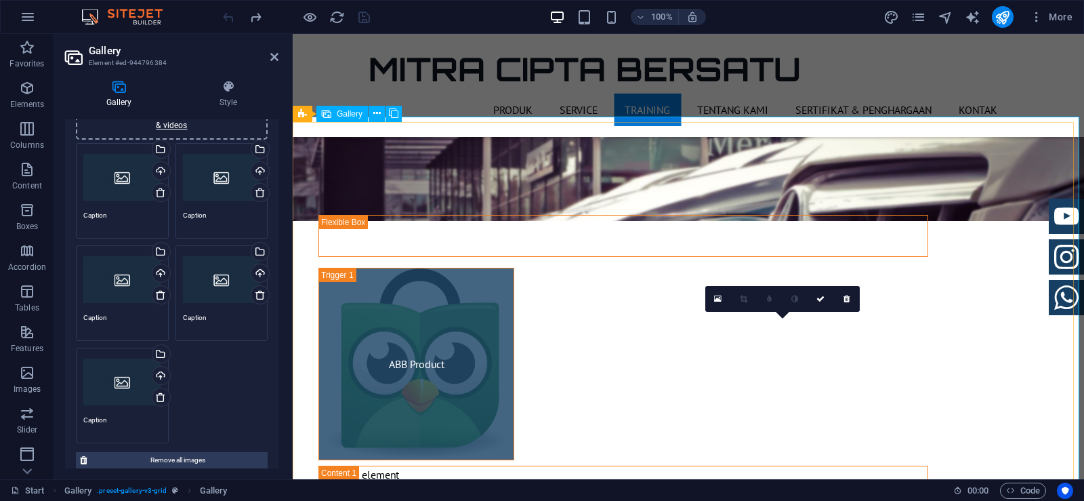
scroll to position [1998, 0]
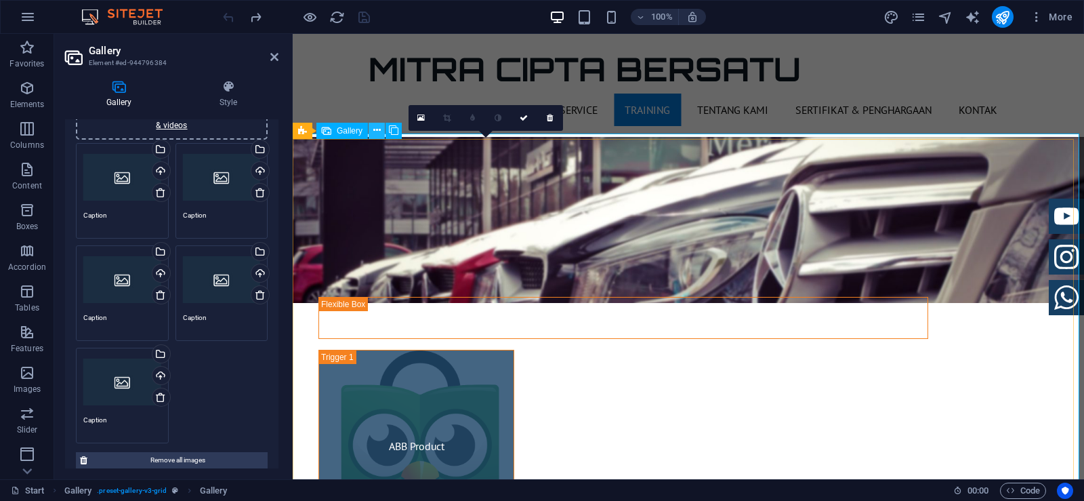
click at [379, 133] on icon at bounding box center [376, 130] width 7 height 14
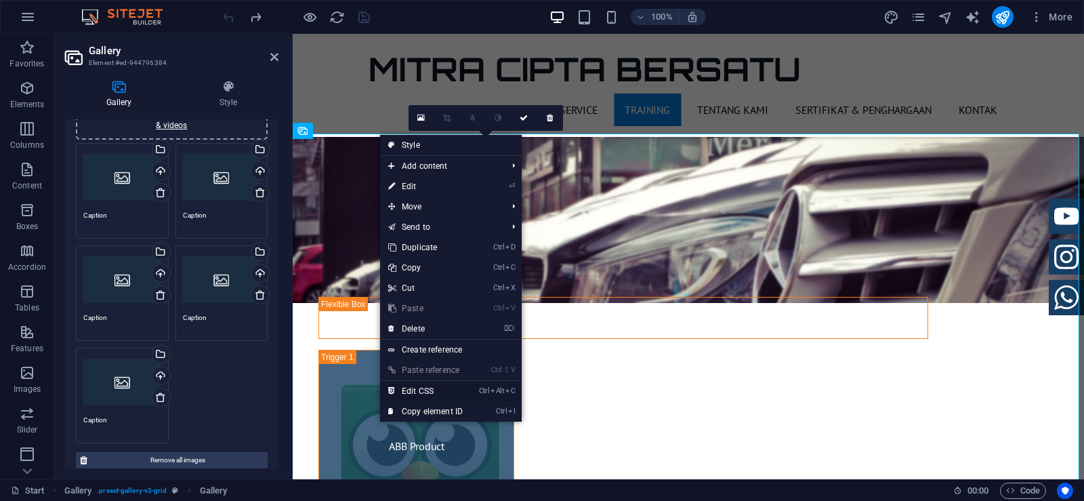
click at [450, 387] on link "Ctrl Alt C Edit CSS" at bounding box center [425, 391] width 91 height 20
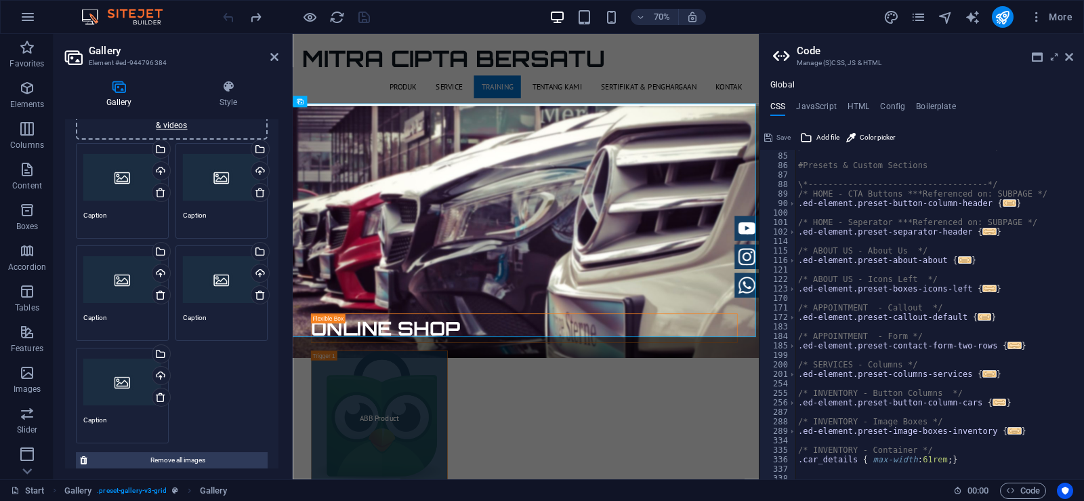
scroll to position [488, 0]
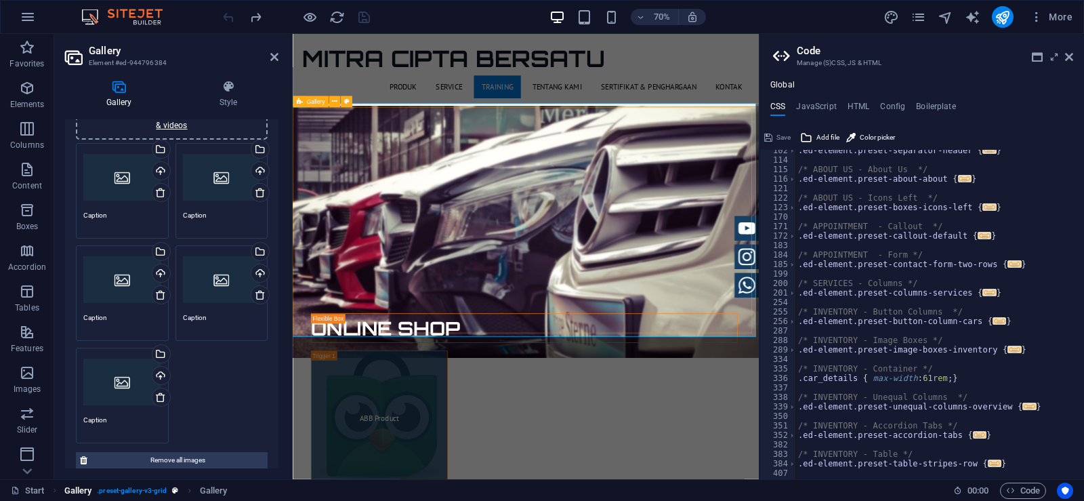
click at [136, 488] on span ". preset-gallery-v3-grid" at bounding box center [132, 490] width 70 height 16
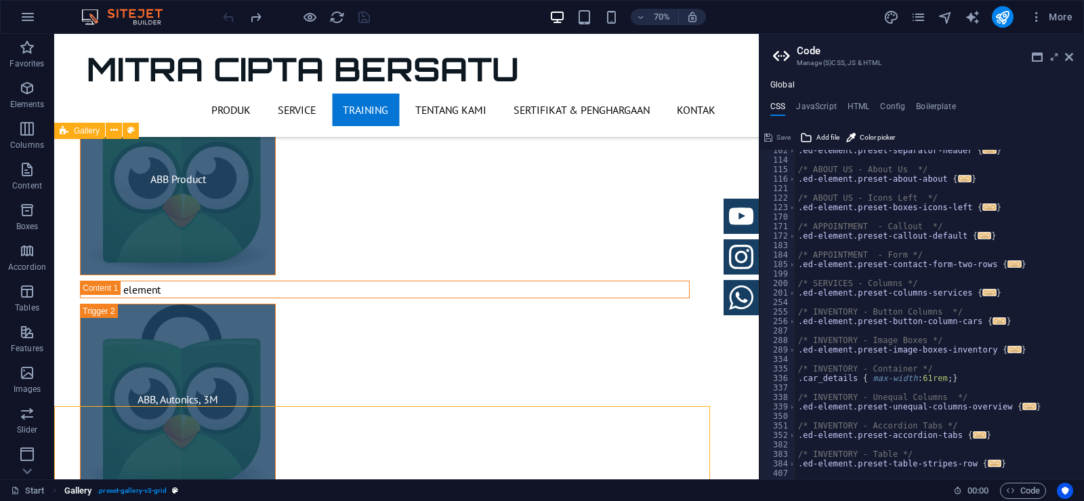
scroll to position [1998, 0]
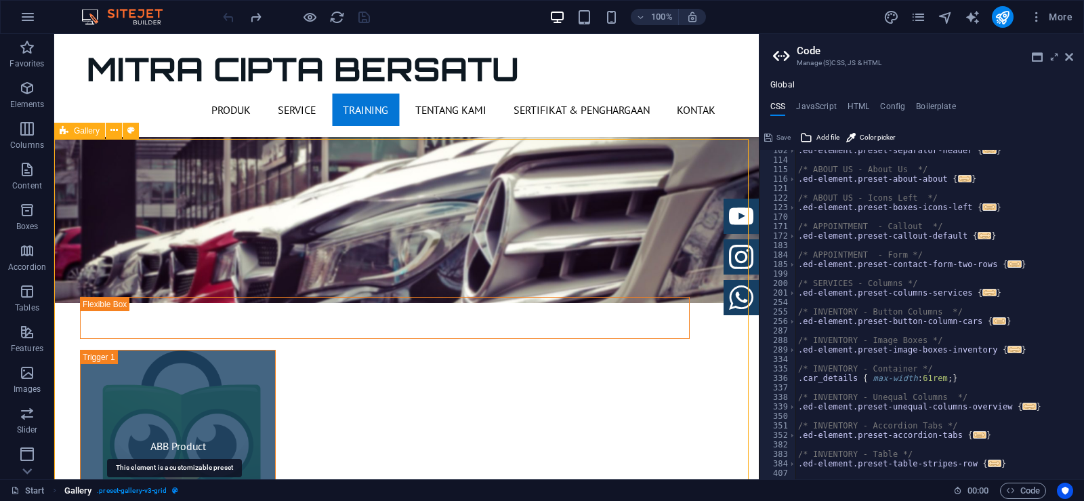
click at [177, 490] on icon "breadcrumb" at bounding box center [175, 489] width 6 height 7
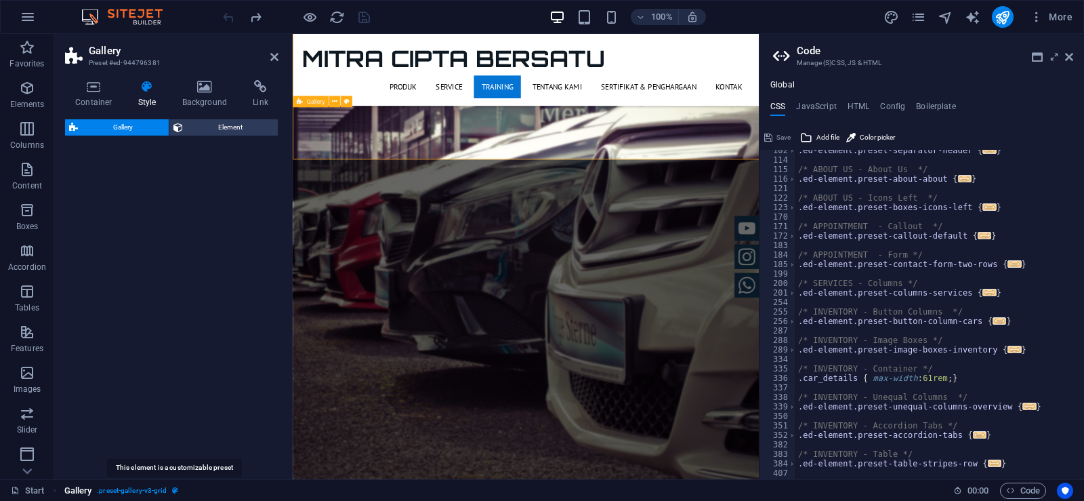
select select "rem"
select select "preset-gallery-v3-grid"
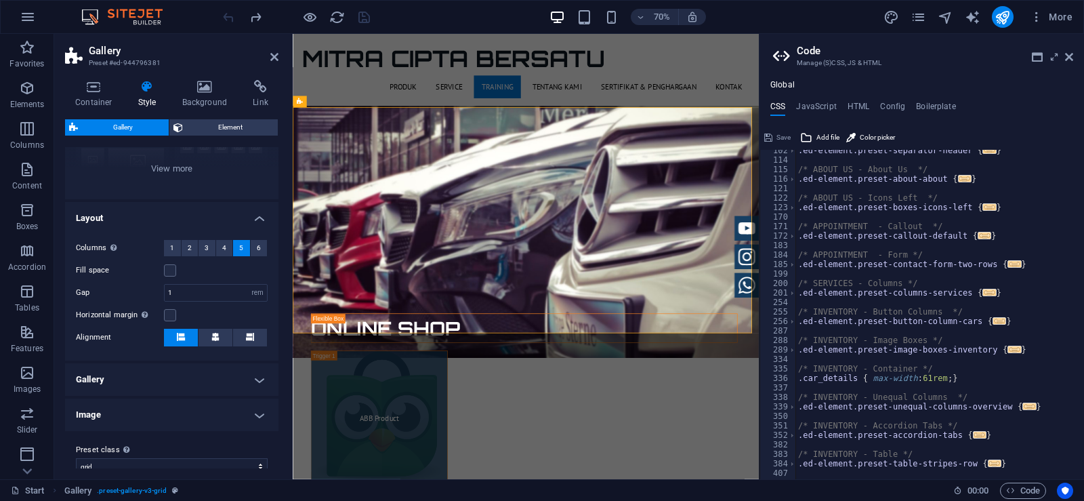
scroll to position [192, 0]
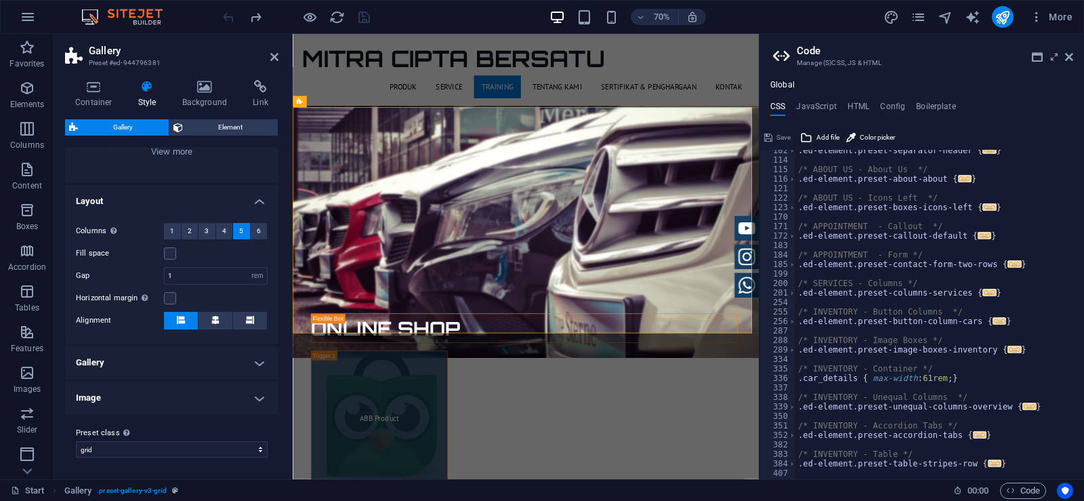
click at [217, 366] on h4 "Gallery" at bounding box center [171, 362] width 213 height 33
click at [217, 366] on h4 "Gallery" at bounding box center [171, 358] width 213 height 24
click at [245, 396] on h4 "Image" at bounding box center [171, 397] width 213 height 33
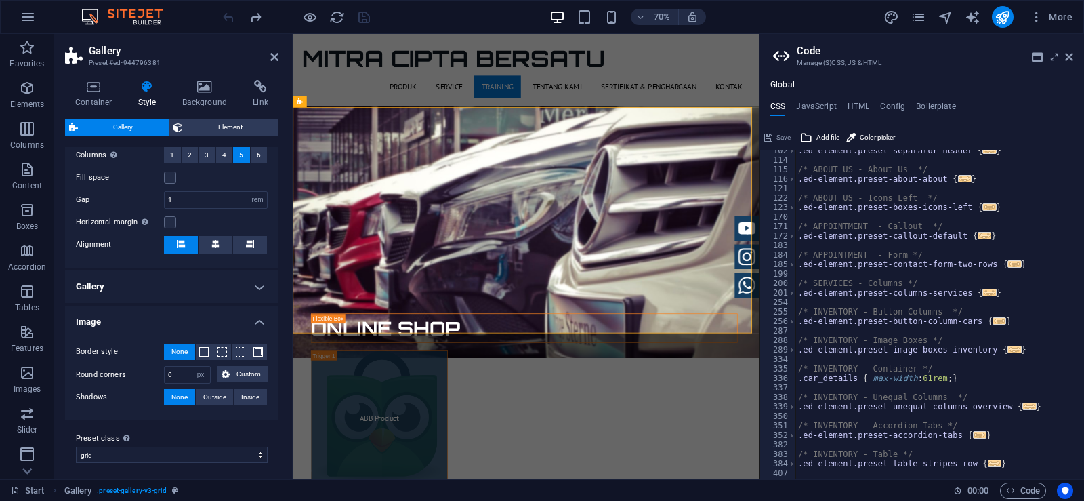
scroll to position [274, 0]
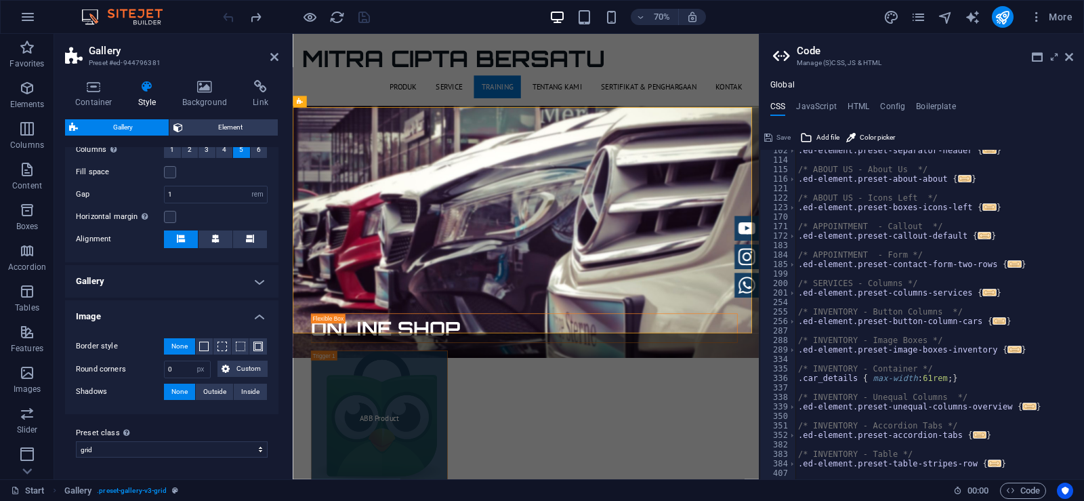
click at [251, 314] on h4 "Image" at bounding box center [171, 312] width 213 height 24
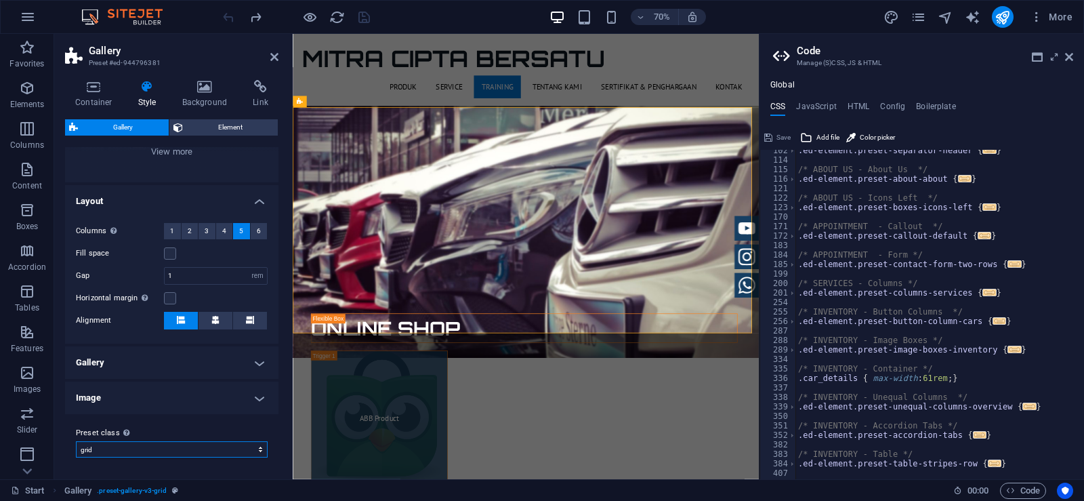
click at [246, 451] on select "captions default grid Add preset class" at bounding box center [172, 449] width 192 height 16
click at [121, 342] on div "Columns Only if "Style" is set to "Default". 1 2 3 4 5 6 Fill space Gap 1 px re…" at bounding box center [171, 276] width 219 height 134
click at [188, 124] on span "Element" at bounding box center [230, 127] width 87 height 16
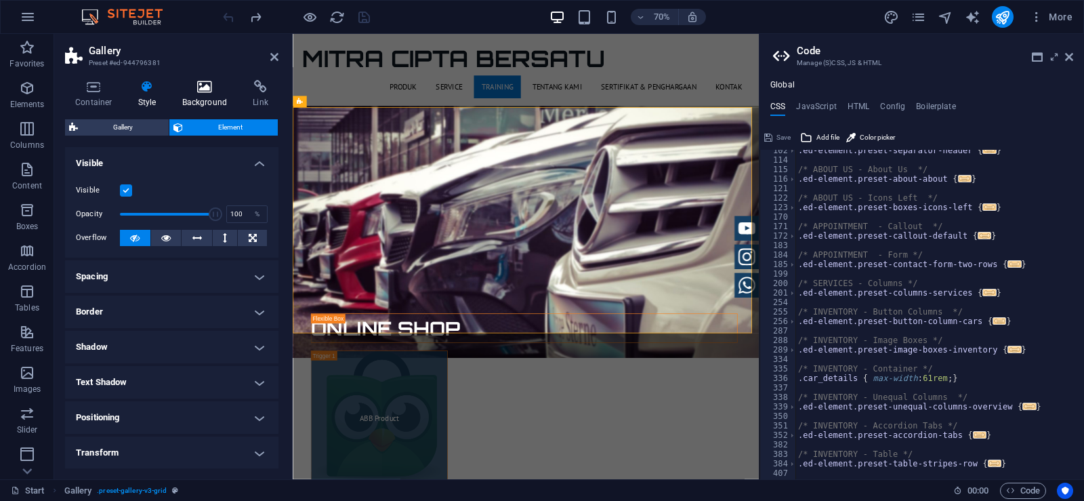
click at [210, 89] on icon at bounding box center [205, 87] width 66 height 14
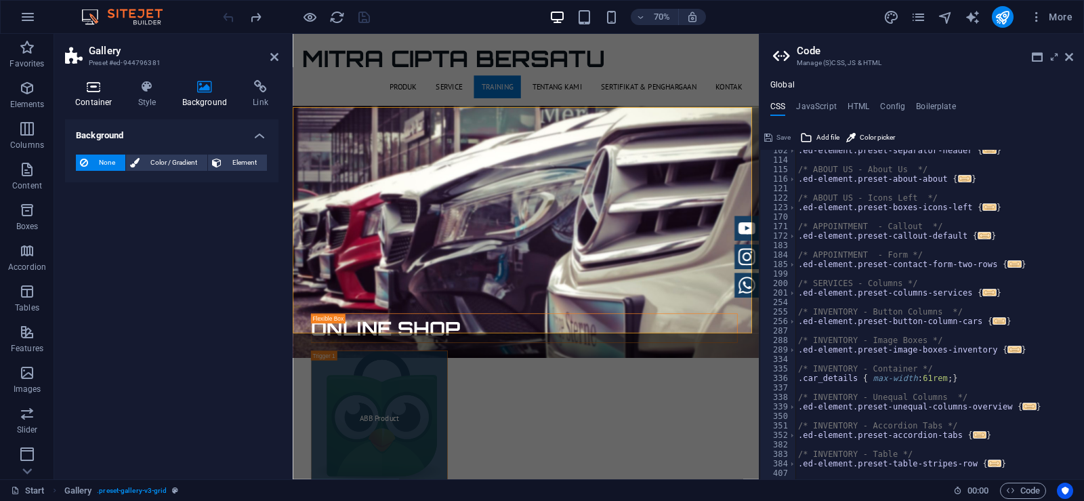
click at [99, 98] on h4 "Container" at bounding box center [96, 94] width 63 height 28
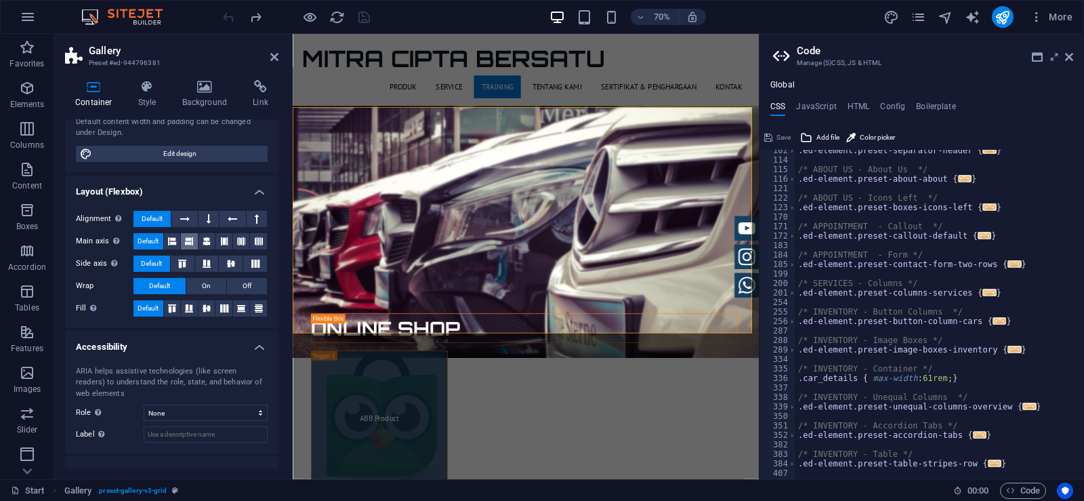
scroll to position [199, 0]
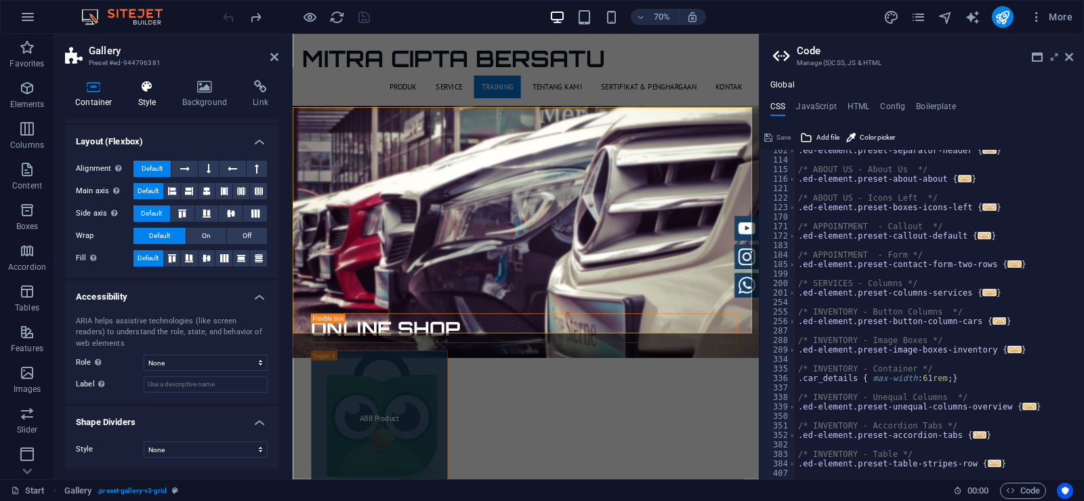
click at [139, 95] on h4 "Style" at bounding box center [150, 94] width 44 height 28
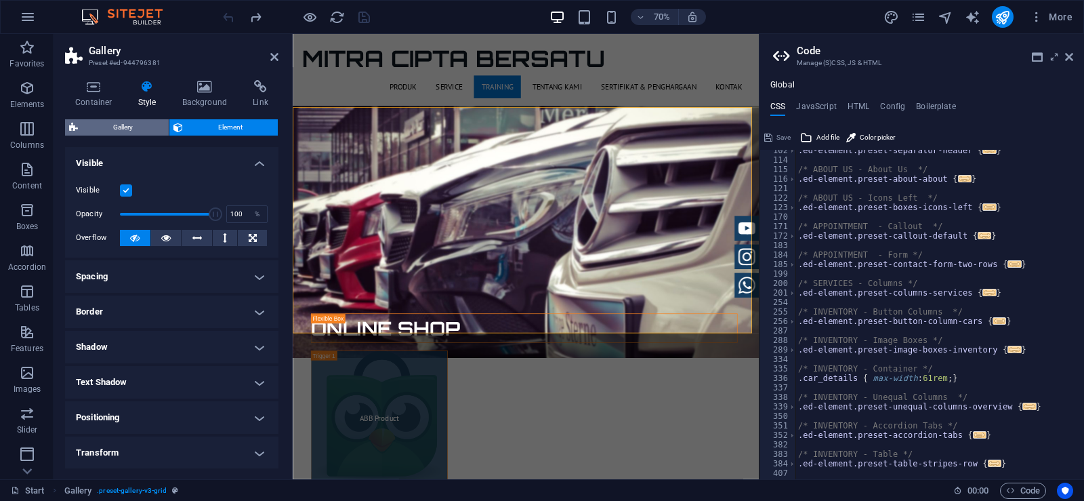
click at [139, 123] on span "Gallery" at bounding box center [123, 127] width 83 height 16
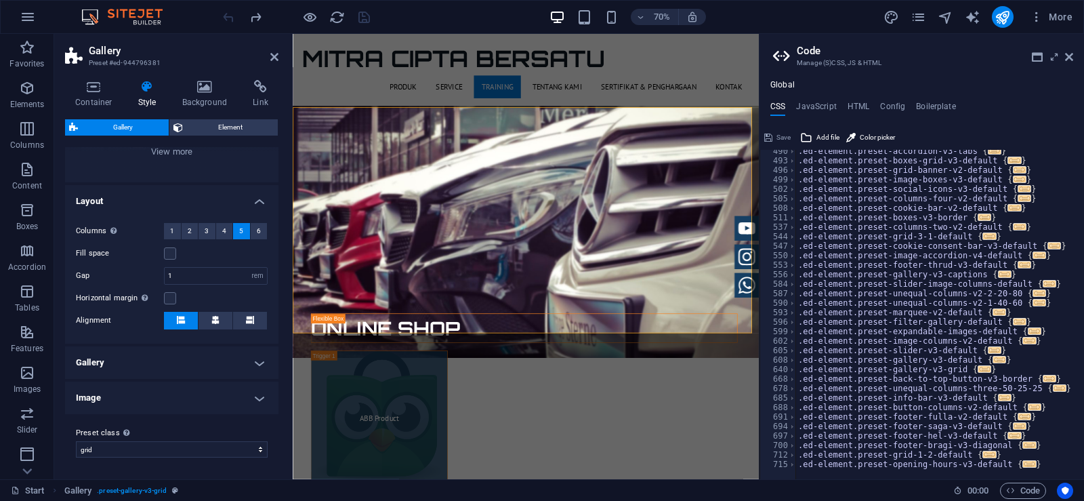
scroll to position [952, 0]
type textarea ".ed-element.preset-slider-v3-default {"
click at [955, 347] on div ".ed-element.preset-accordion-v3-tabs { ... } .ed-element.preset-boxes-grid-v3-d…" at bounding box center [998, 315] width 407 height 338
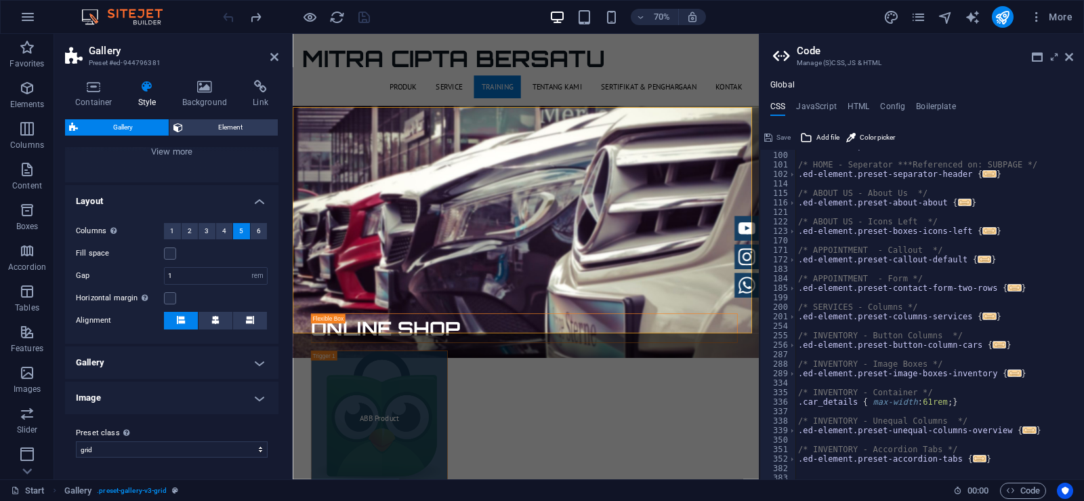
scroll to position [464, 0]
click at [790, 376] on span at bounding box center [791, 372] width 7 height 9
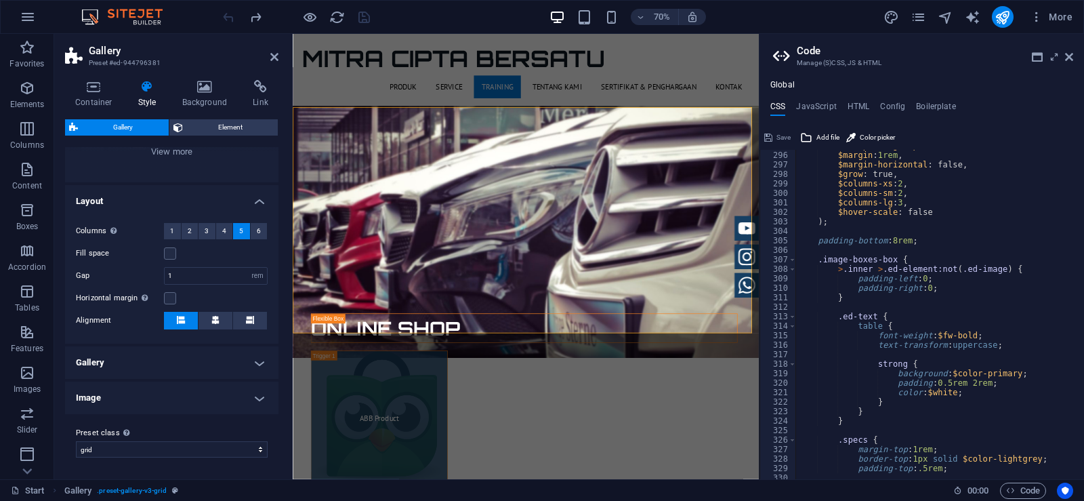
scroll to position [586, 0]
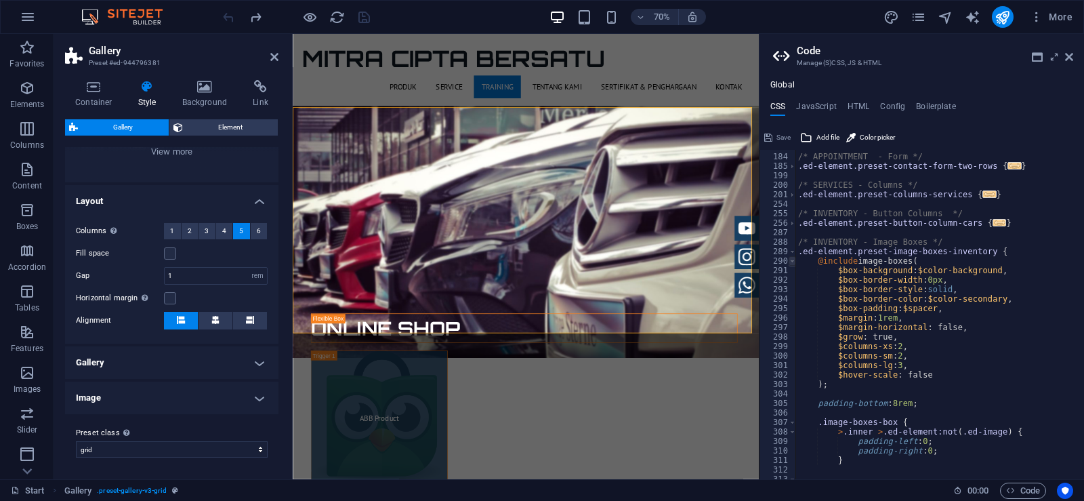
click at [793, 260] on span at bounding box center [791, 260] width 7 height 9
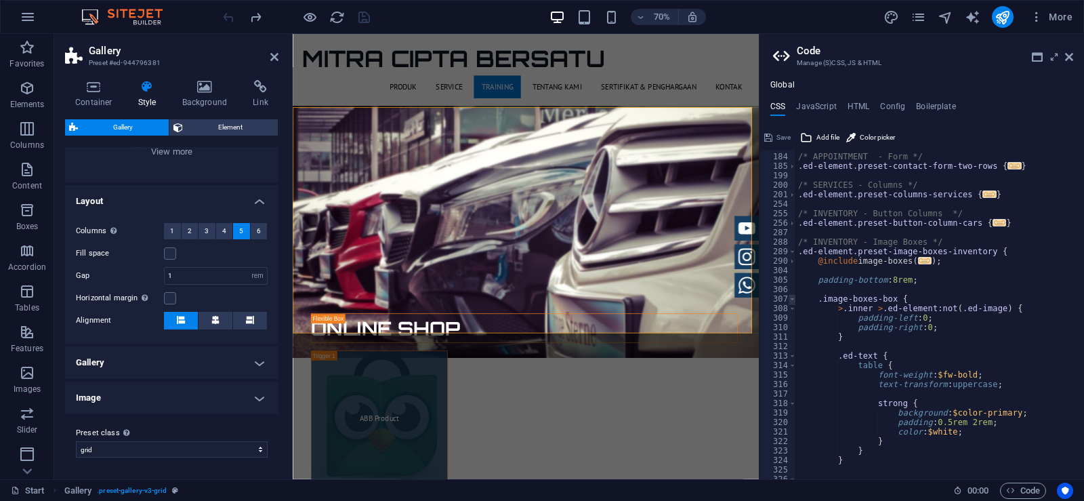
click at [791, 299] on span at bounding box center [791, 298] width 7 height 9
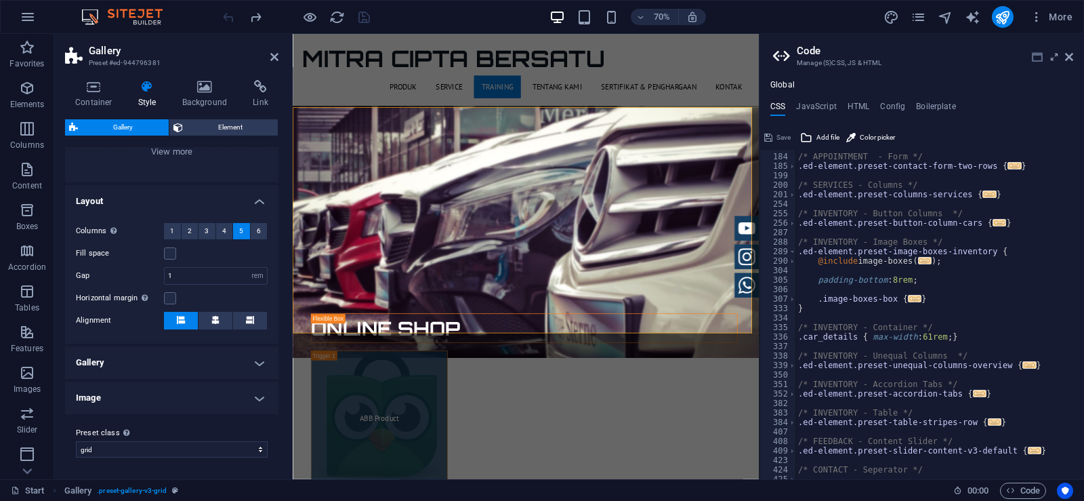
click at [1036, 58] on icon at bounding box center [1037, 56] width 11 height 11
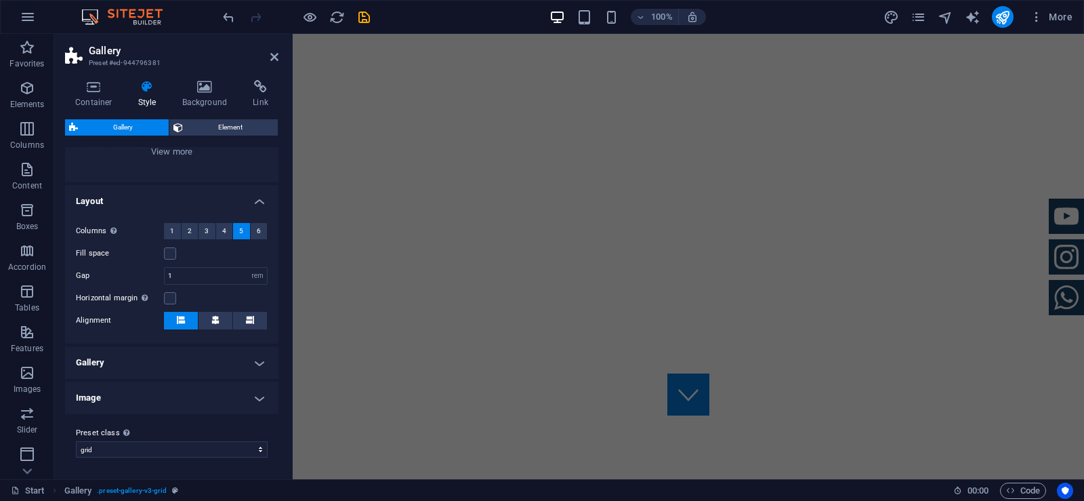
scroll to position [0, 0]
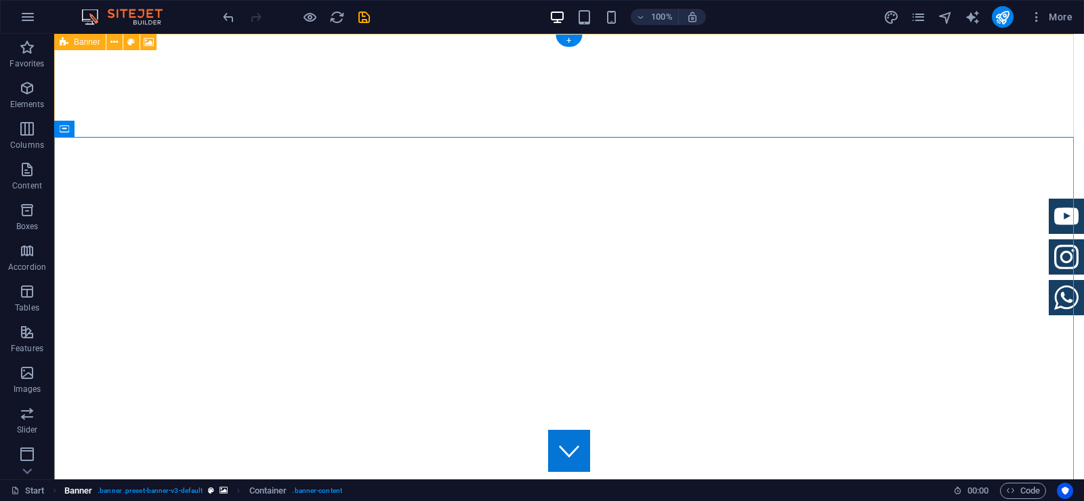
click at [180, 491] on span ". banner .preset-banner-v3-default" at bounding box center [150, 490] width 105 height 16
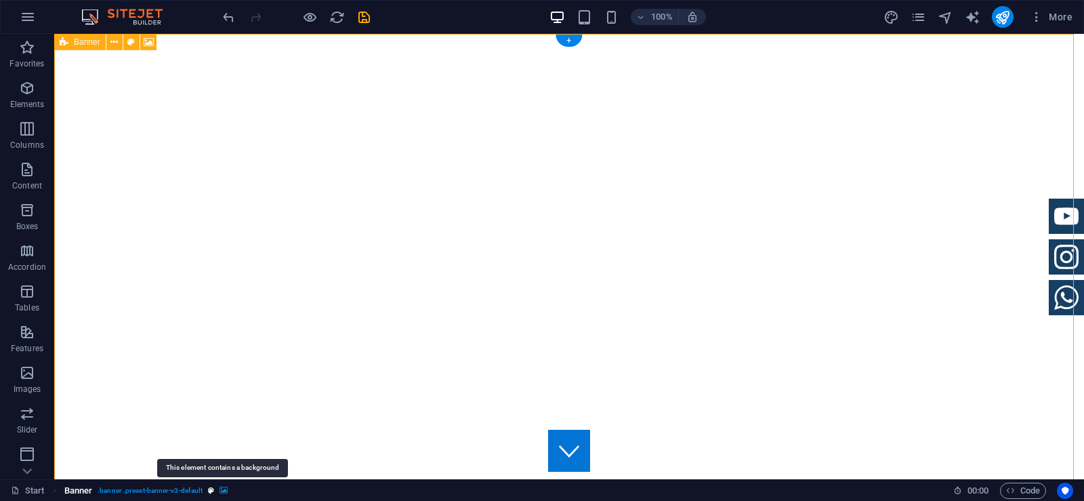
click at [222, 489] on icon "breadcrumb" at bounding box center [223, 489] width 8 height 7
select select "fade"
select select "ms"
select select "s"
select select "progressive"
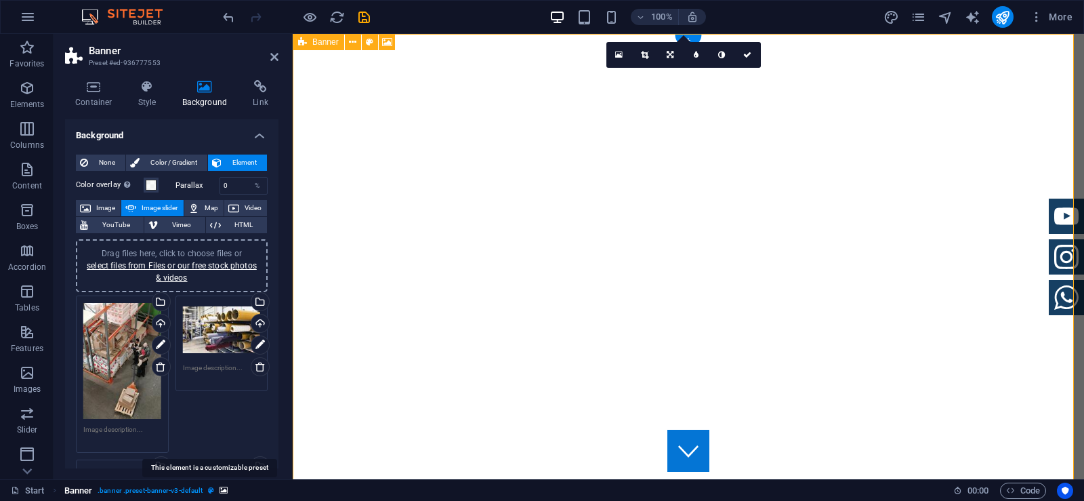
click at [213, 490] on icon "breadcrumb" at bounding box center [211, 489] width 6 height 7
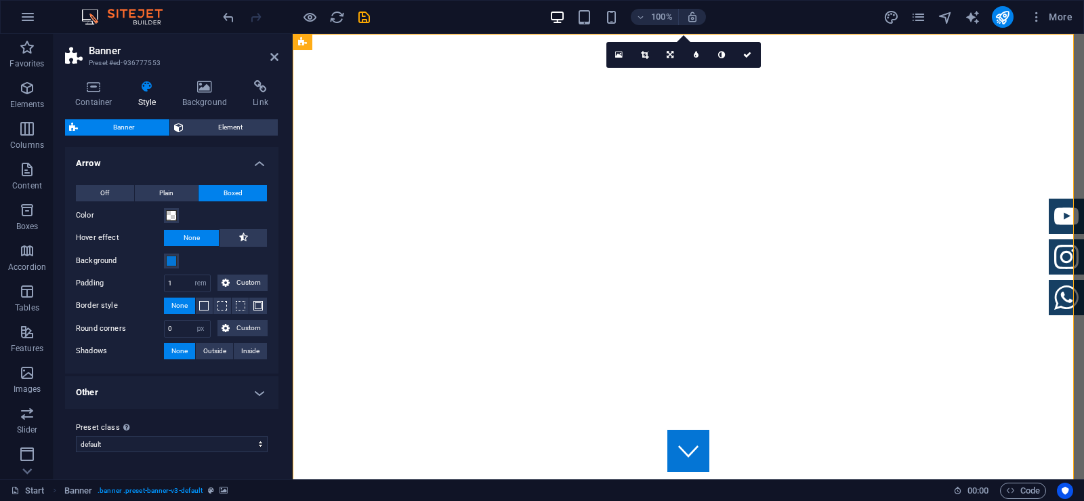
click at [275, 63] on header "Banner Preset #ed-936777553" at bounding box center [171, 51] width 213 height 35
drag, startPoint x: 272, startPoint y: 56, endPoint x: 228, endPoint y: 122, distance: 79.5
click at [272, 56] on icon at bounding box center [274, 56] width 8 height 11
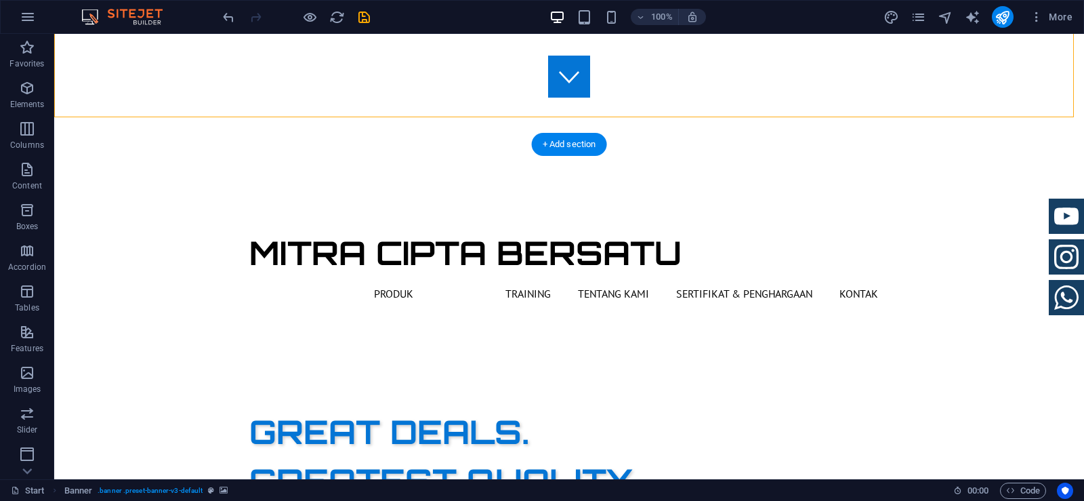
scroll to position [474, 0]
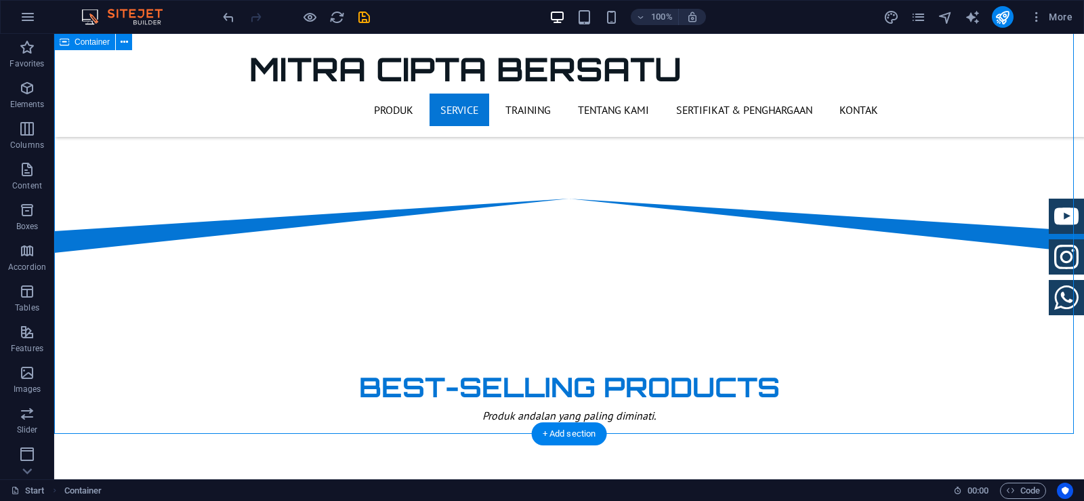
scroll to position [881, 0]
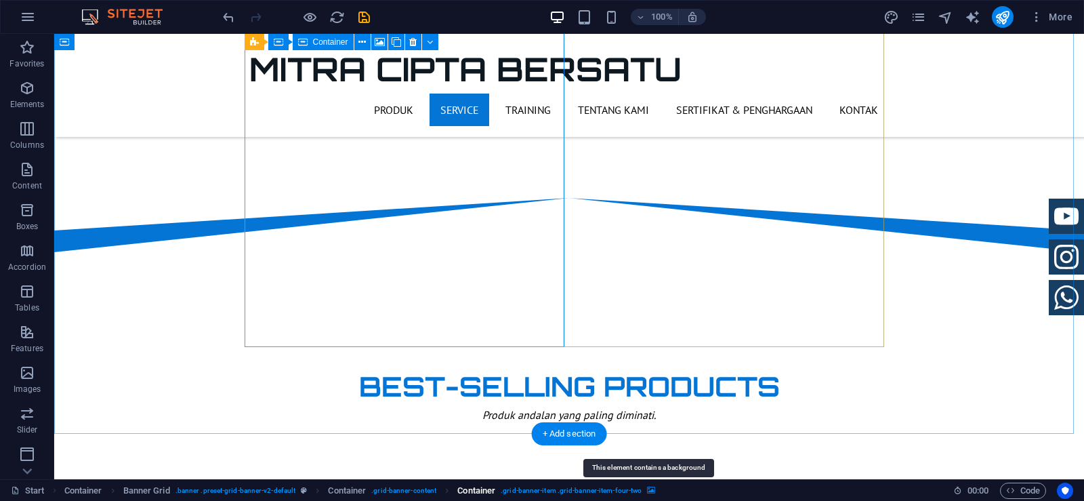
click at [653, 493] on icon "breadcrumb" at bounding box center [651, 489] width 8 height 7
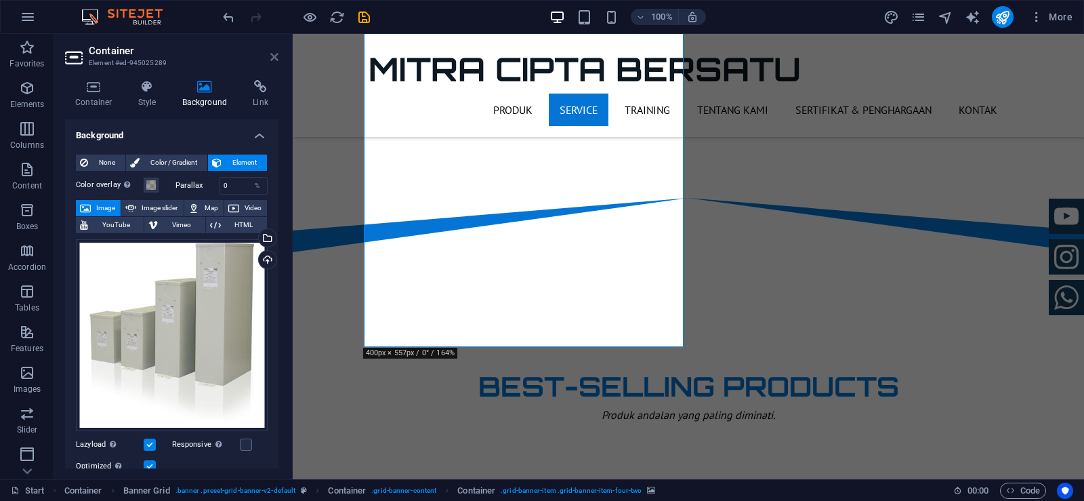
drag, startPoint x: 274, startPoint y: 54, endPoint x: 220, endPoint y: 21, distance: 63.5
click at [274, 54] on icon at bounding box center [274, 56] width 8 height 11
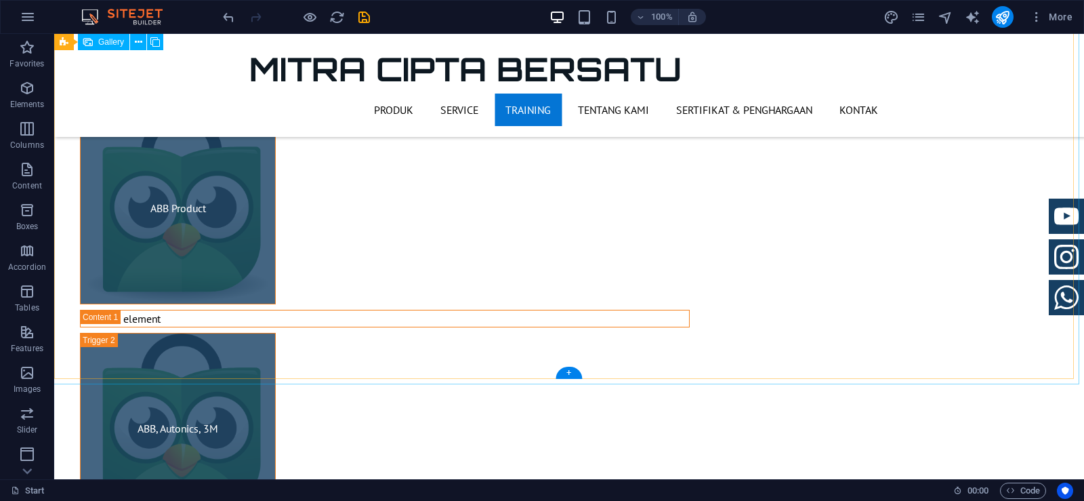
scroll to position [2303, 0]
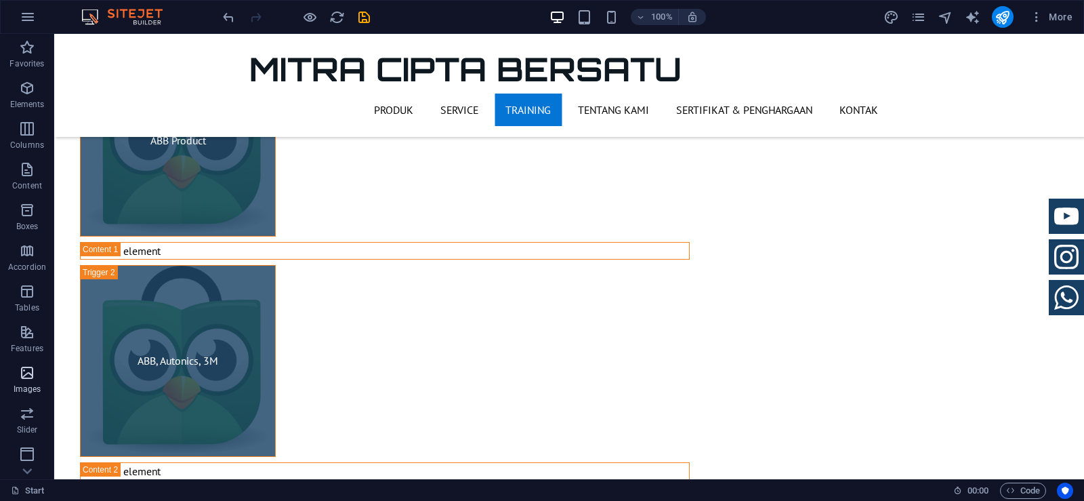
click at [28, 379] on icon "button" at bounding box center [27, 372] width 16 height 16
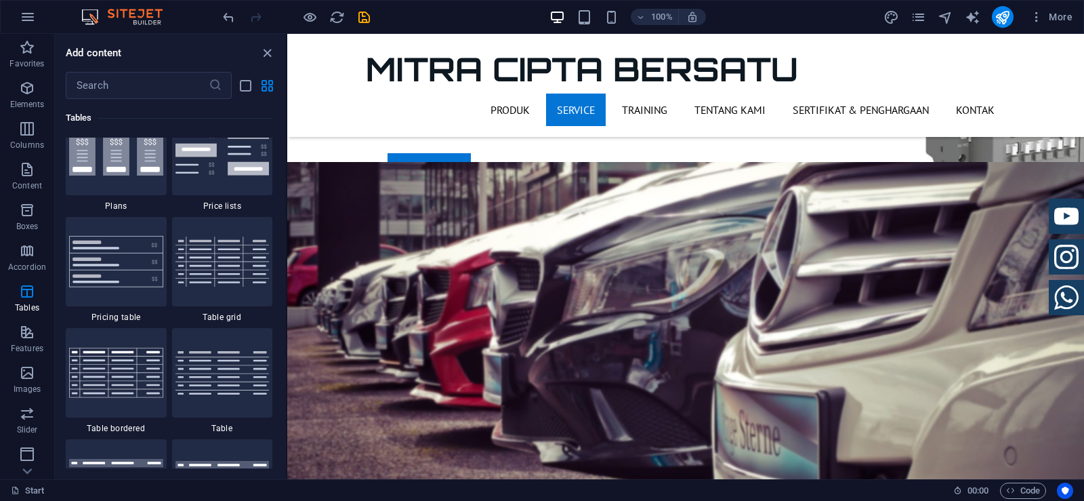
scroll to position [4904, 0]
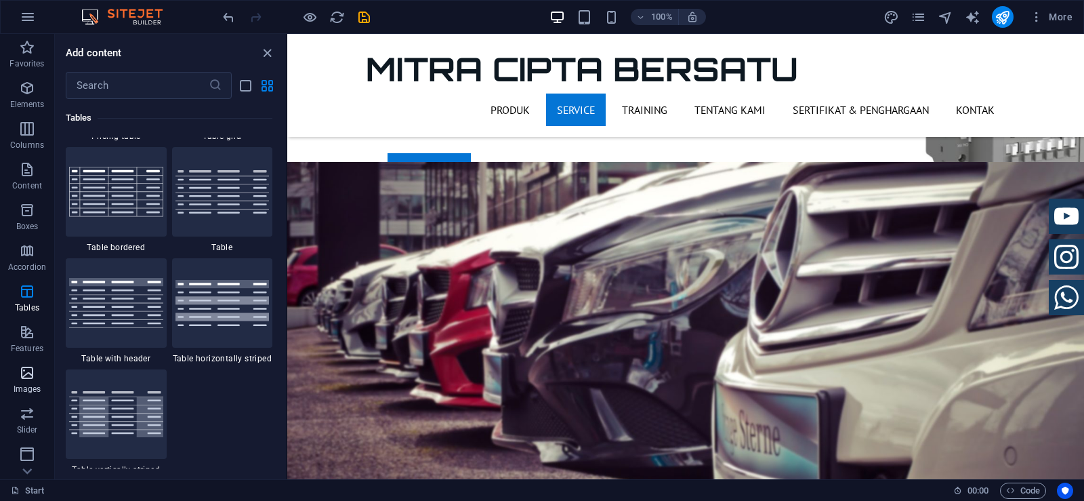
drag, startPoint x: 30, startPoint y: 371, endPoint x: 87, endPoint y: 339, distance: 65.5
click at [30, 371] on icon "button" at bounding box center [27, 372] width 16 height 16
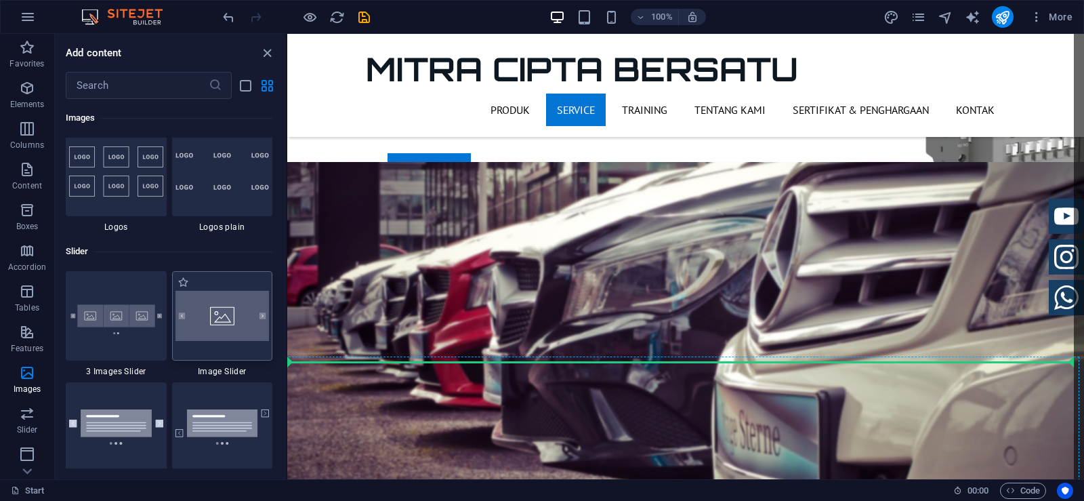
scroll to position [1905, 0]
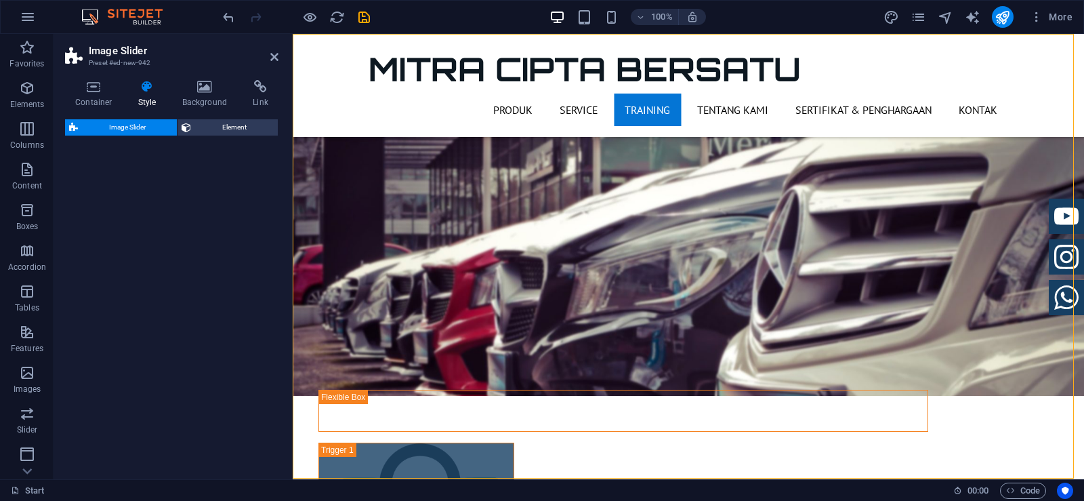
select select "rem"
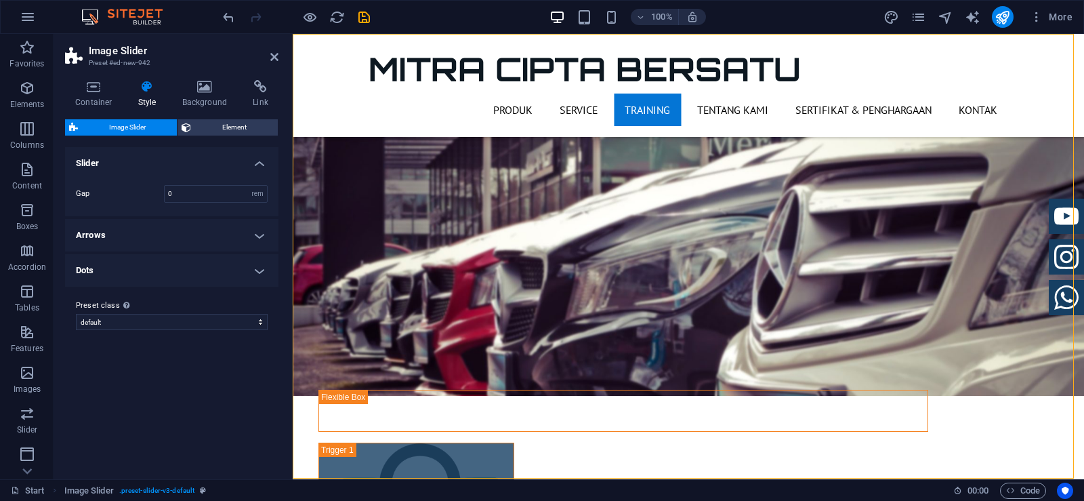
scroll to position [2487, 0]
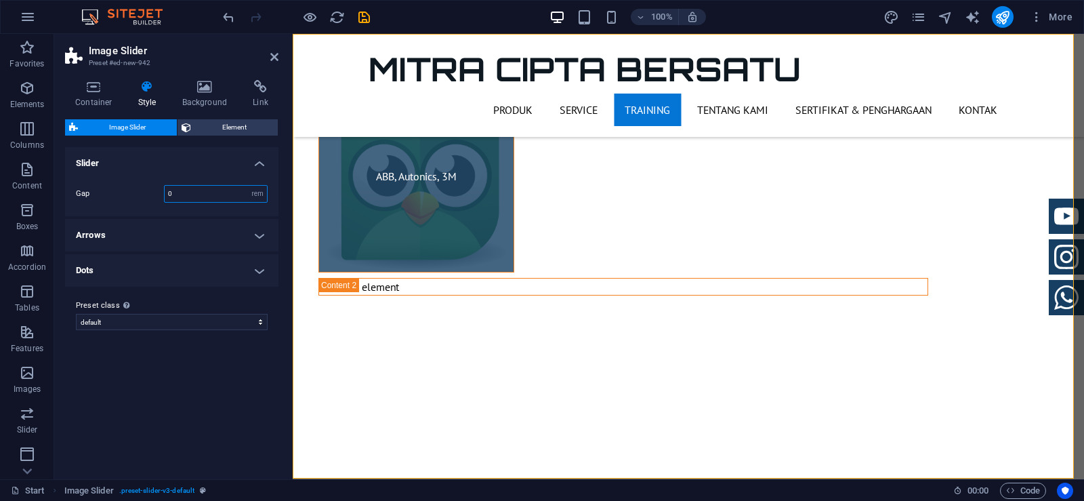
click at [177, 192] on input "0" at bounding box center [216, 194] width 102 height 16
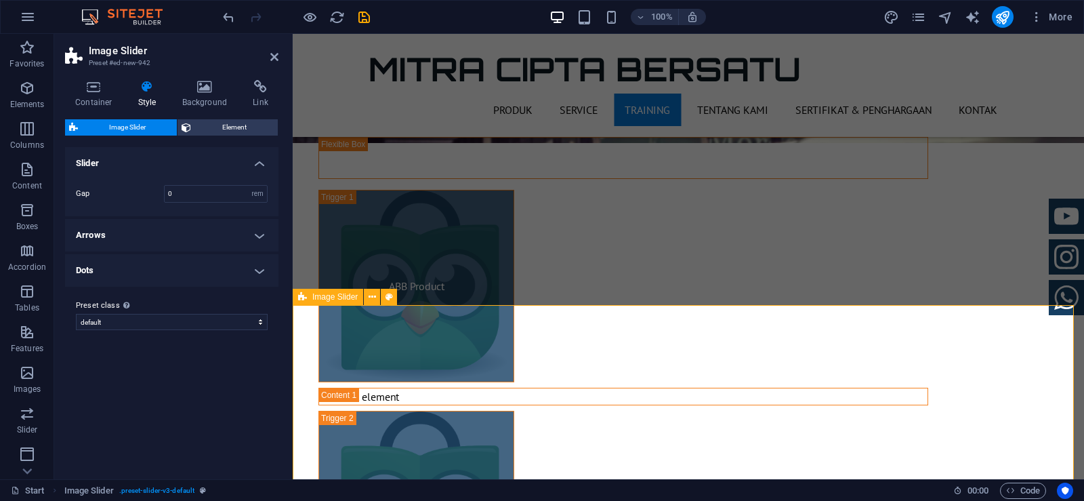
scroll to position [2216, 0]
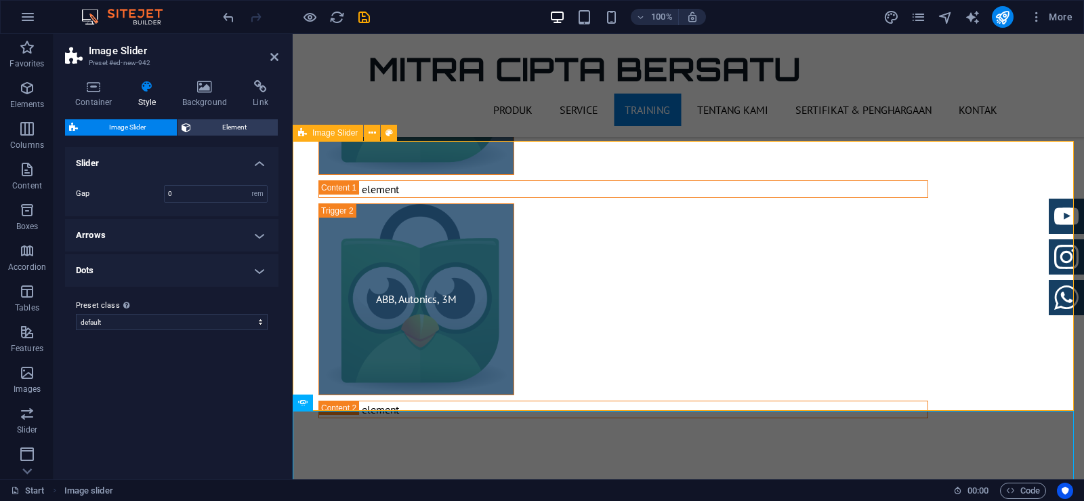
scroll to position [2352, 0]
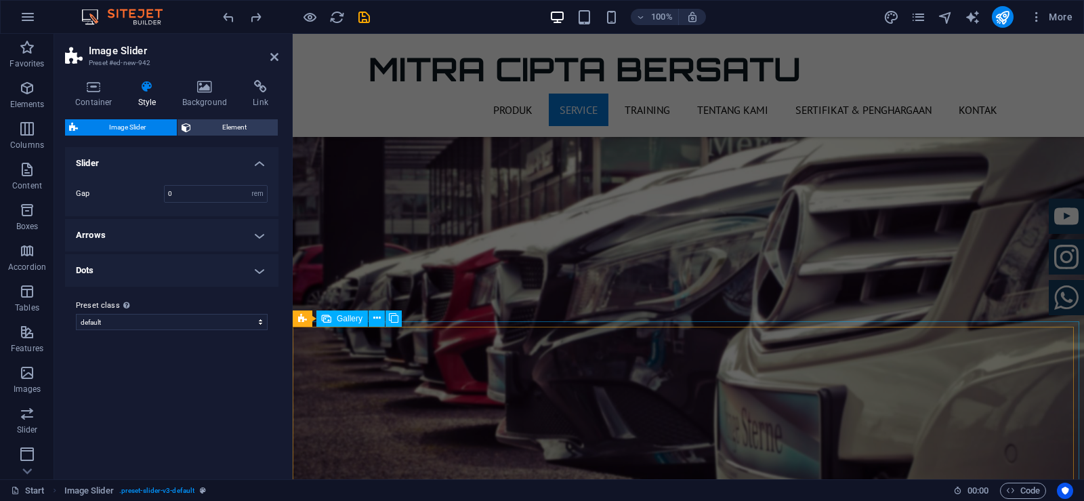
scroll to position [1810, 0]
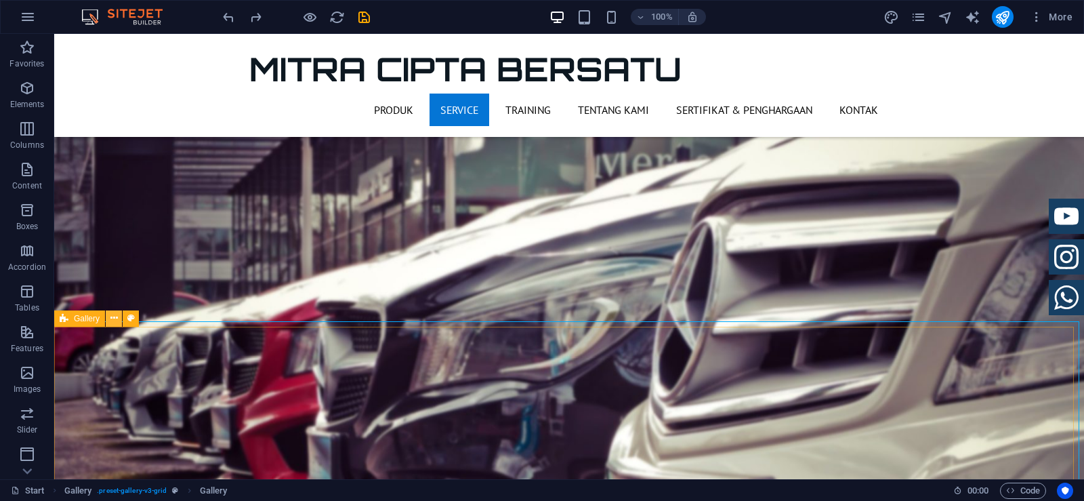
click at [116, 324] on icon at bounding box center [113, 318] width 7 height 14
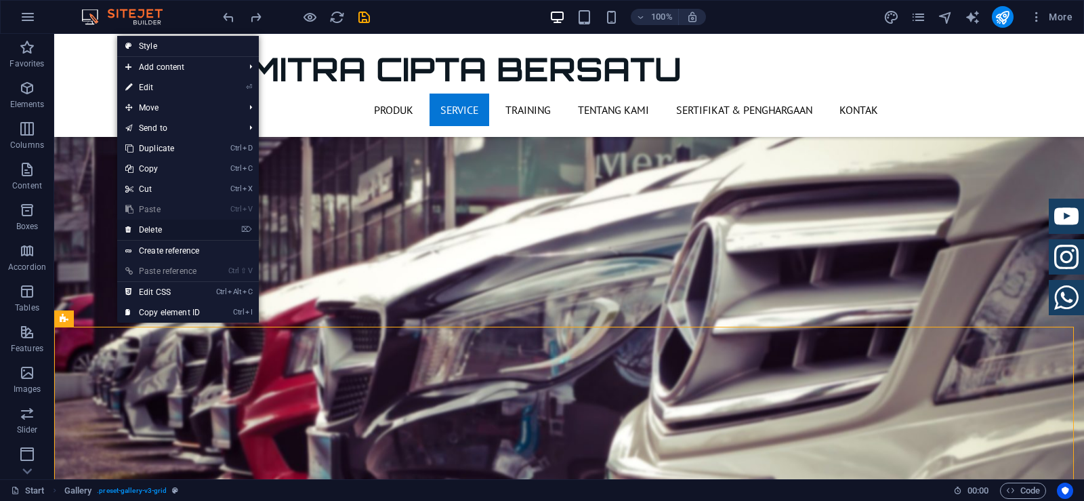
click at [175, 232] on link "⌦ Delete" at bounding box center [162, 229] width 91 height 20
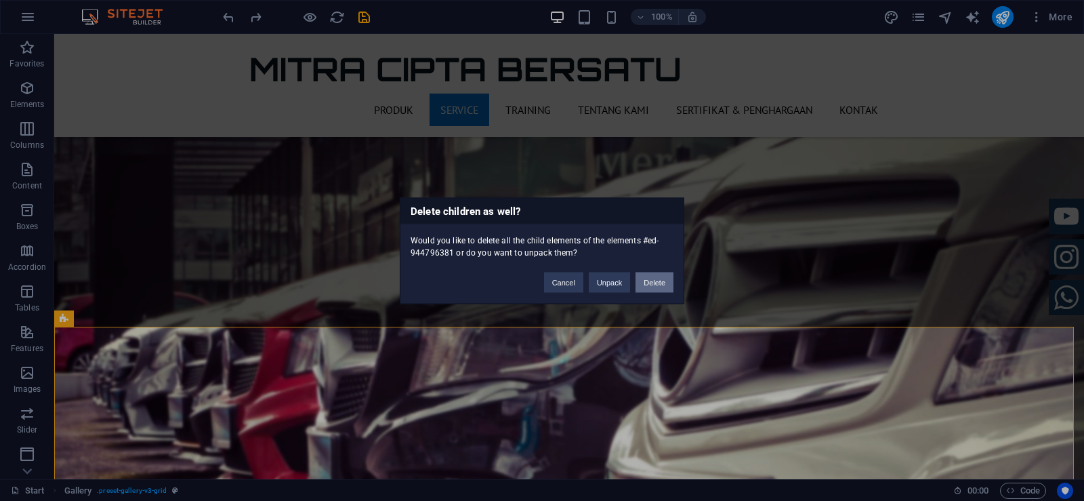
drag, startPoint x: 650, startPoint y: 280, endPoint x: 595, endPoint y: 247, distance: 63.9
click at [650, 280] on button "Delete" at bounding box center [654, 282] width 38 height 20
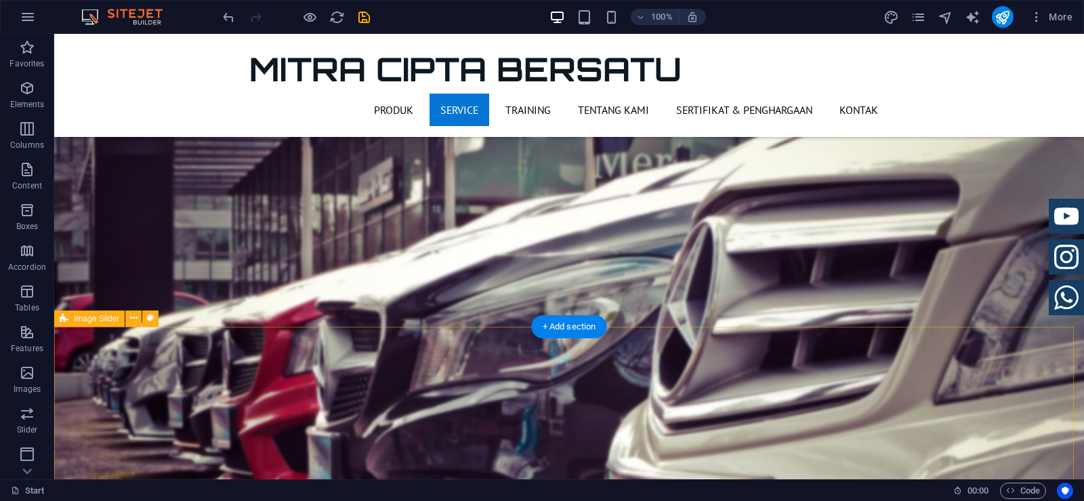
click at [203, 492] on icon "breadcrumb" at bounding box center [203, 489] width 6 height 7
select select "rem"
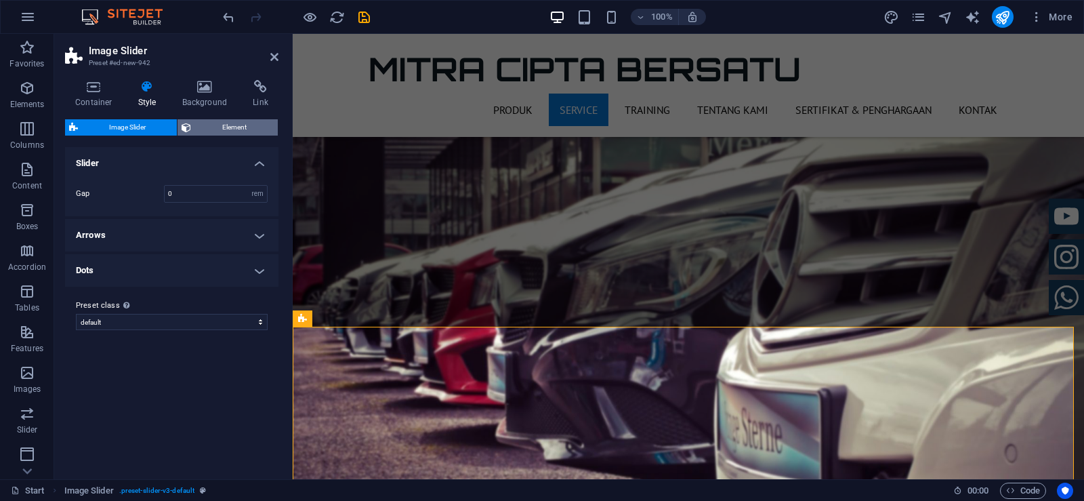
click at [218, 132] on span "Element" at bounding box center [234, 127] width 79 height 16
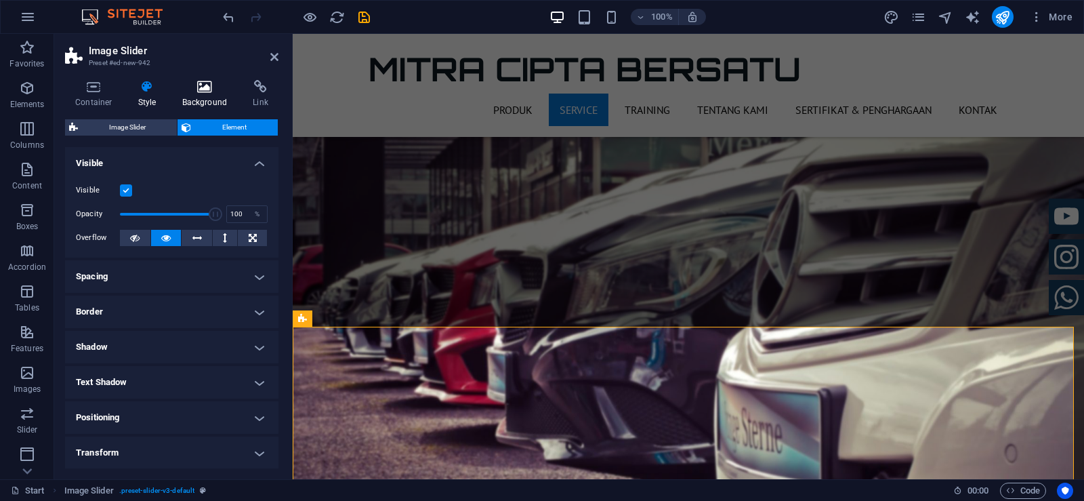
click at [207, 104] on h4 "Background" at bounding box center [207, 94] width 71 height 28
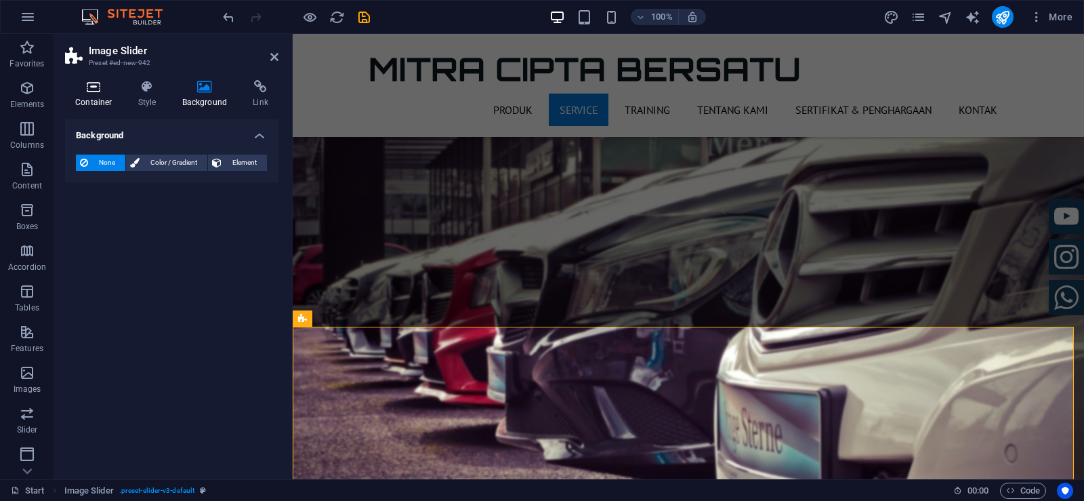
click at [99, 91] on icon at bounding box center [94, 87] width 58 height 14
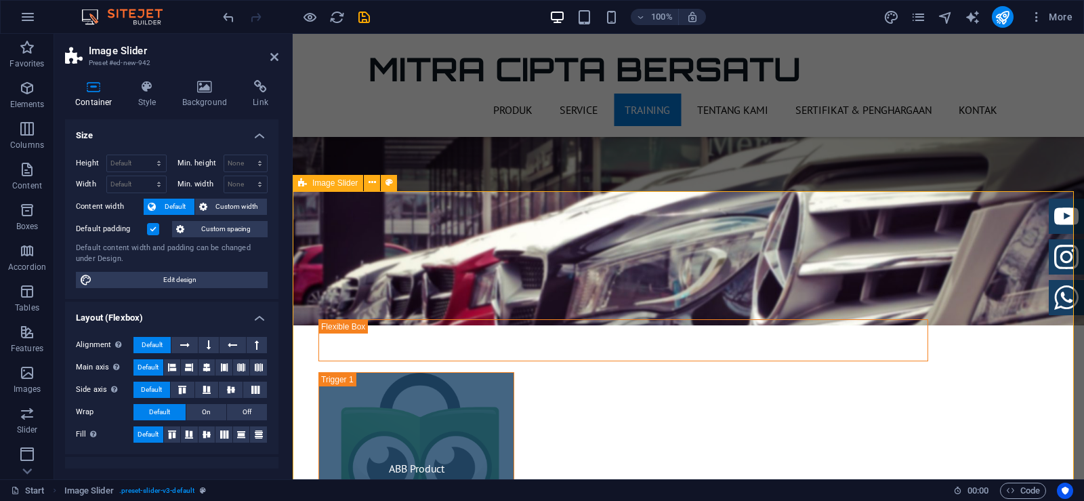
scroll to position [1945, 0]
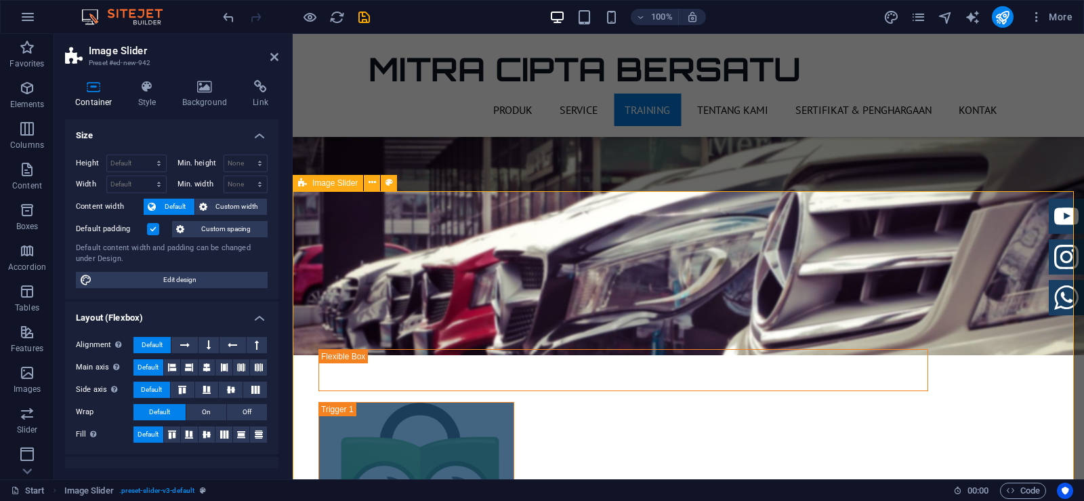
click at [373, 189] on icon at bounding box center [371, 182] width 7 height 14
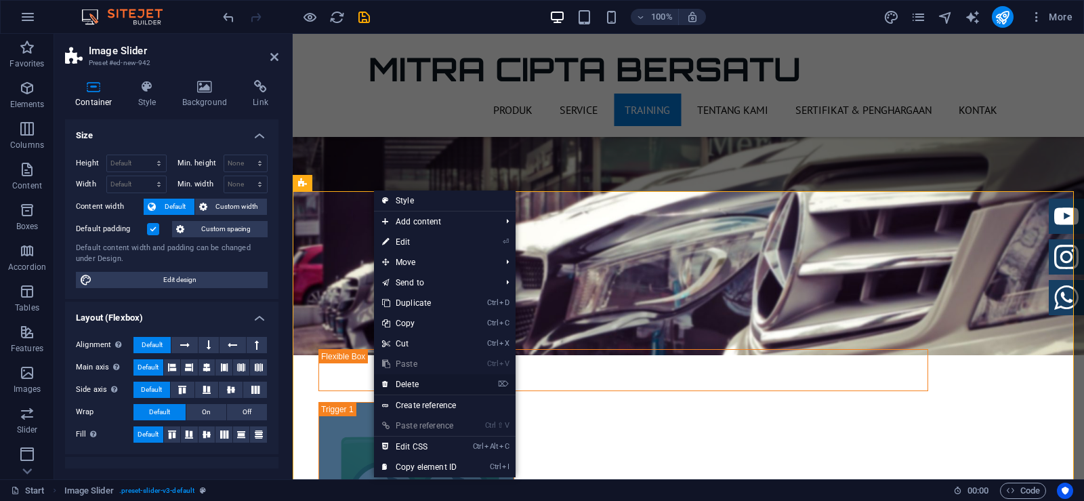
click at [431, 386] on link "⌦ Delete" at bounding box center [419, 384] width 91 height 20
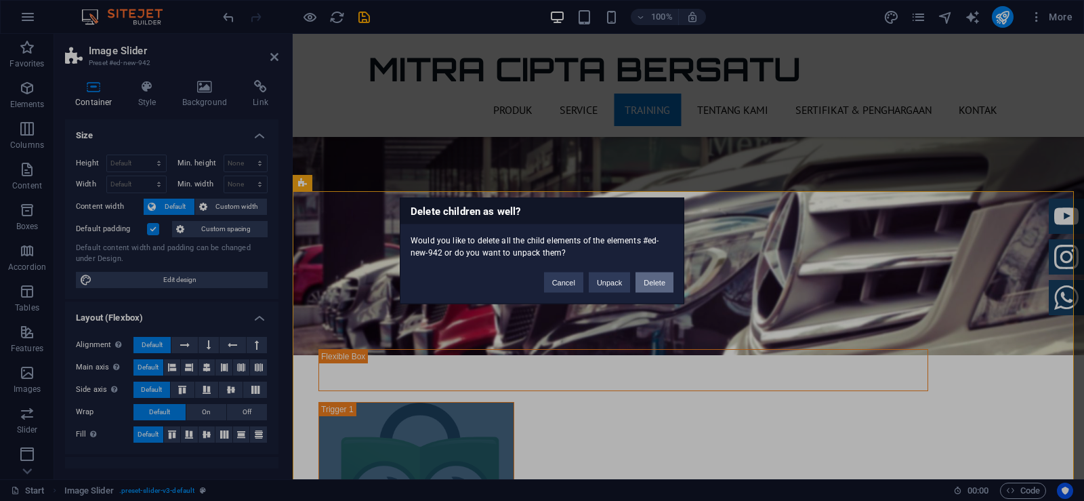
click at [652, 285] on button "Delete" at bounding box center [654, 282] width 38 height 20
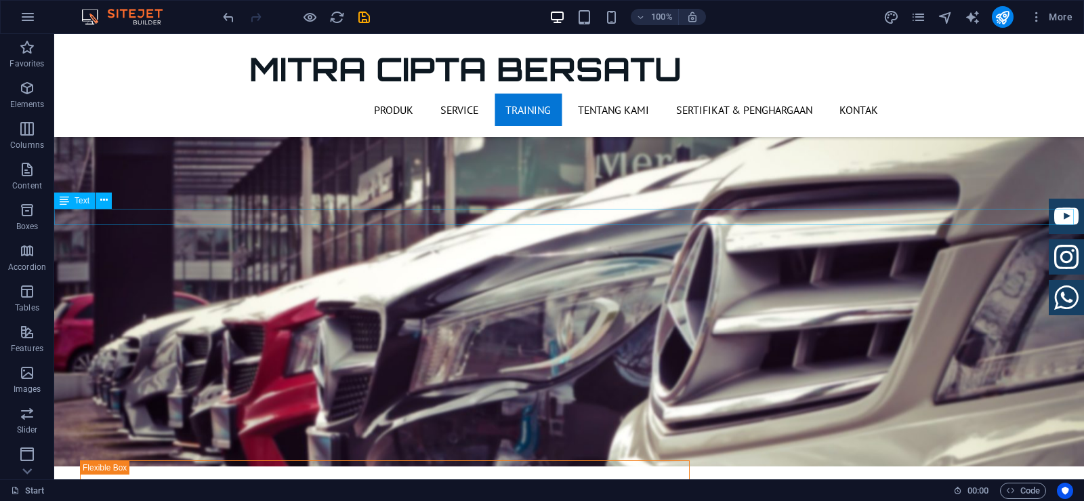
scroll to position [1810, 0]
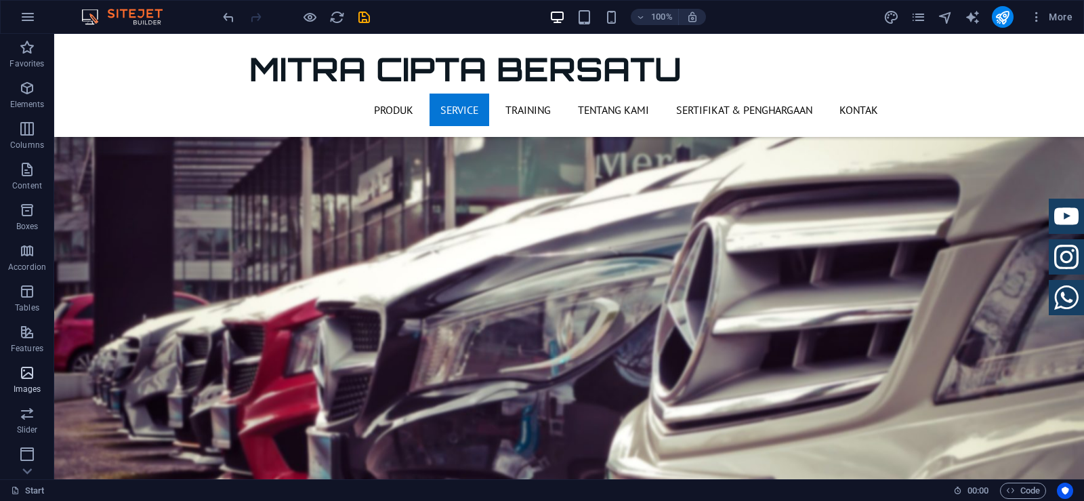
click at [22, 370] on icon "button" at bounding box center [27, 372] width 16 height 16
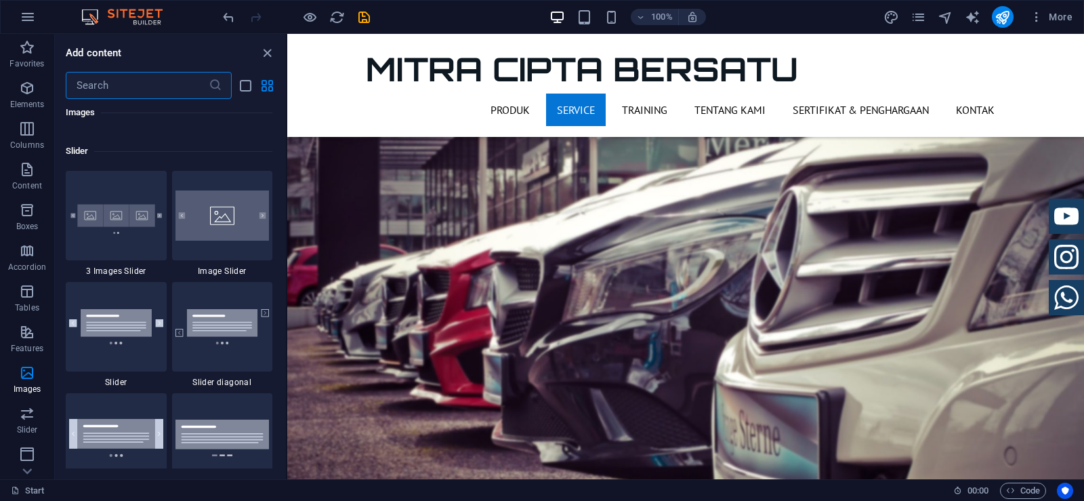
scroll to position [7614, 0]
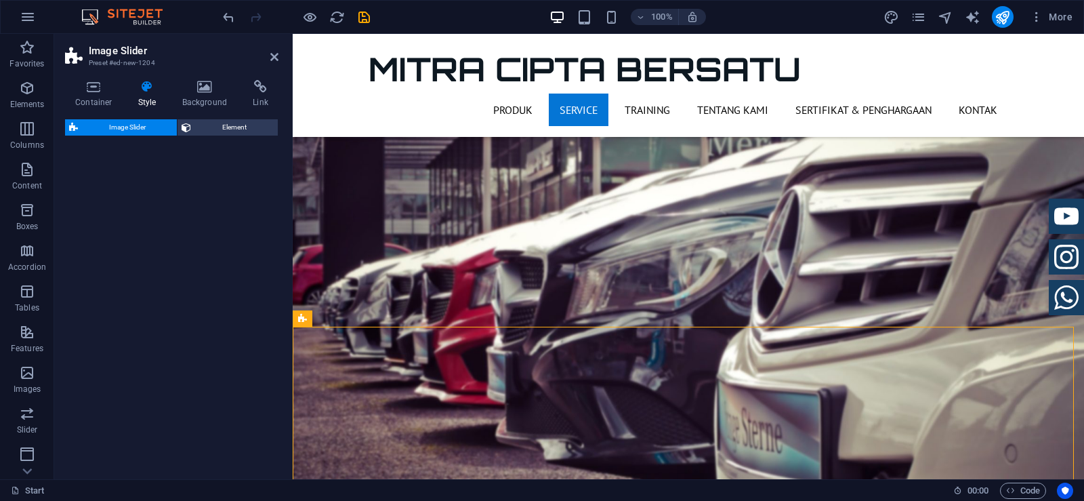
select select "rem"
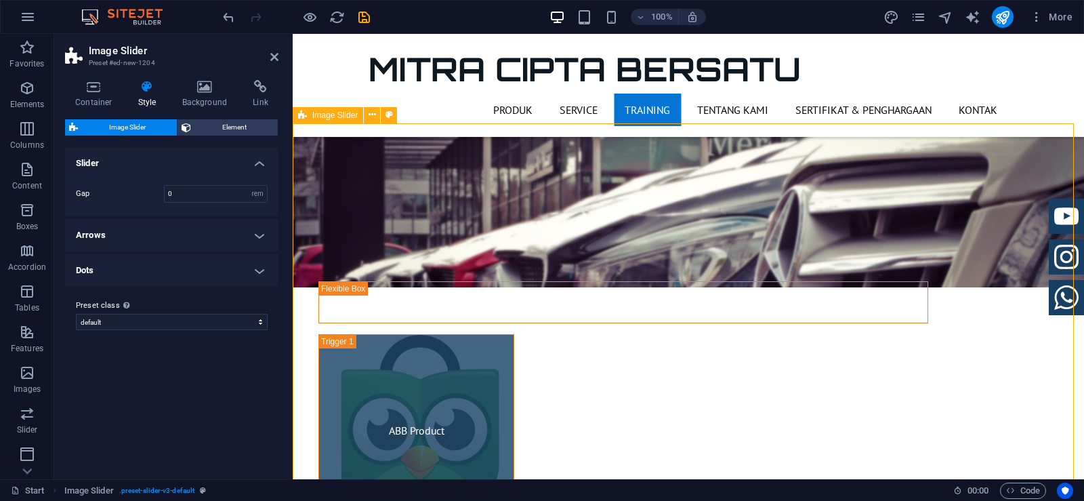
scroll to position [1945, 0]
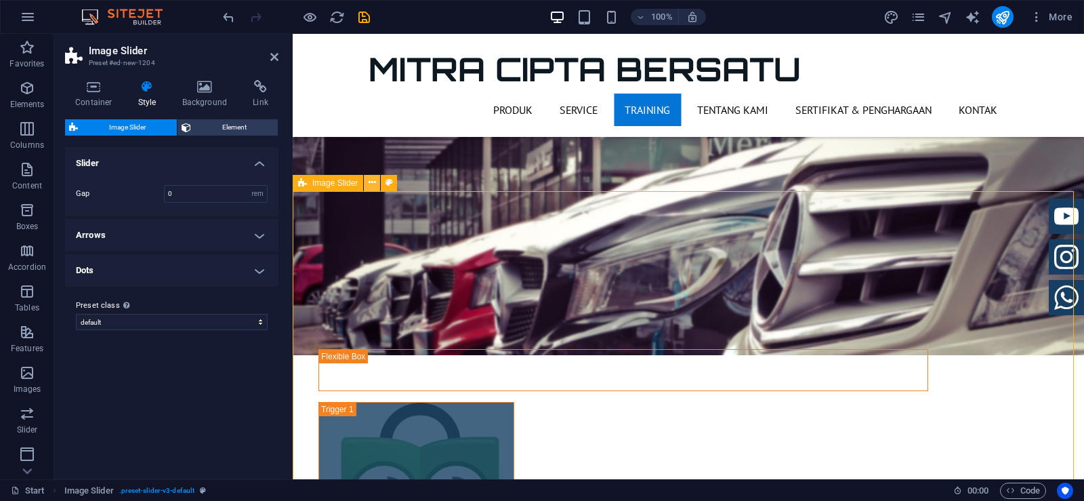
click at [369, 186] on icon at bounding box center [371, 182] width 7 height 14
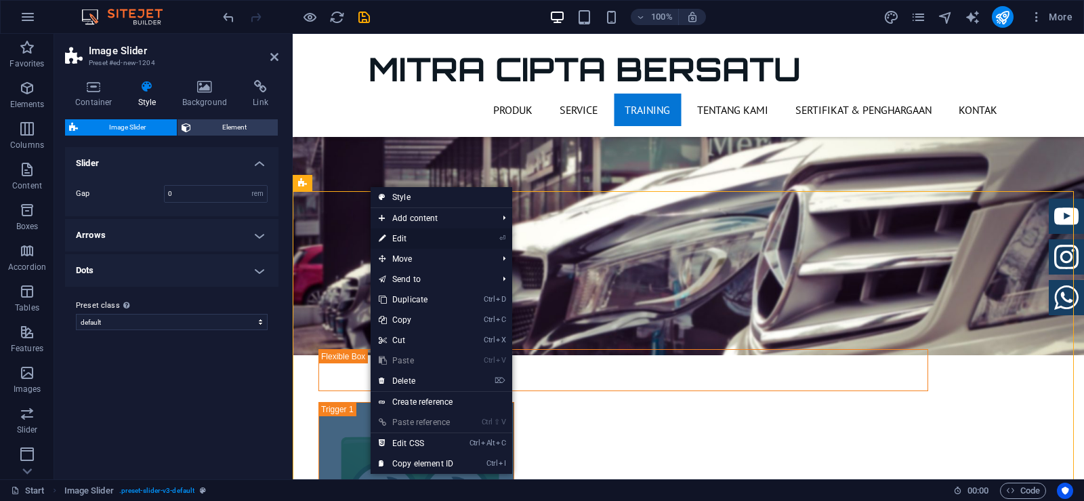
click at [396, 238] on link "⏎ Edit" at bounding box center [416, 238] width 91 height 20
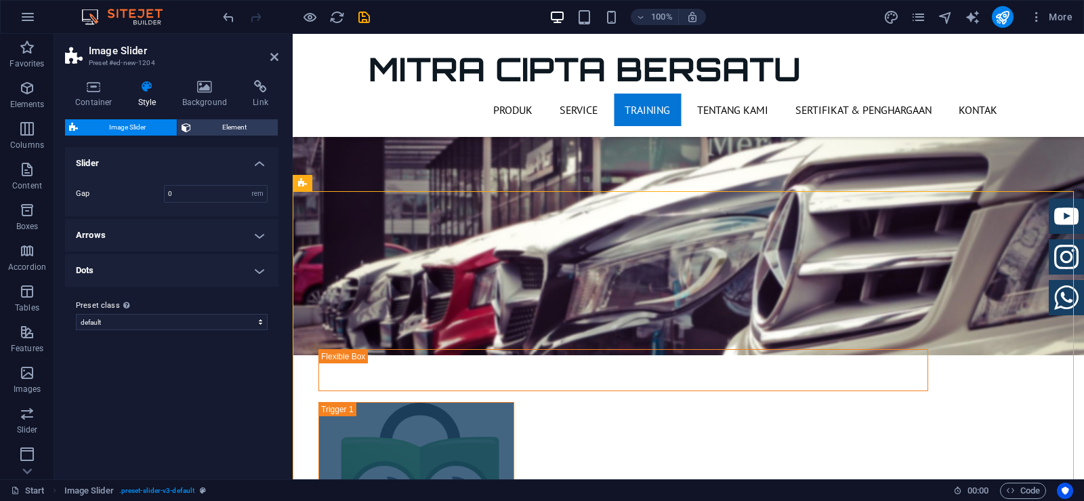
click at [255, 236] on h4 "Arrows" at bounding box center [171, 235] width 213 height 33
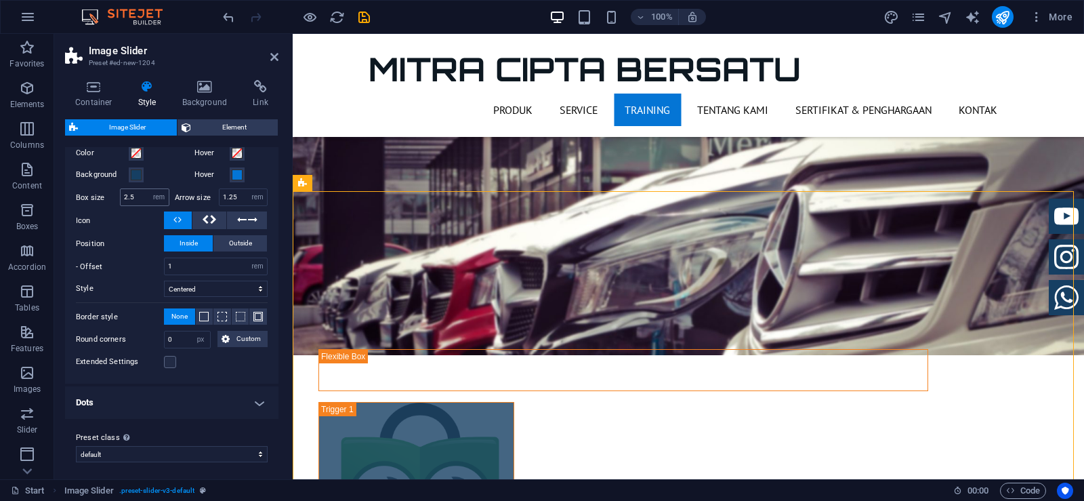
scroll to position [155, 0]
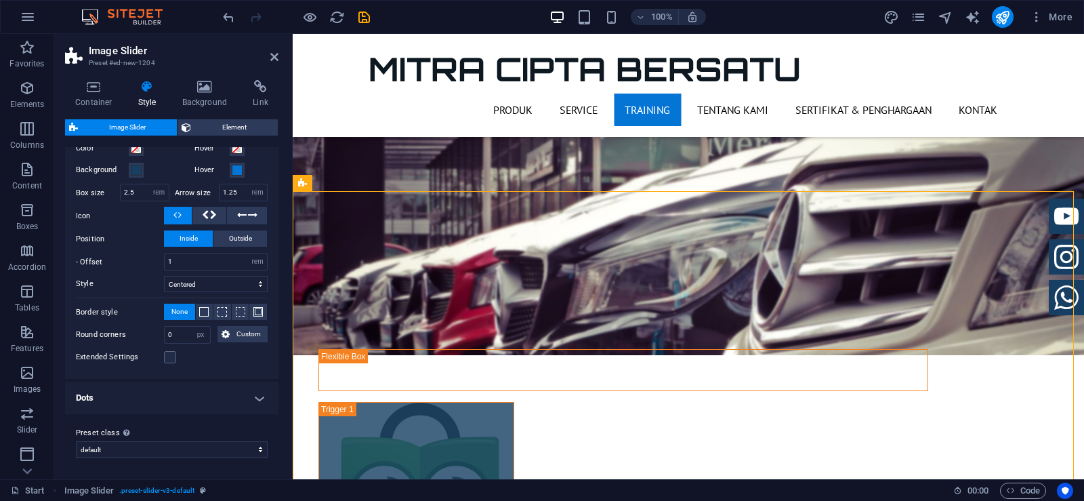
click at [247, 402] on h4 "Dots" at bounding box center [171, 397] width 213 height 33
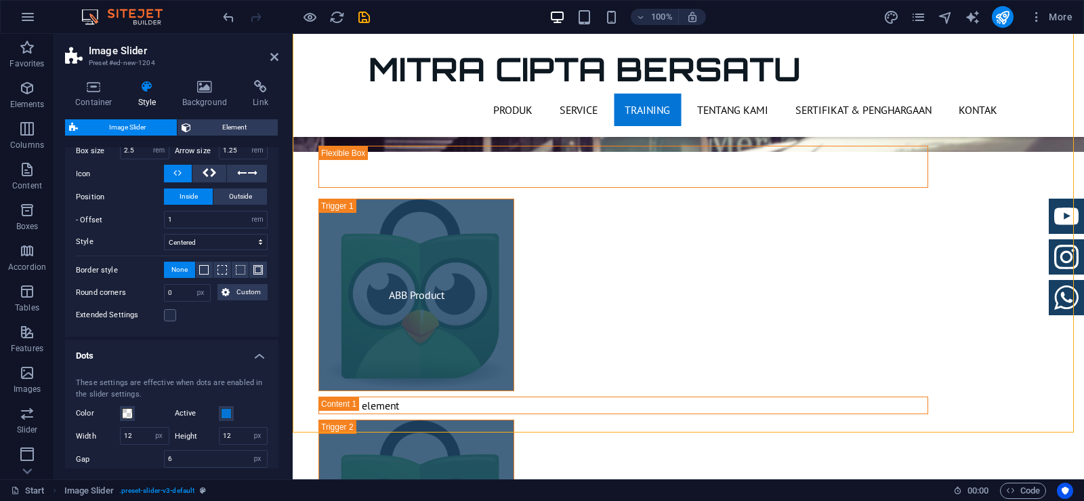
scroll to position [129, 0]
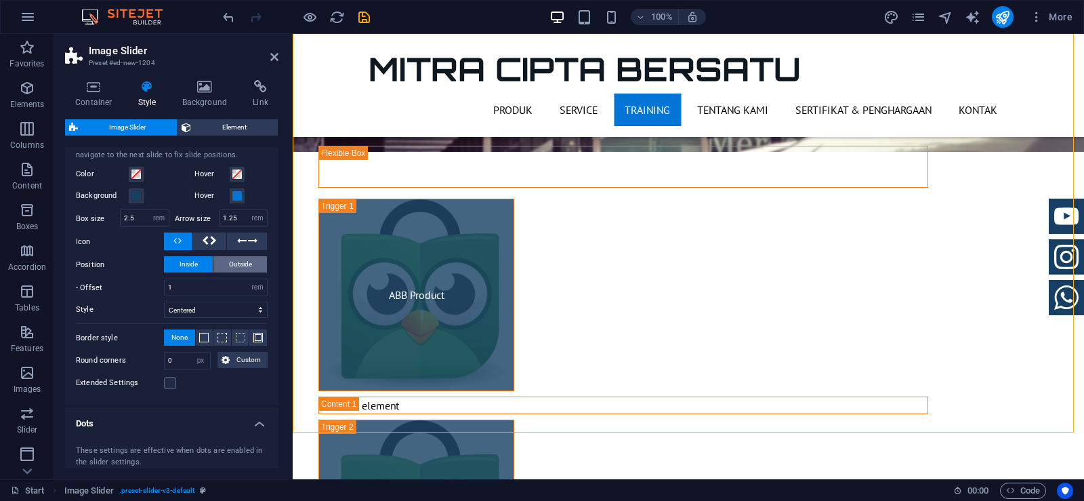
click at [243, 261] on span "Outside" at bounding box center [240, 264] width 23 height 16
click at [185, 255] on div "These settings are effective when arrows are enabled in the slider settings. Af…" at bounding box center [171, 259] width 219 height 291
click at [185, 261] on span "Inside" at bounding box center [189, 264] width 18 height 16
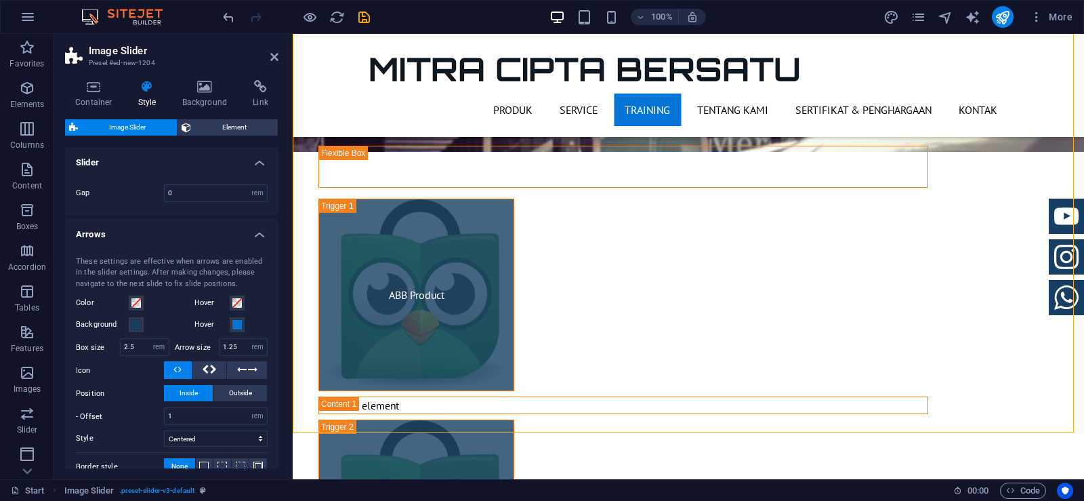
scroll to position [0, 0]
drag, startPoint x: 175, startPoint y: 195, endPoint x: 152, endPoint y: 186, distance: 24.7
click at [152, 186] on div "Gap 0 rem px % vh vw" at bounding box center [172, 194] width 192 height 18
type input "6"
type input "0"
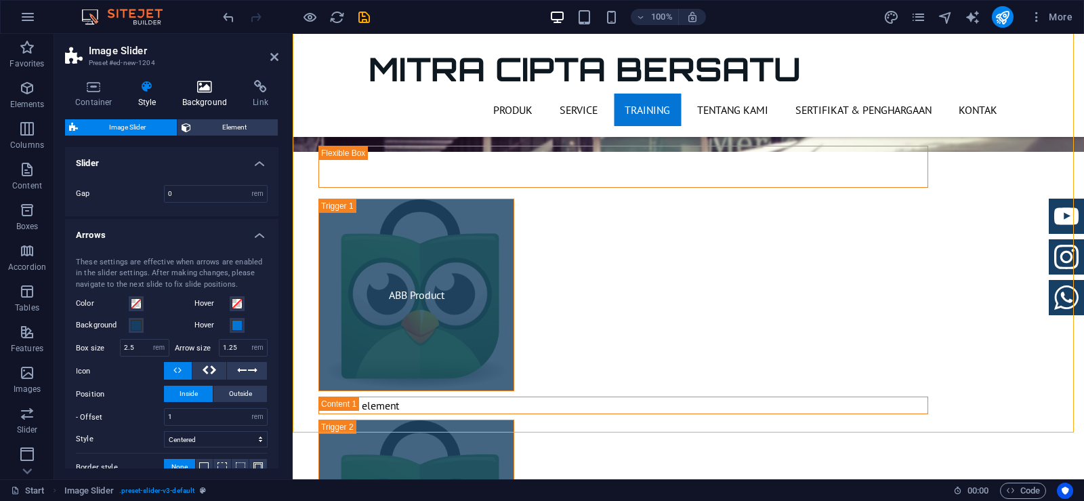
click at [207, 100] on h4 "Background" at bounding box center [207, 94] width 71 height 28
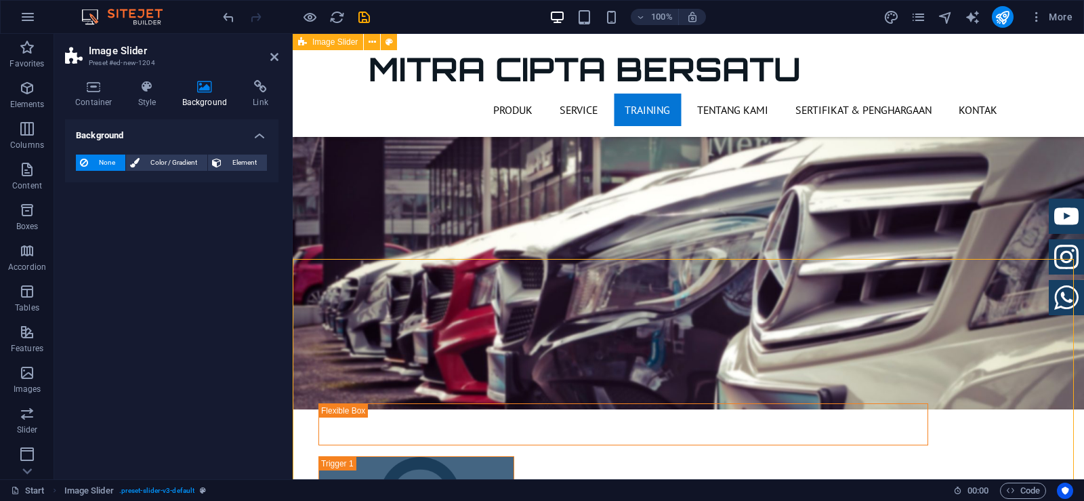
scroll to position [1878, 0]
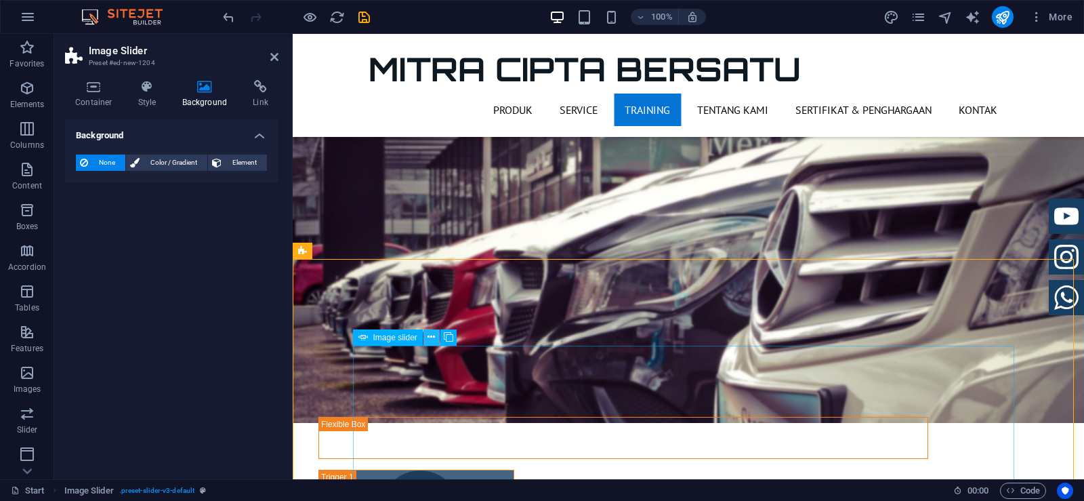
click at [435, 341] on icon at bounding box center [430, 337] width 7 height 14
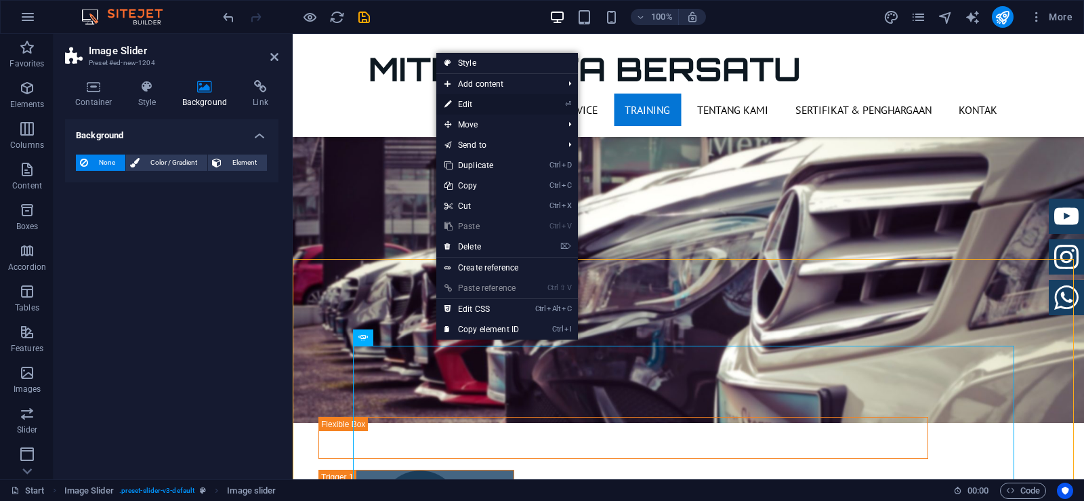
click at [465, 100] on link "⏎ Edit" at bounding box center [481, 104] width 91 height 20
select select "px"
select select "ms"
select select "s"
select select "progressive"
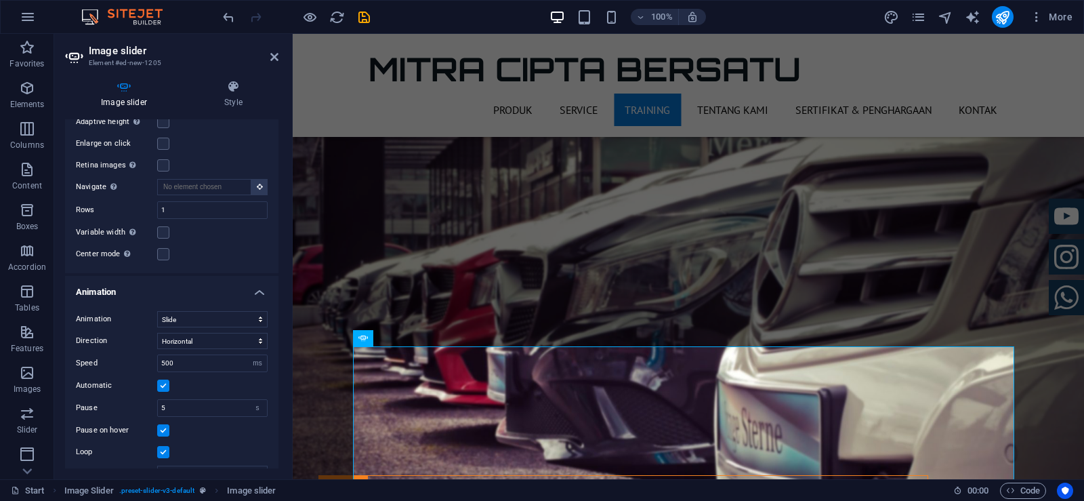
scroll to position [1775, 0]
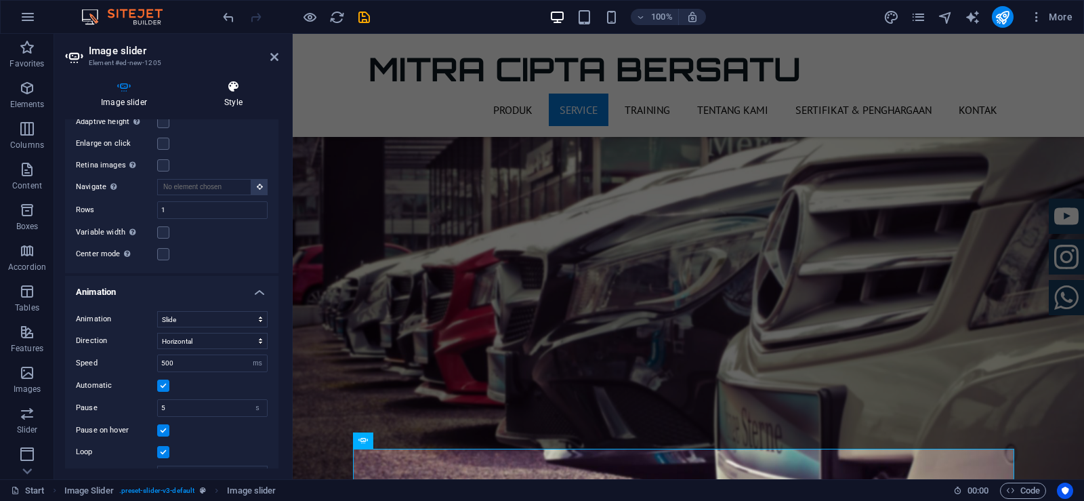
click at [232, 93] on h4 "Style" at bounding box center [233, 94] width 90 height 28
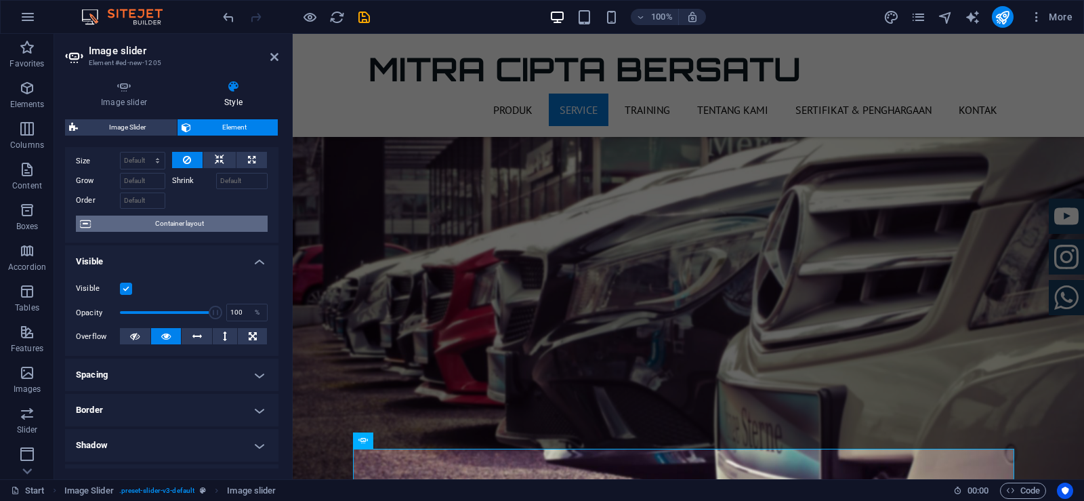
scroll to position [68, 0]
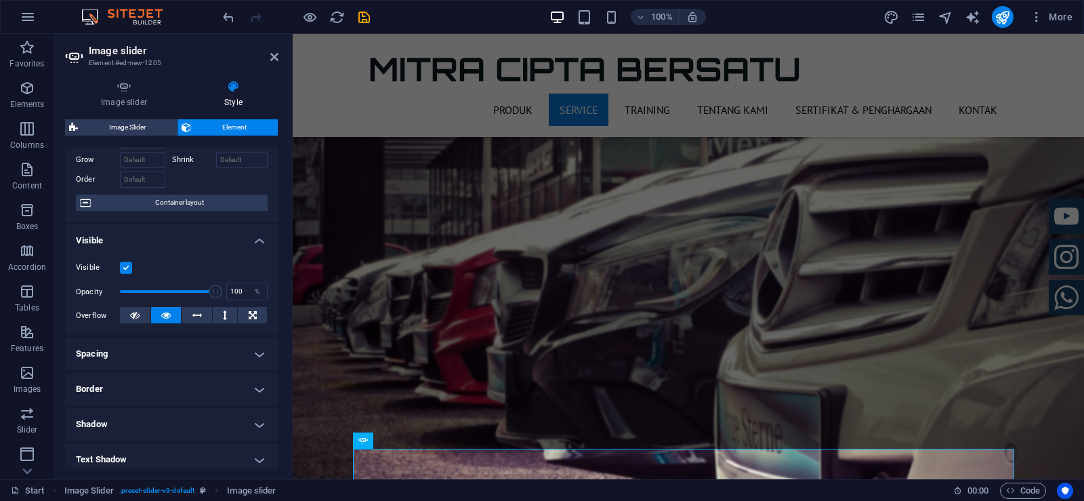
click at [196, 355] on h4 "Spacing" at bounding box center [171, 353] width 213 height 33
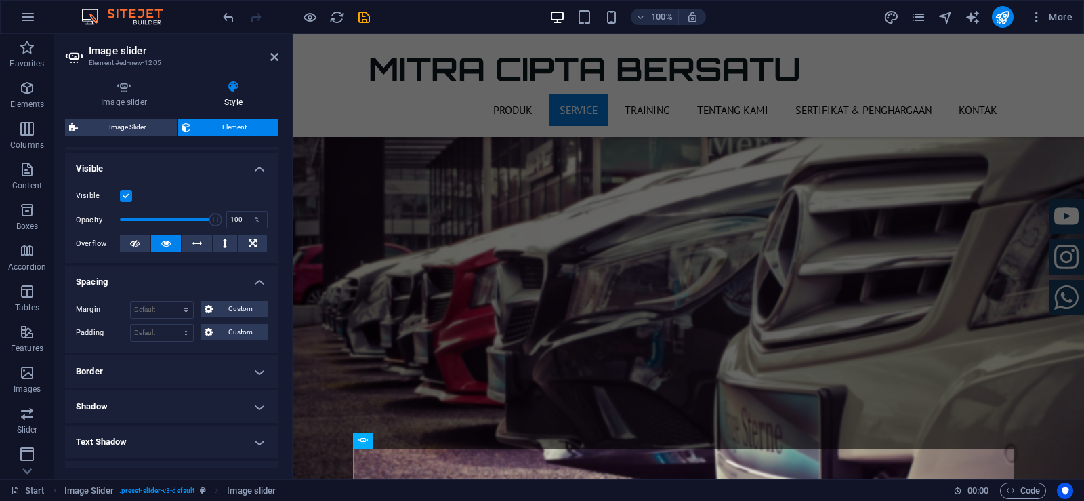
scroll to position [203, 0]
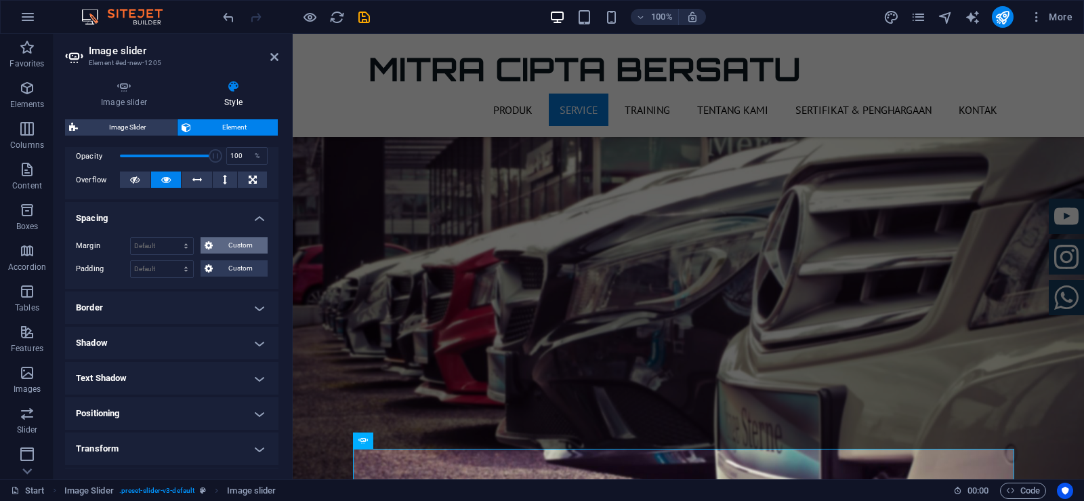
click at [205, 249] on icon at bounding box center [209, 245] width 8 height 16
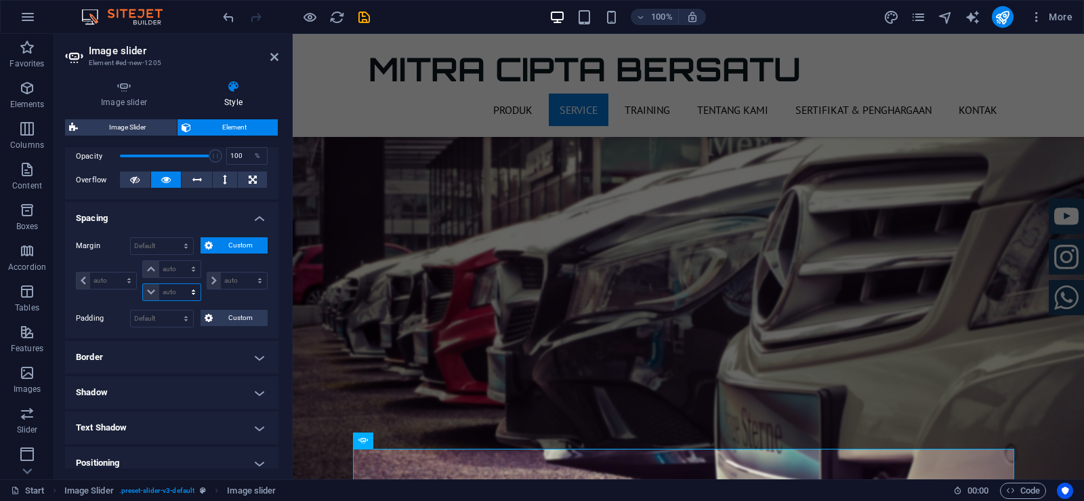
click at [176, 293] on select "auto px % rem vw vh" at bounding box center [171, 292] width 57 height 16
select select "px"
click at [180, 284] on select "auto px % rem vw vh" at bounding box center [171, 292] width 57 height 16
type input "0"
select select "px"
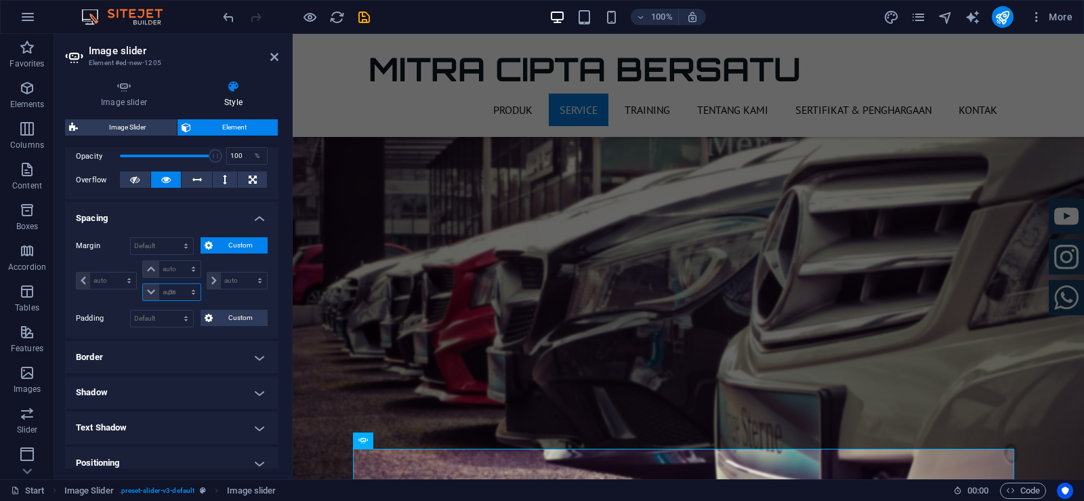
type input "0"
select select "px"
type input "0"
select select "px"
type input "0"
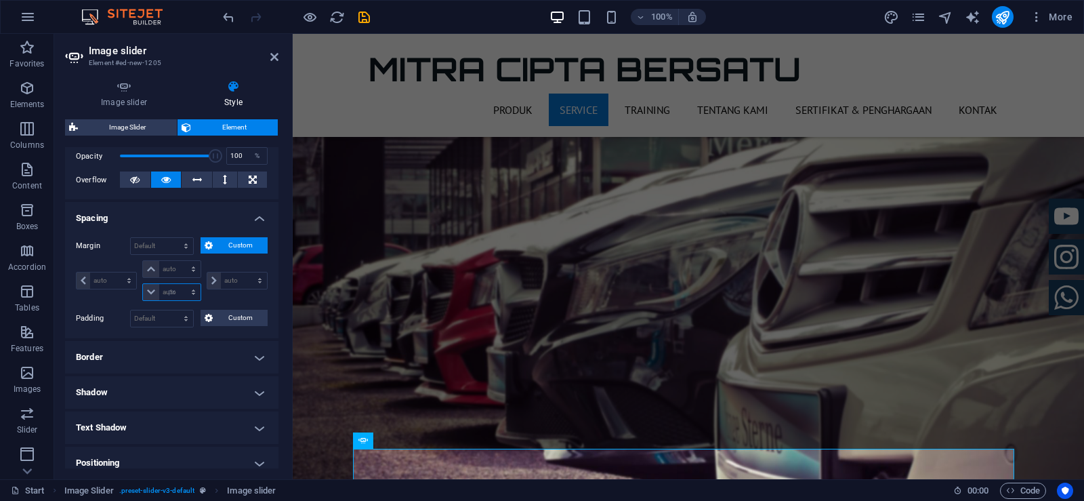
type input "0"
select select "px"
type input "-30"
select select "DISABLED_OPTION_VALUE"
type input "-30"
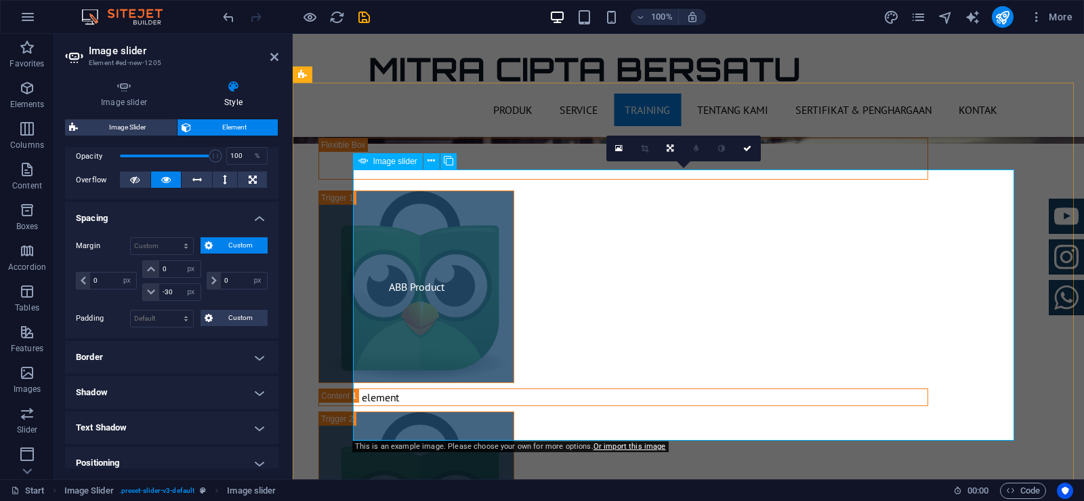
scroll to position [2249, 0]
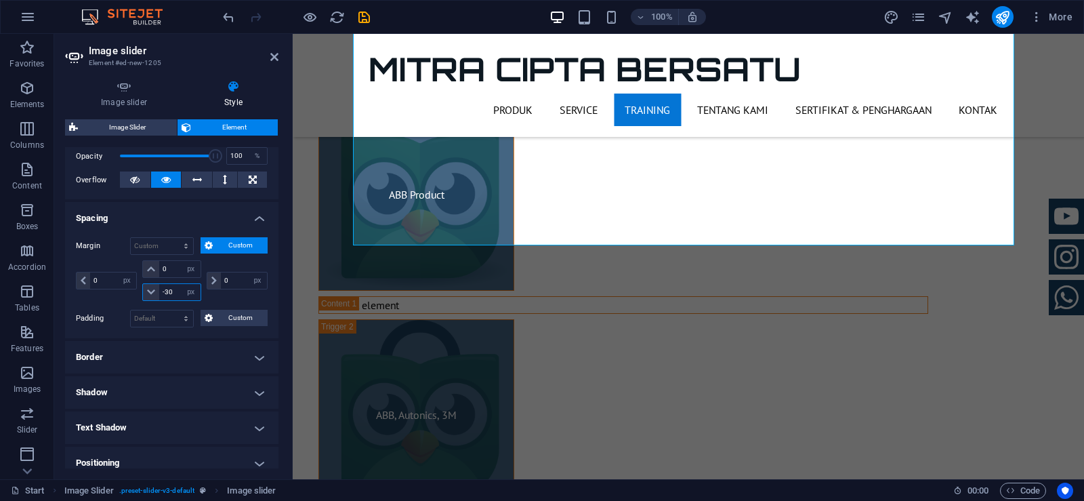
drag, startPoint x: 177, startPoint y: 293, endPoint x: 148, endPoint y: 289, distance: 30.0
click at [148, 289] on div "-30 auto px % rem vw vh" at bounding box center [171, 292] width 58 height 18
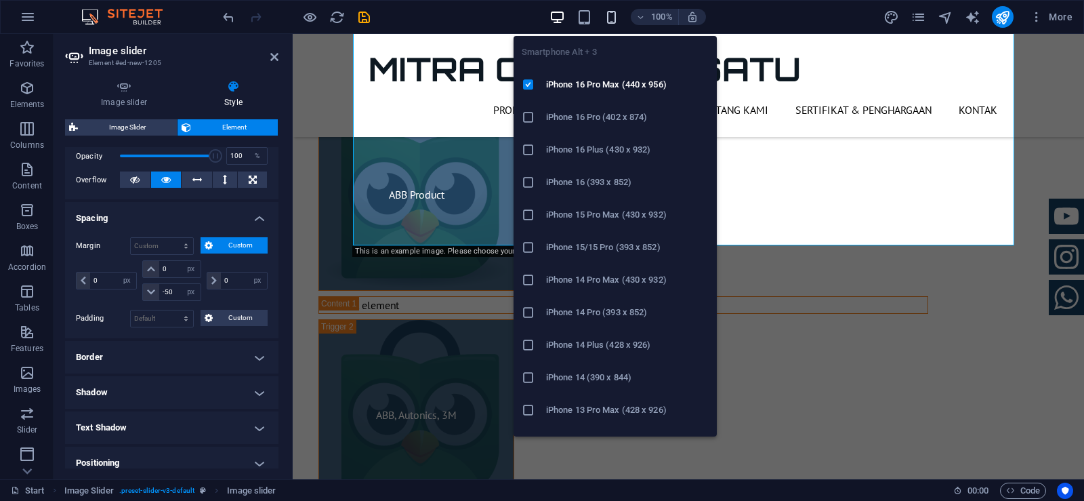
click at [610, 18] on icon "button" at bounding box center [612, 17] width 16 height 16
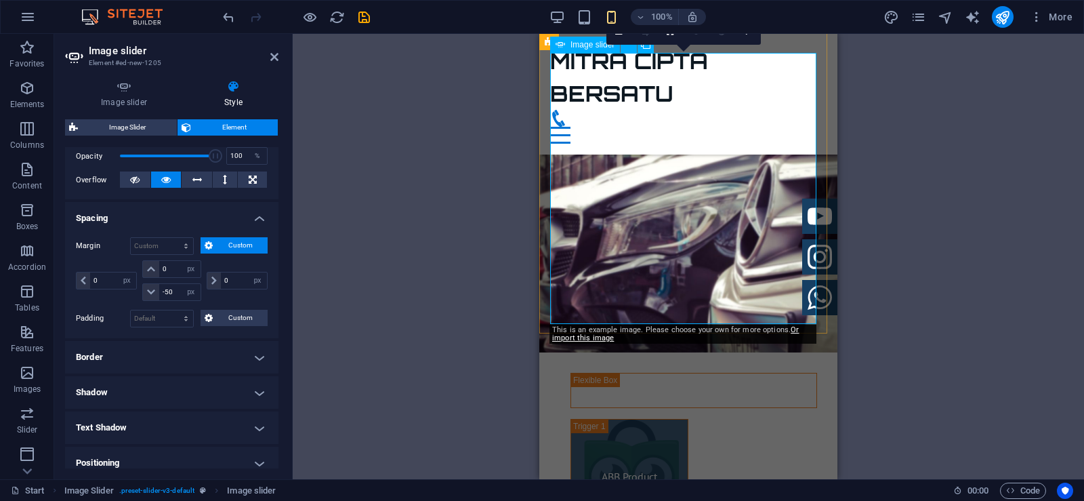
scroll to position [2014, 0]
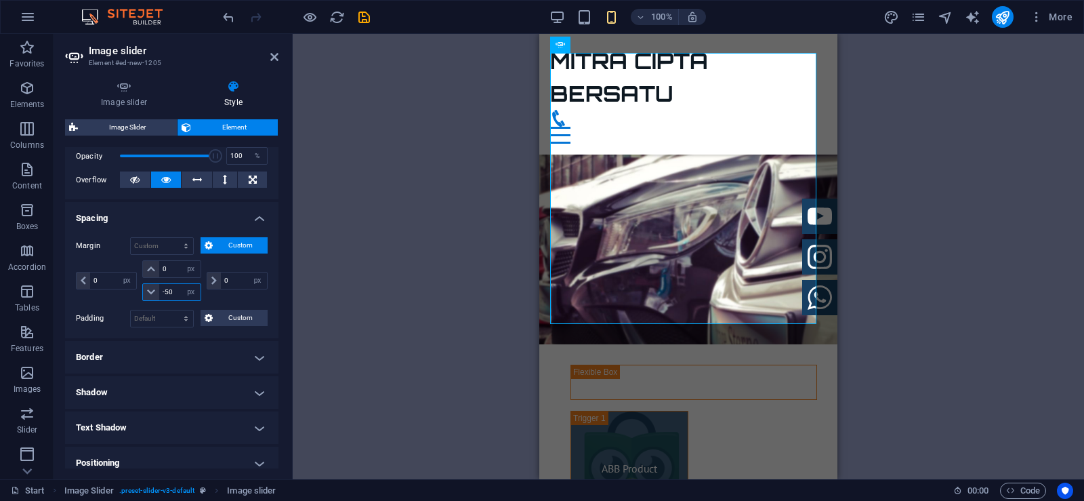
click at [166, 295] on input "-50" at bounding box center [179, 292] width 41 height 16
type input "-40"
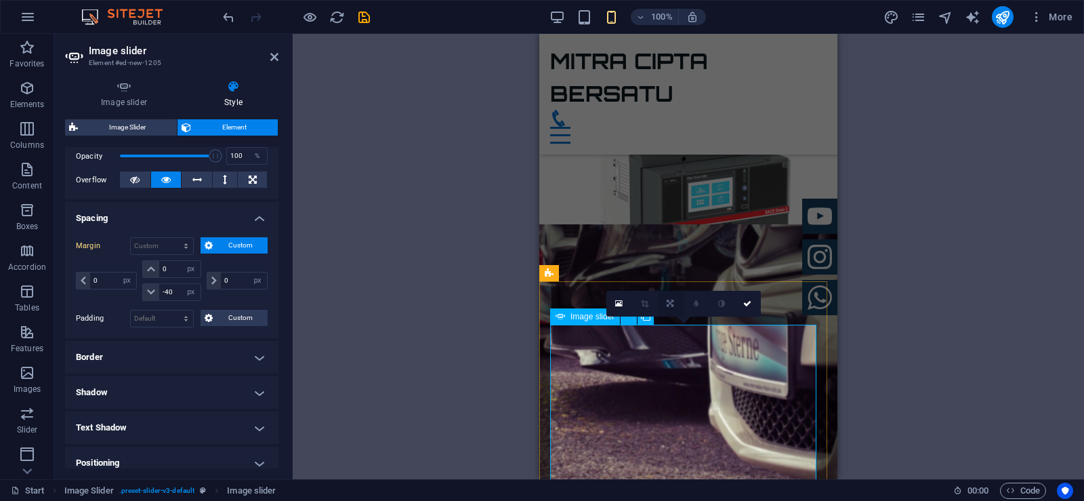
scroll to position [1675, 0]
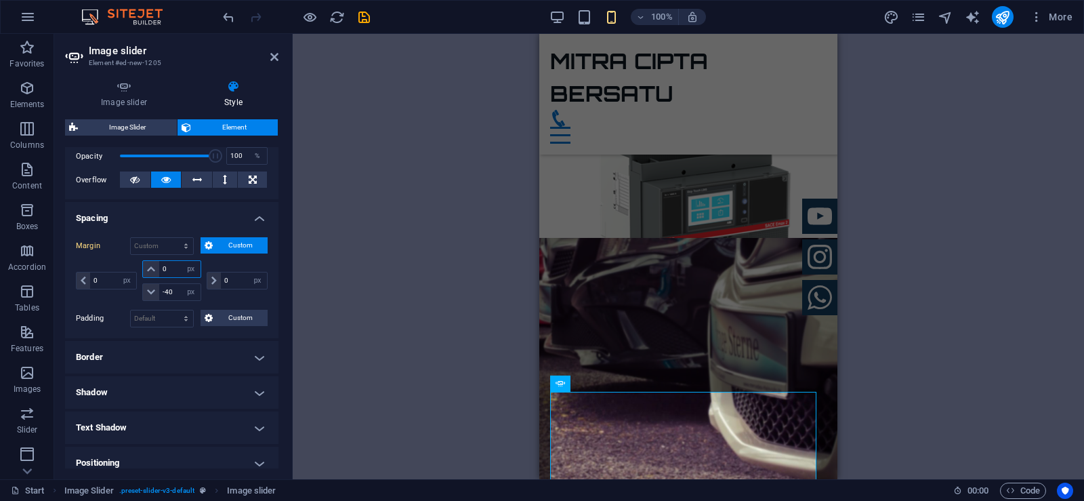
drag, startPoint x: 172, startPoint y: 271, endPoint x: 126, endPoint y: 271, distance: 46.1
click at [126, 271] on div "0 auto px % rem vw vh 0 auto px % rem vw vh -40 auto px % rem vw vh 0 auto px %…" at bounding box center [172, 280] width 192 height 41
type input "-40"
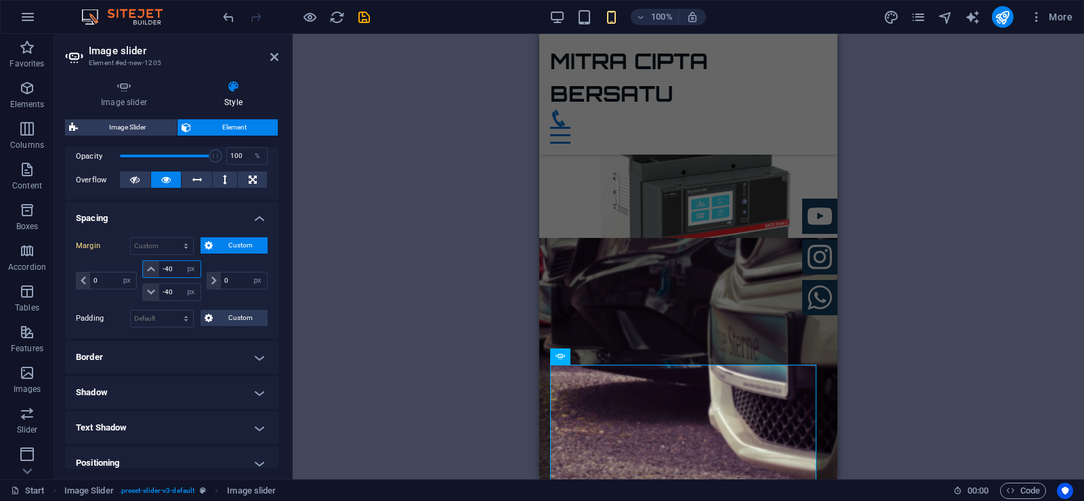
drag, startPoint x: 175, startPoint y: 270, endPoint x: 159, endPoint y: 270, distance: 15.6
click at [159, 270] on input "-40" at bounding box center [179, 269] width 41 height 16
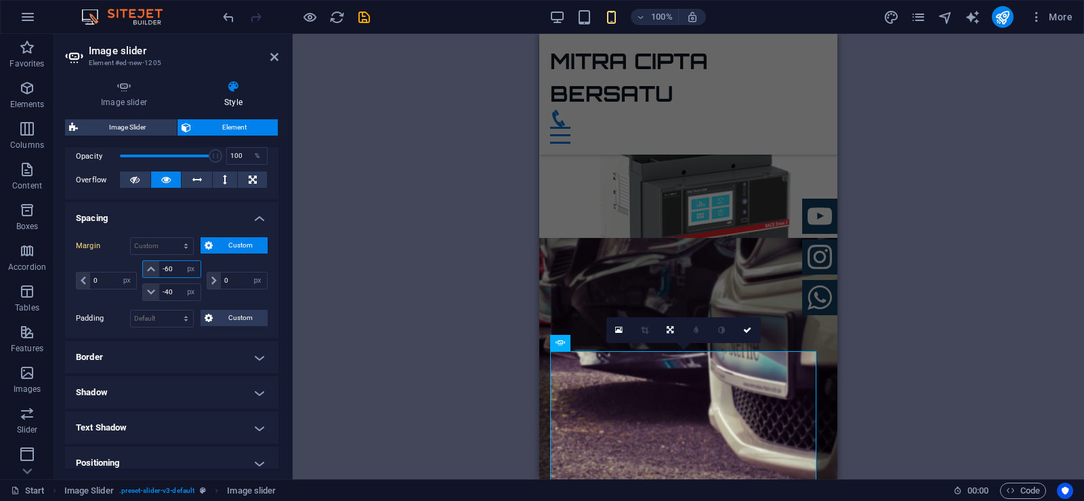
type input "-60"
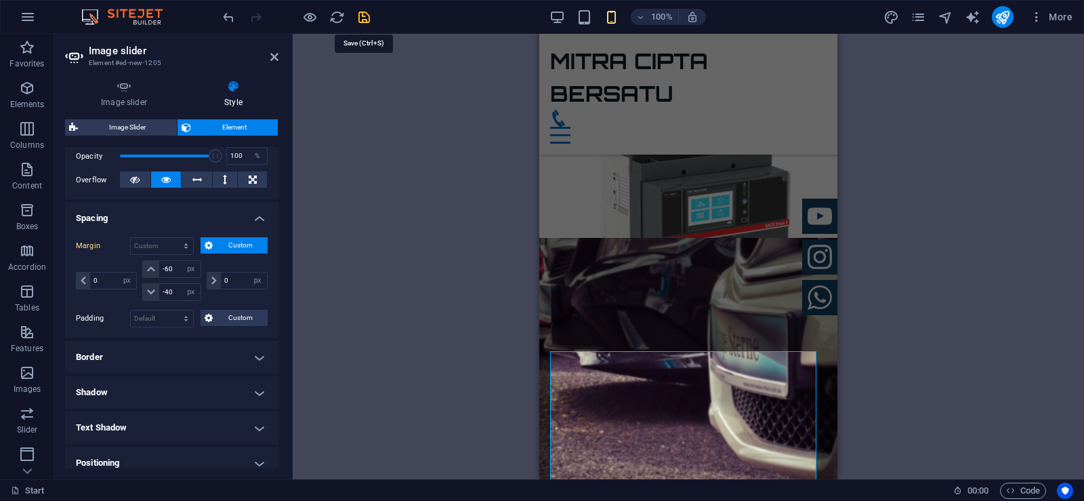
click at [370, 14] on icon "save" at bounding box center [364, 17] width 16 height 16
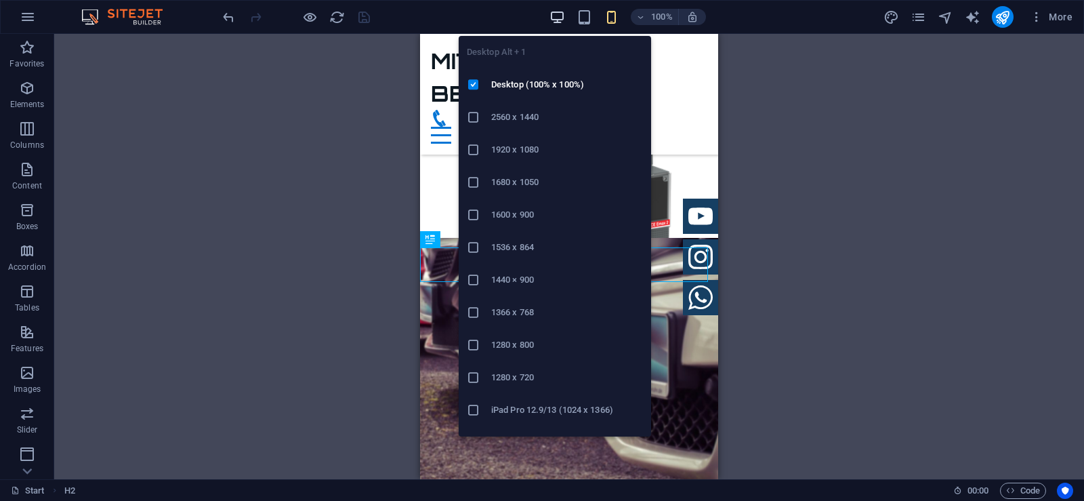
click at [555, 12] on icon "button" at bounding box center [557, 17] width 16 height 16
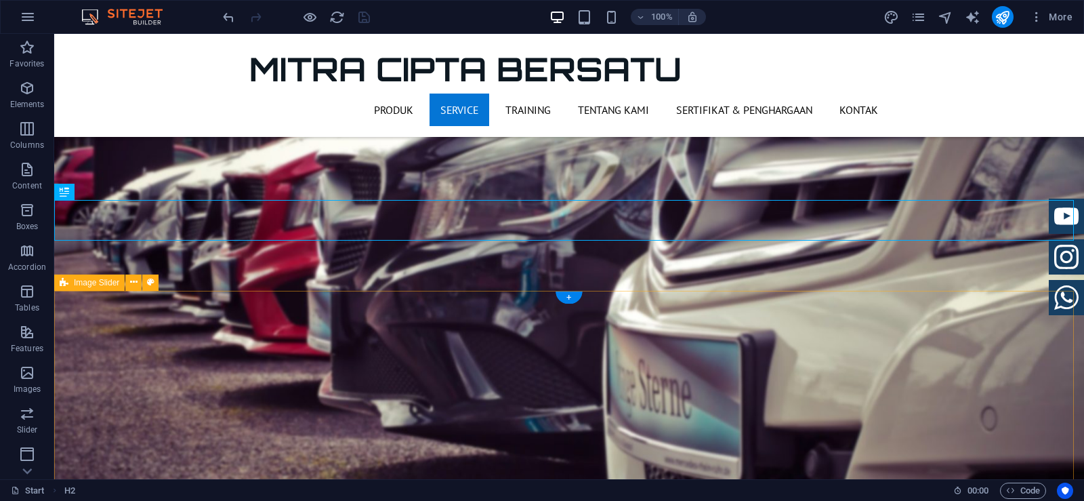
scroll to position [1866, 0]
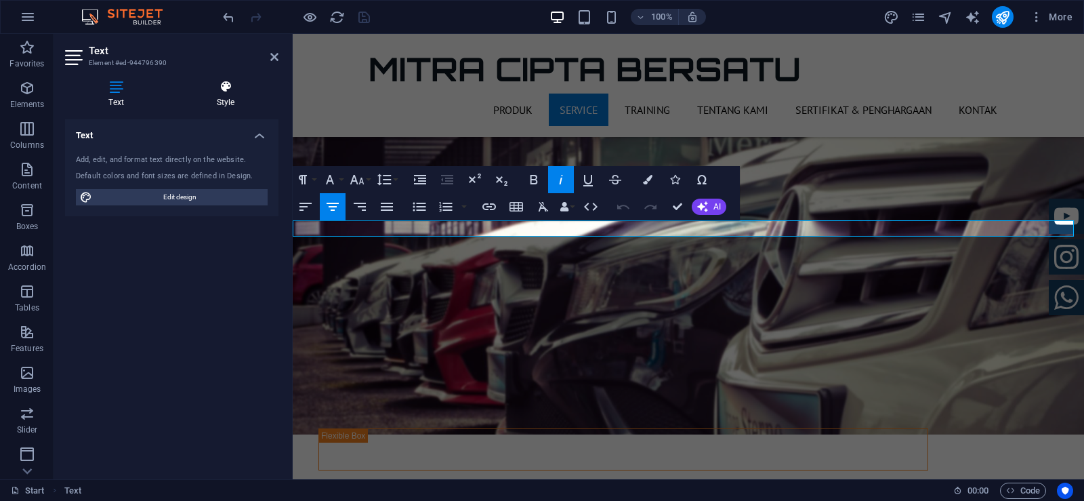
click at [238, 93] on icon at bounding box center [226, 87] width 106 height 14
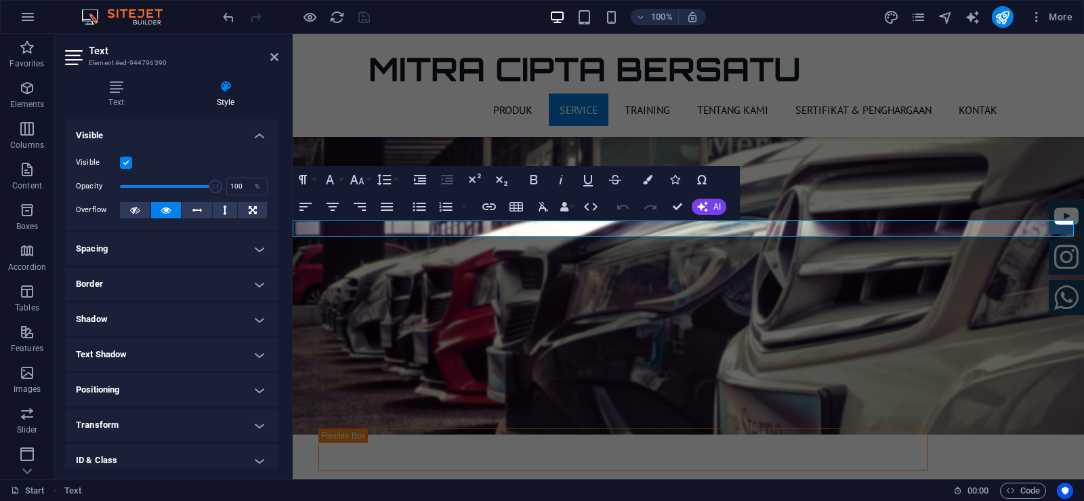
click at [255, 244] on h4 "Spacing" at bounding box center [171, 248] width 213 height 33
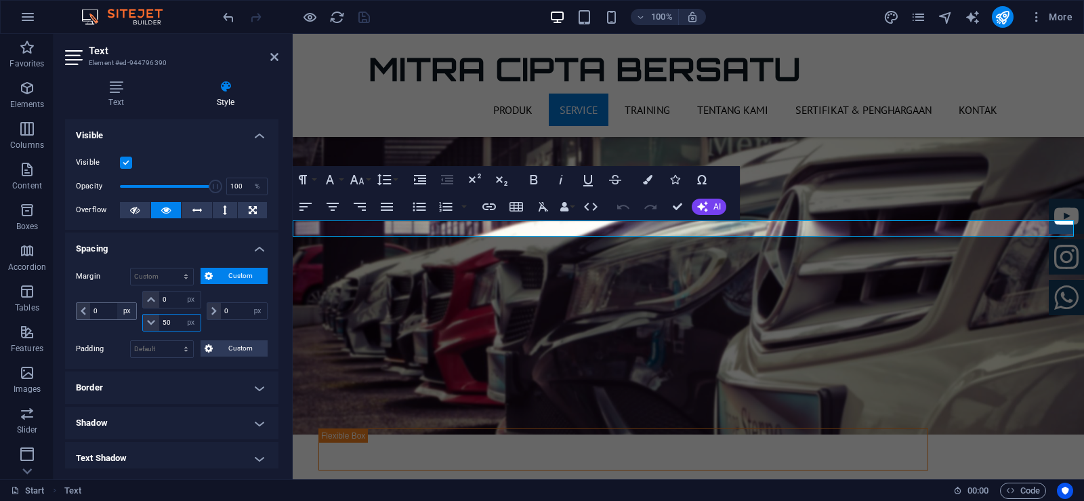
drag, startPoint x: 173, startPoint y: 321, endPoint x: 133, endPoint y: 308, distance: 42.2
click at [134, 308] on div "0 auto px % rem vw vh 0 auto px % rem vw vh 50 auto px % rem vw vh 0 auto px % …" at bounding box center [172, 311] width 192 height 41
type input "0"
select select "px"
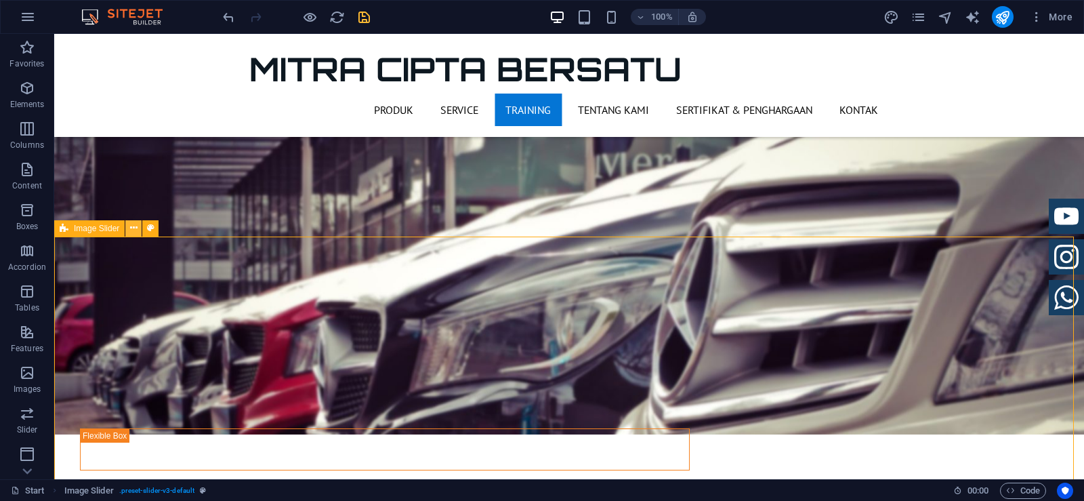
click at [138, 228] on button at bounding box center [133, 228] width 16 height 16
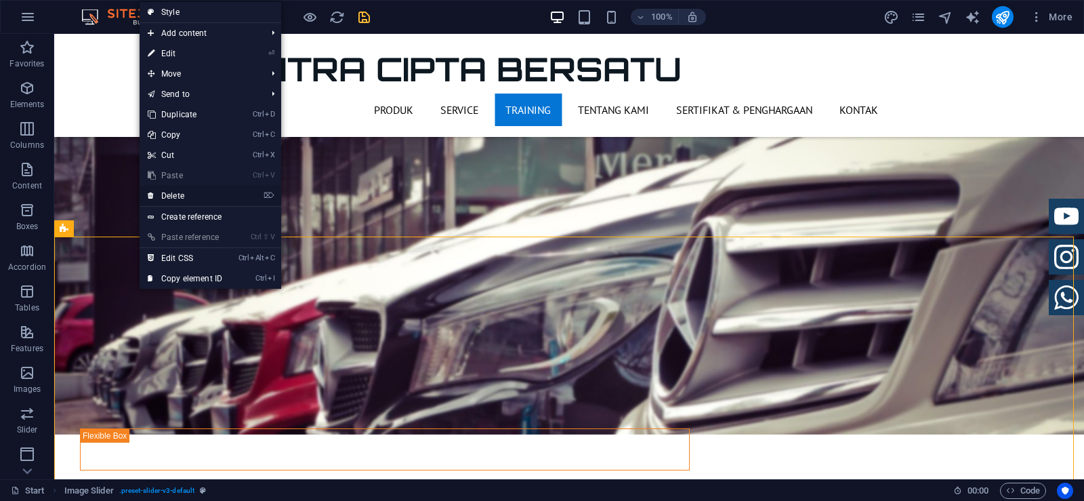
click at [196, 195] on link "⌦ Delete" at bounding box center [185, 196] width 91 height 20
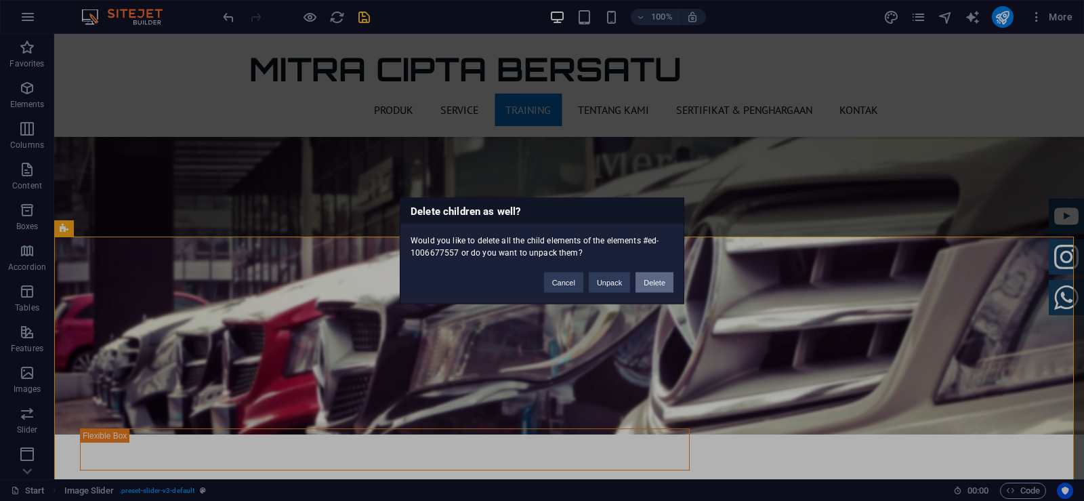
click at [650, 285] on button "Delete" at bounding box center [654, 282] width 38 height 20
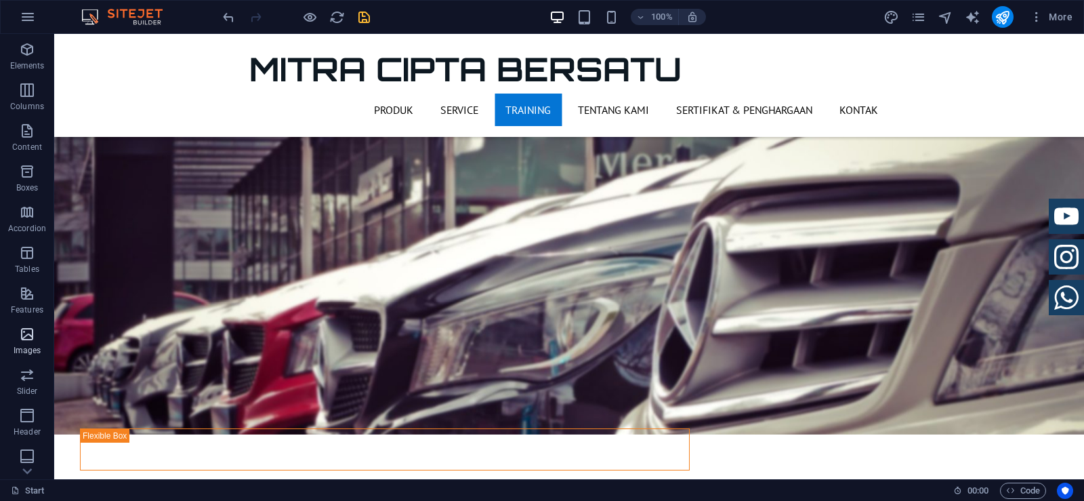
scroll to position [68, 0]
click at [35, 351] on icon "button" at bounding box center [27, 345] width 16 height 16
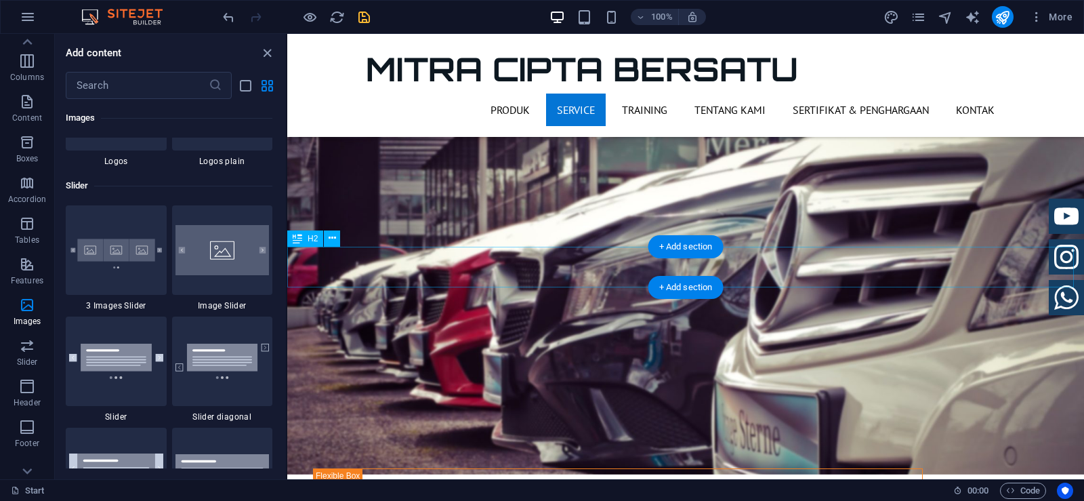
scroll to position [1798, 0]
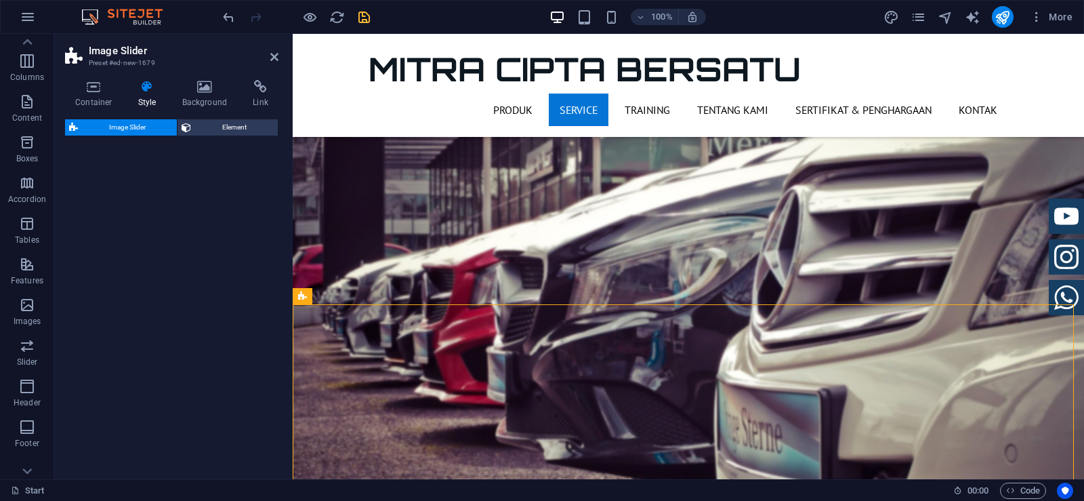
select select "rem"
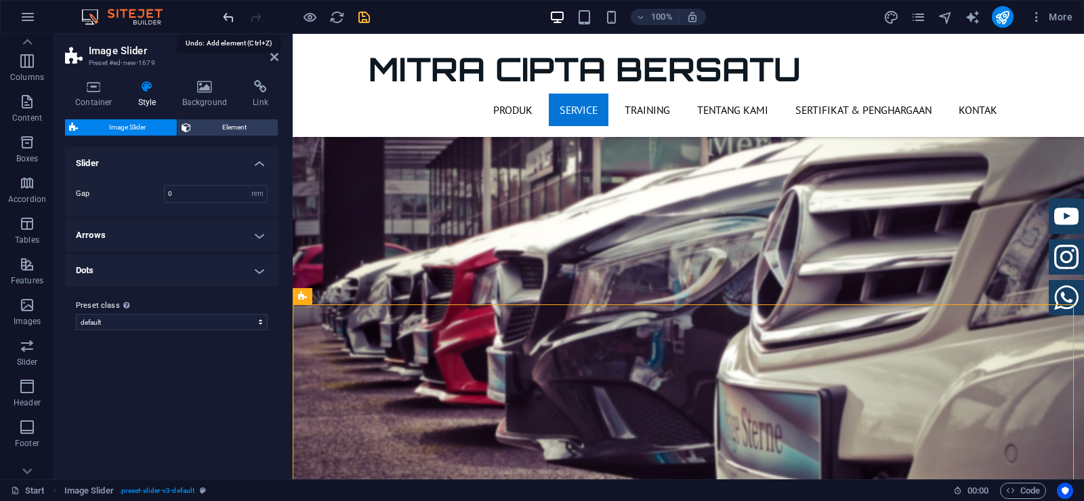
click at [225, 18] on icon "undo" at bounding box center [229, 17] width 16 height 16
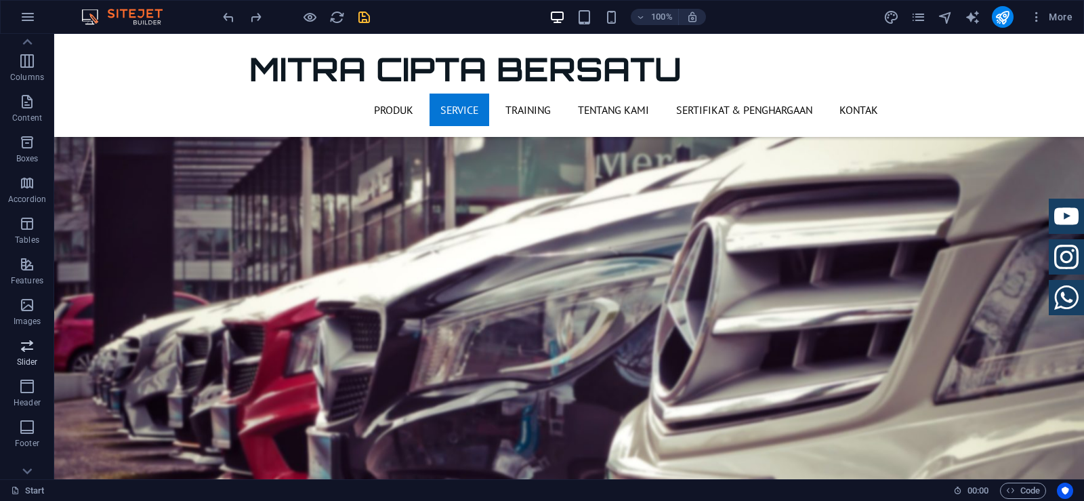
click at [27, 358] on p "Slider" at bounding box center [27, 361] width 21 height 11
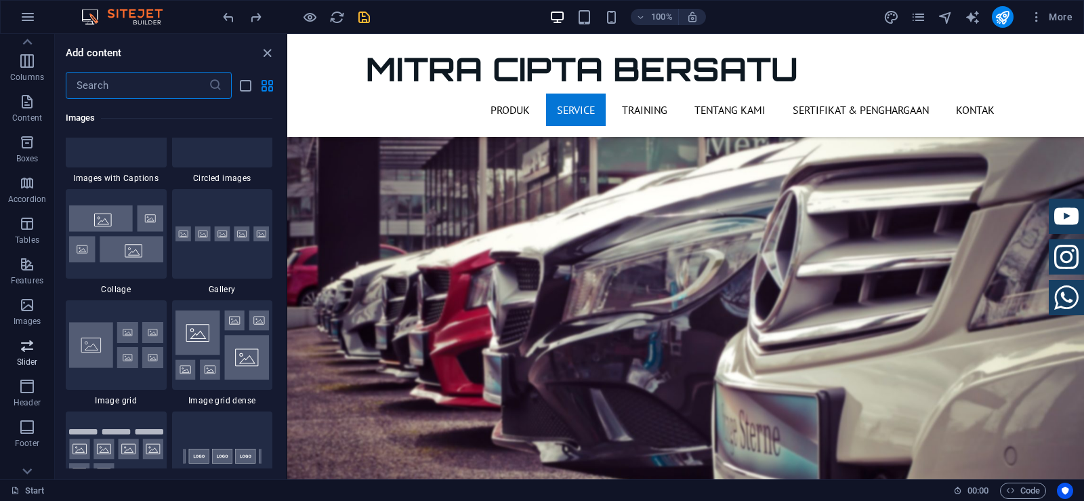
scroll to position [7680, 0]
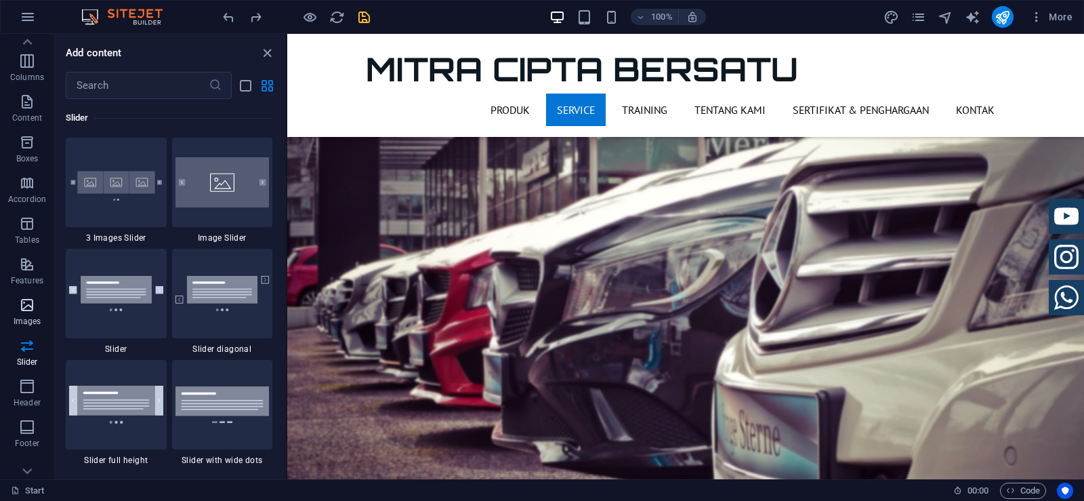
click at [27, 306] on icon "button" at bounding box center [27, 305] width 16 height 16
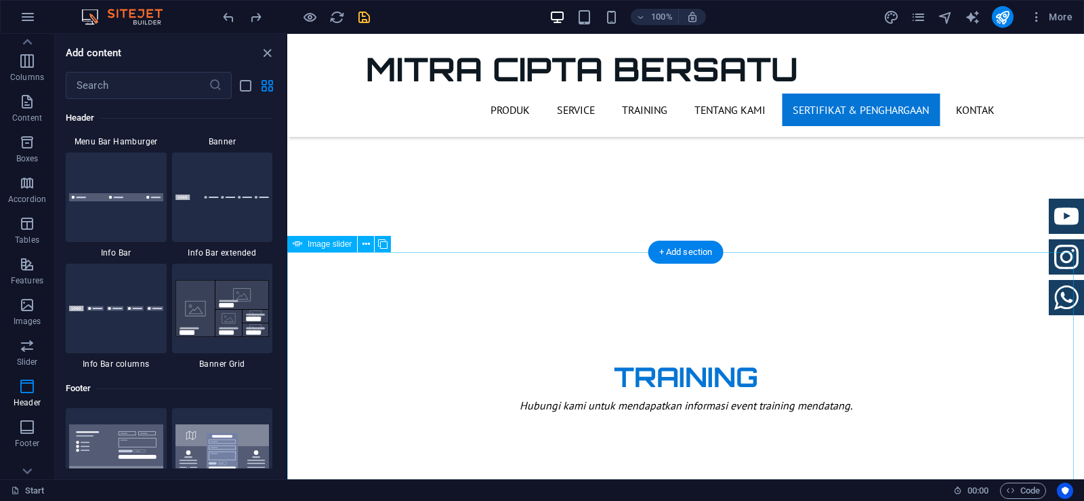
scroll to position [2710, 0]
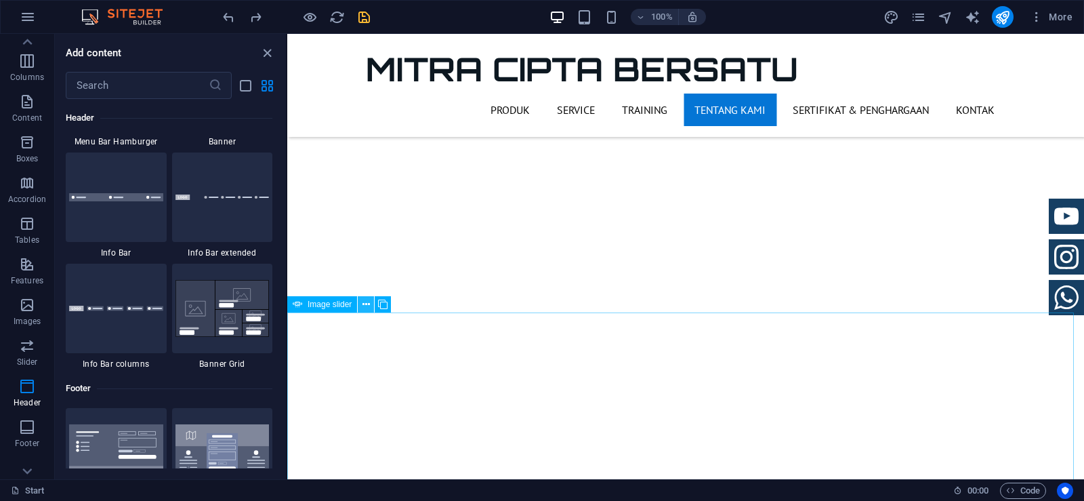
click at [365, 307] on icon at bounding box center [365, 304] width 7 height 14
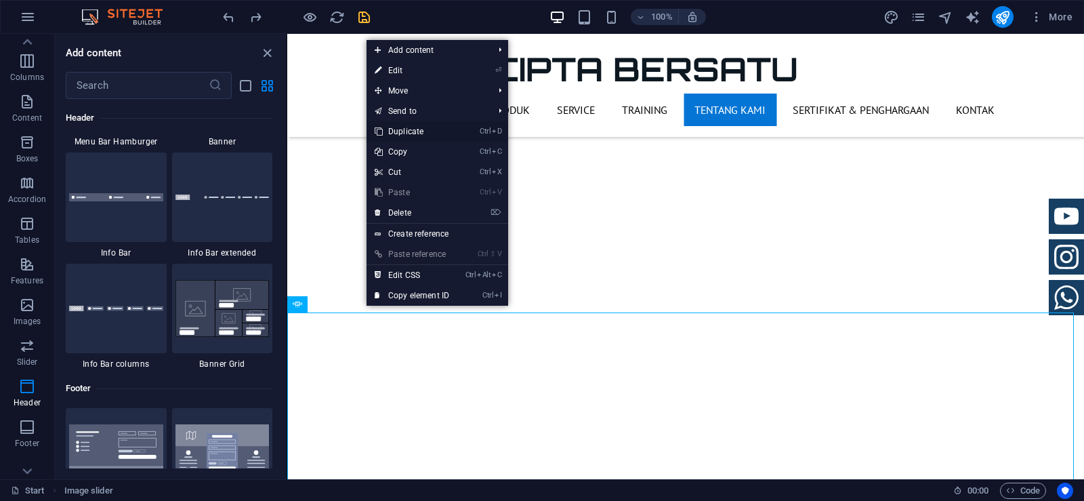
click at [418, 129] on link "Ctrl D Duplicate" at bounding box center [411, 131] width 91 height 20
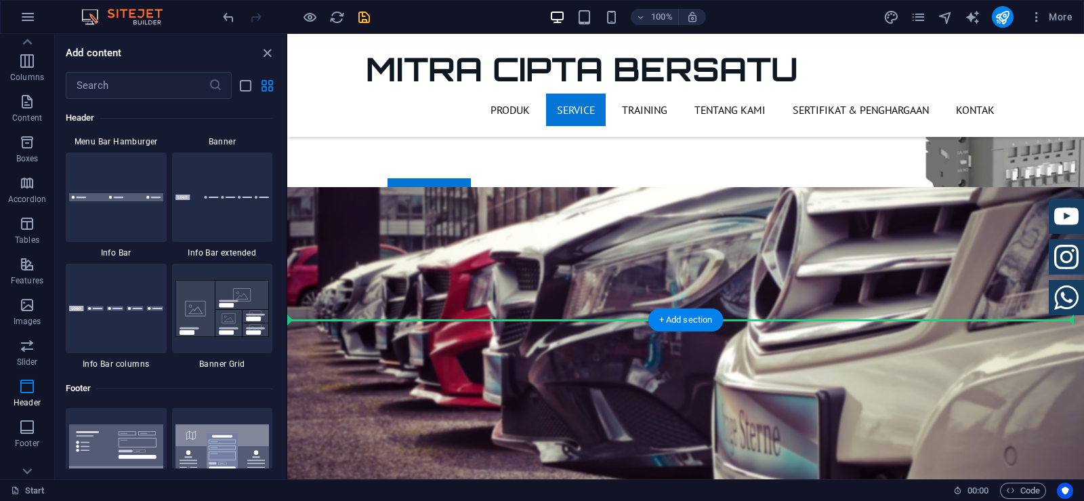
scroll to position [1872, 0]
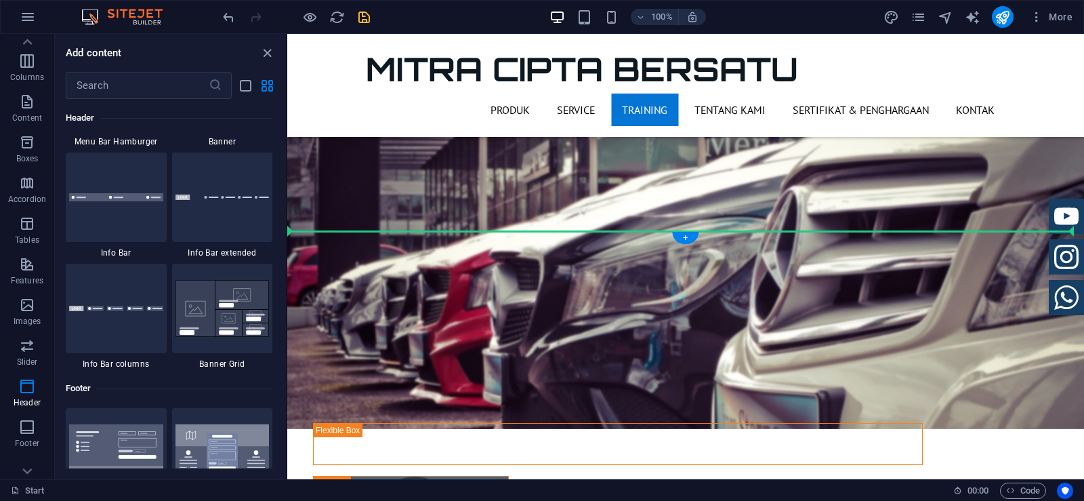
drag, startPoint x: 350, startPoint y: 218, endPoint x: 348, endPoint y: 245, distance: 27.1
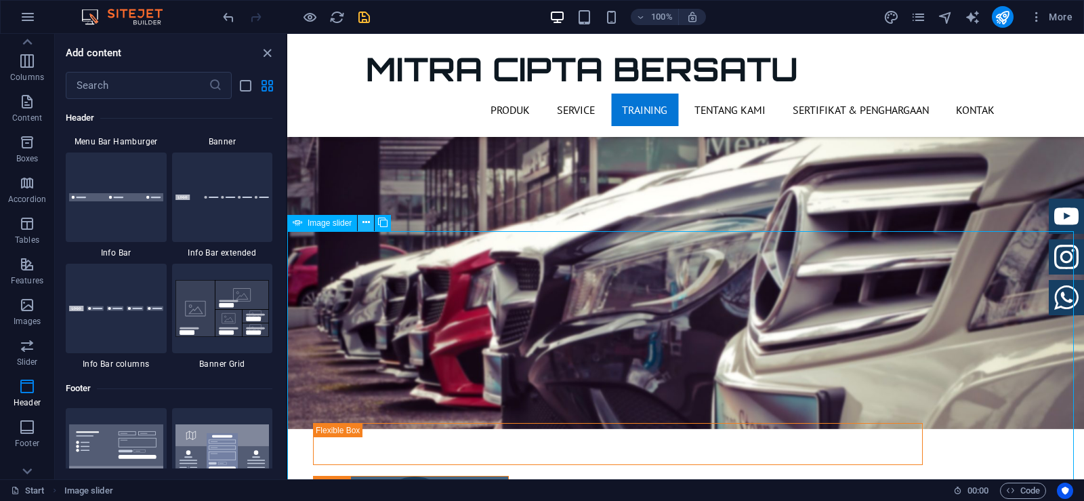
click at [363, 226] on icon at bounding box center [365, 222] width 7 height 14
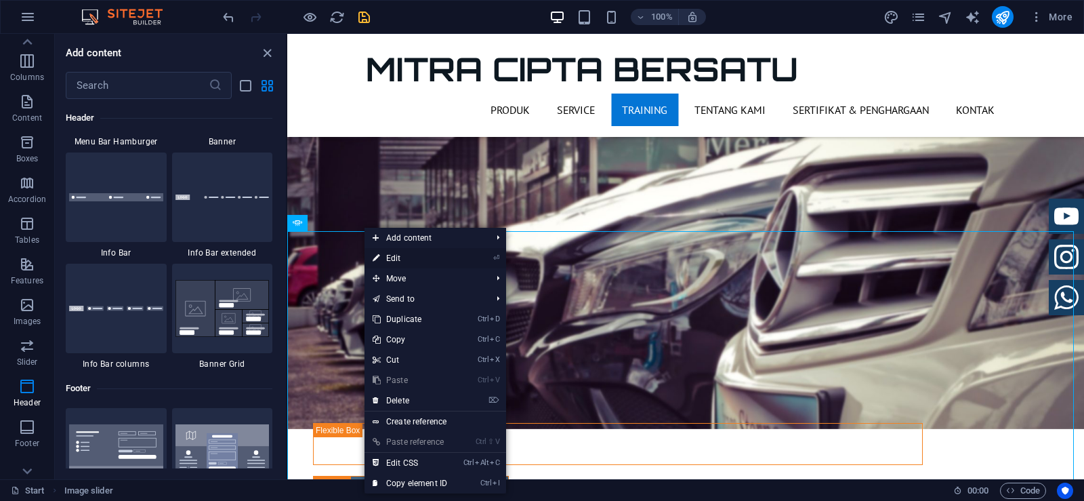
click at [408, 262] on link "⏎ Edit" at bounding box center [409, 258] width 91 height 20
select select "px"
select select "ms"
select select "s"
select select "progressive"
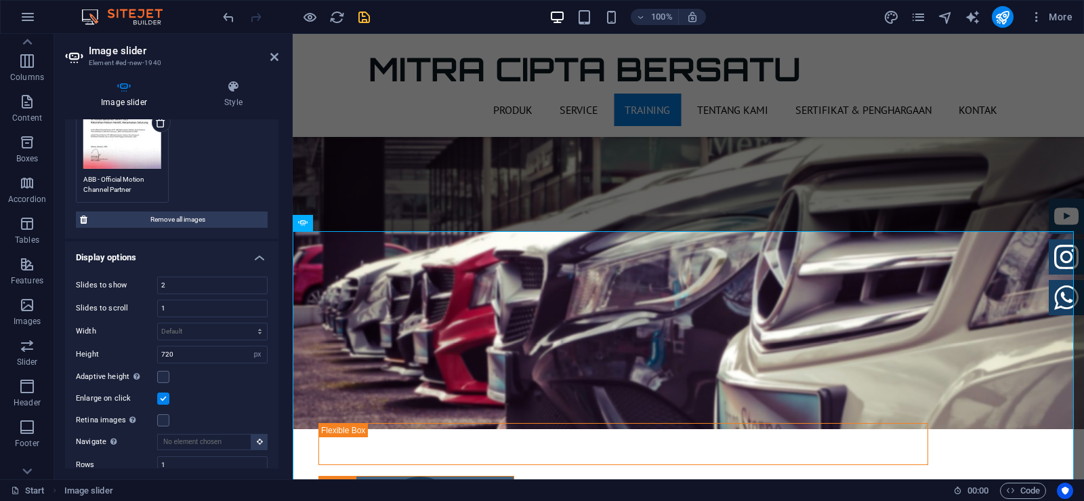
scroll to position [339, 0]
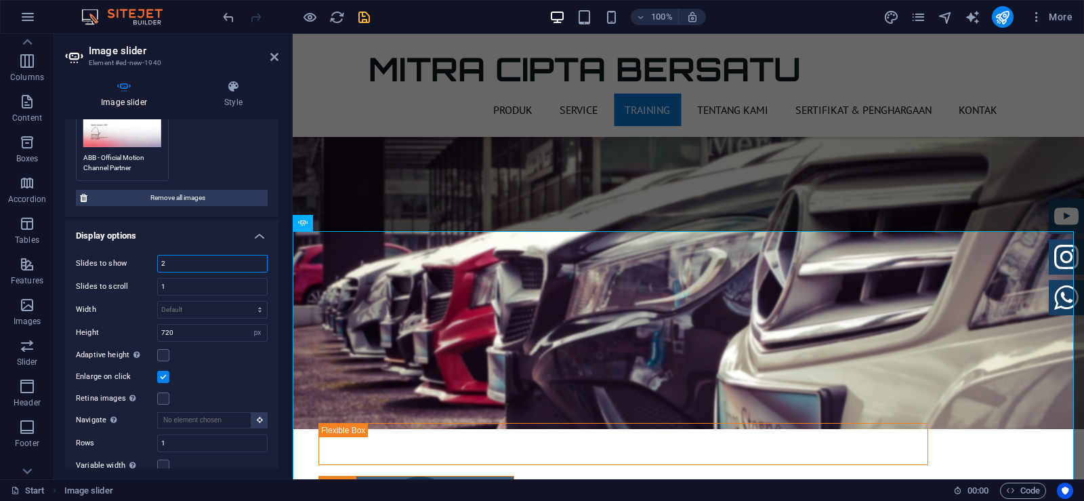
drag, startPoint x: 175, startPoint y: 262, endPoint x: 141, endPoint y: 253, distance: 35.0
click at [140, 255] on div "Slides to show 2" at bounding box center [172, 264] width 192 height 18
type input "1"
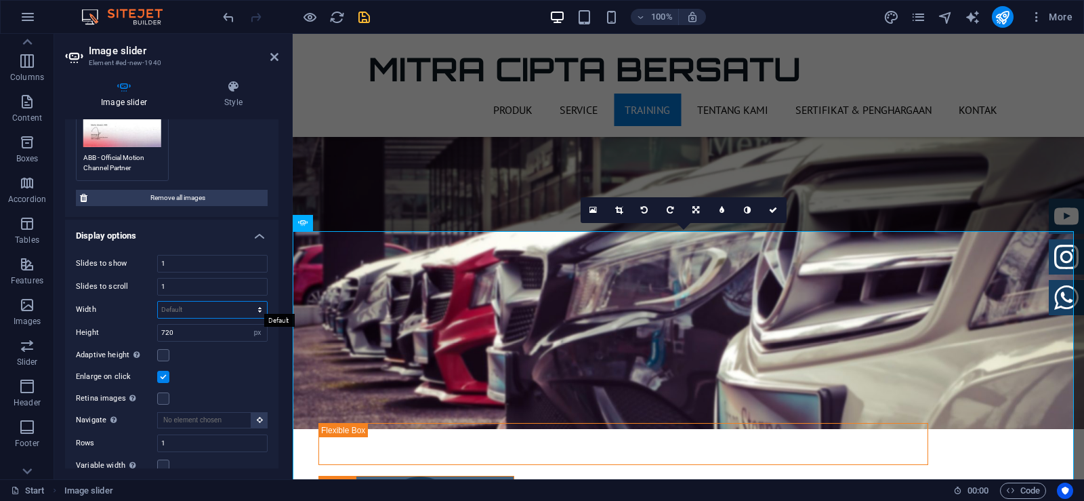
click at [189, 304] on select "Default px % rem em vw vh" at bounding box center [212, 309] width 109 height 16
drag, startPoint x: 189, startPoint y: 329, endPoint x: 132, endPoint y: 318, distance: 57.9
click at [131, 318] on div "Slides to show 1 Slides to scroll 1 Width Default px % rem em vw vh Height 720 …" at bounding box center [171, 375] width 213 height 262
type input "1080"
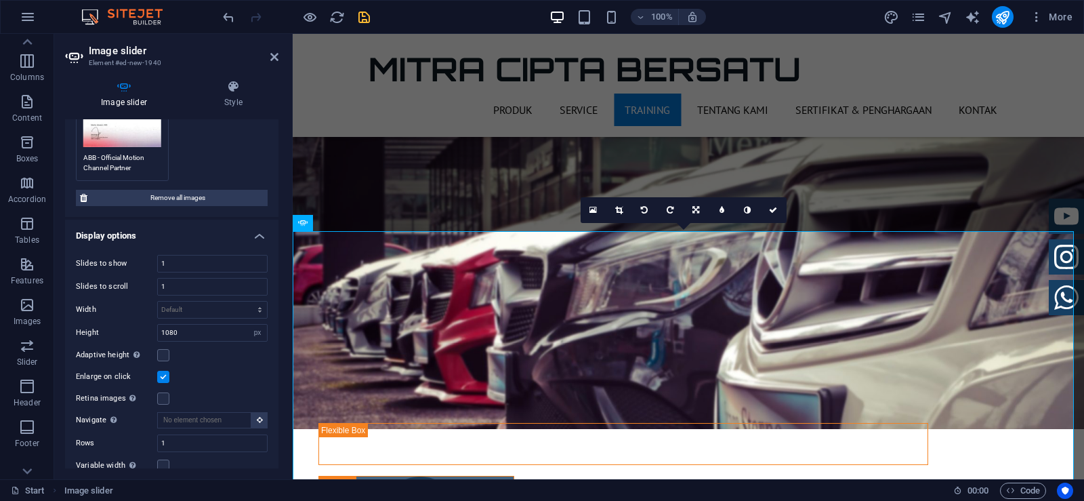
drag, startPoint x: 202, startPoint y: 350, endPoint x: 209, endPoint y: 352, distance: 6.9
click at [203, 351] on div "Adaptive height Automatically adjust the height for single slide horizontal sli…" at bounding box center [172, 355] width 192 height 16
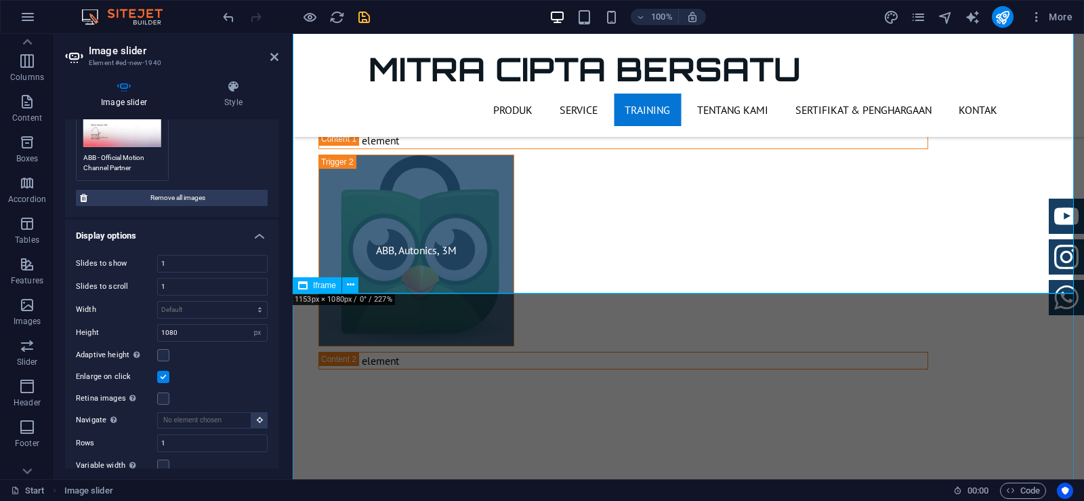
scroll to position [2549, 0]
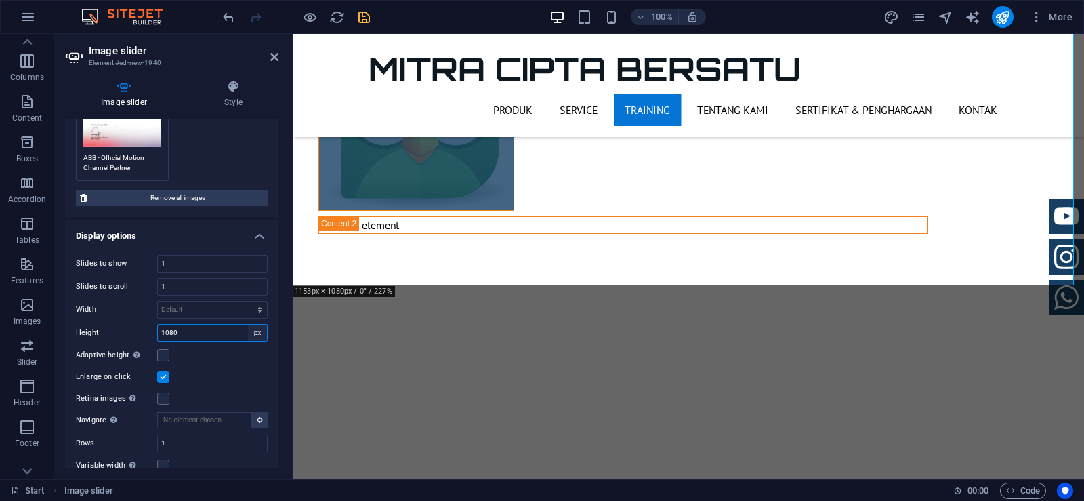
click at [255, 329] on select "Default px rem em vw vh" at bounding box center [257, 332] width 19 height 16
select select "default"
click at [248, 324] on select "Default px rem em vw vh" at bounding box center [257, 332] width 19 height 16
select select "DISABLED_OPTION_VALUE"
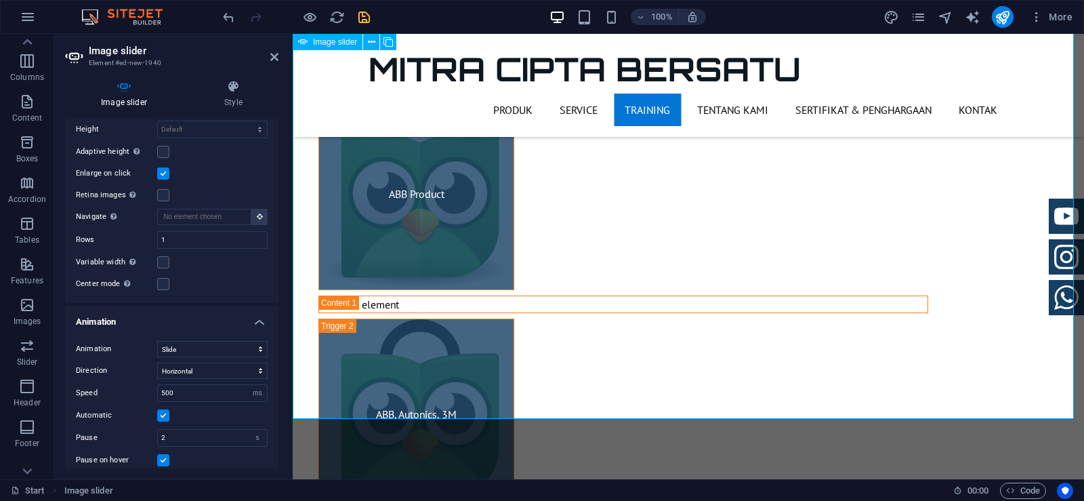
scroll to position [2157, 0]
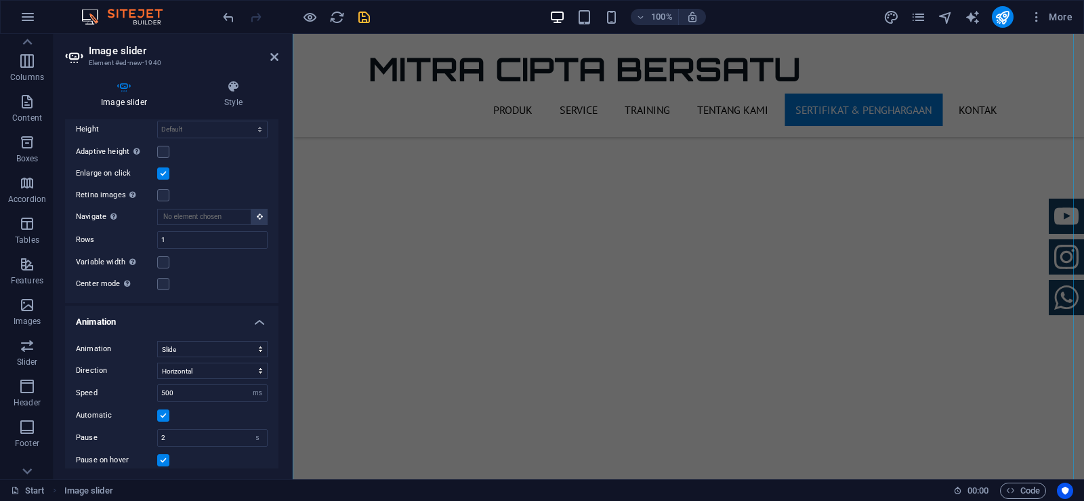
scroll to position [3512, 0]
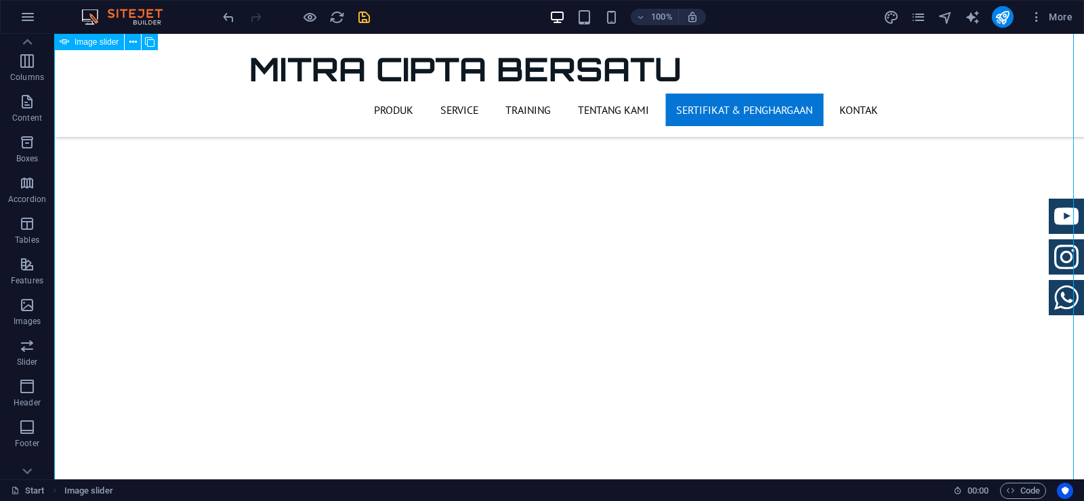
scroll to position [3661, 0]
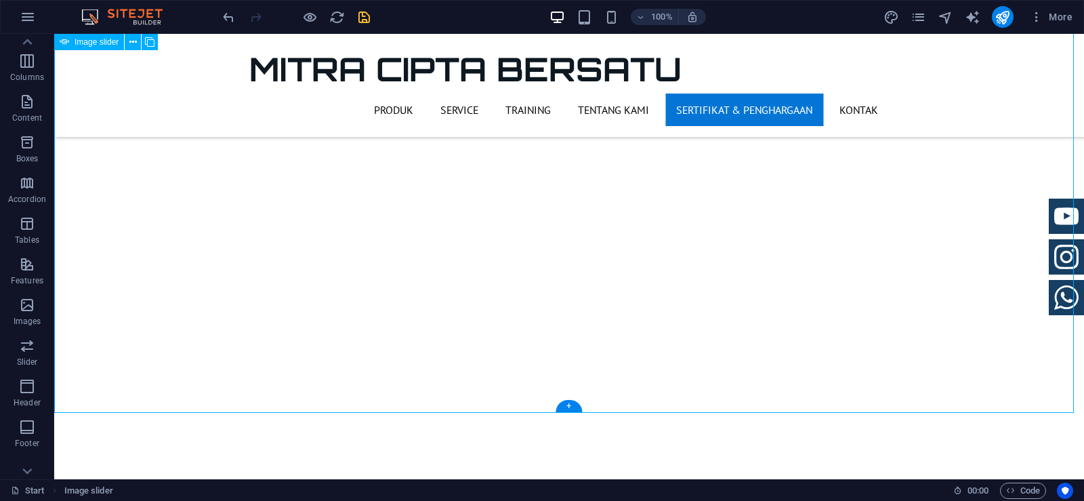
scroll to position [3796, 0]
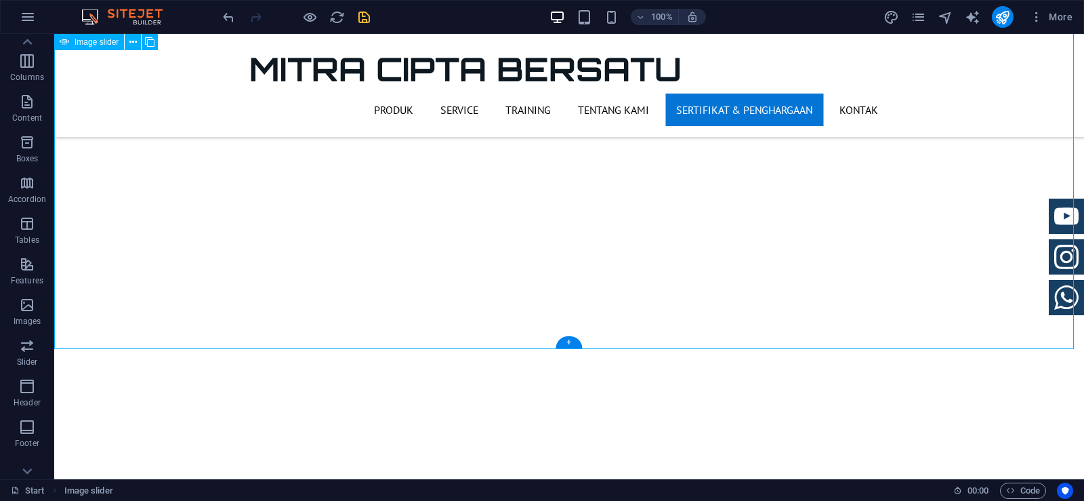
click at [102, 488] on span "Image slider" at bounding box center [88, 490] width 49 height 16
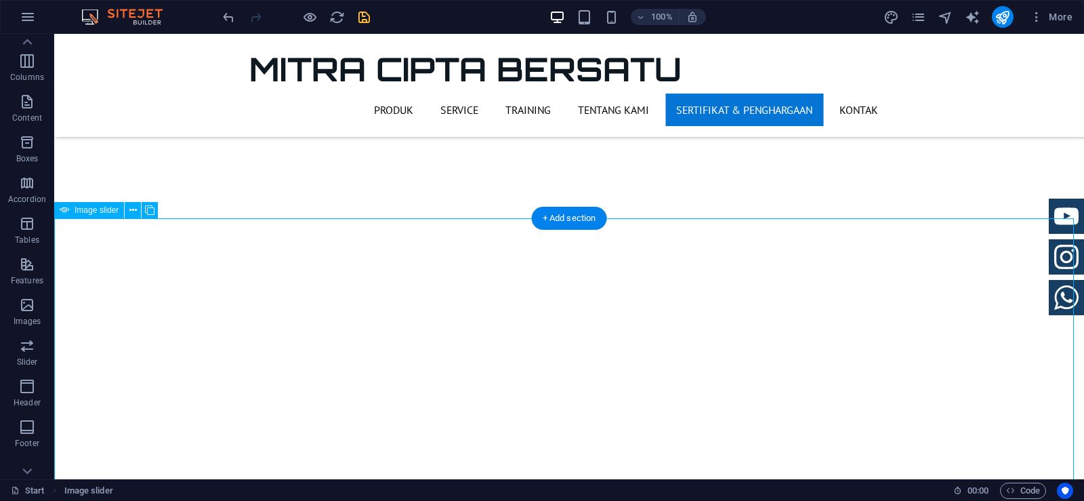
scroll to position [3390, 0]
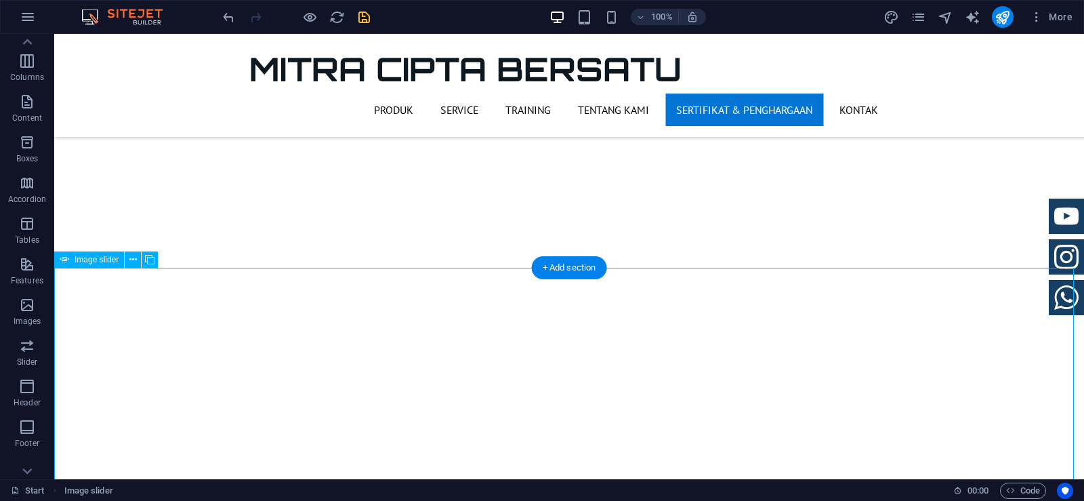
click at [129, 258] on icon at bounding box center [132, 260] width 7 height 14
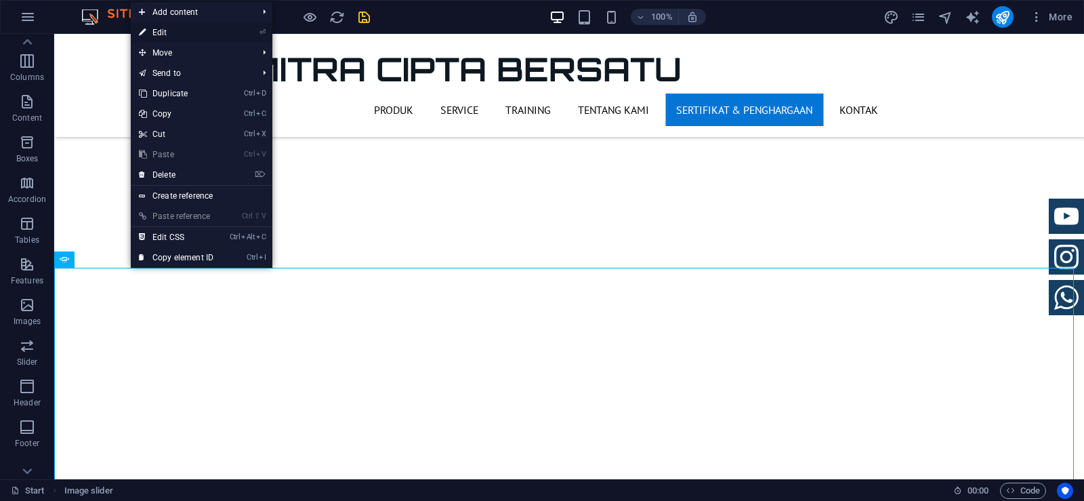
click at [162, 34] on link "⏎ Edit" at bounding box center [176, 32] width 91 height 20
select select "px"
select select "ms"
select select "s"
select select "progressive"
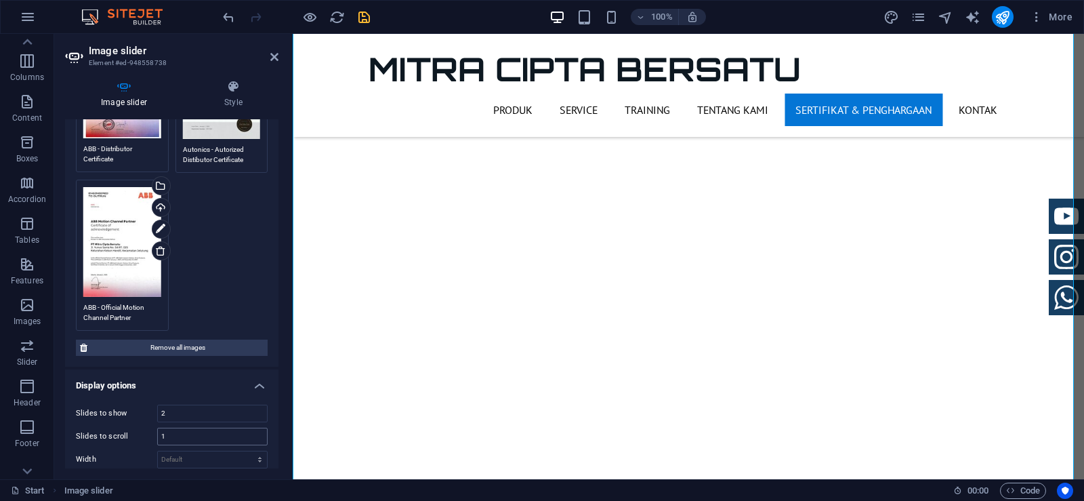
scroll to position [203, 0]
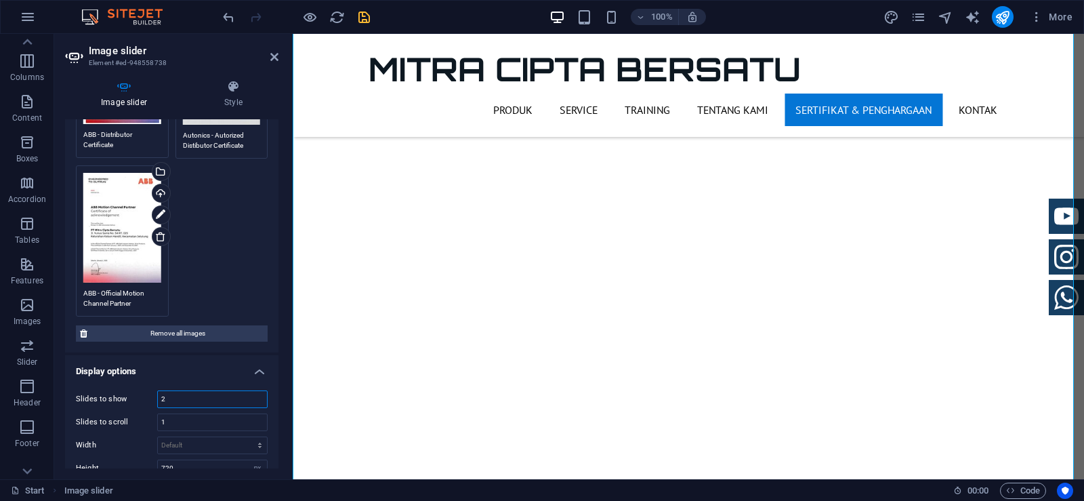
drag, startPoint x: 194, startPoint y: 394, endPoint x: 129, endPoint y: 381, distance: 66.8
click at [129, 381] on div "Slides to show 2 Slides to scroll 1 Width Default px % rem em vw vh Height 720 …" at bounding box center [171, 510] width 213 height 262
type input "1"
click at [167, 358] on h4 "Display options" at bounding box center [171, 367] width 213 height 24
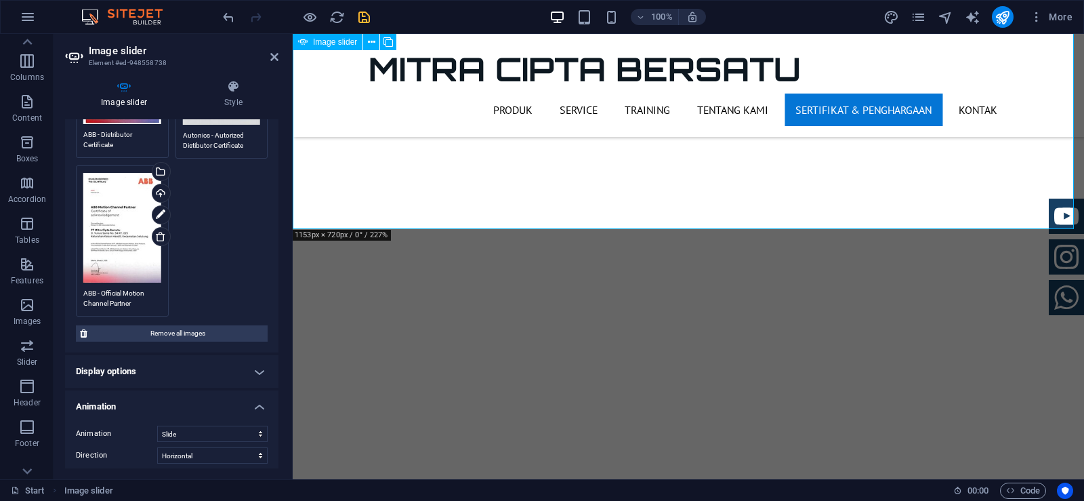
scroll to position [3700, 0]
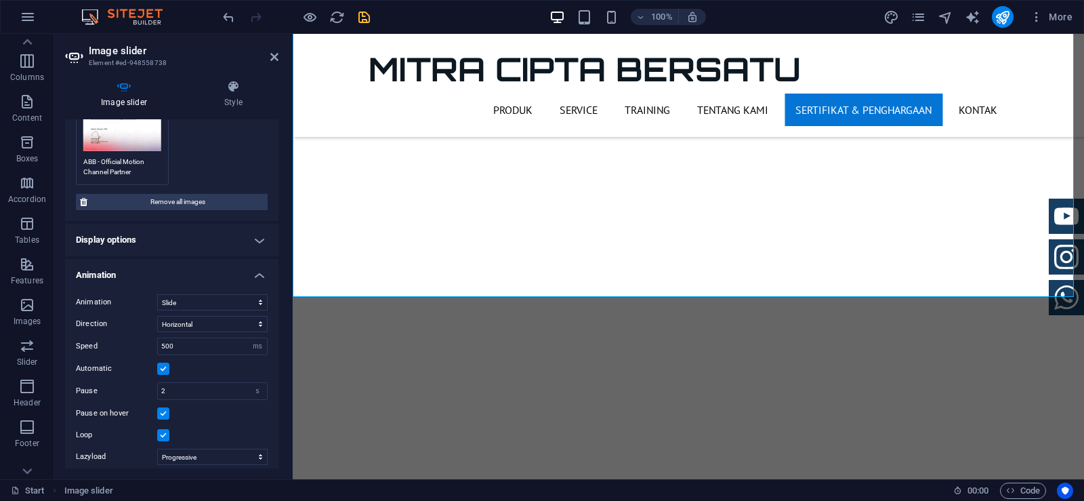
scroll to position [314, 0]
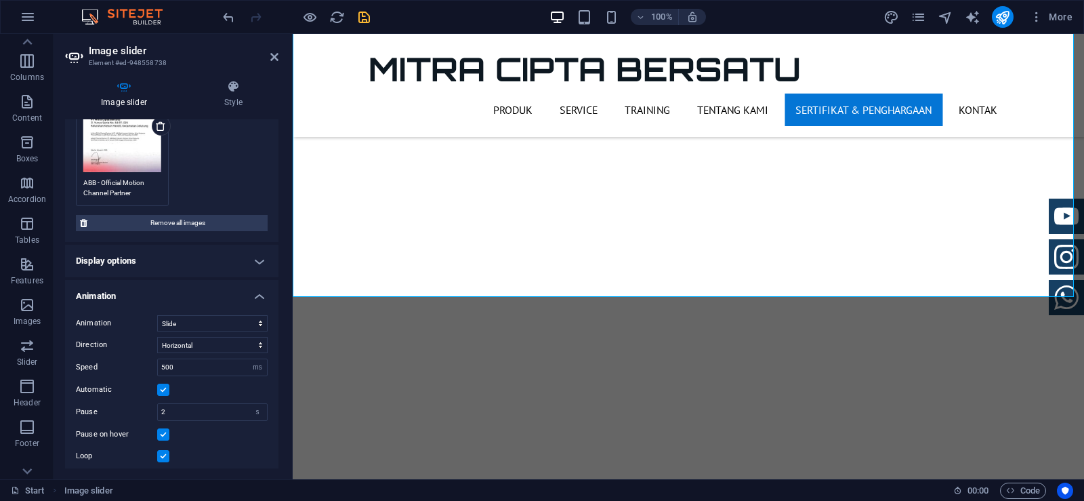
click at [254, 252] on h4 "Display options" at bounding box center [171, 261] width 213 height 33
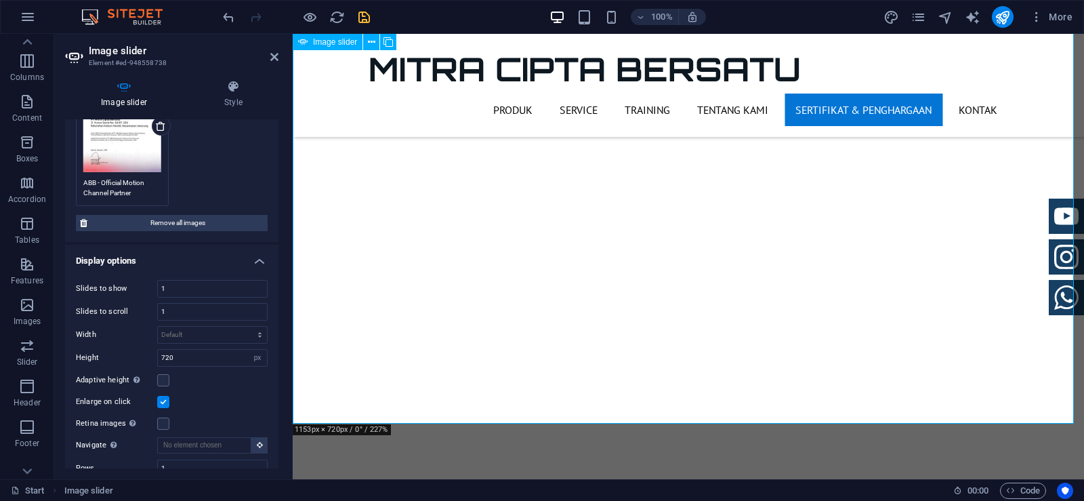
scroll to position [3632, 0]
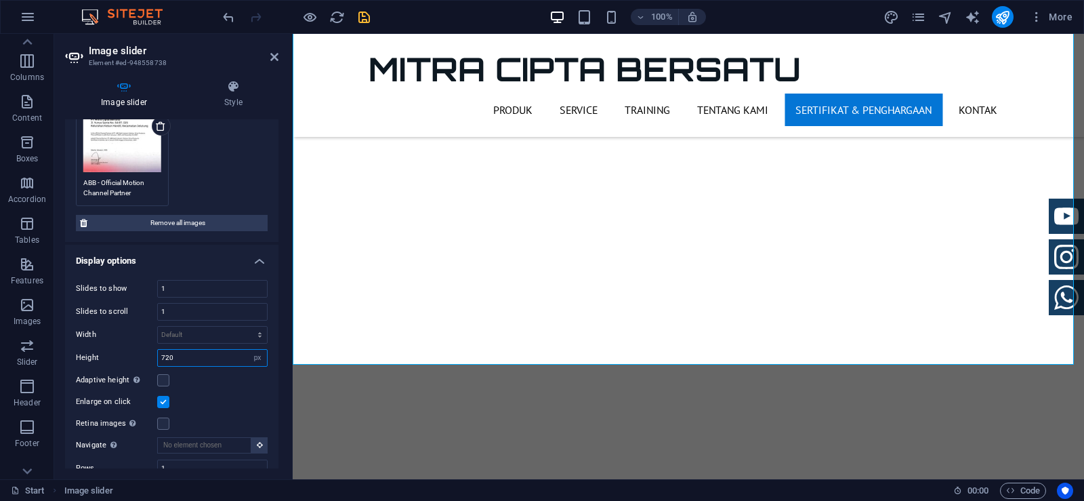
drag, startPoint x: 187, startPoint y: 354, endPoint x: 147, endPoint y: 352, distance: 40.0
click at [147, 352] on div "Height 720 Default px rem em vw vh" at bounding box center [172, 358] width 192 height 18
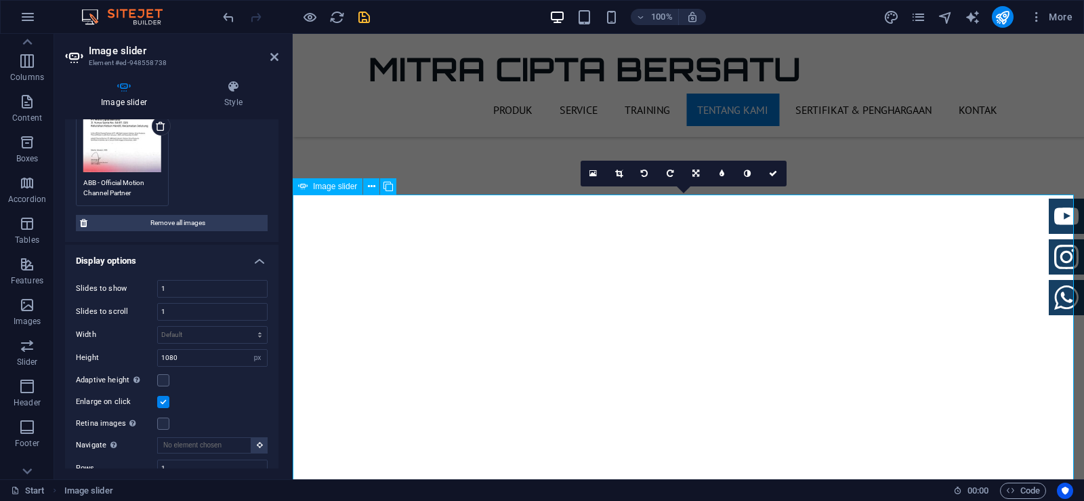
scroll to position [3293, 0]
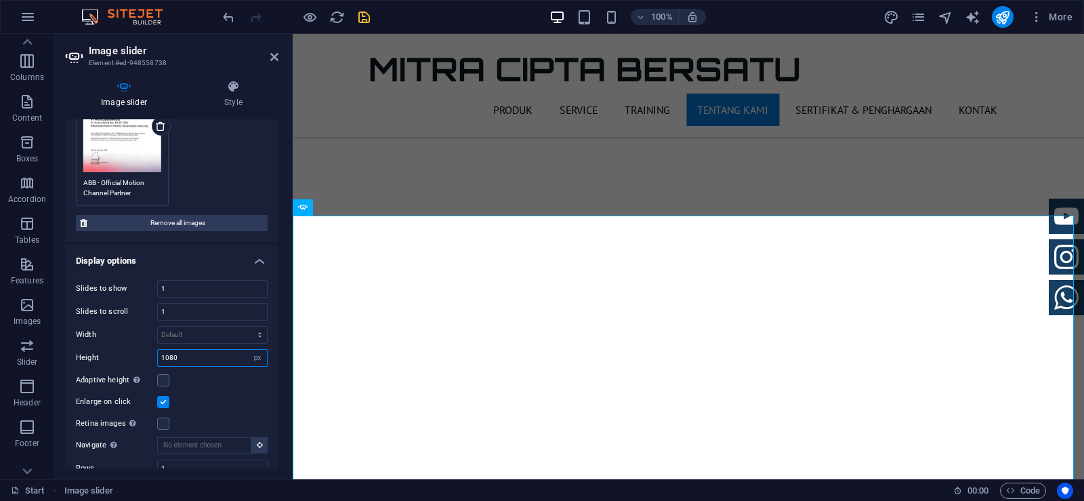
drag, startPoint x: 184, startPoint y: 353, endPoint x: 136, endPoint y: 354, distance: 47.4
click at [136, 354] on div "Height 1080 Default px rem em vw vh" at bounding box center [172, 358] width 192 height 18
click at [213, 384] on div "Adaptive height Automatically adjust the height for single slide horizontal sli…" at bounding box center [172, 380] width 192 height 16
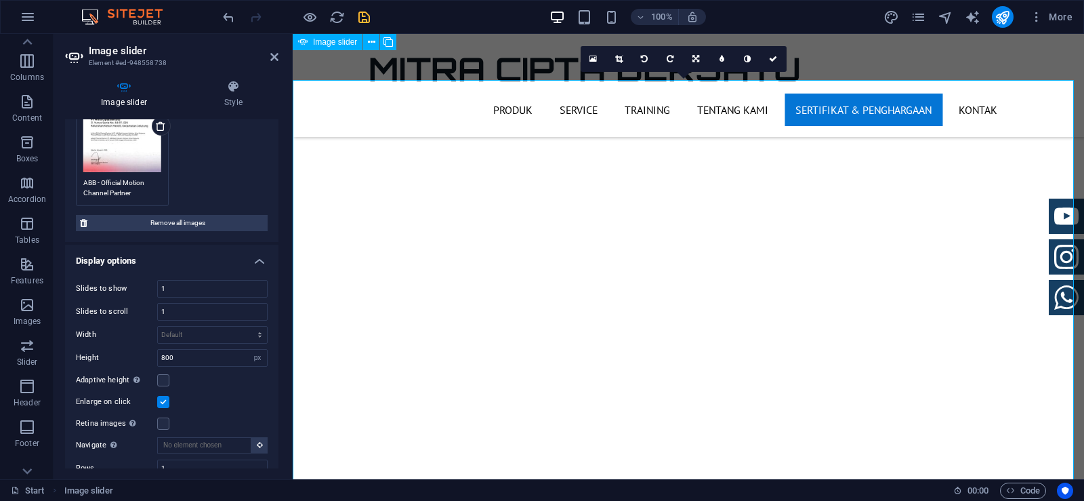
scroll to position [3429, 0]
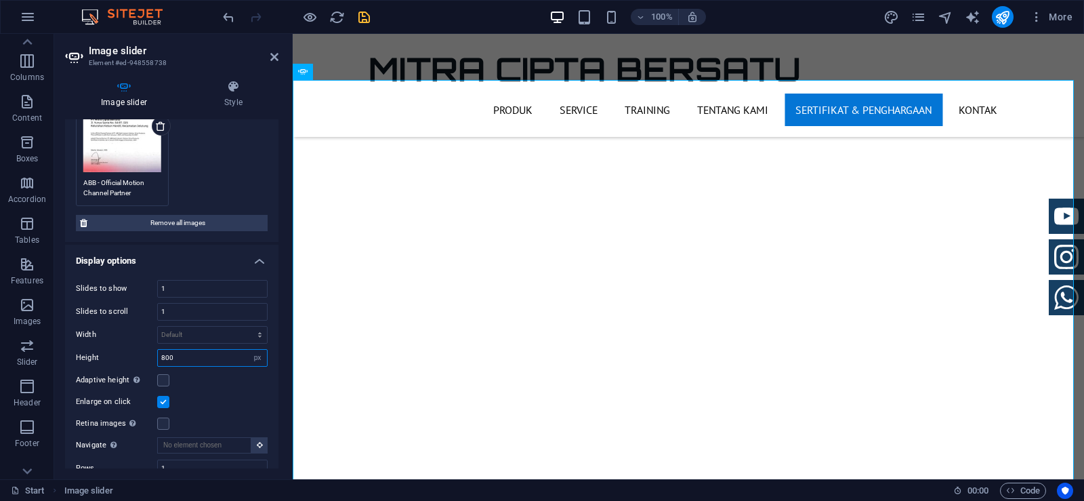
drag, startPoint x: 178, startPoint y: 350, endPoint x: 127, endPoint y: 344, distance: 51.8
click at [127, 344] on div "Slides to show 1 Slides to scroll 1 Width Default px % rem em vw vh Height 800 …" at bounding box center [171, 400] width 213 height 262
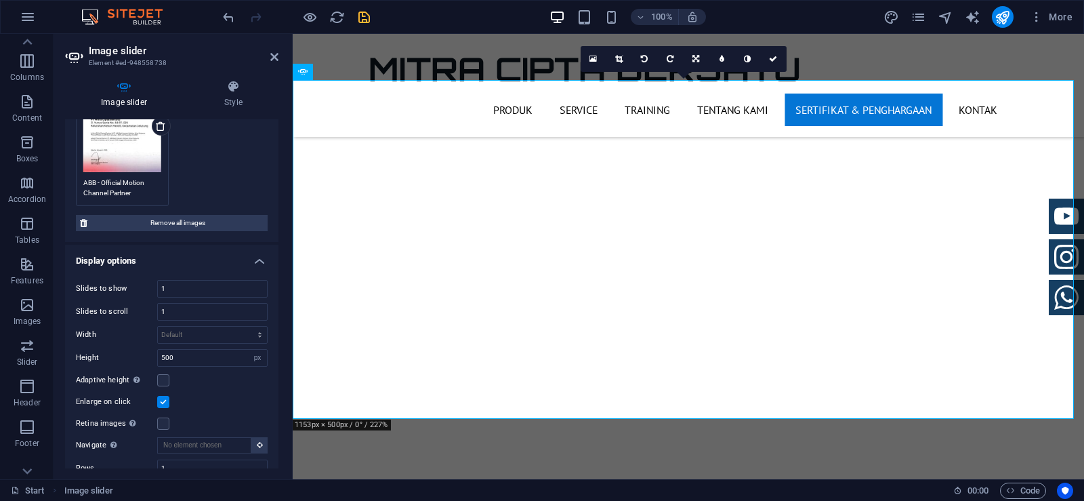
click at [205, 386] on div "Slides to show 1 Slides to scroll 1 Width Default px % rem em vw vh Height 500 …" at bounding box center [171, 400] width 213 height 262
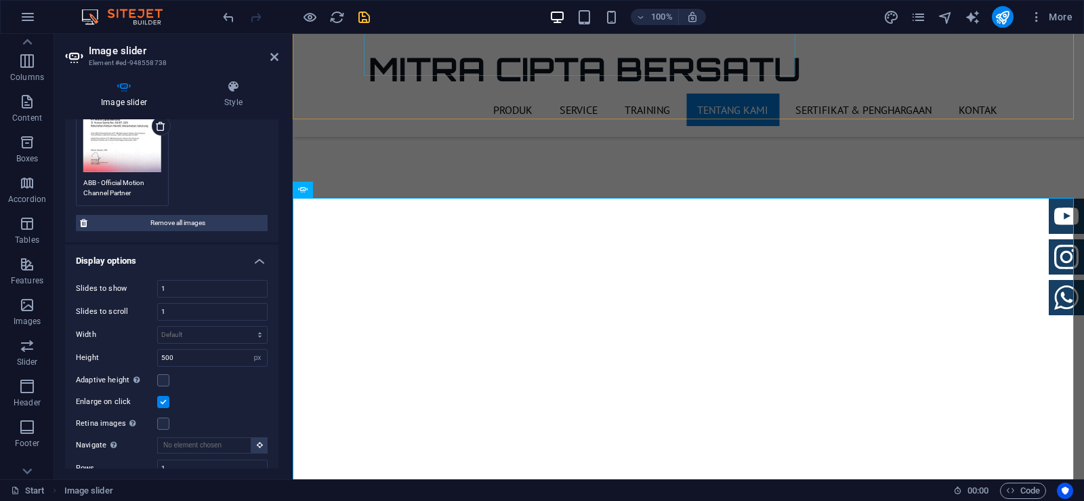
scroll to position [3361, 0]
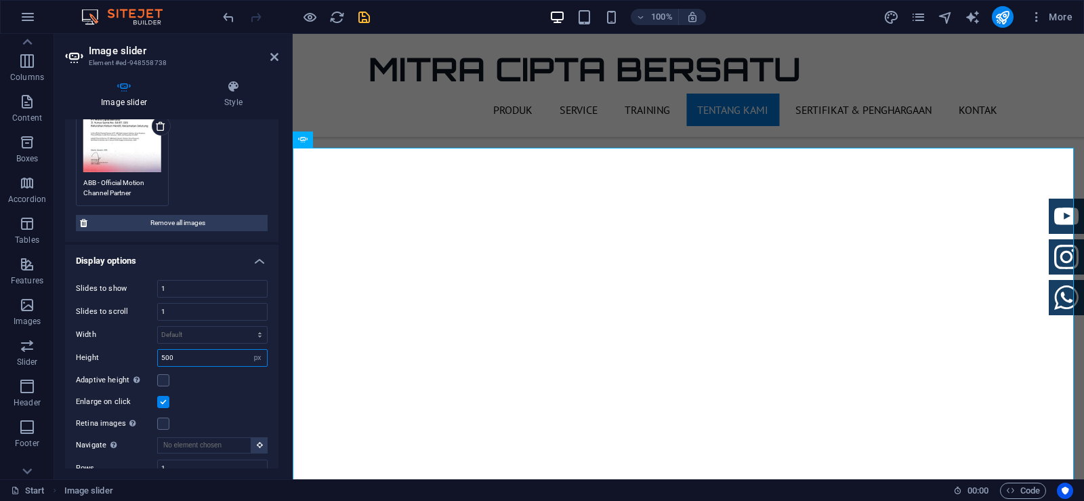
drag, startPoint x: 182, startPoint y: 356, endPoint x: 140, endPoint y: 353, distance: 42.8
click at [140, 353] on div "Height 500 Default px rem em vw vh" at bounding box center [172, 358] width 192 height 18
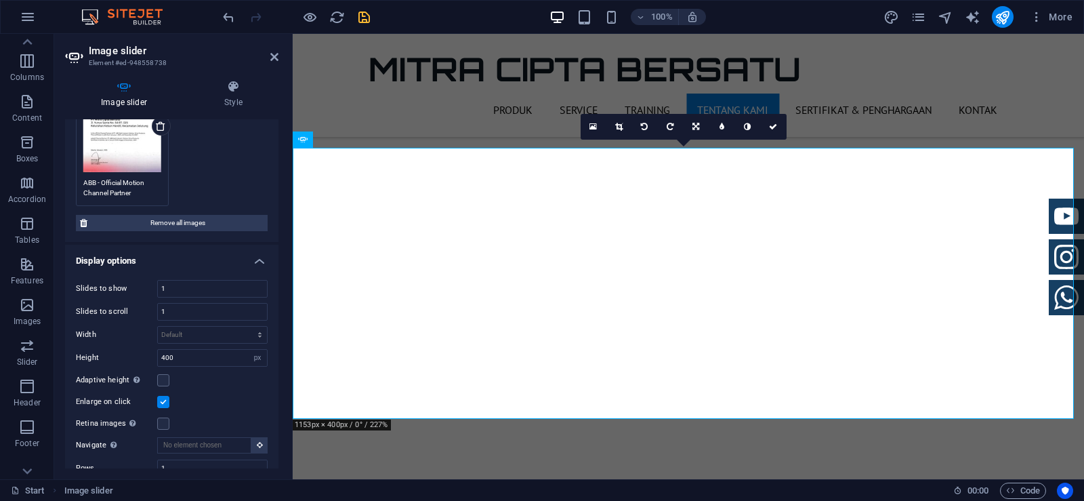
click at [222, 396] on div "Enlarge on click" at bounding box center [172, 402] width 192 height 16
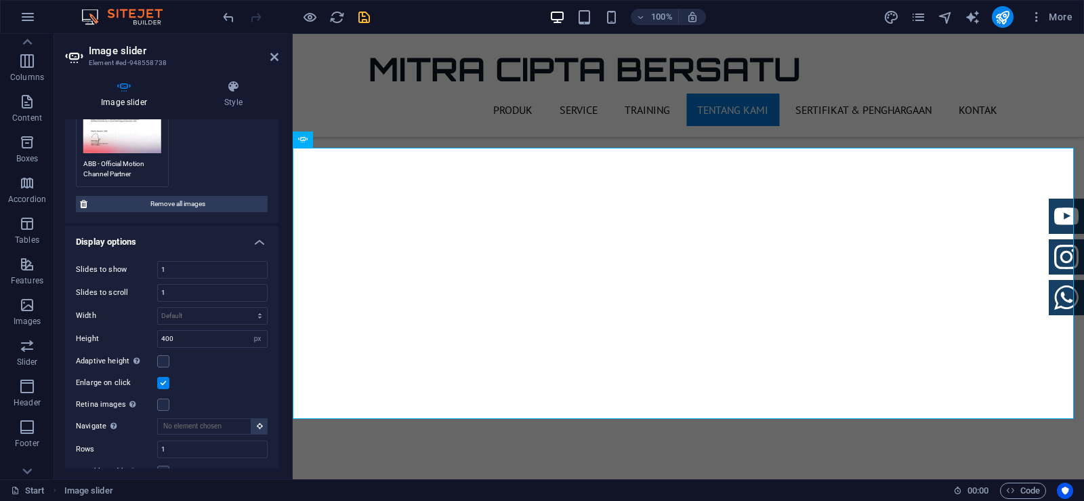
scroll to position [314, 0]
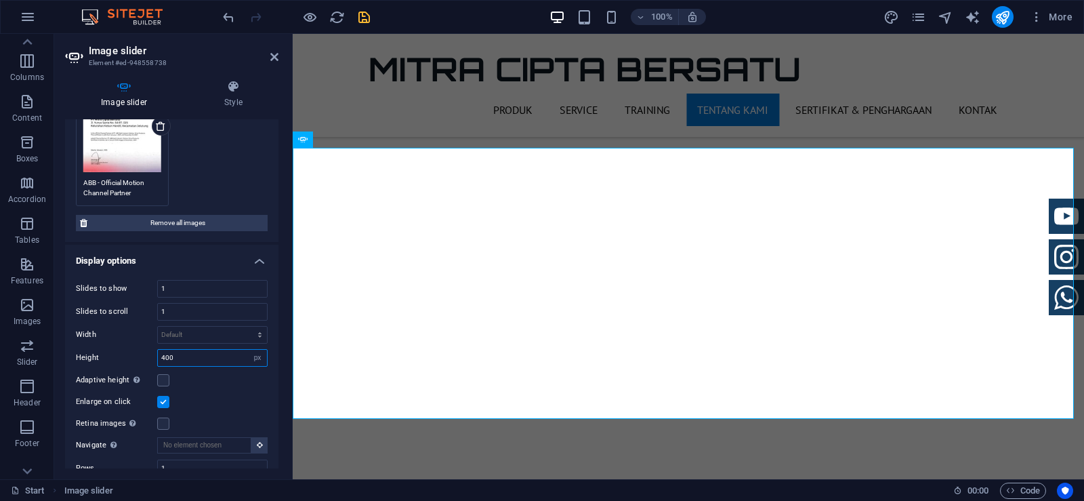
drag, startPoint x: 192, startPoint y: 352, endPoint x: 130, endPoint y: 348, distance: 61.7
click at [130, 349] on div "Height 400 Default px rem em vw vh" at bounding box center [172, 358] width 192 height 18
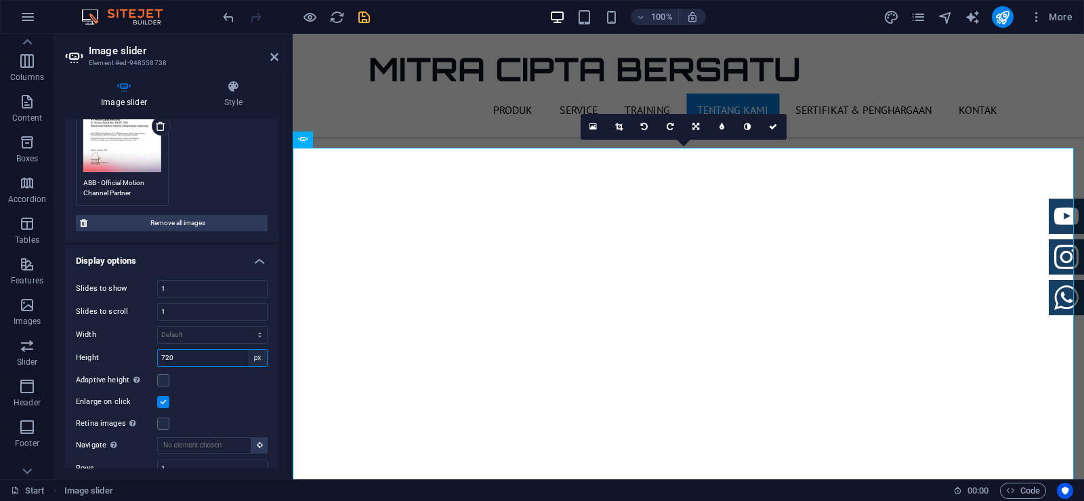
type input "720"
click at [253, 360] on select "Default px rem em vw vh" at bounding box center [257, 358] width 19 height 16
select select "default"
click at [248, 350] on select "Default px rem em vw vh" at bounding box center [257, 358] width 19 height 16
select select "DISABLED_OPTION_VALUE"
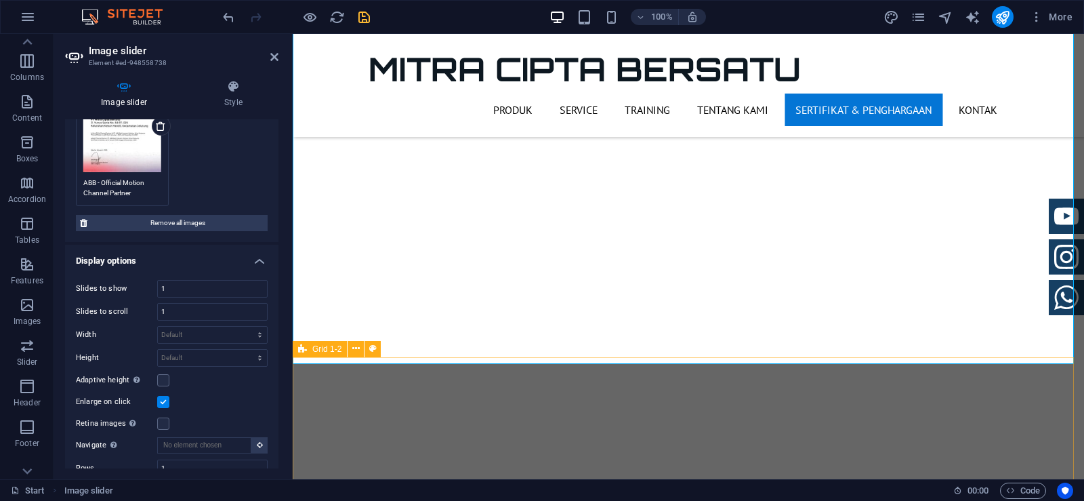
scroll to position [3632, 0]
drag, startPoint x: 172, startPoint y: 287, endPoint x: 127, endPoint y: 285, distance: 45.4
click at [127, 285] on div "Slides to show 1" at bounding box center [172, 289] width 192 height 18
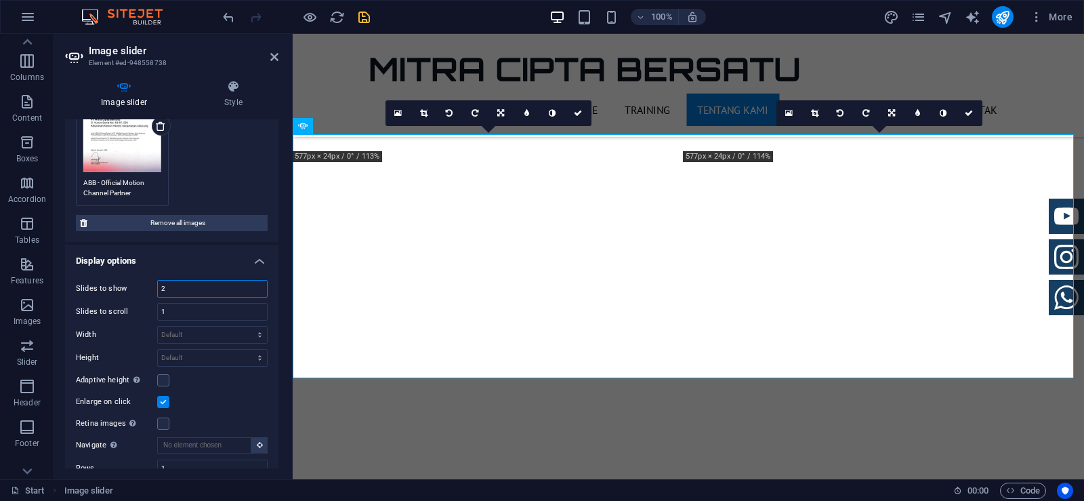
scroll to position [3375, 0]
type input "2"
click at [229, 395] on div "Enlarge on click" at bounding box center [172, 402] width 192 height 16
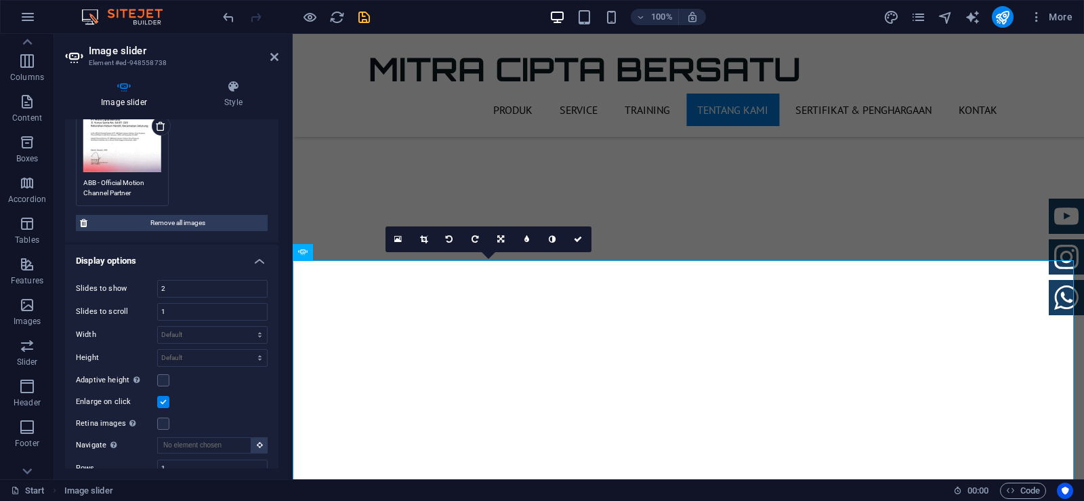
scroll to position [3239, 0]
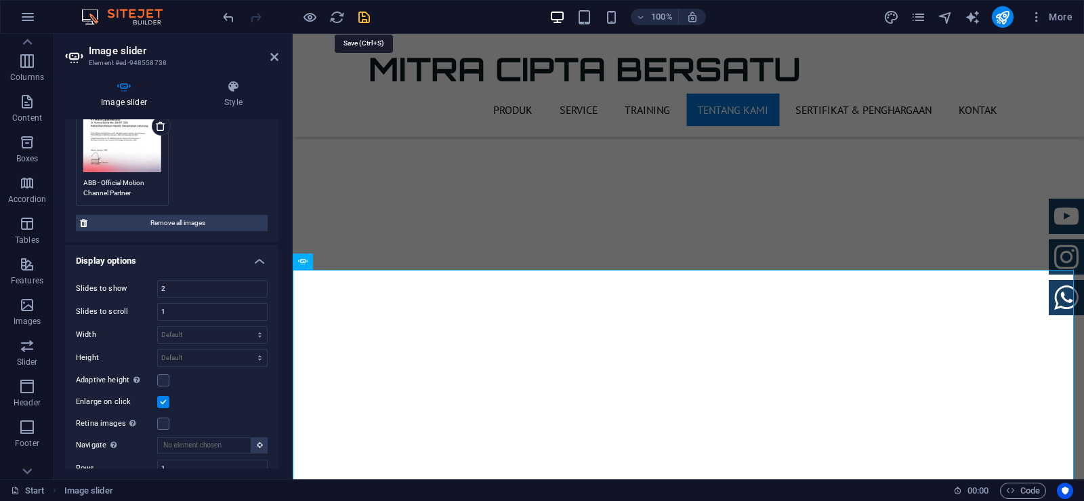
click at [362, 18] on icon "save" at bounding box center [364, 17] width 16 height 16
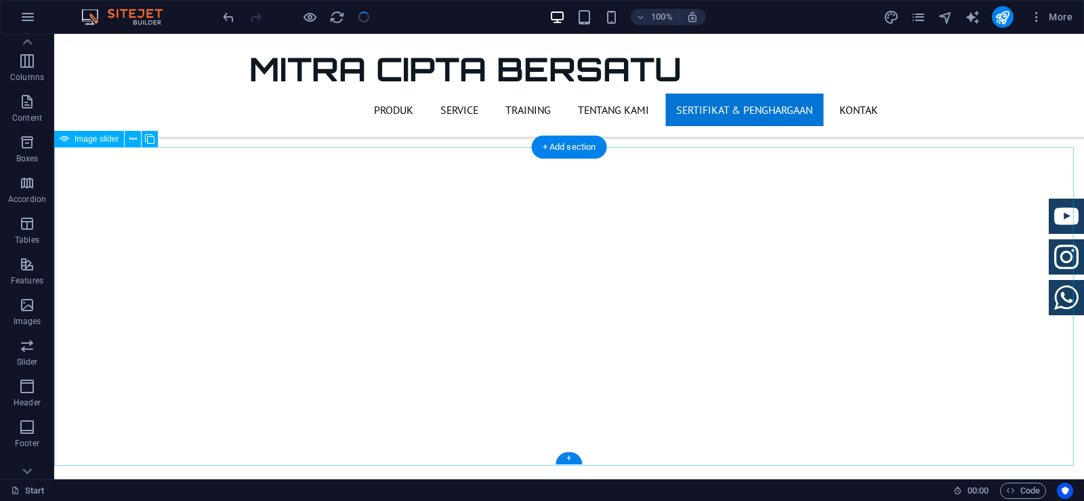
scroll to position [3510, 0]
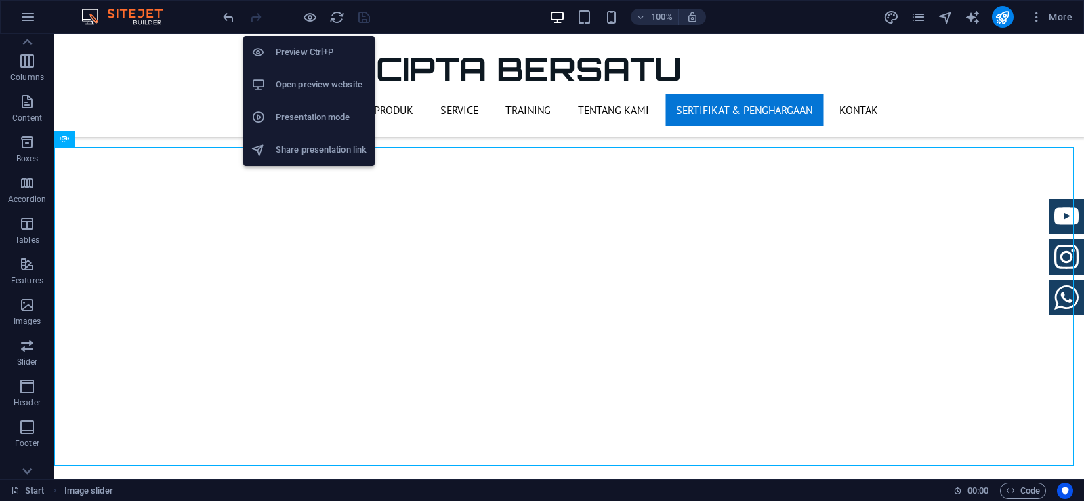
drag, startPoint x: 305, startPoint y: 20, endPoint x: 310, endPoint y: 35, distance: 16.3
click at [305, 21] on icon "button" at bounding box center [310, 17] width 16 height 16
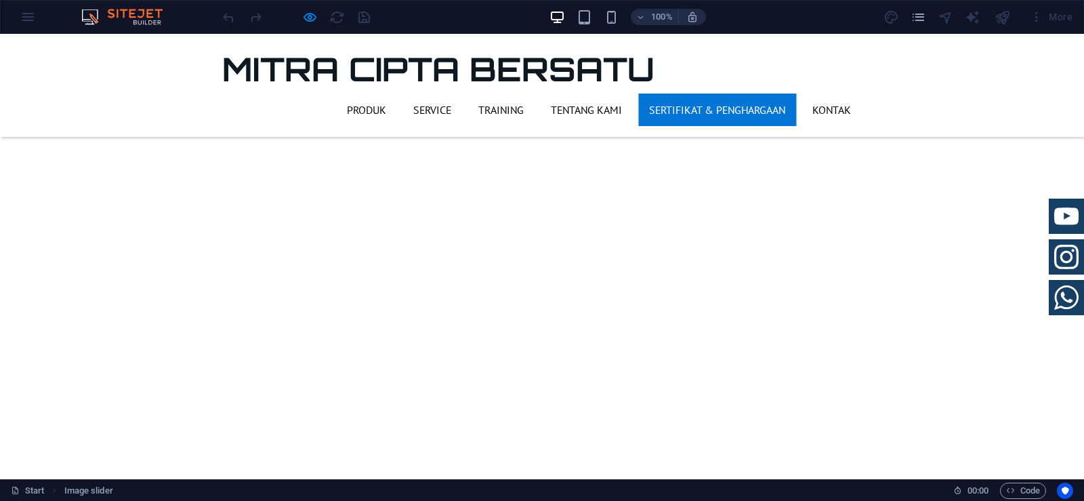
scroll to position [3417, 0]
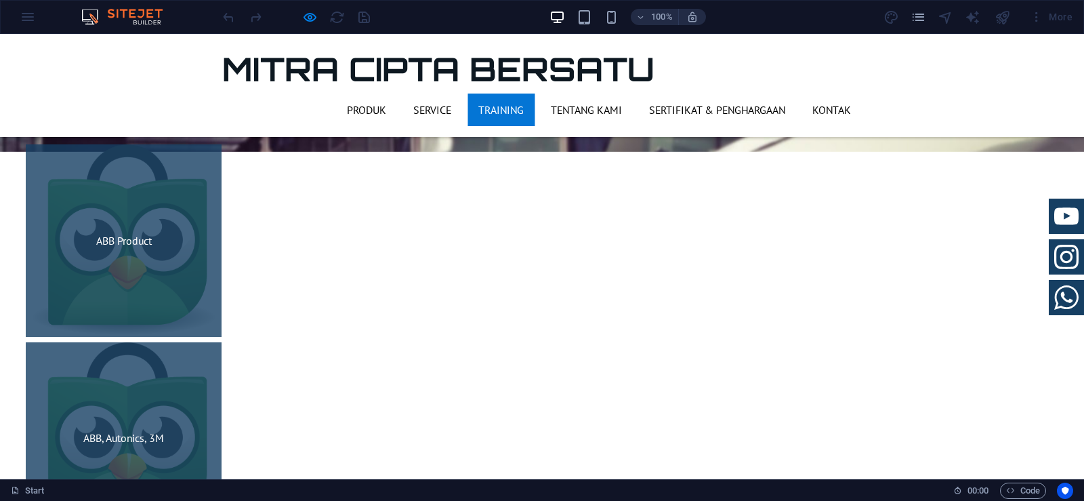
scroll to position [1995, 0]
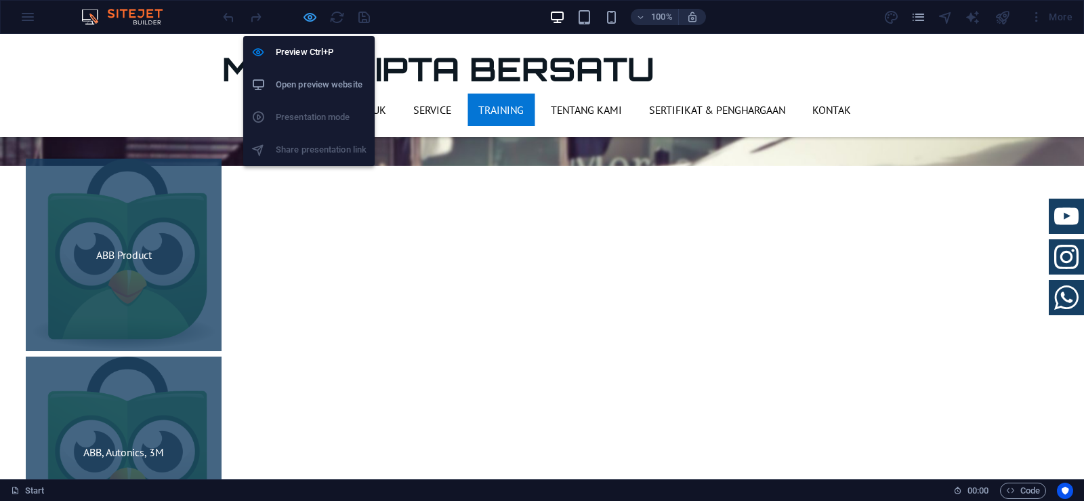
click at [310, 17] on icon "button" at bounding box center [310, 17] width 16 height 16
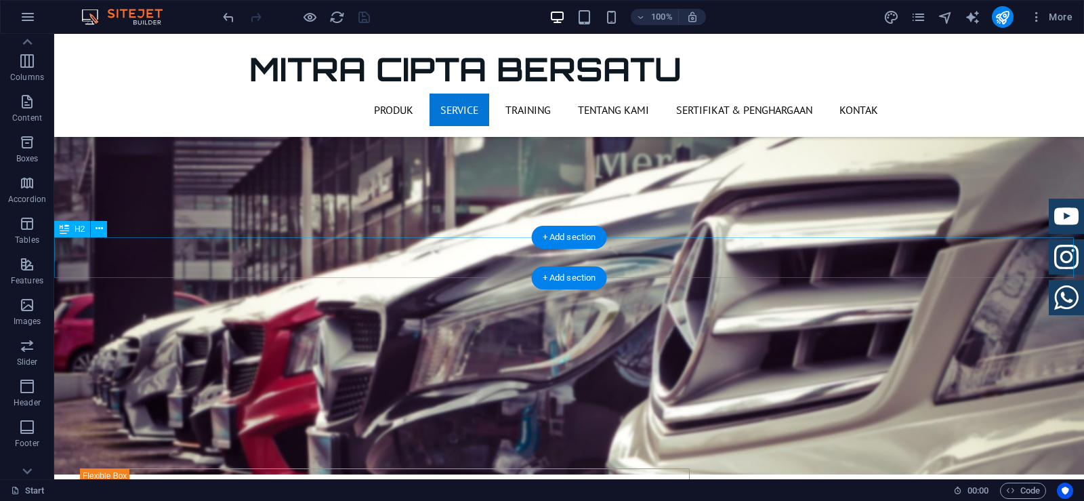
scroll to position [1809, 0]
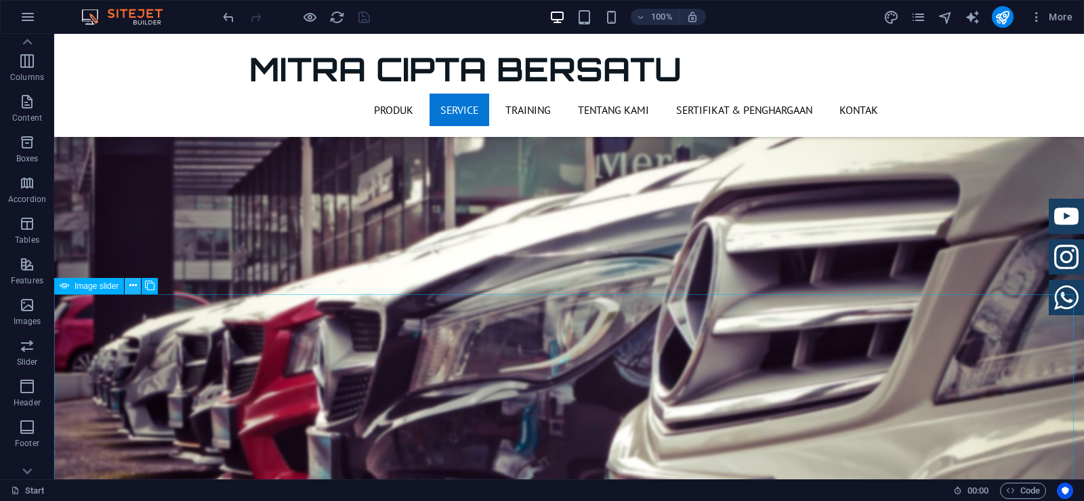
click at [134, 280] on icon at bounding box center [132, 285] width 7 height 14
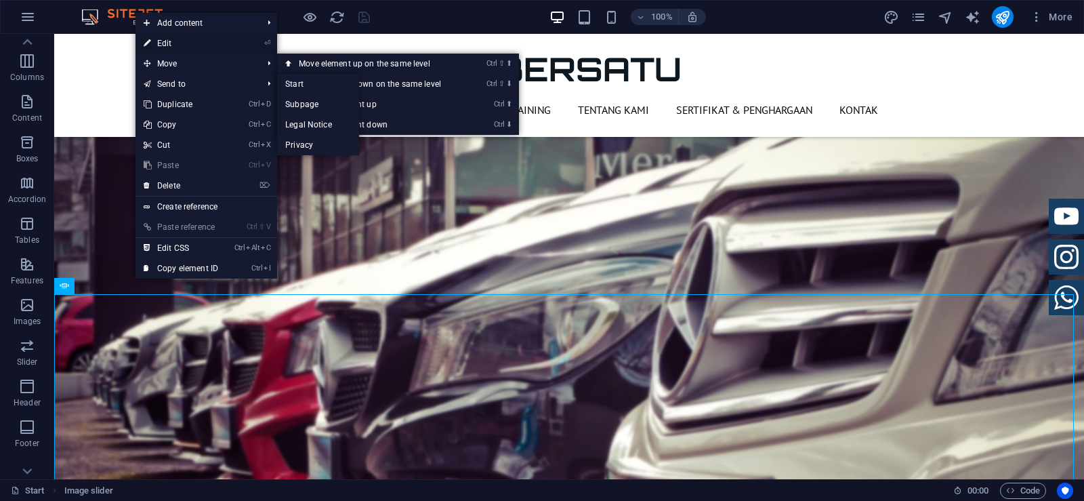
click at [168, 39] on link "⏎ Edit" at bounding box center [180, 43] width 91 height 20
select select "ms"
select select "s"
select select "progressive"
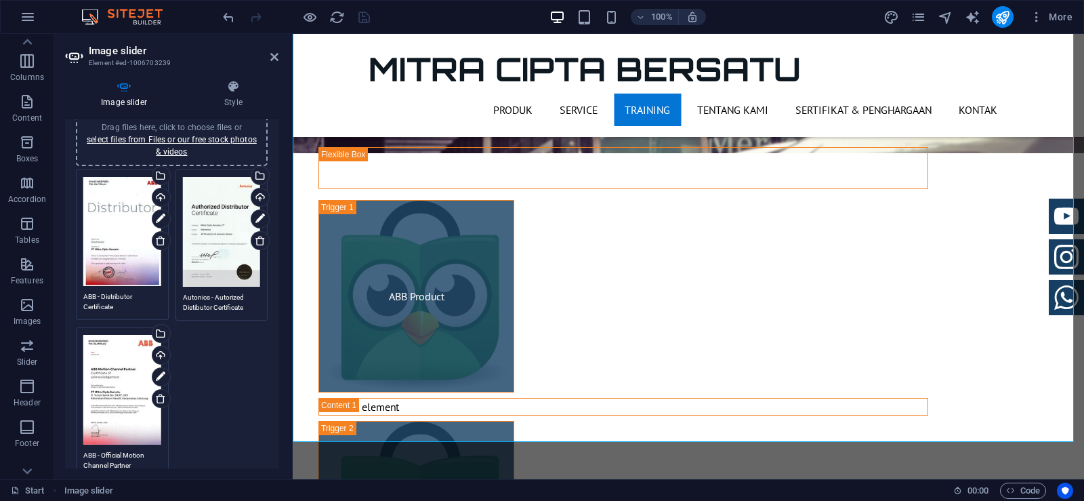
scroll to position [0, 0]
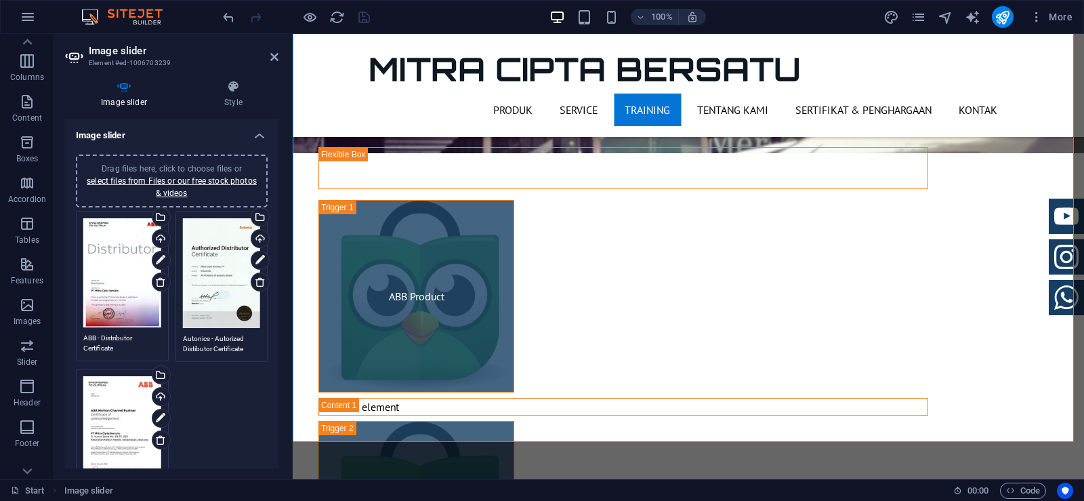
click at [235, 418] on div "Drag files here, click to choose files or select files from Files or our free s…" at bounding box center [171, 365] width 198 height 316
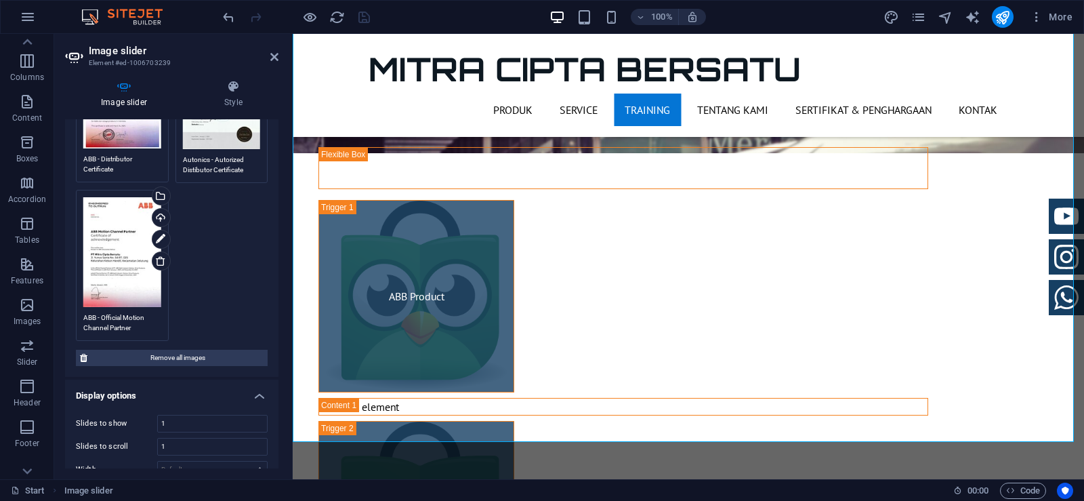
scroll to position [203, 0]
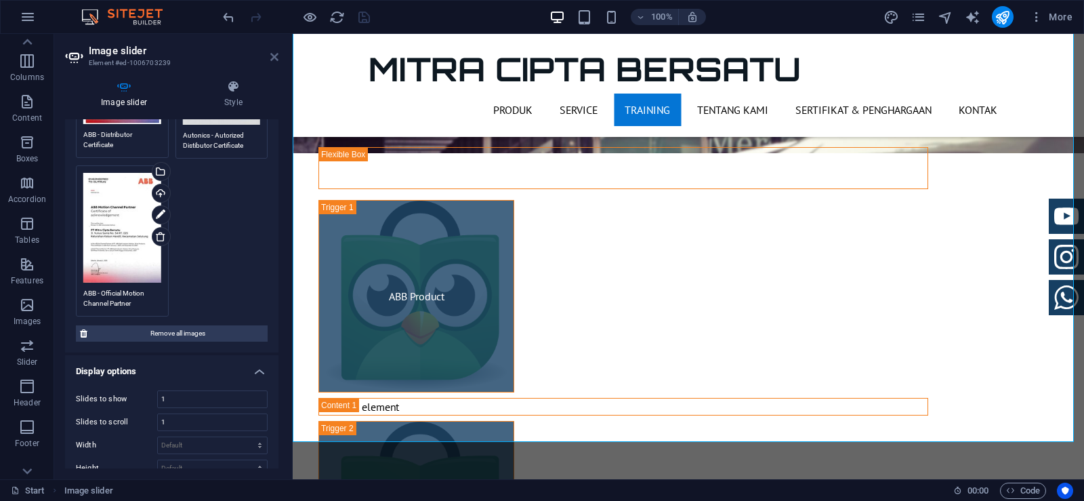
click at [276, 60] on icon at bounding box center [274, 56] width 8 height 11
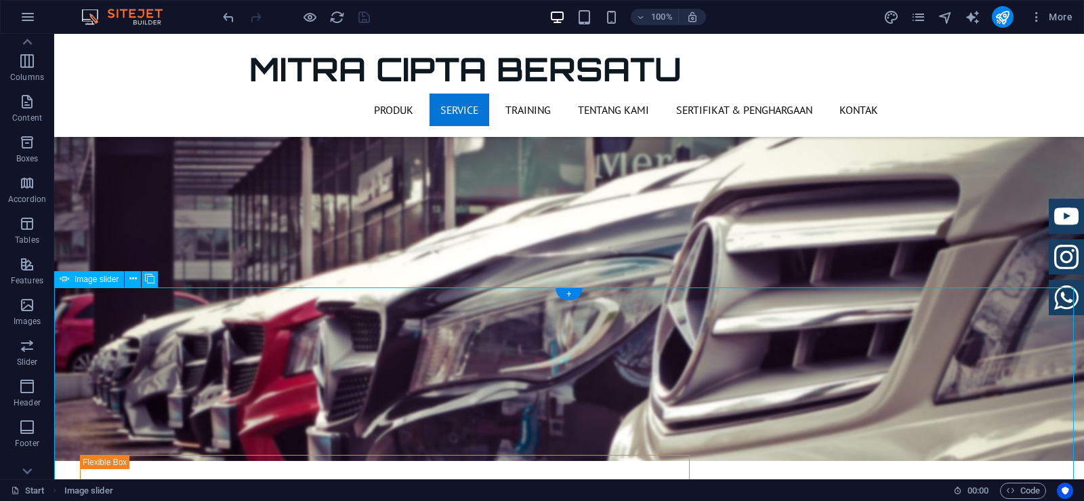
scroll to position [1815, 0]
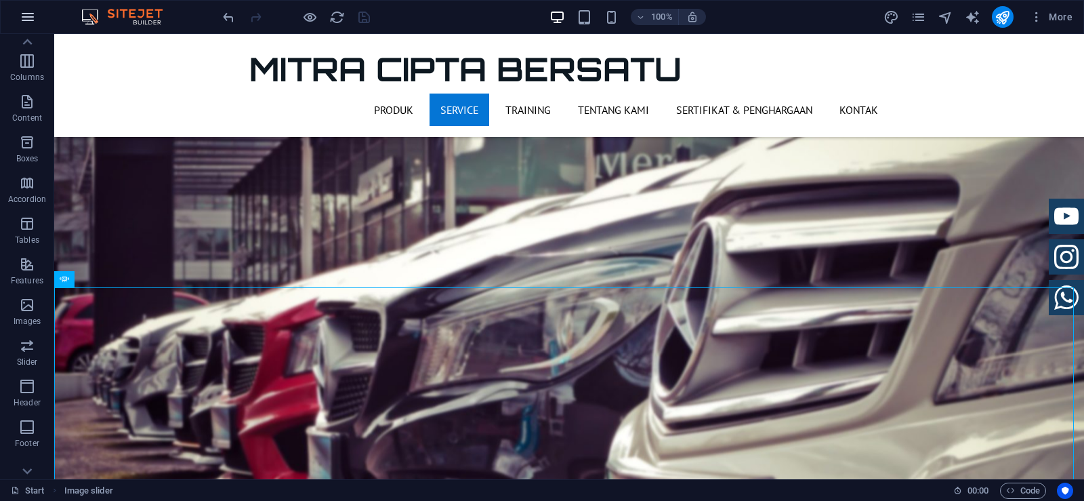
click at [31, 20] on icon "button" at bounding box center [28, 17] width 16 height 16
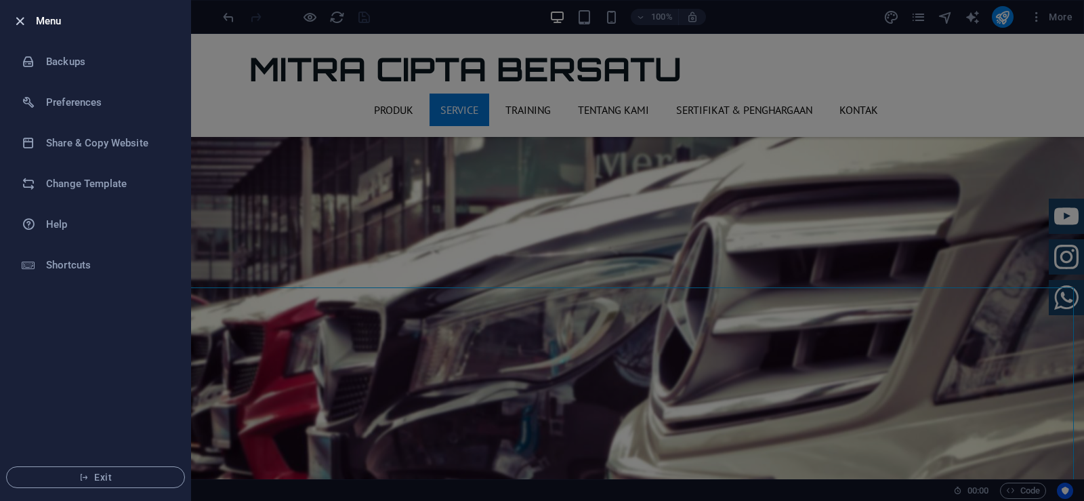
click at [20, 27] on icon "button" at bounding box center [20, 22] width 16 height 16
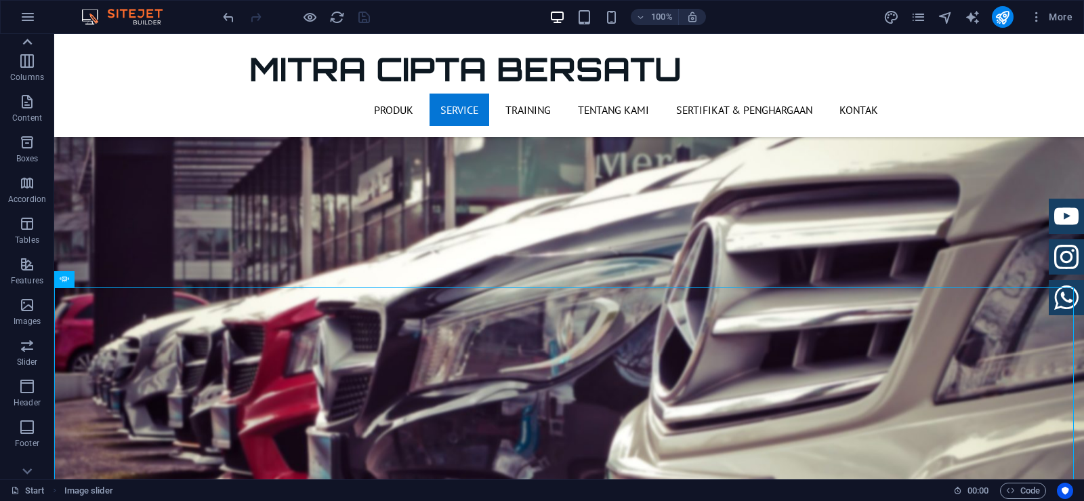
click at [29, 42] on icon at bounding box center [27, 42] width 9 height 6
click at [31, 52] on icon "button" at bounding box center [27, 47] width 16 height 16
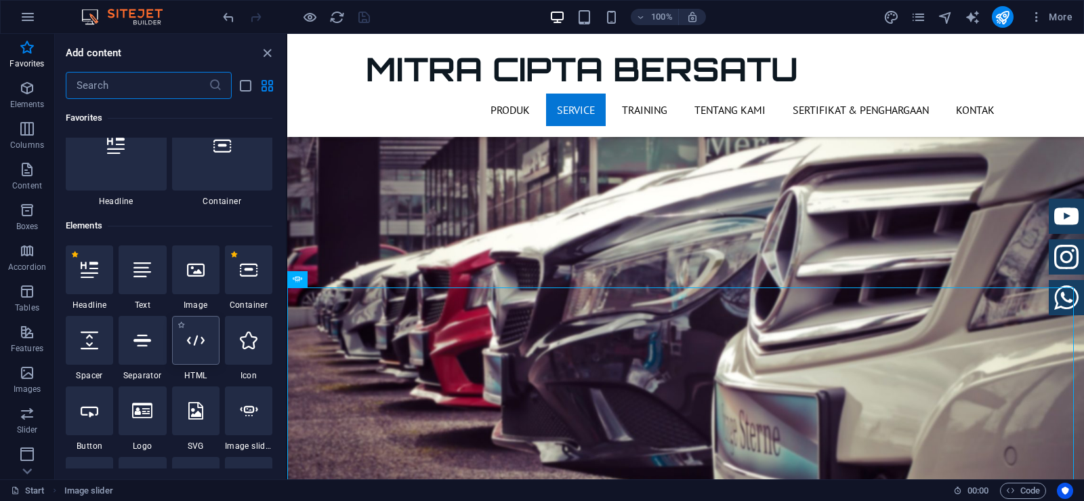
scroll to position [68, 0]
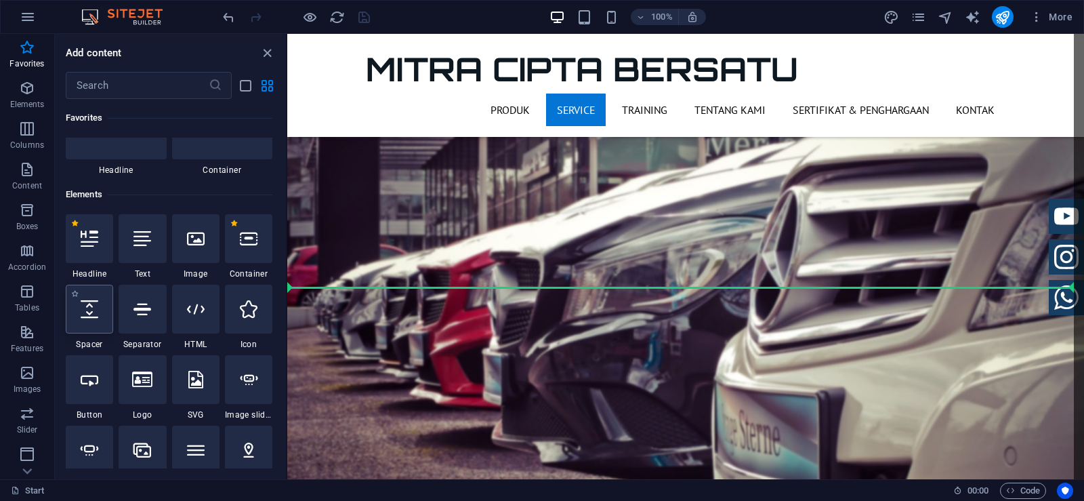
select select "px"
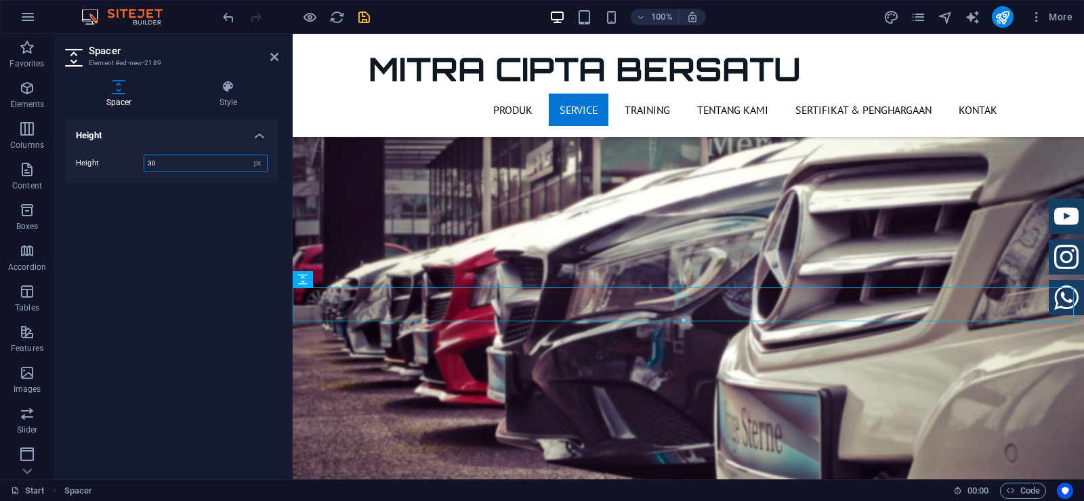
type input "30"
click at [228, 274] on div "Height Height 30 px rem vh vw" at bounding box center [171, 293] width 213 height 349
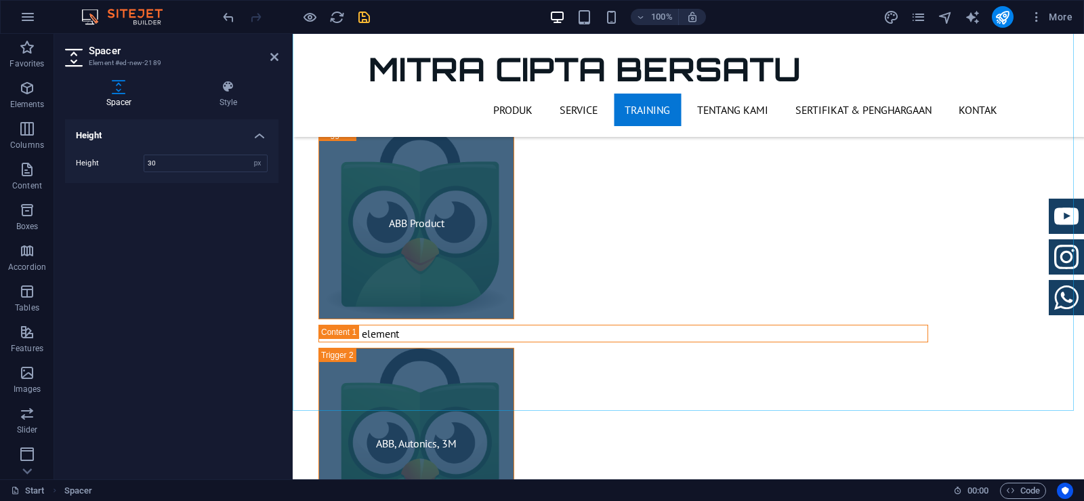
scroll to position [2222, 0]
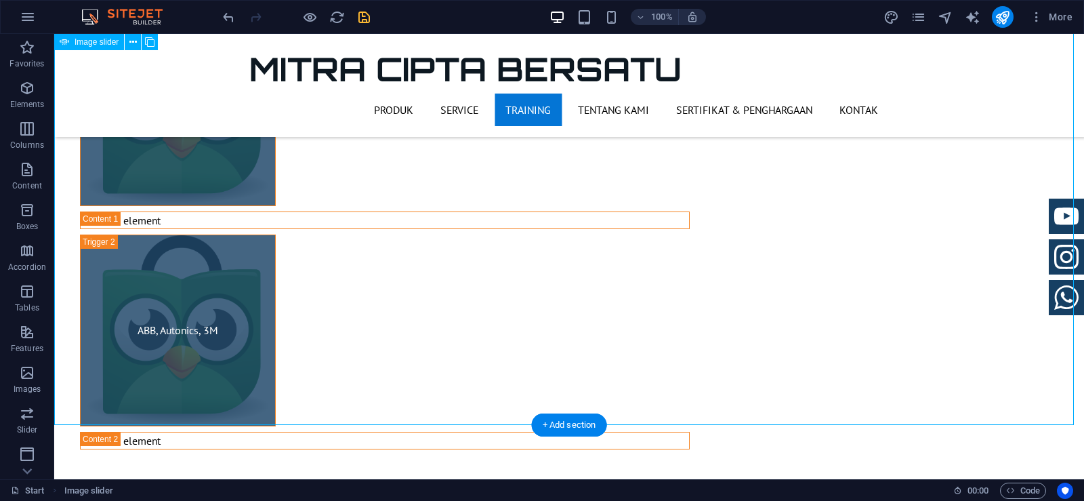
scroll to position [2357, 0]
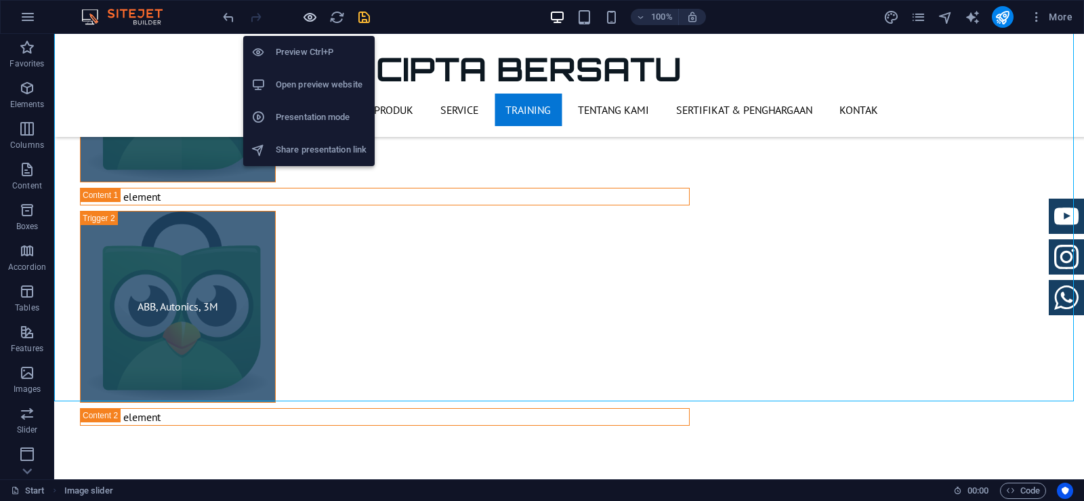
click at [308, 14] on icon "button" at bounding box center [310, 17] width 16 height 16
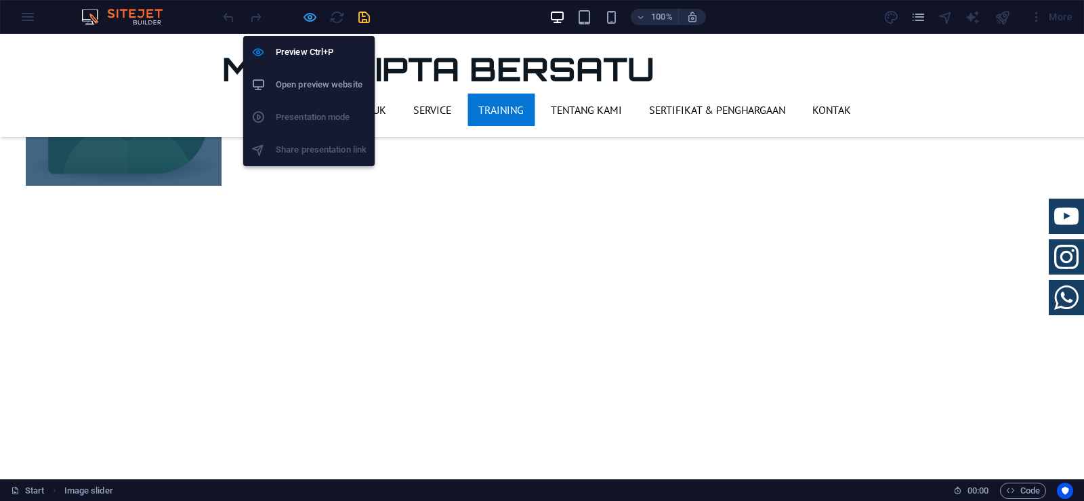
scroll to position [2137, 0]
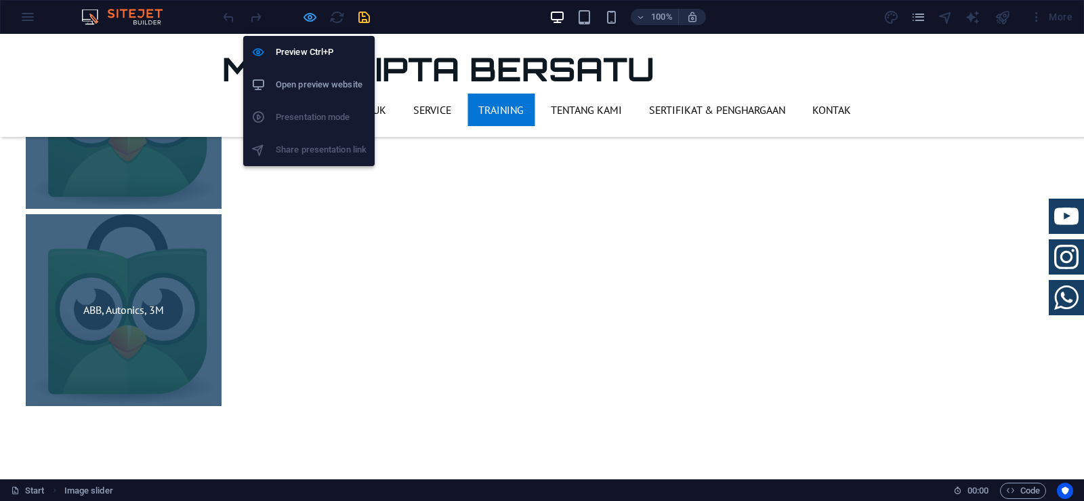
click at [314, 20] on icon "button" at bounding box center [310, 17] width 16 height 16
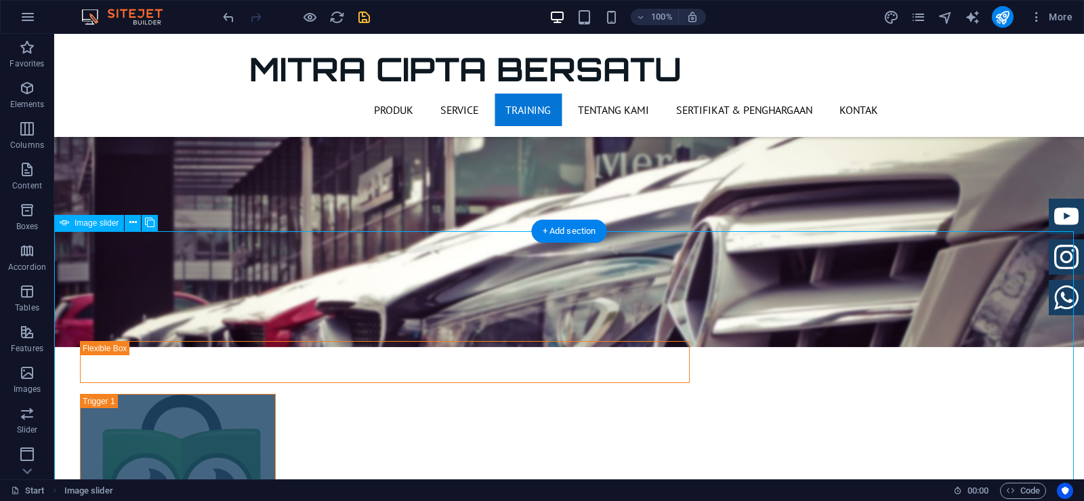
scroll to position [1883, 0]
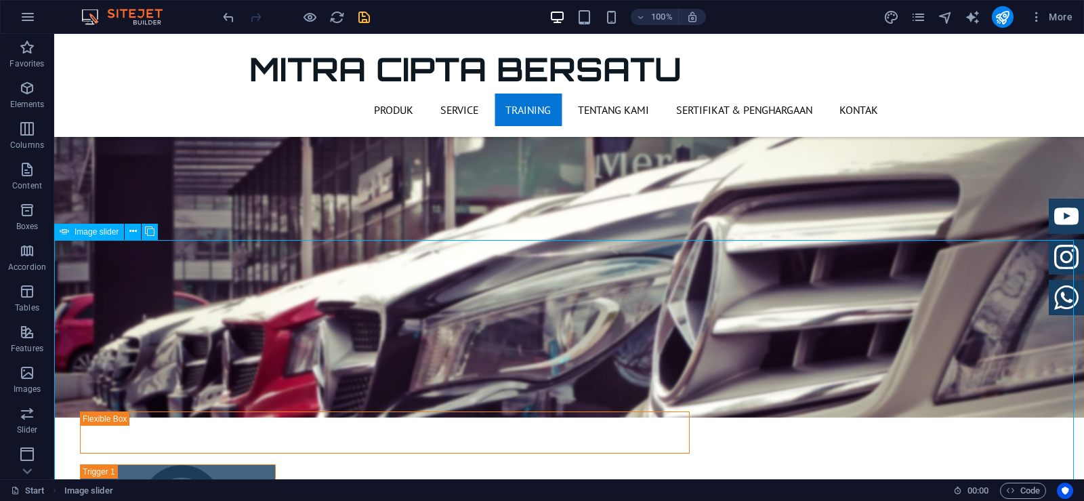
click at [107, 233] on span "Image slider" at bounding box center [97, 232] width 44 height 8
click at [132, 234] on icon at bounding box center [132, 231] width 7 height 14
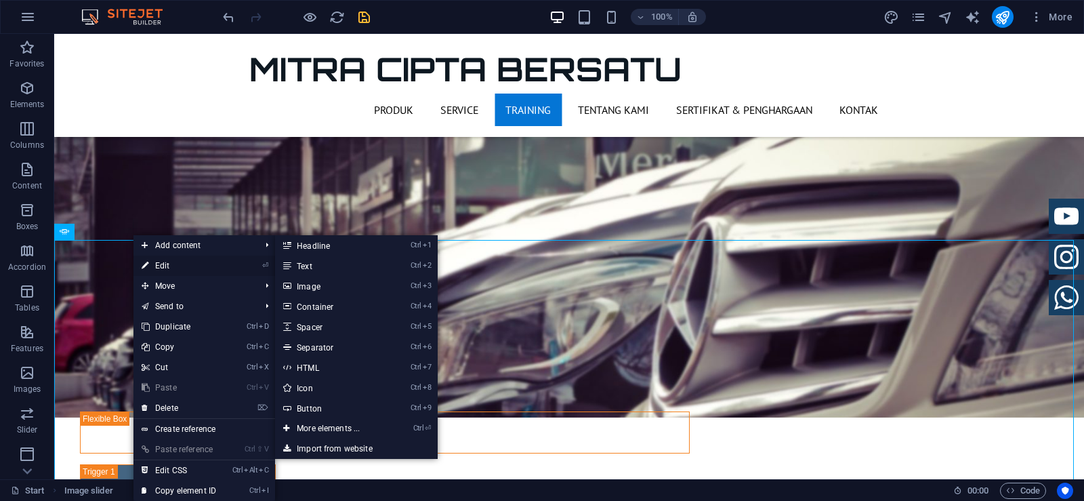
click at [151, 269] on link "⏎ Edit" at bounding box center [178, 265] width 91 height 20
select select "ms"
select select "s"
select select "progressive"
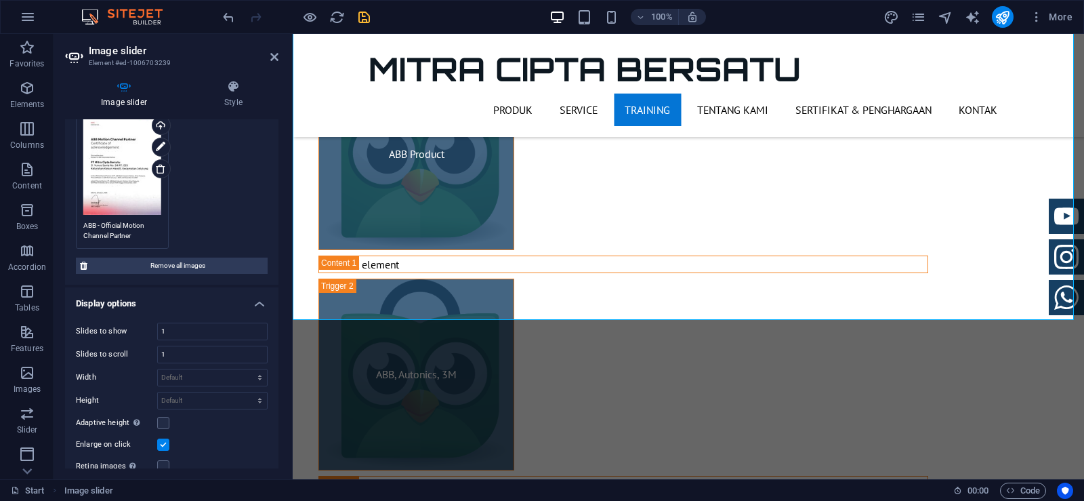
scroll to position [203, 0]
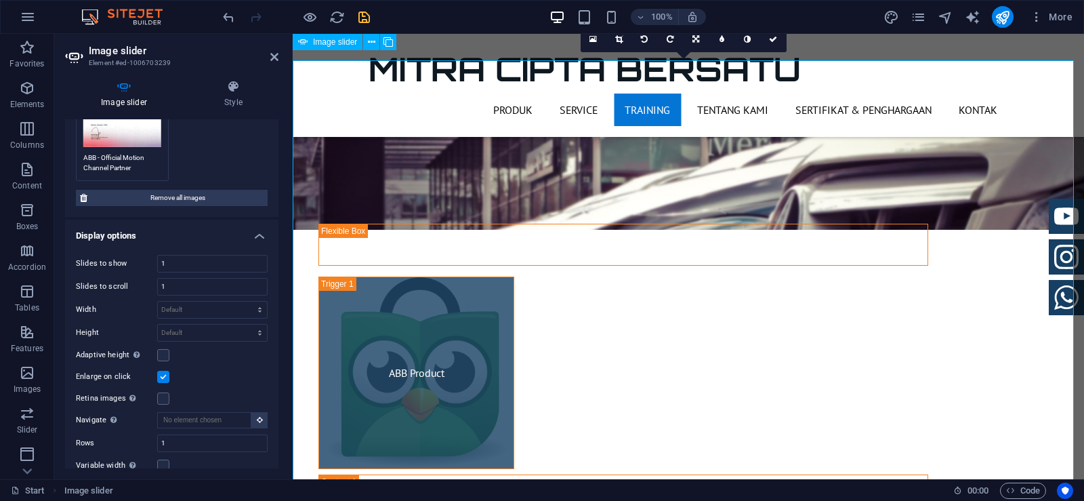
scroll to position [2019, 0]
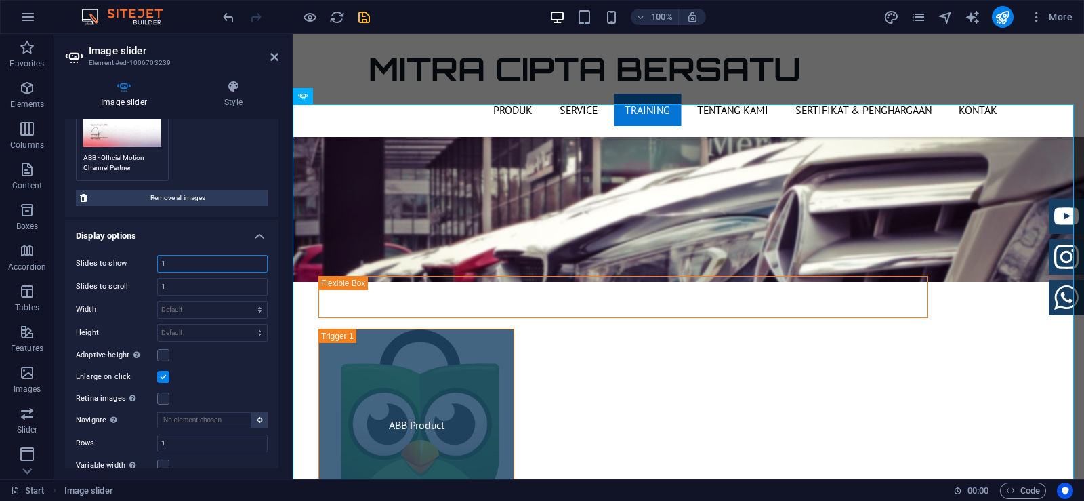
drag, startPoint x: 197, startPoint y: 257, endPoint x: 142, endPoint y: 255, distance: 54.9
click at [142, 256] on div "Slides to show 1" at bounding box center [172, 264] width 192 height 18
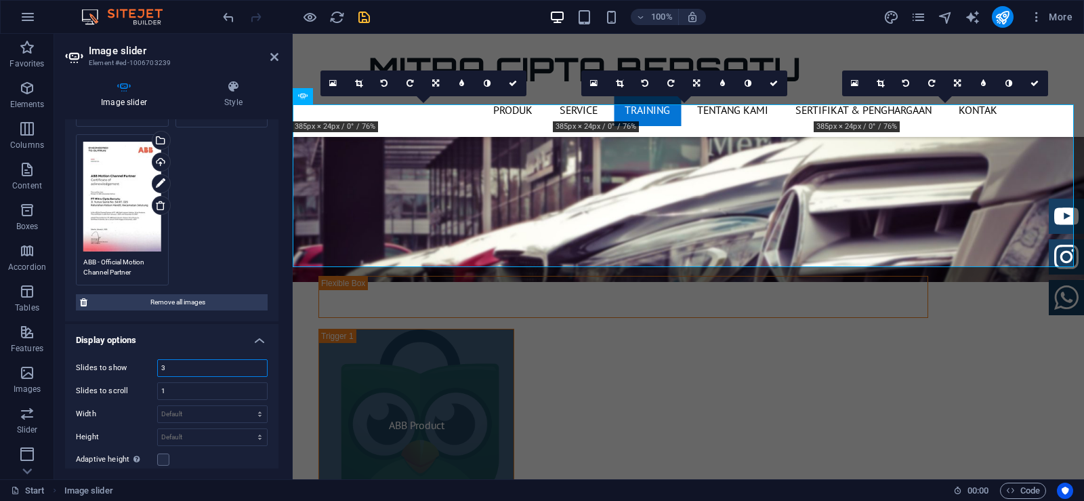
scroll to position [203, 0]
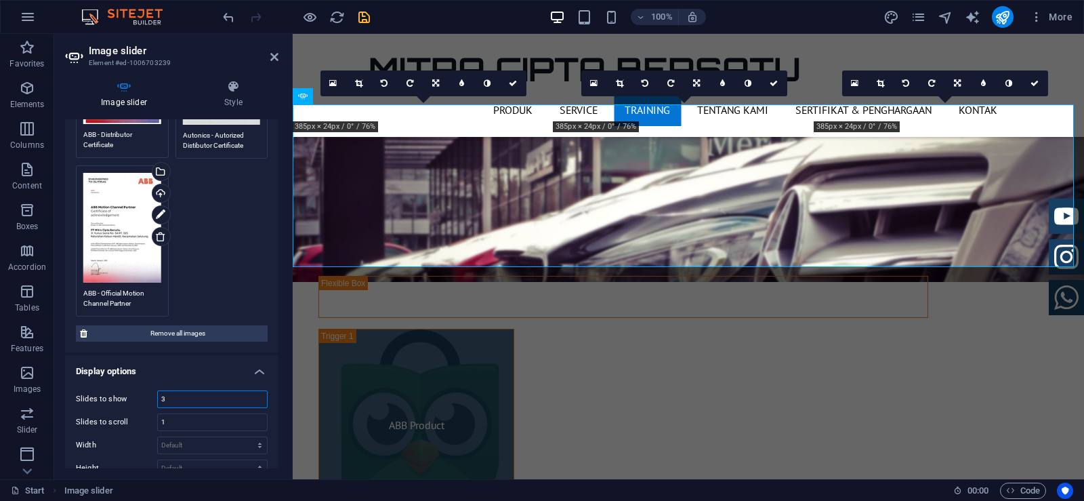
type input "3"
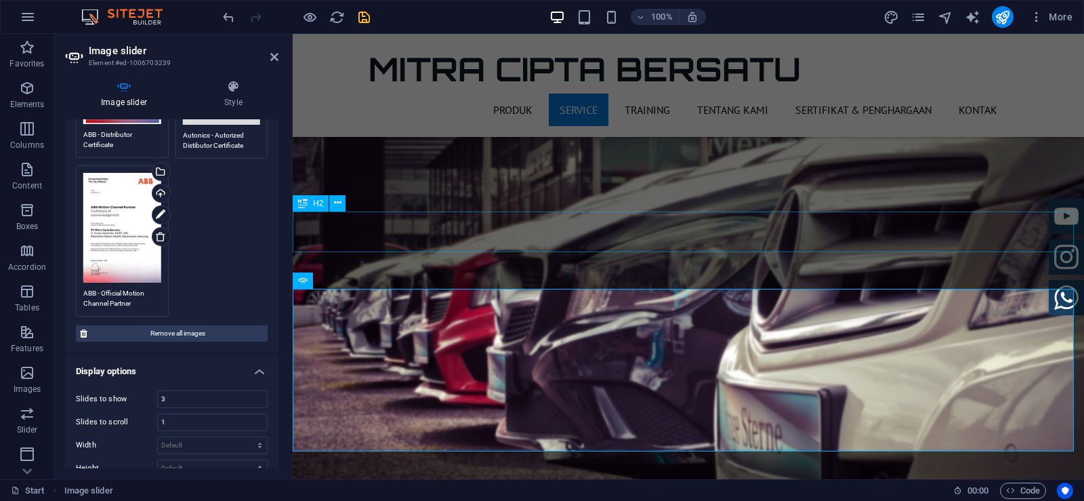
scroll to position [1883, 0]
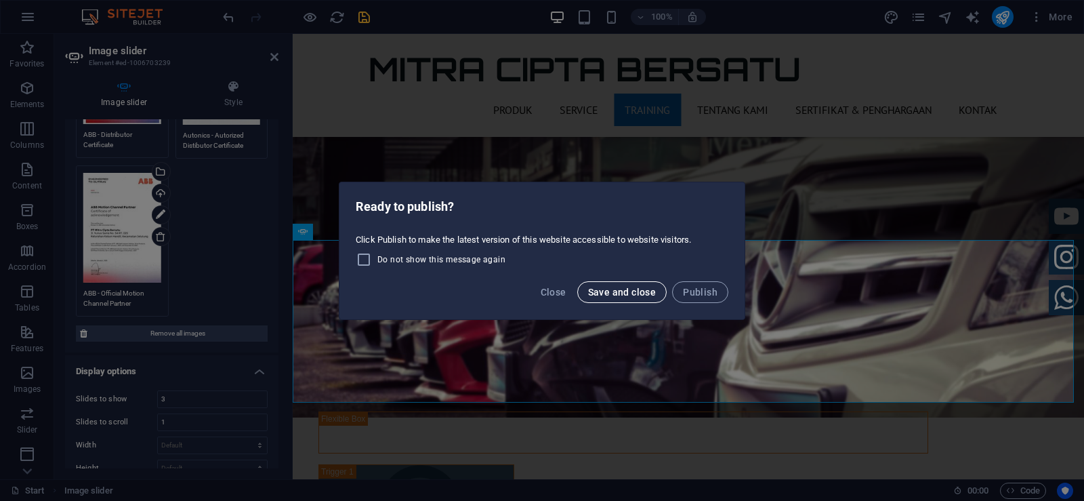
click at [646, 293] on span "Save and close" at bounding box center [622, 292] width 68 height 11
